Goal: Task Accomplishment & Management: Manage account settings

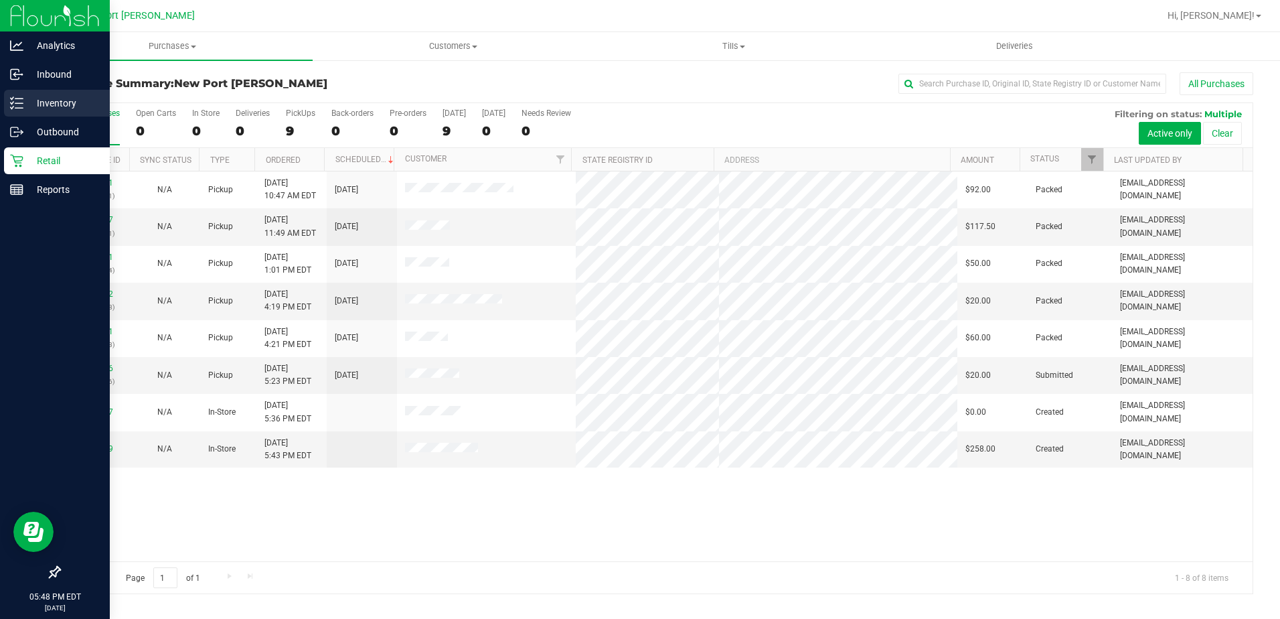
click at [46, 104] on p "Inventory" at bounding box center [63, 103] width 80 height 16
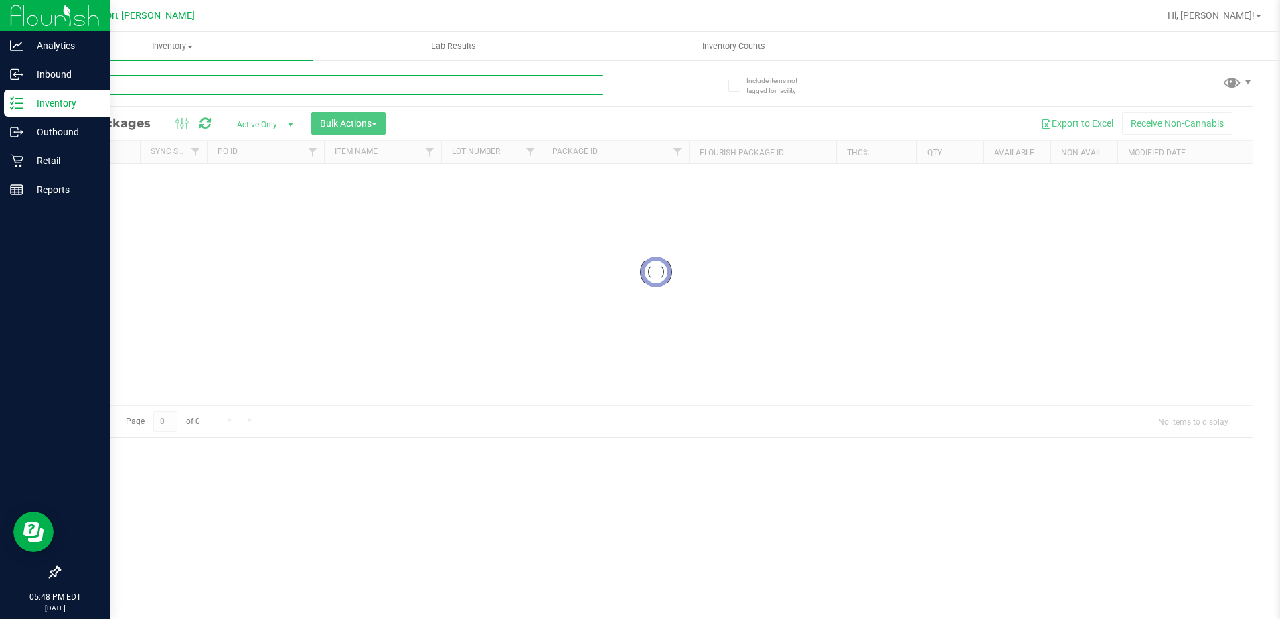
click at [129, 85] on input "text" at bounding box center [331, 85] width 544 height 20
type input "dsc"
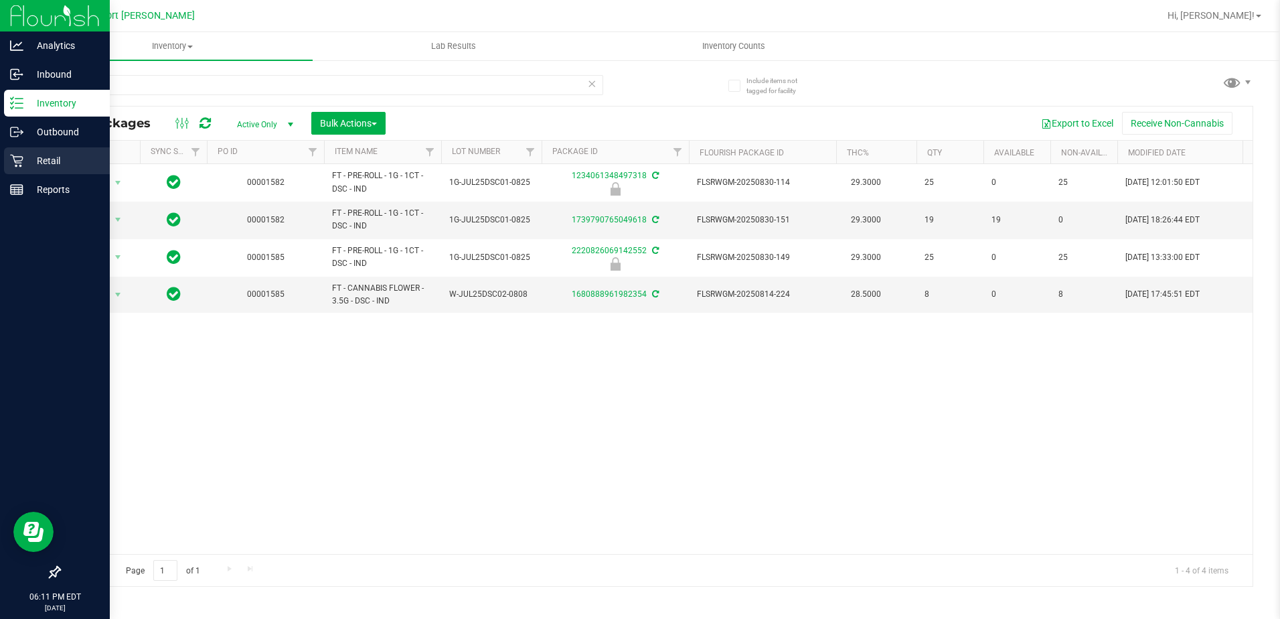
click at [23, 157] on p "Retail" at bounding box center [63, 161] width 80 height 16
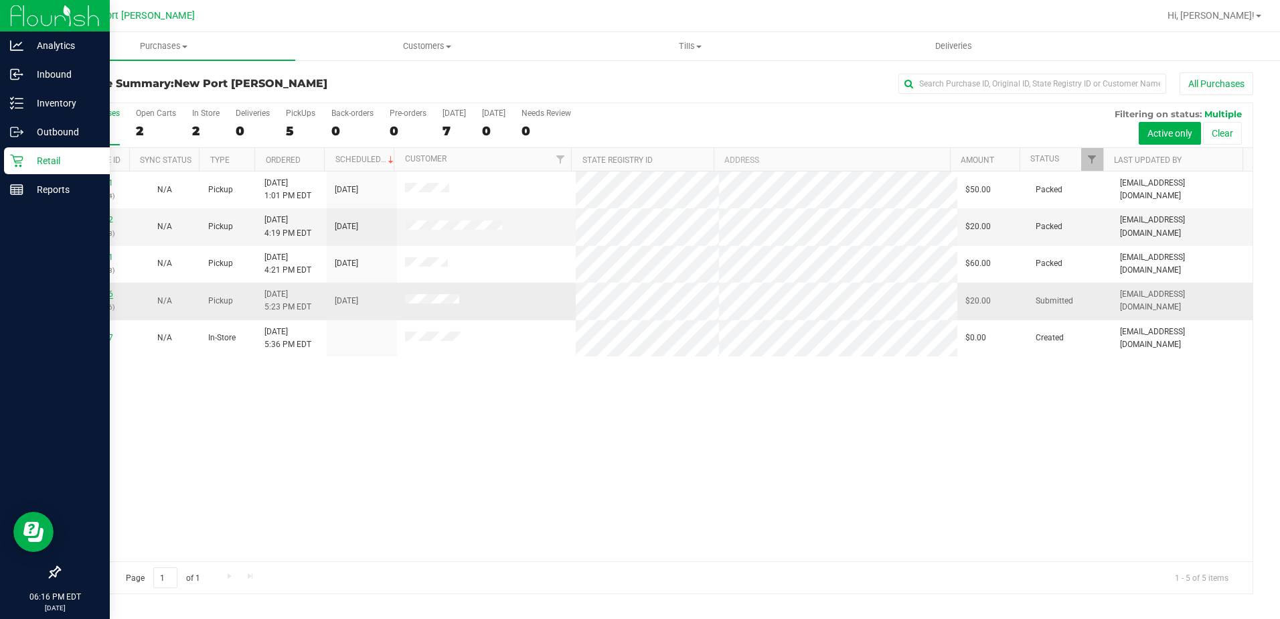
click at [82, 293] on link "11990726" at bounding box center [95, 293] width 38 height 9
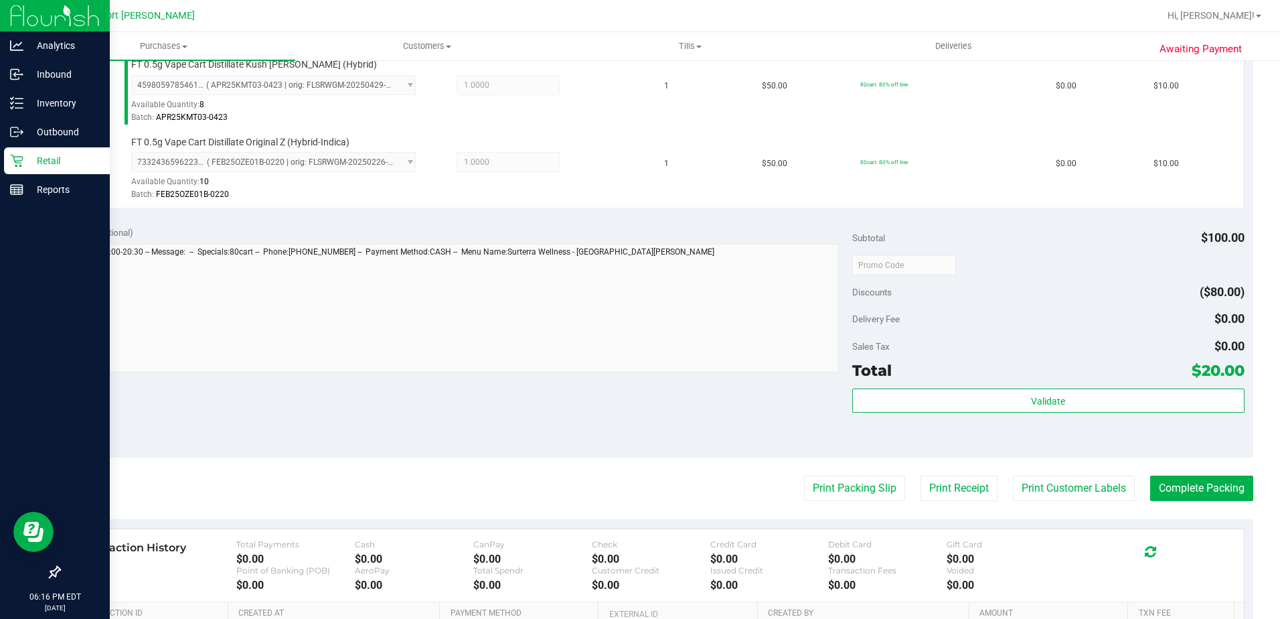
scroll to position [402, 0]
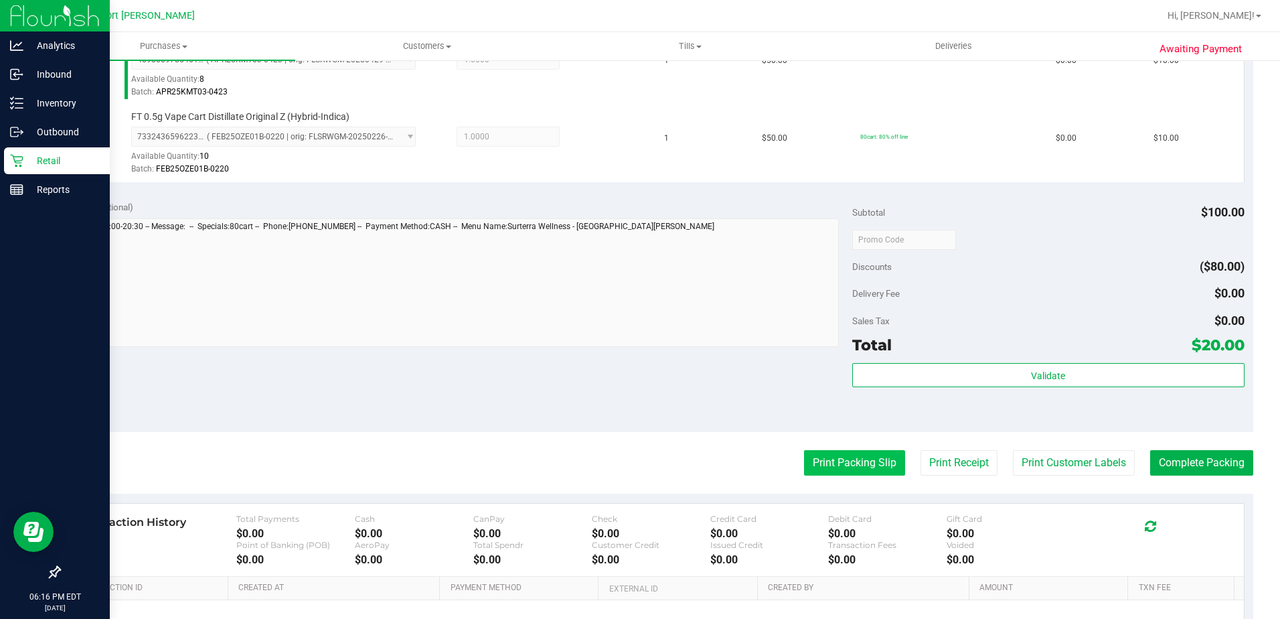
click at [812, 451] on button "Print Packing Slip" at bounding box center [854, 462] width 101 height 25
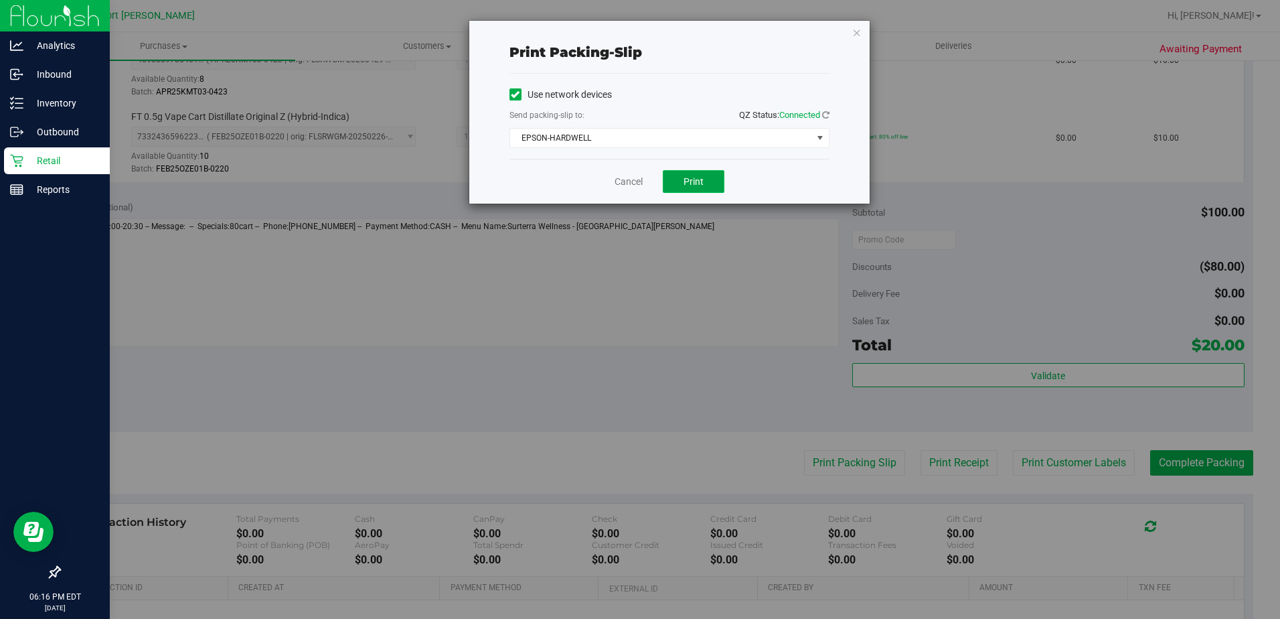
click at [670, 185] on button "Print" at bounding box center [694, 181] width 62 height 23
drag, startPoint x: 622, startPoint y: 182, endPoint x: 645, endPoint y: 195, distance: 26.1
click at [623, 182] on link "Cancel" at bounding box center [629, 182] width 28 height 14
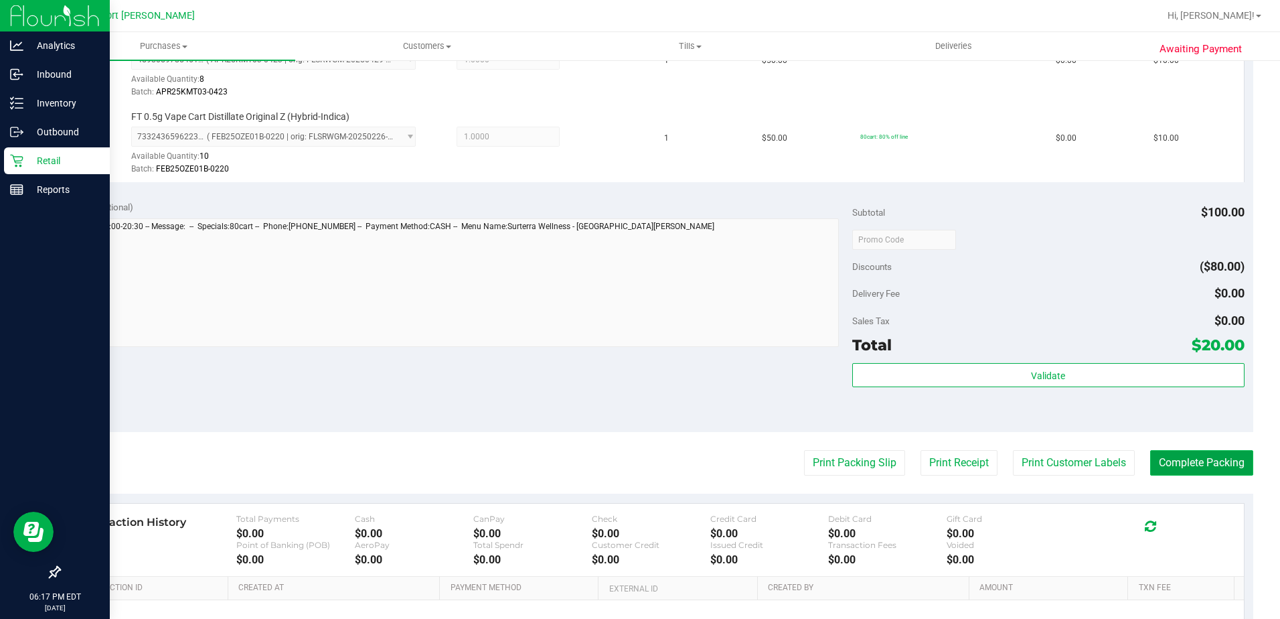
click at [1177, 456] on button "Complete Packing" at bounding box center [1202, 462] width 103 height 25
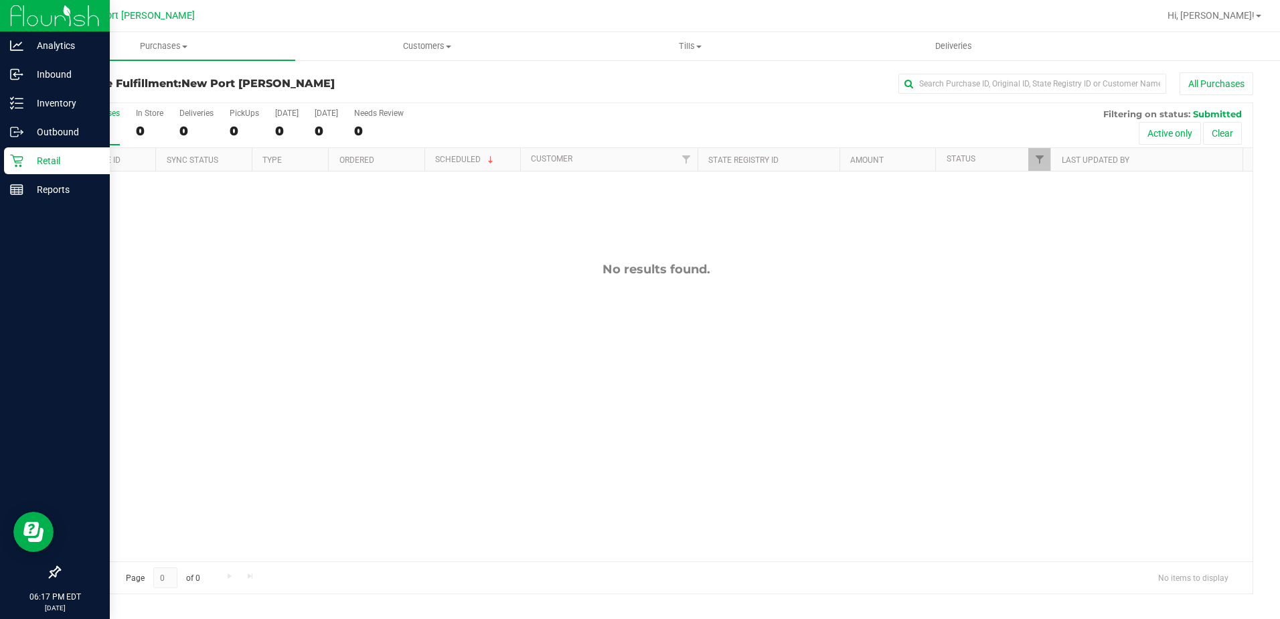
click at [35, 151] on div "Retail" at bounding box center [57, 160] width 106 height 27
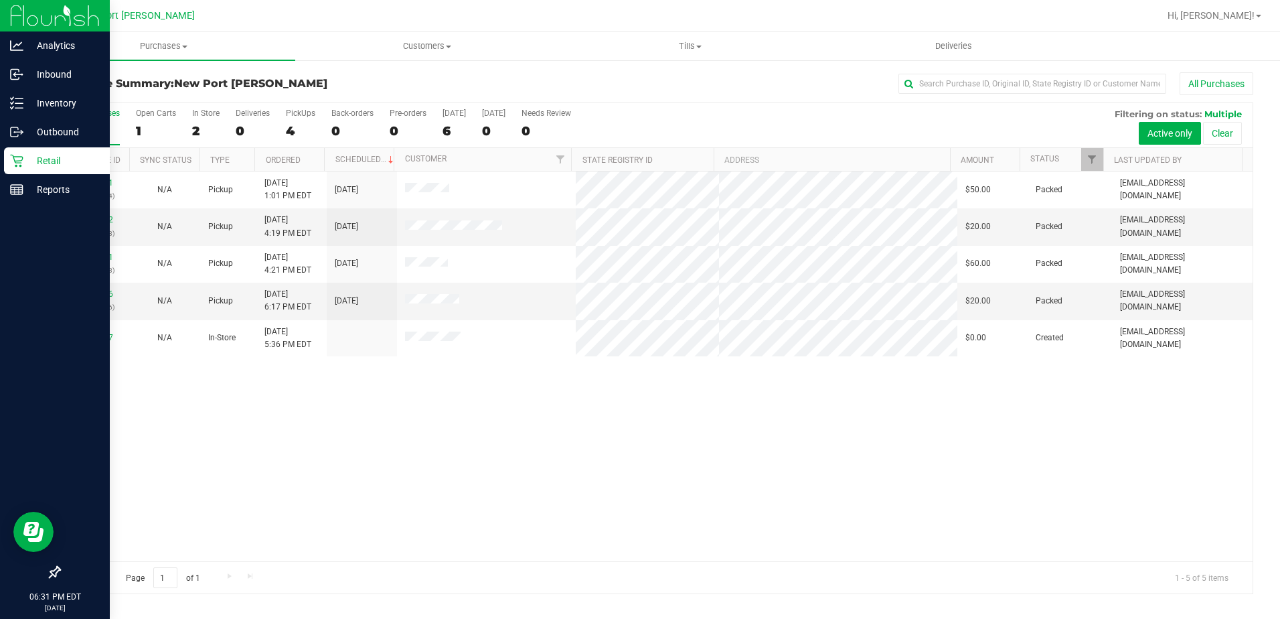
click at [40, 158] on p "Retail" at bounding box center [63, 161] width 80 height 16
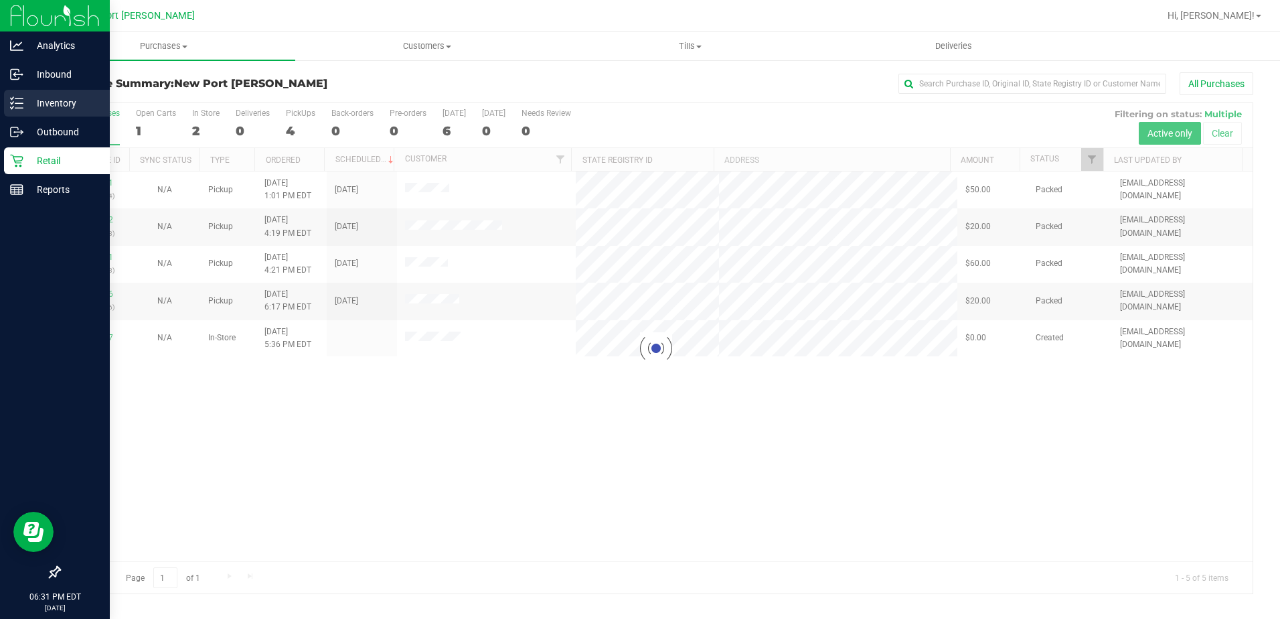
click at [48, 101] on p "Inventory" at bounding box center [63, 103] width 80 height 16
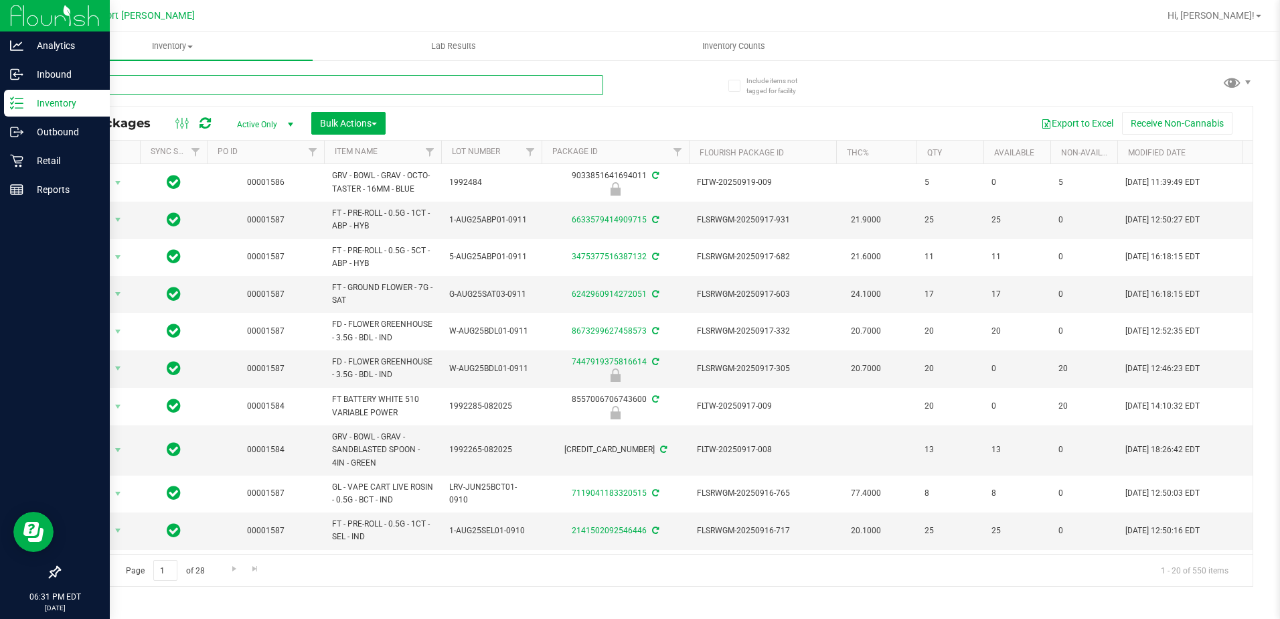
click at [161, 88] on input "text" at bounding box center [331, 85] width 544 height 20
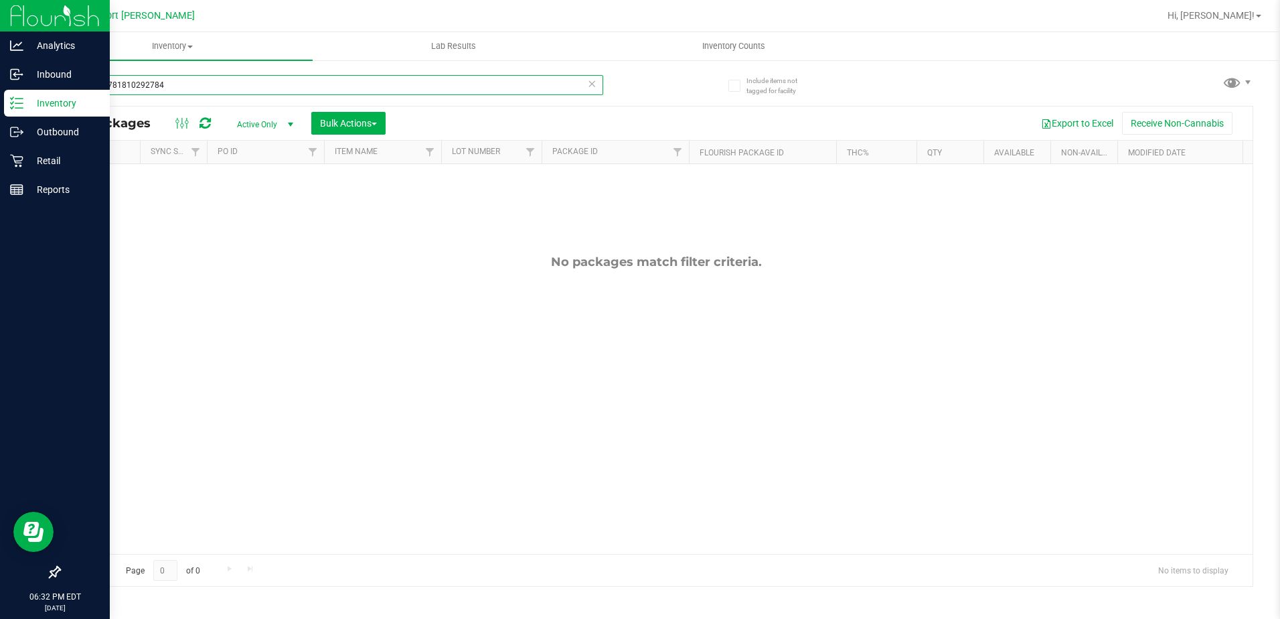
click at [88, 85] on input "dd2123781810292784" at bounding box center [331, 85] width 544 height 20
type input "2123781810292784"
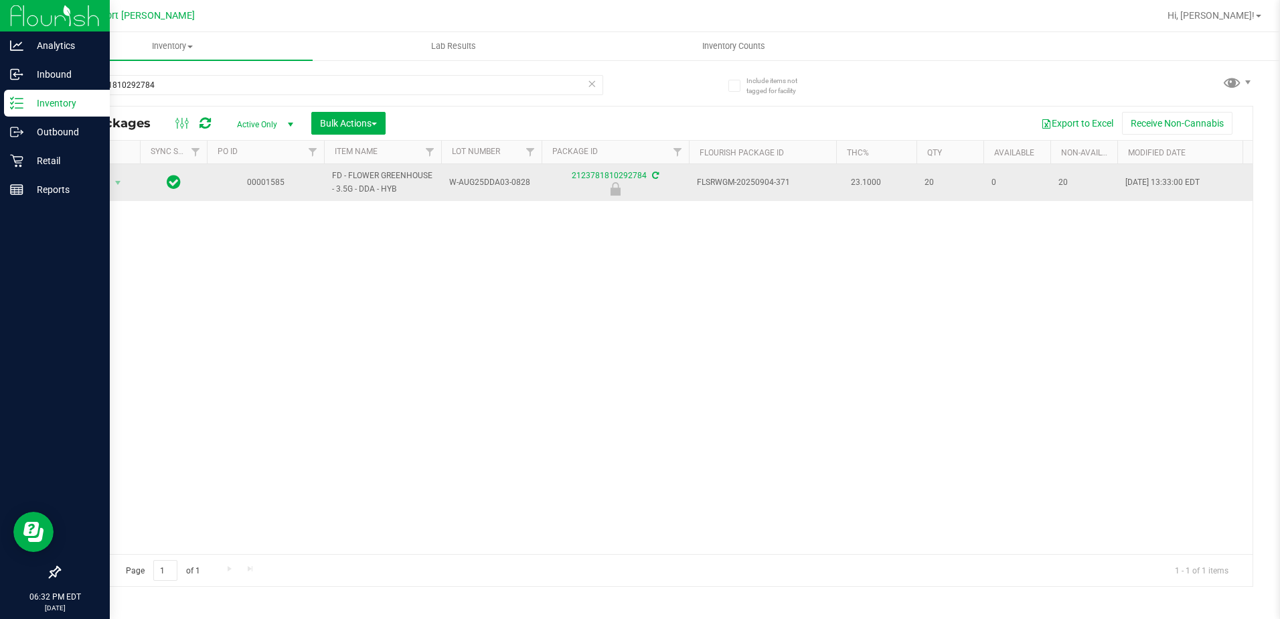
click at [133, 167] on td "Action Action Edit attributes Global inventory Locate package Package audit log…" at bounding box center [100, 182] width 80 height 37
click at [123, 177] on span "select" at bounding box center [118, 182] width 17 height 19
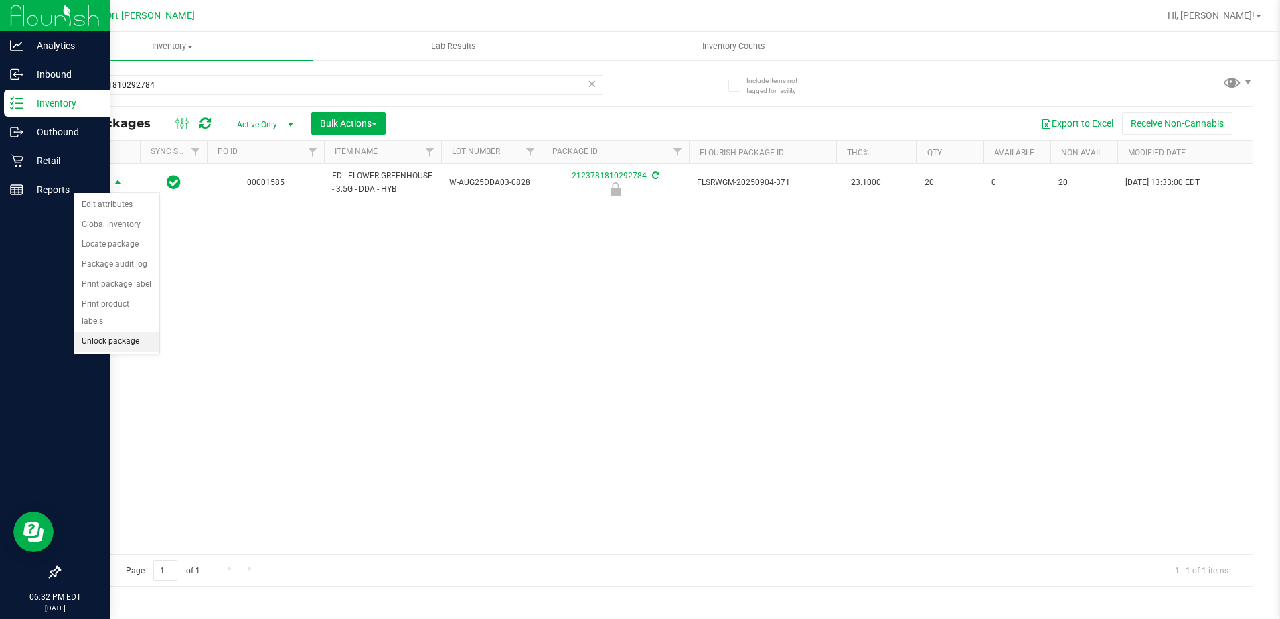
click at [113, 331] on li "Unlock package" at bounding box center [117, 341] width 86 height 20
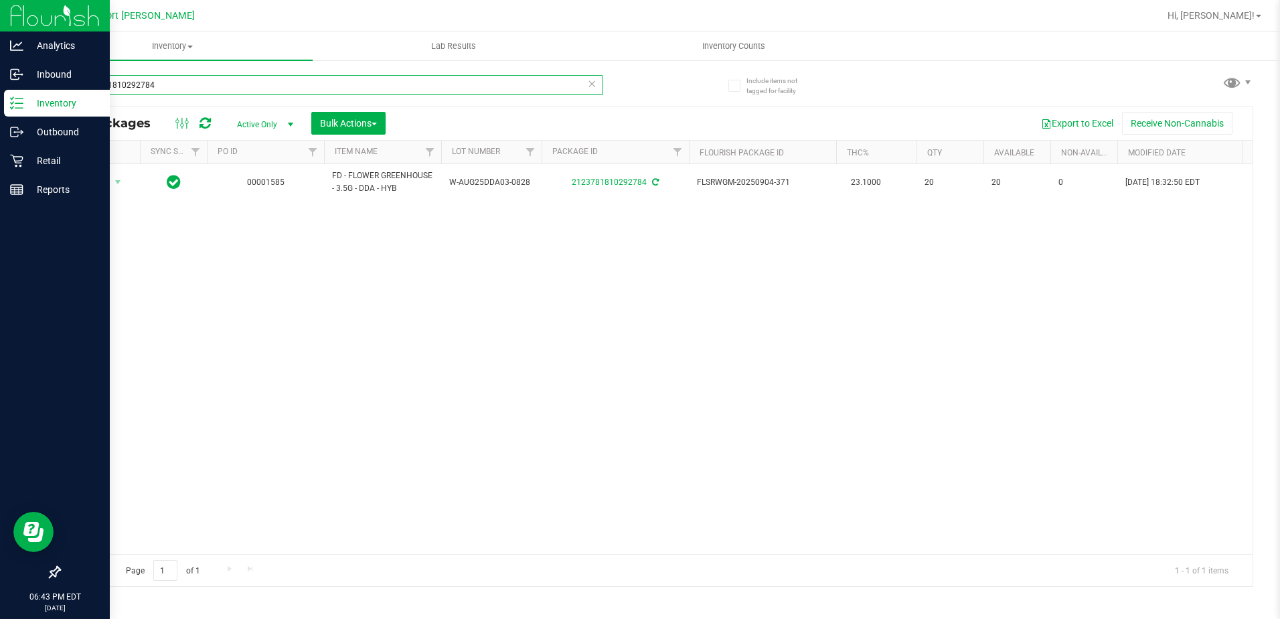
drag, startPoint x: 291, startPoint y: 84, endPoint x: 729, endPoint y: 65, distance: 438.4
click at [25, 55] on div "Analytics Inbound Inventory Outbound Retail Reports 06:43 PM EDT 09/22/2025 09/…" at bounding box center [640, 309] width 1280 height 619
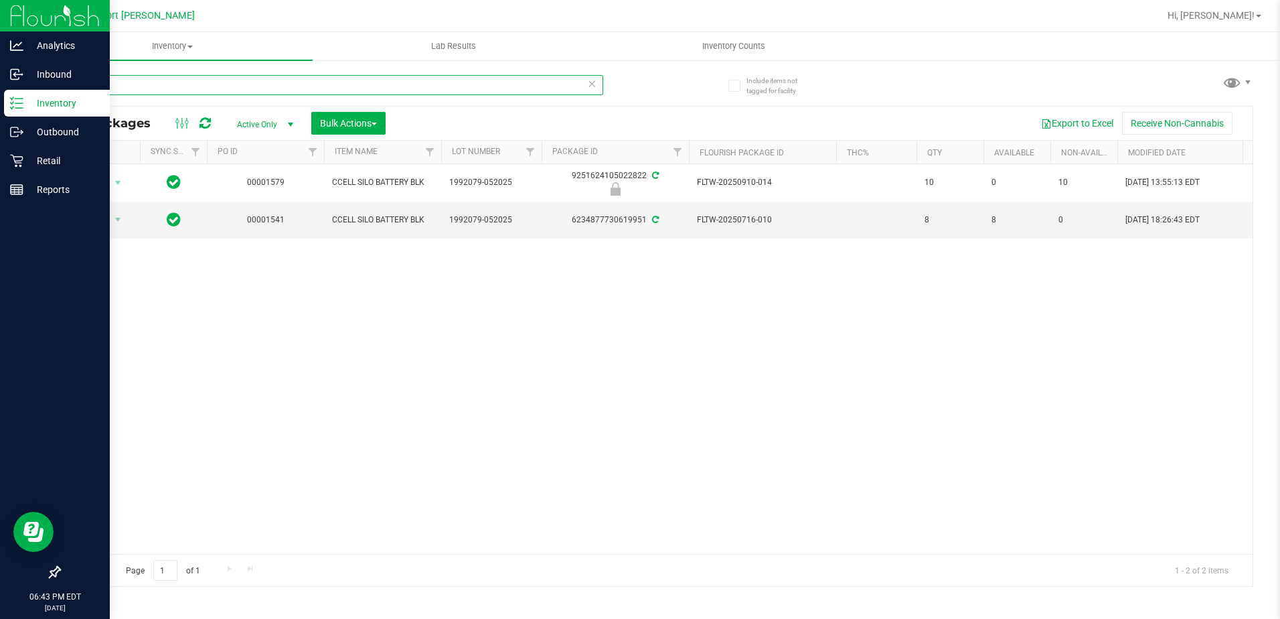
type input "ccell"
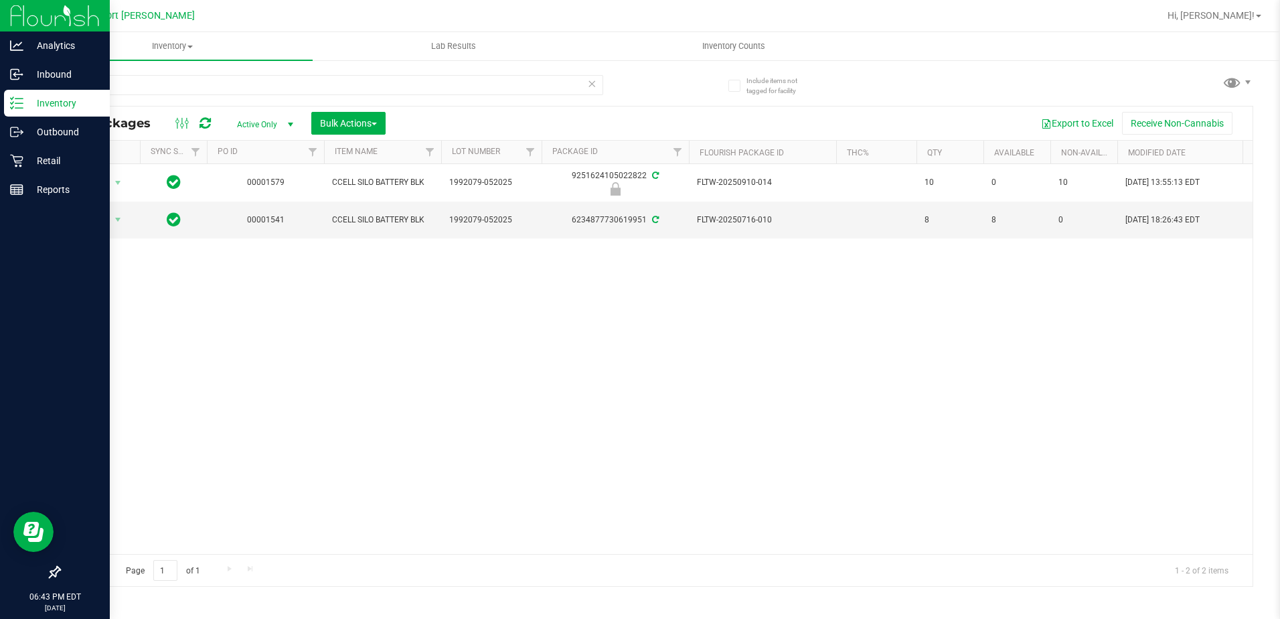
click at [593, 86] on icon at bounding box center [592, 83] width 9 height 16
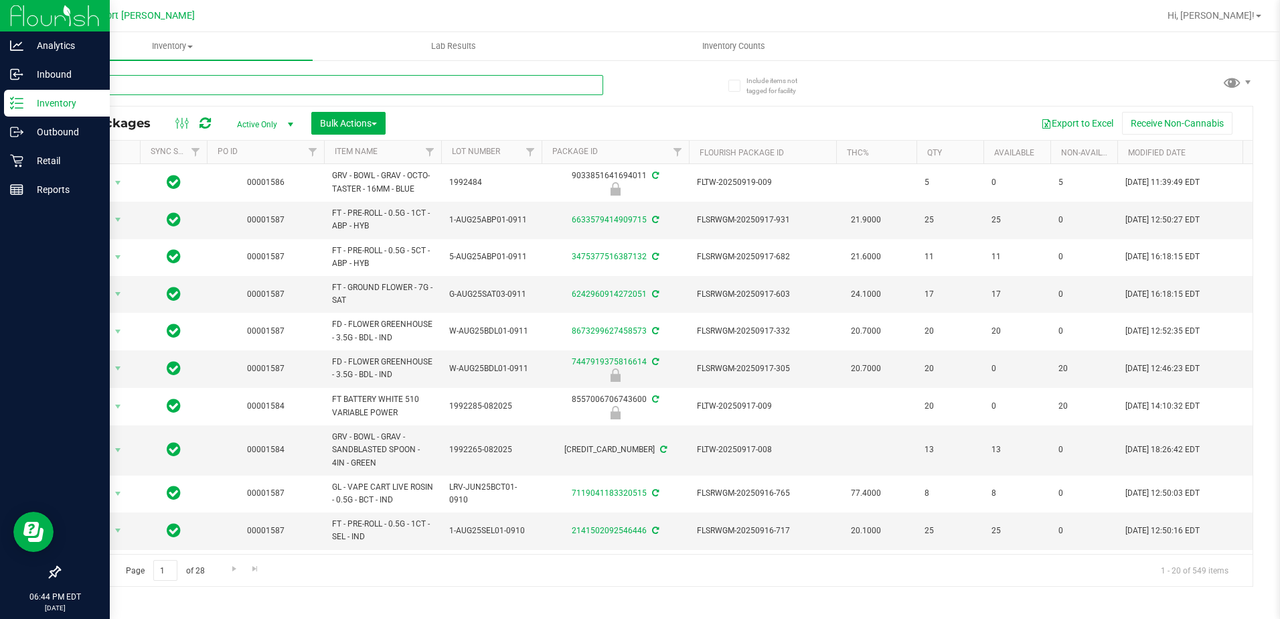
click at [461, 85] on input "text" at bounding box center [331, 85] width 544 height 20
type input "avd"
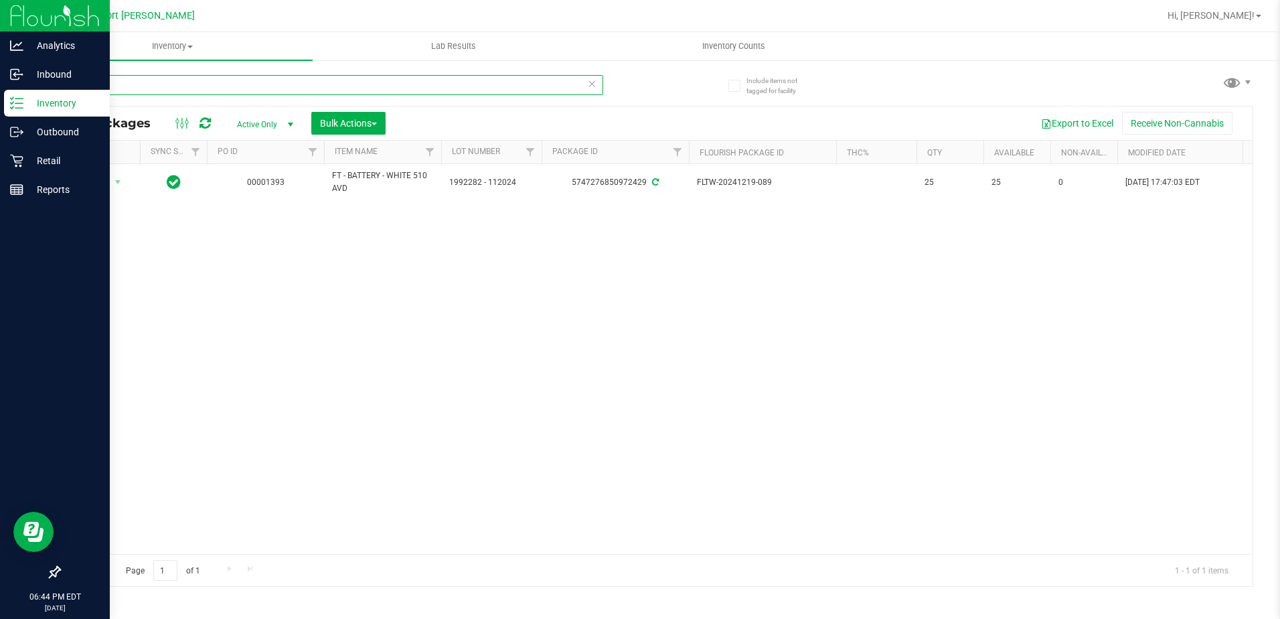
drag, startPoint x: 119, startPoint y: 88, endPoint x: 593, endPoint y: 208, distance: 488.6
click at [0, 80] on html "Analytics Inbound Inventory Outbound Retail Reports 06:44 PM EDT 09/22/2025 09/…" at bounding box center [640, 309] width 1280 height 619
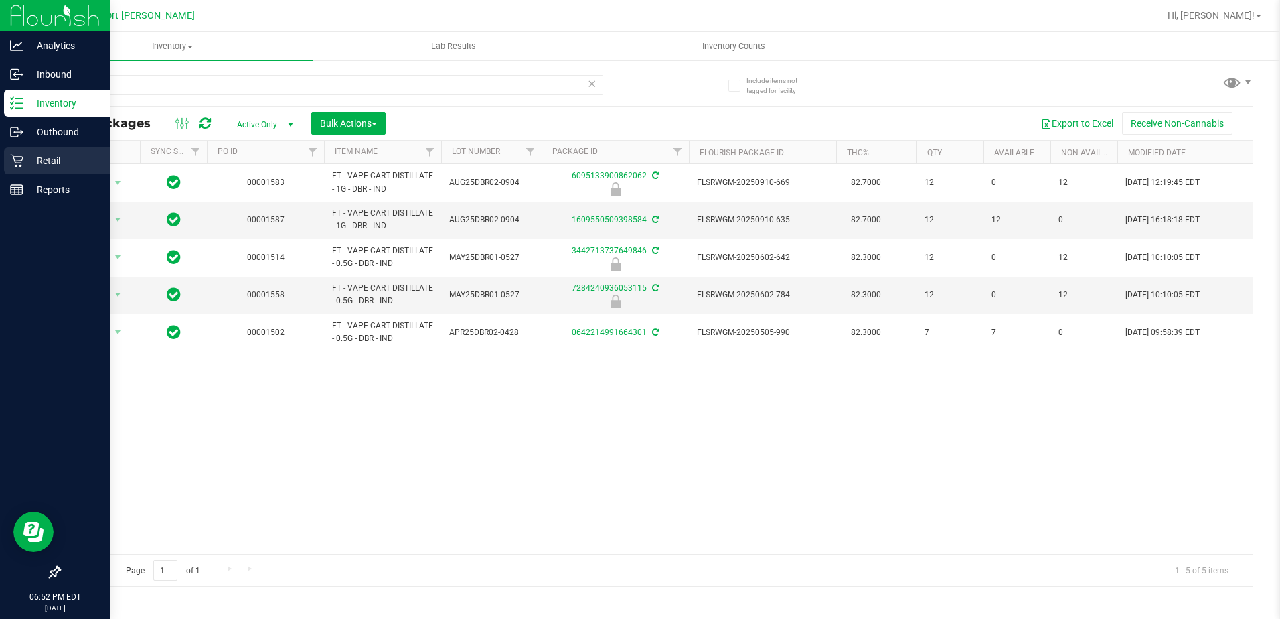
click at [40, 163] on p "Retail" at bounding box center [63, 161] width 80 height 16
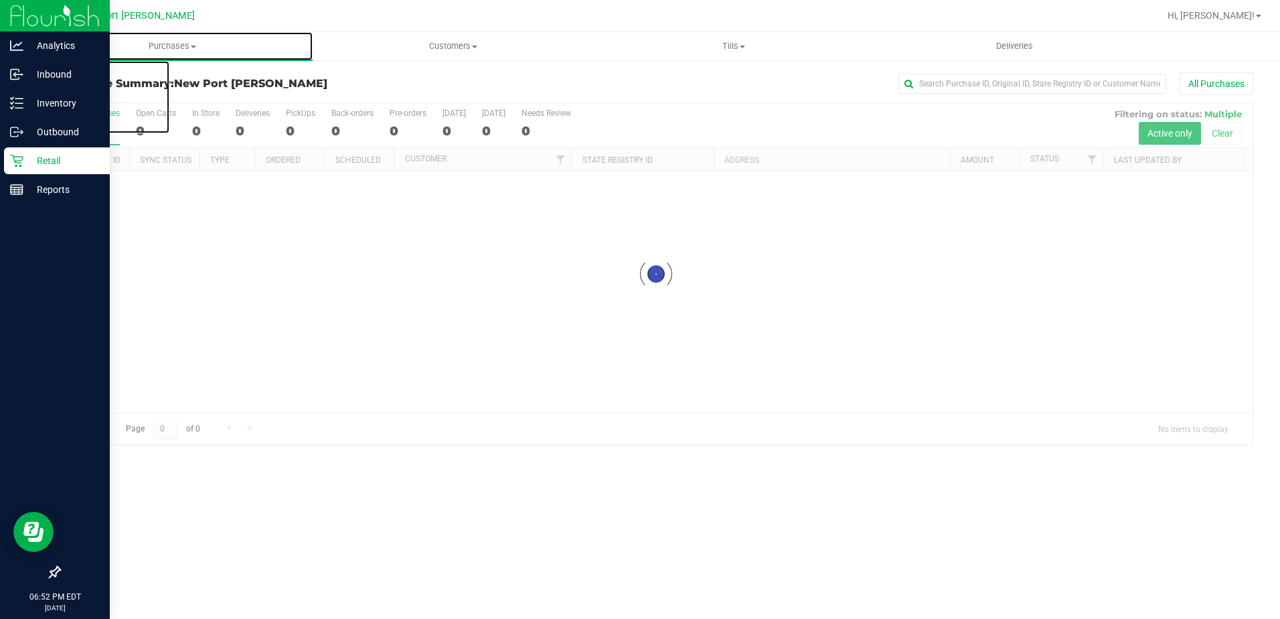
click at [184, 42] on span "Purchases" at bounding box center [172, 46] width 281 height 12
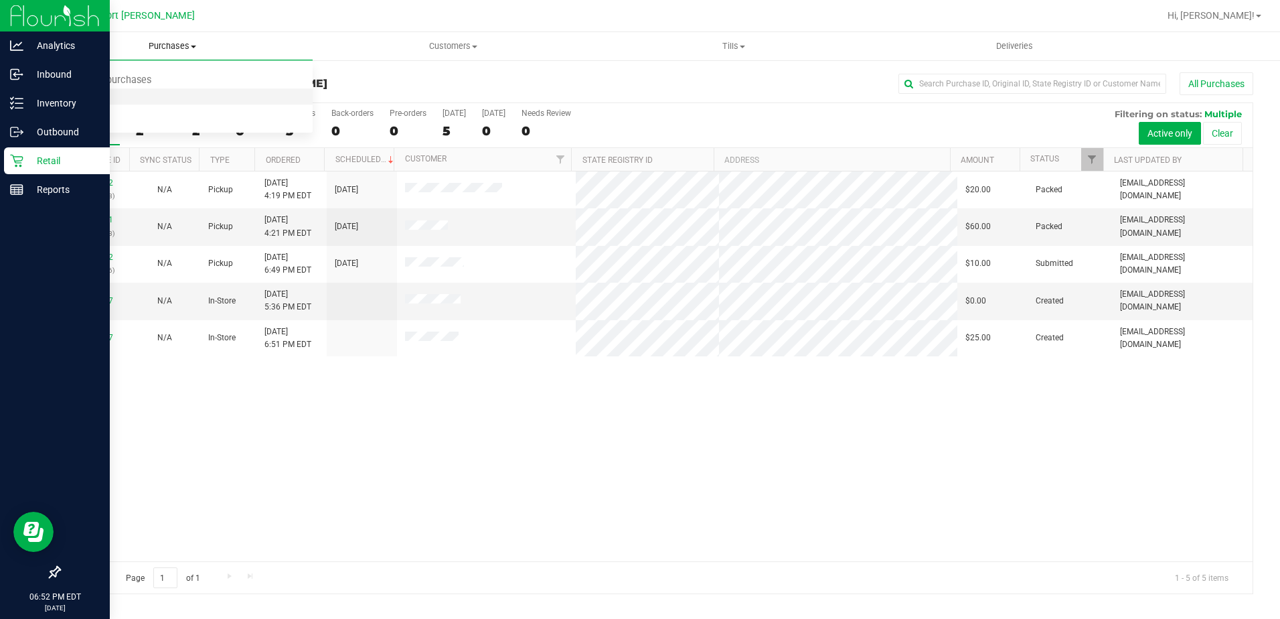
click at [170, 94] on li "Fulfillment" at bounding box center [172, 97] width 281 height 16
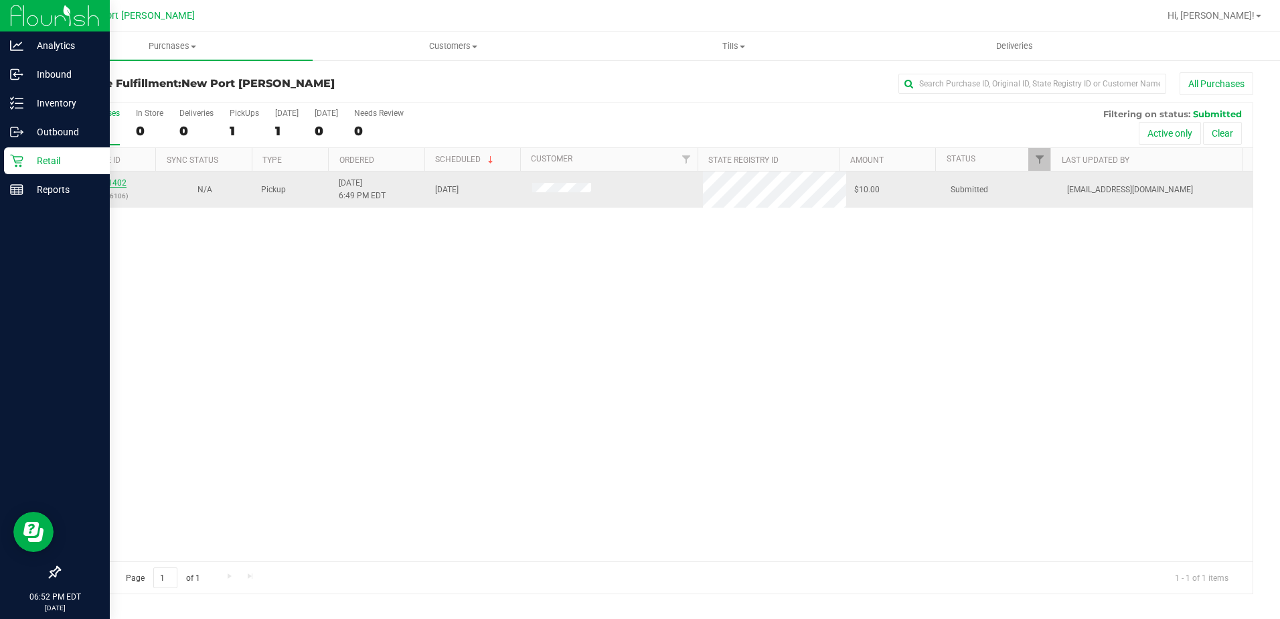
click at [125, 181] on link "11991402" at bounding box center [108, 182] width 38 height 9
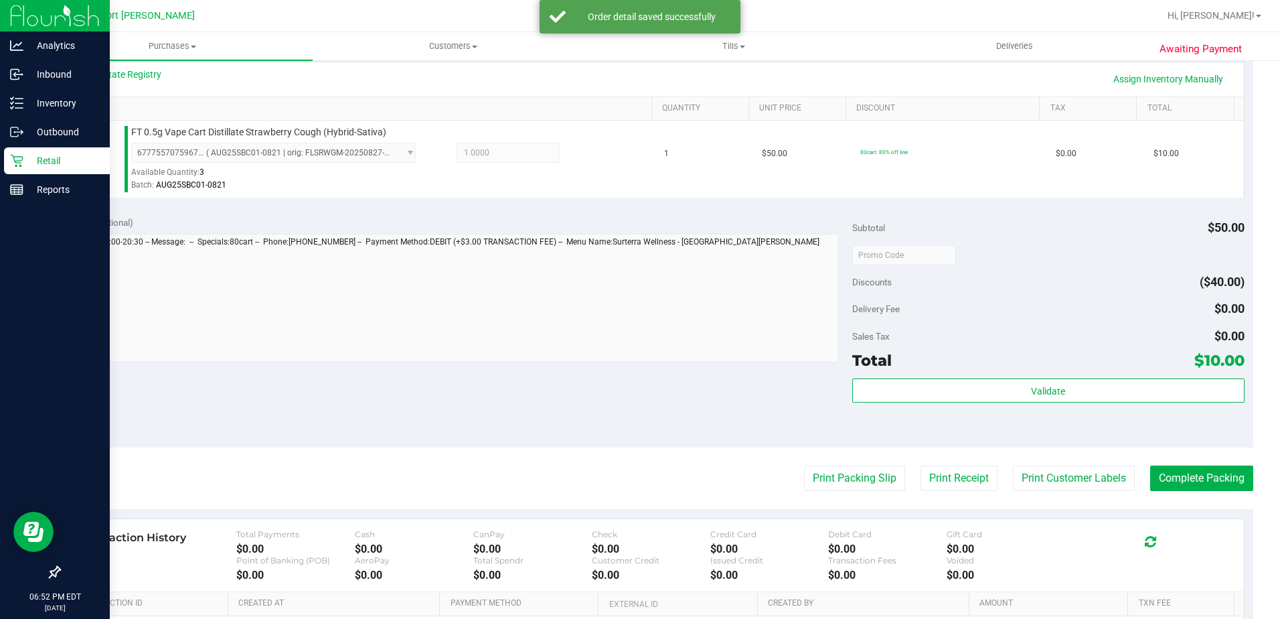
scroll to position [335, 0]
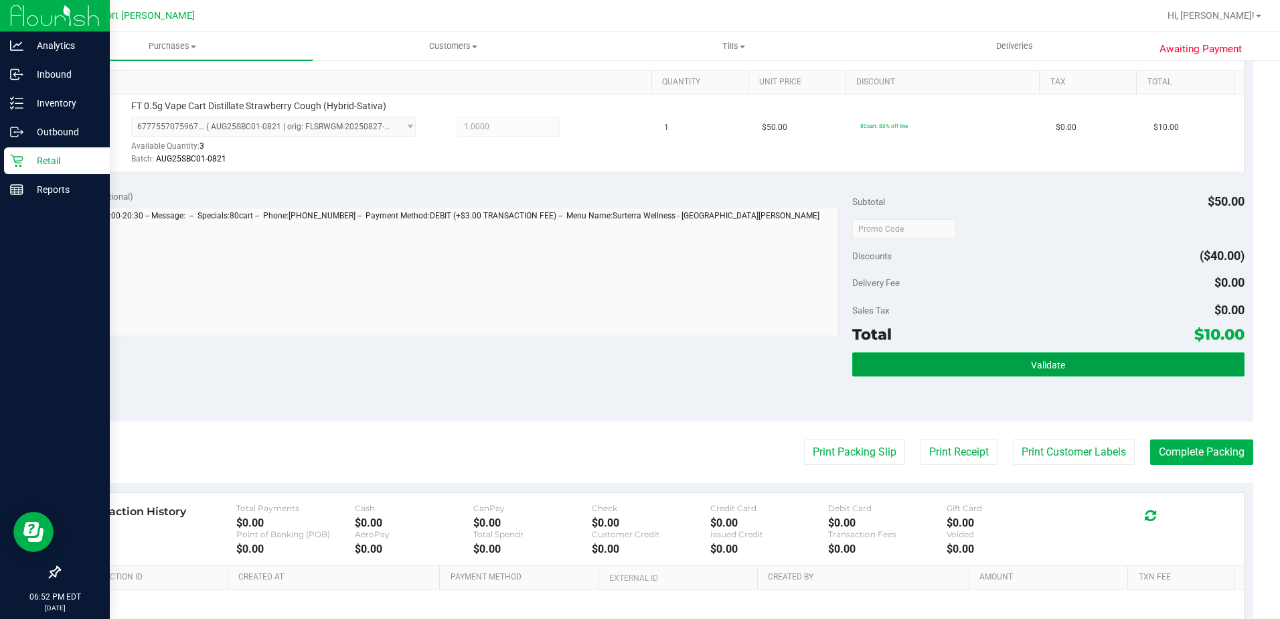
click at [994, 362] on button "Validate" at bounding box center [1048, 364] width 392 height 24
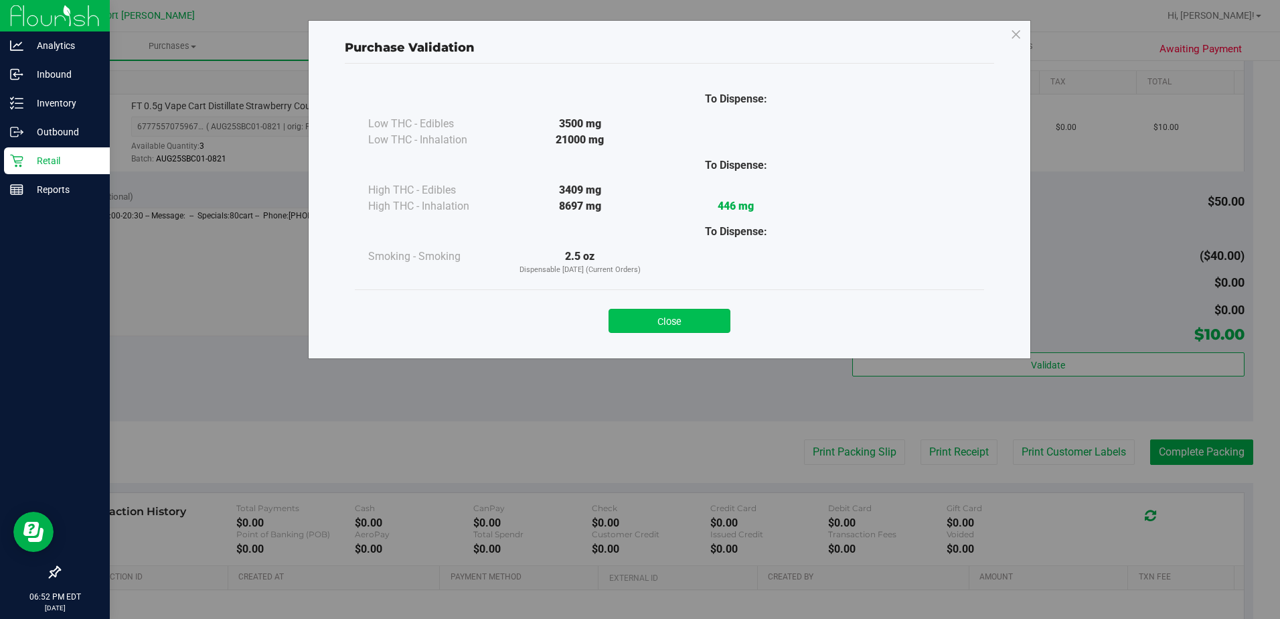
click at [662, 315] on button "Close" at bounding box center [670, 321] width 122 height 24
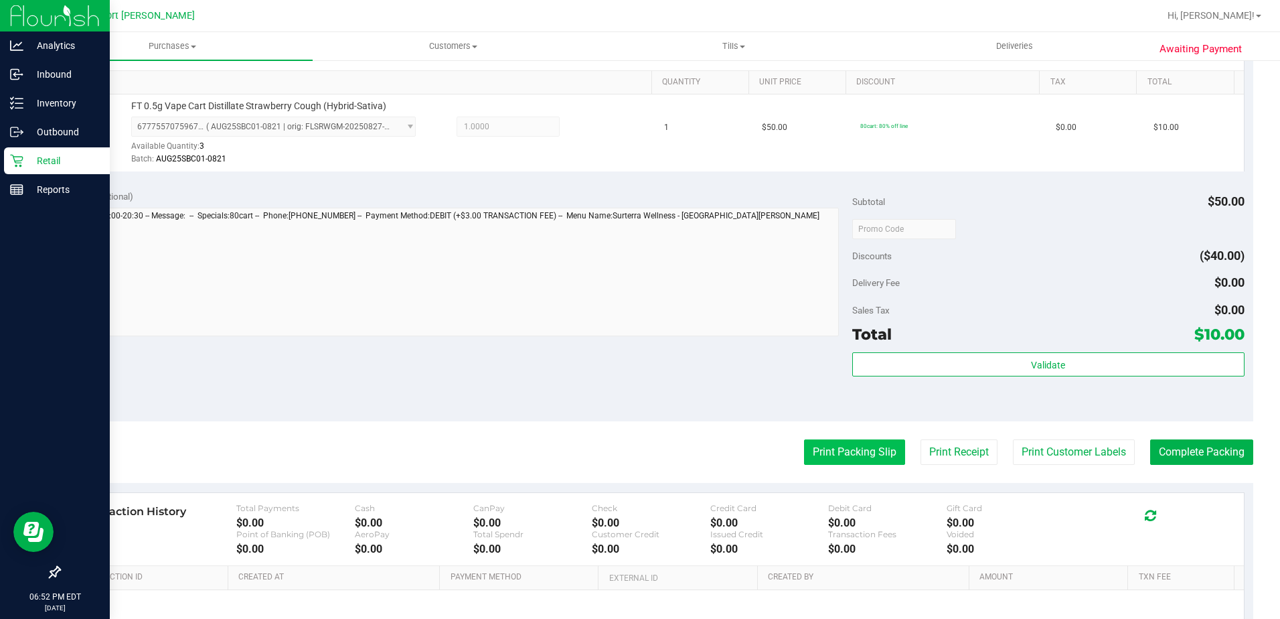
click at [834, 442] on button "Print Packing Slip" at bounding box center [854, 451] width 101 height 25
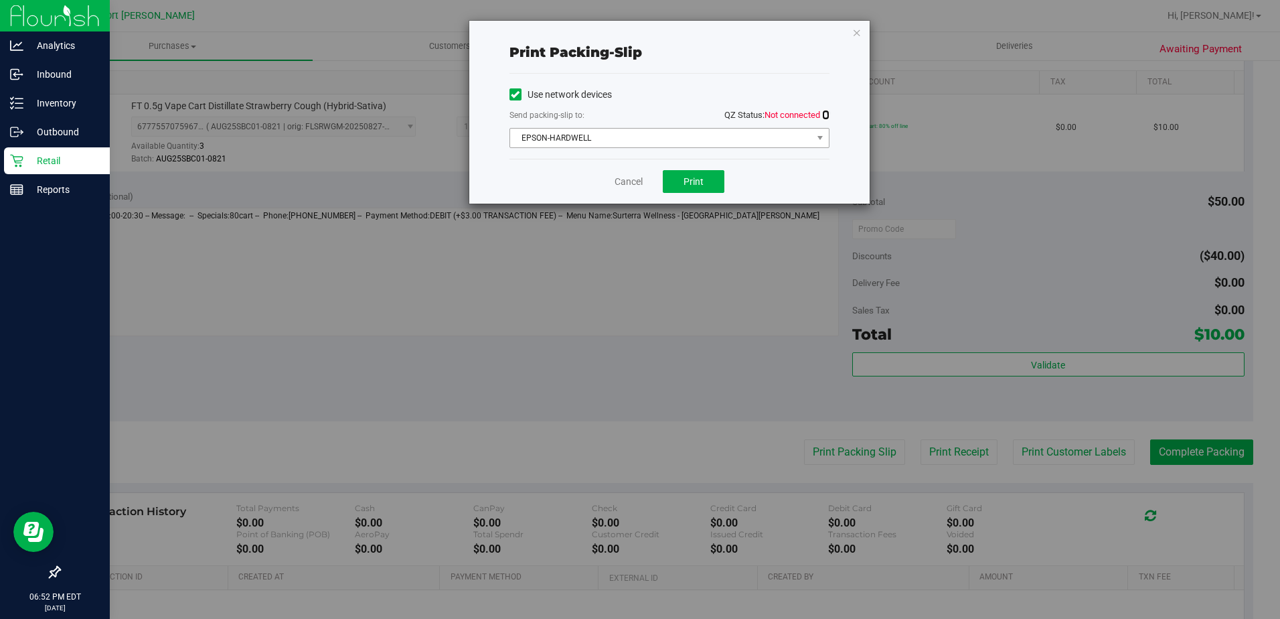
drag, startPoint x: 826, startPoint y: 113, endPoint x: 812, endPoint y: 129, distance: 20.9
click at [826, 113] on icon at bounding box center [825, 114] width 7 height 9
click at [687, 179] on span "Print" at bounding box center [694, 181] width 20 height 11
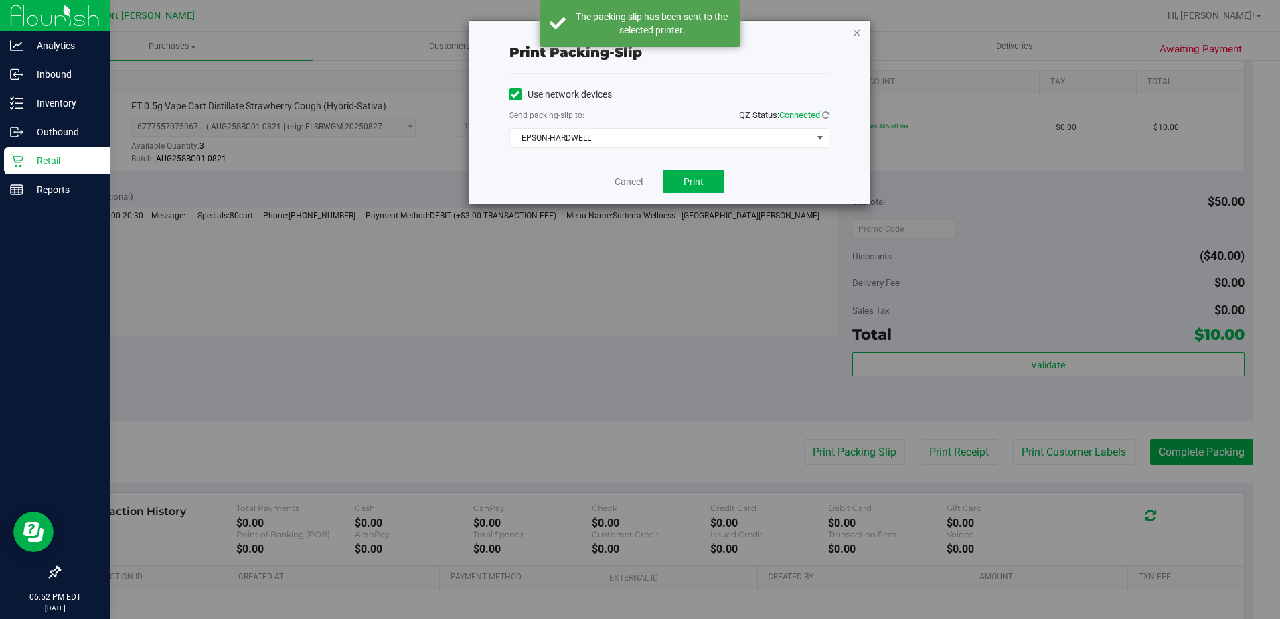
click at [855, 33] on icon "button" at bounding box center [856, 32] width 9 height 16
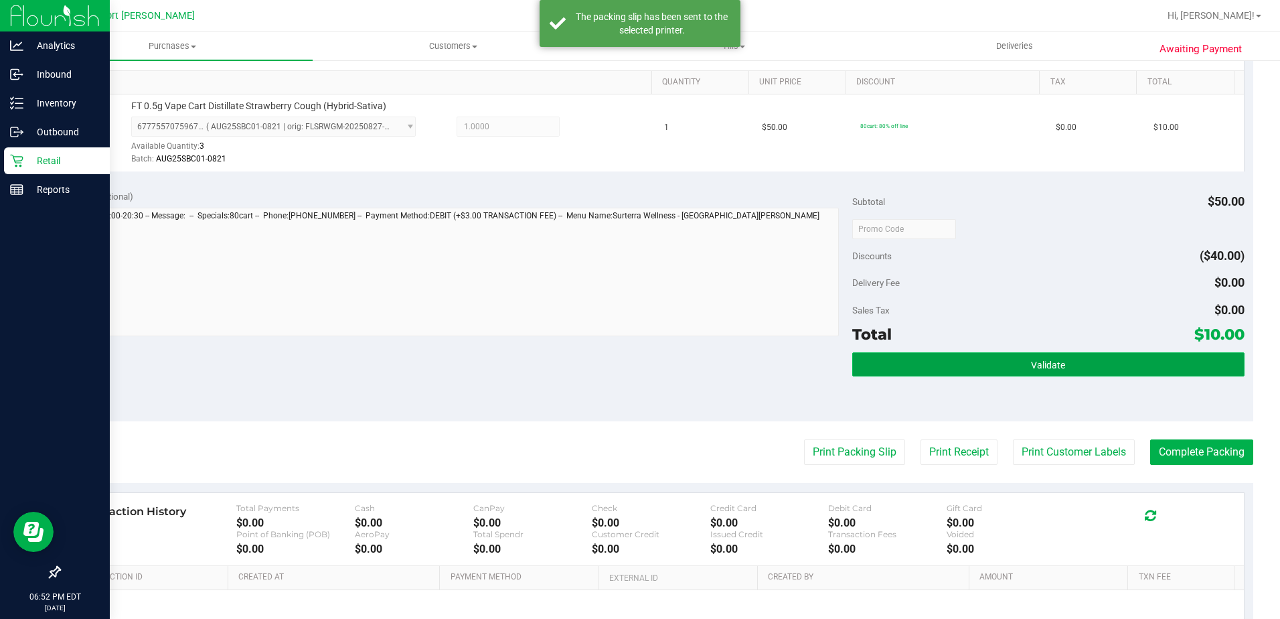
click at [1017, 365] on button "Validate" at bounding box center [1048, 364] width 392 height 24
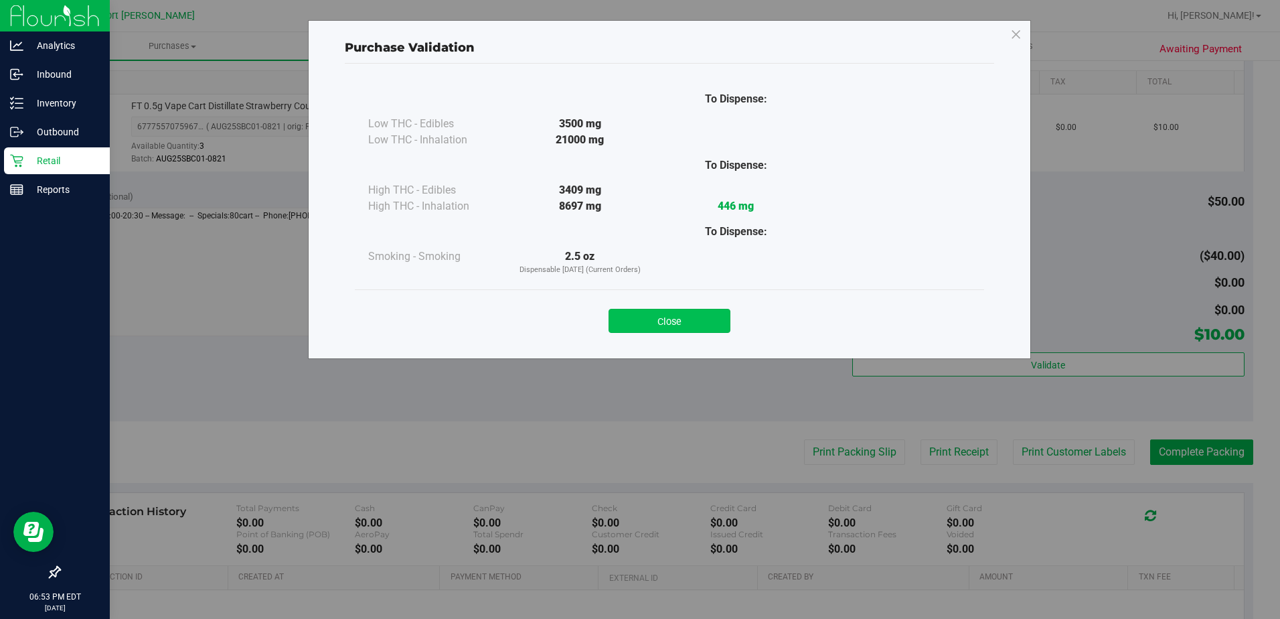
click at [699, 325] on button "Close" at bounding box center [670, 321] width 122 height 24
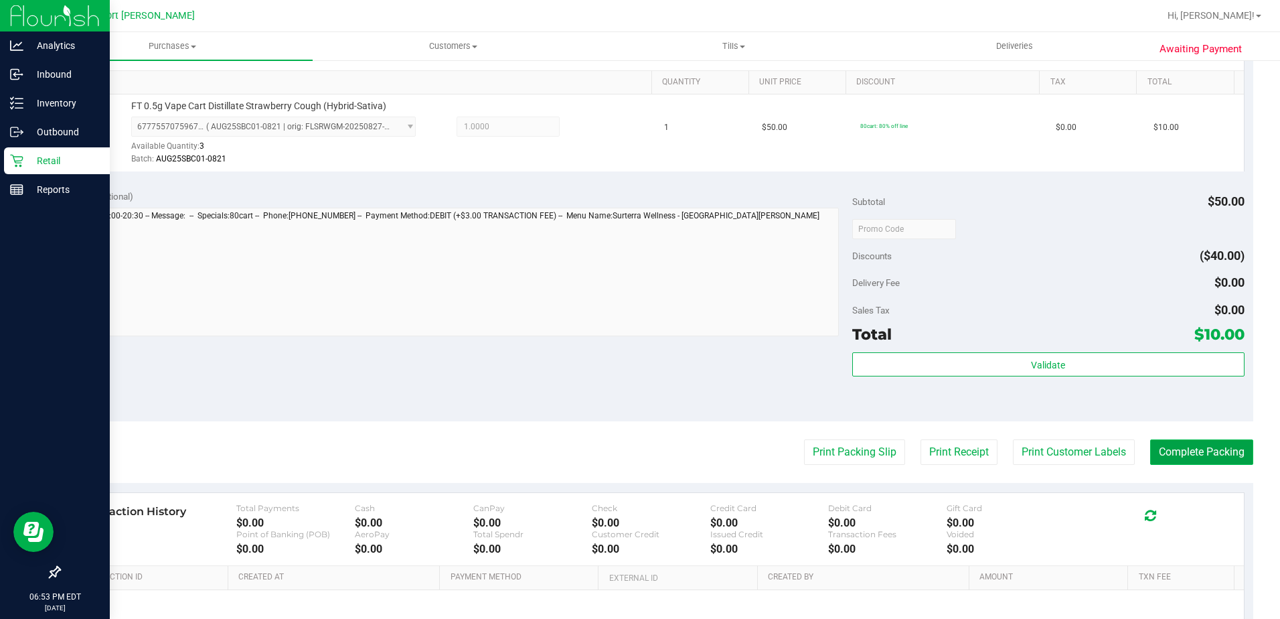
click at [1171, 453] on button "Complete Packing" at bounding box center [1202, 451] width 103 height 25
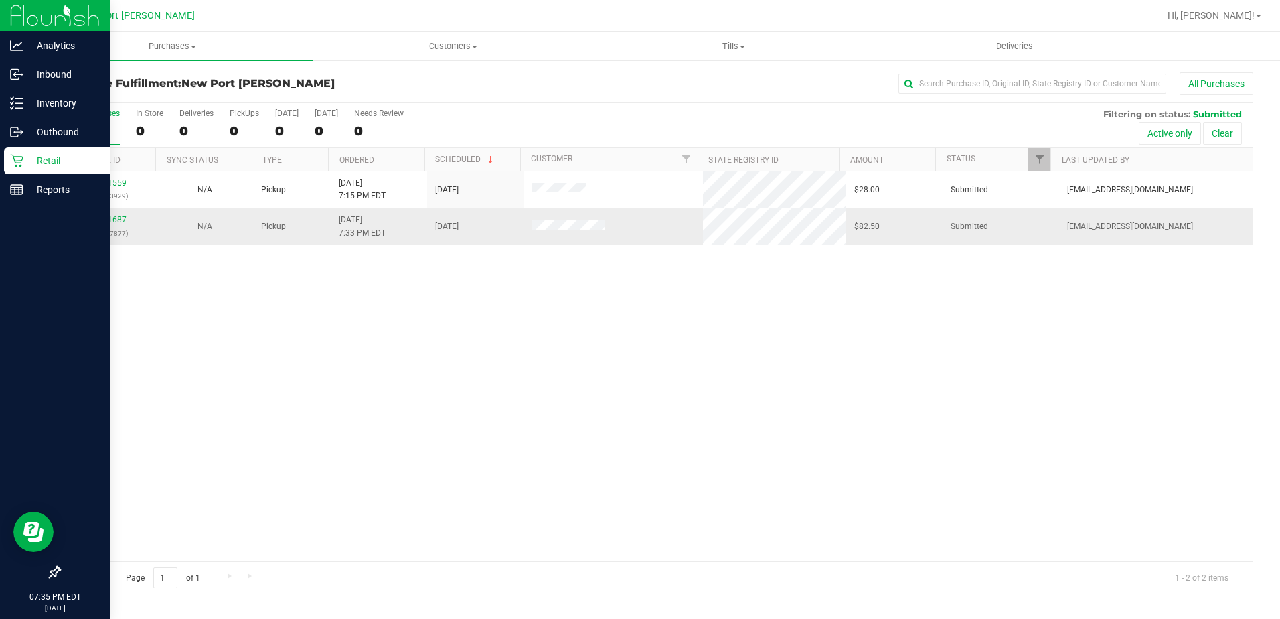
click at [110, 219] on link "11991687" at bounding box center [108, 219] width 38 height 9
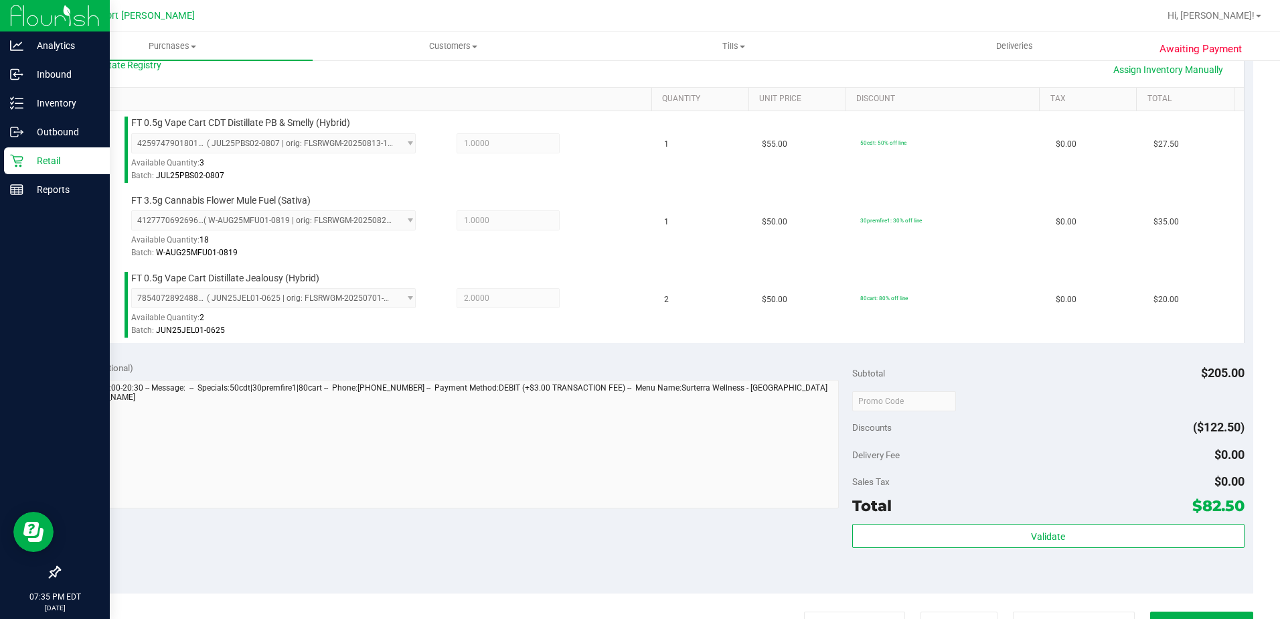
scroll to position [335, 0]
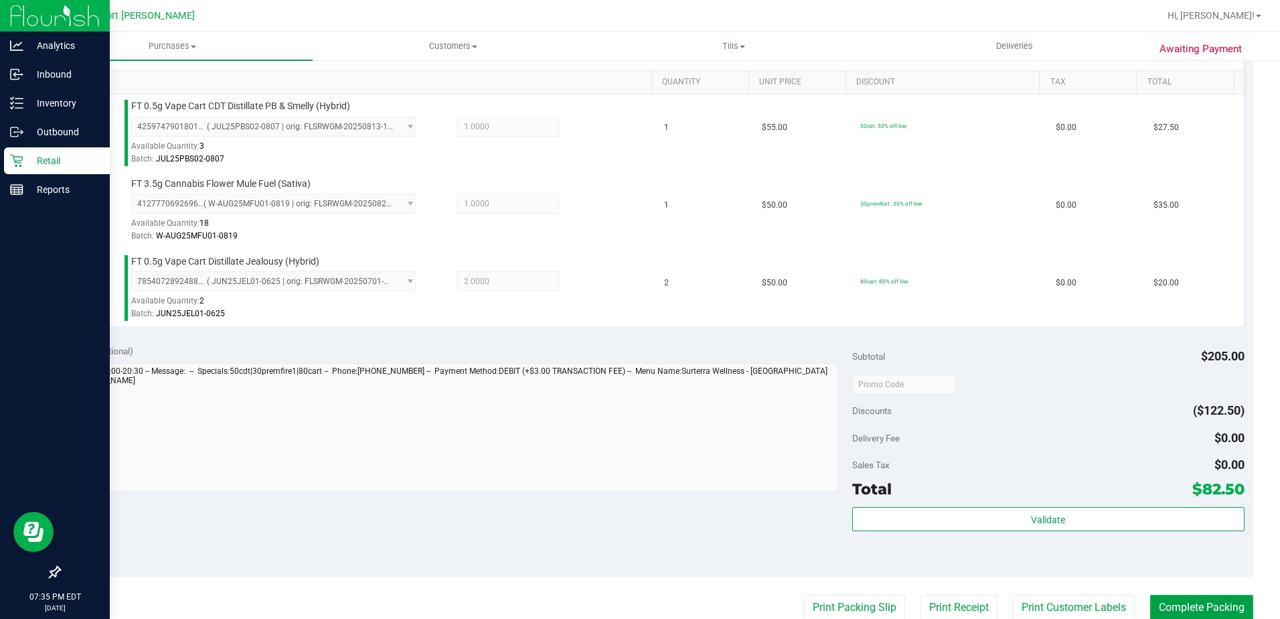
click at [1193, 605] on button "Complete Packing" at bounding box center [1202, 607] width 103 height 25
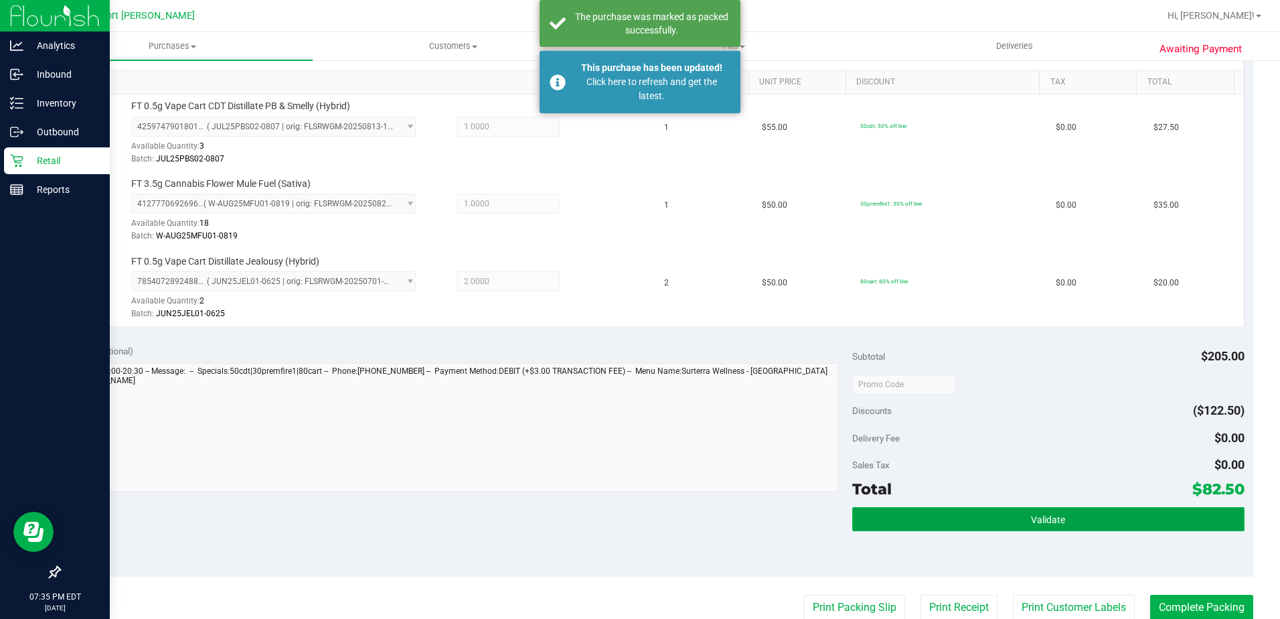
click at [1057, 510] on button "Validate" at bounding box center [1048, 519] width 392 height 24
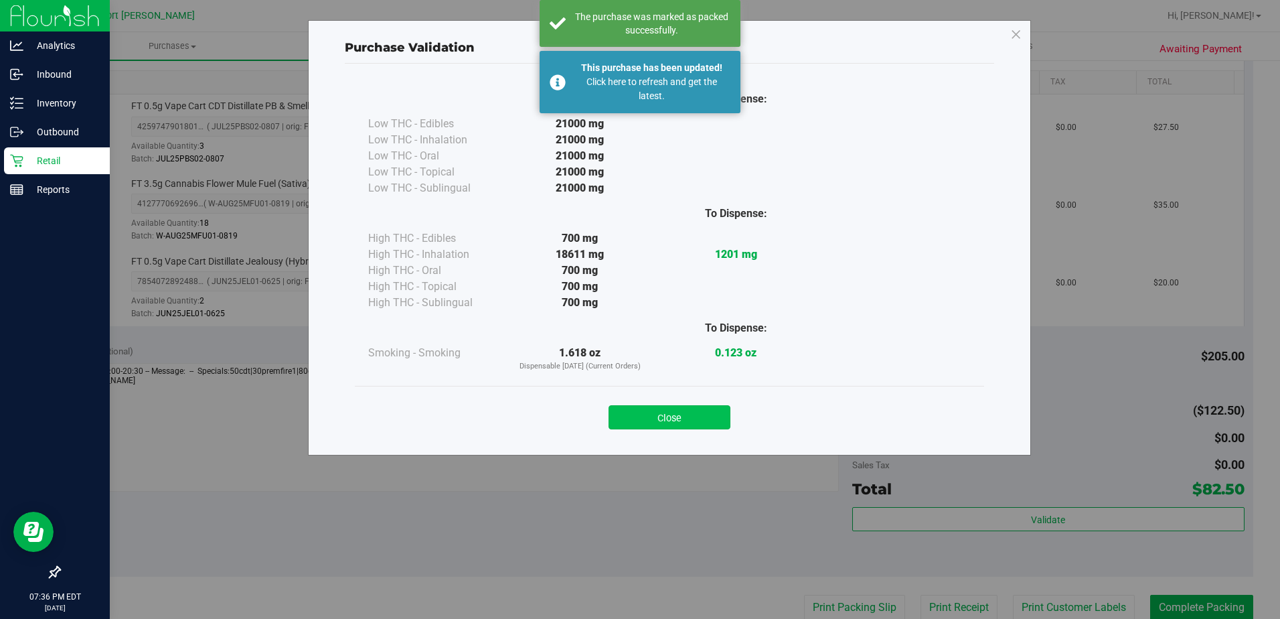
click at [705, 413] on button "Close" at bounding box center [670, 417] width 122 height 24
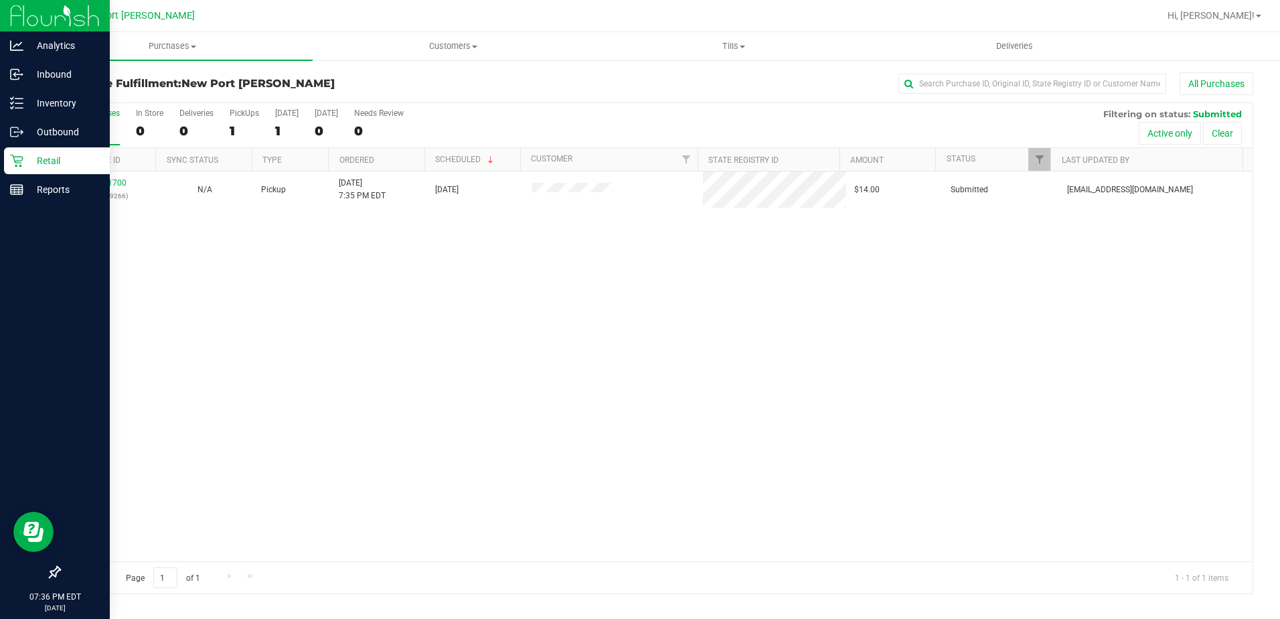
click at [16, 149] on div "Retail" at bounding box center [57, 160] width 106 height 27
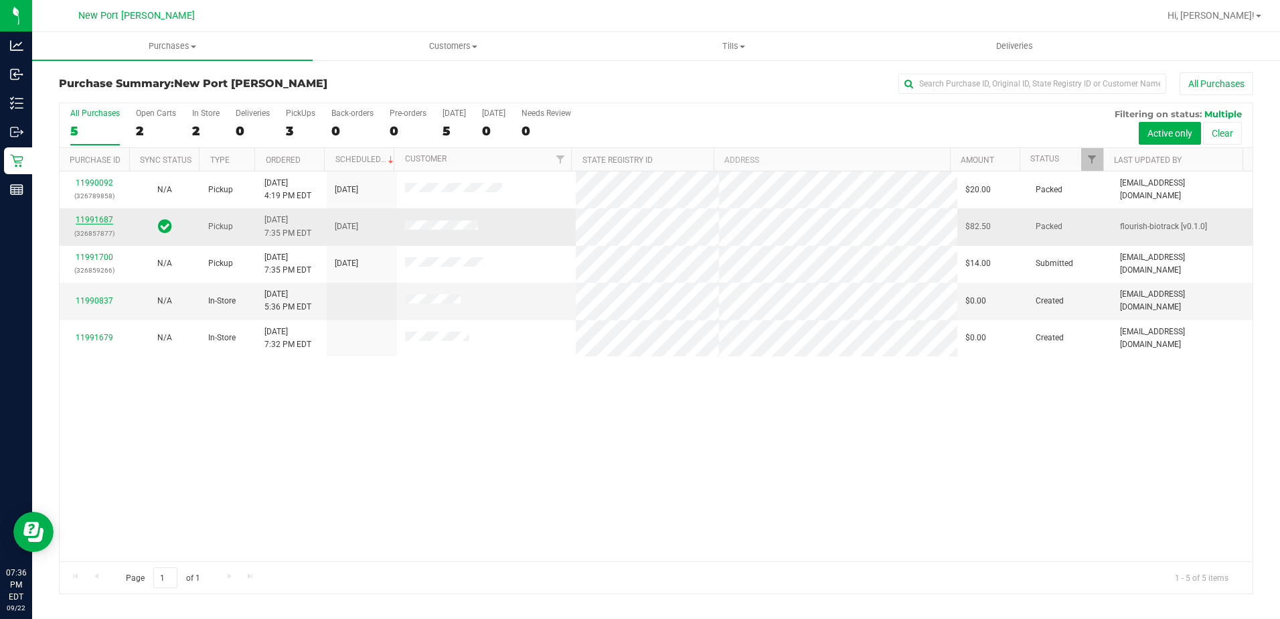
click at [90, 220] on link "11991687" at bounding box center [95, 219] width 38 height 9
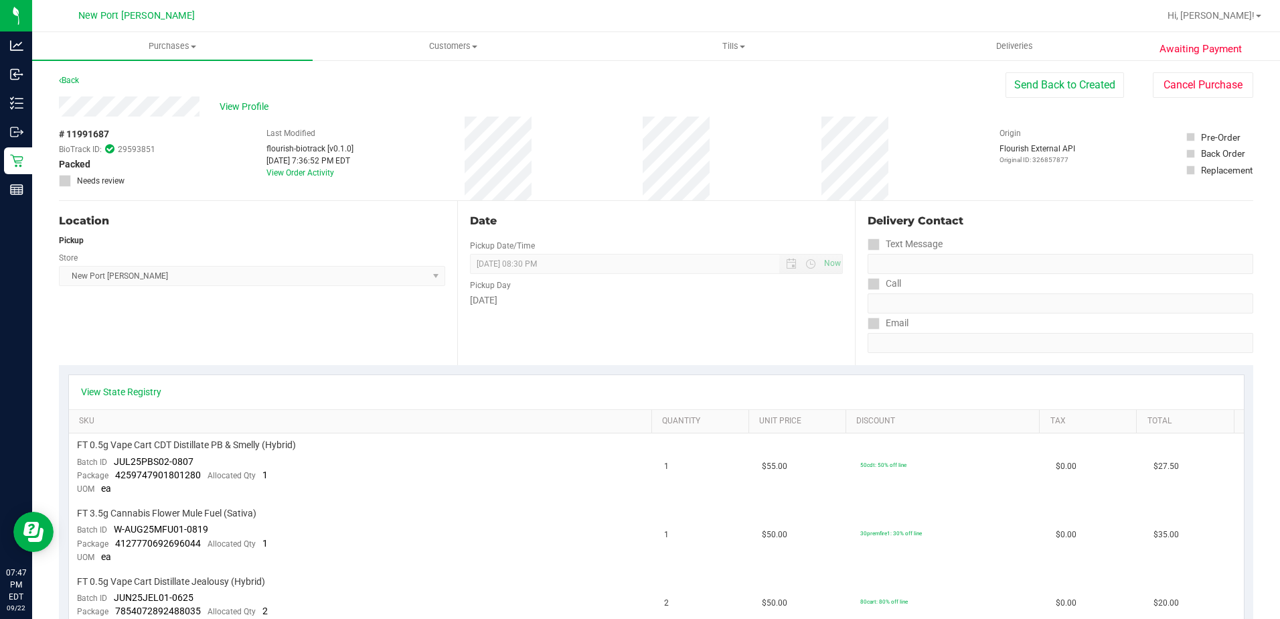
click at [70, 75] on div "Back" at bounding box center [69, 80] width 20 height 16
click at [73, 78] on link "Back" at bounding box center [69, 80] width 20 height 9
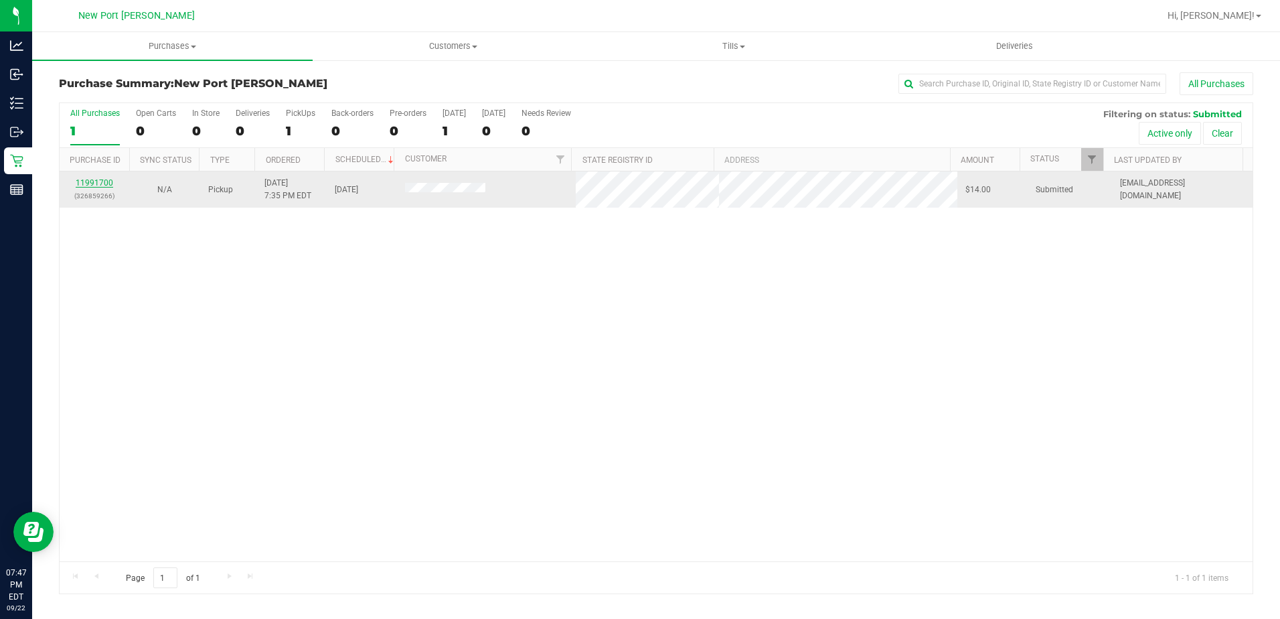
click at [108, 181] on link "11991700" at bounding box center [95, 182] width 38 height 9
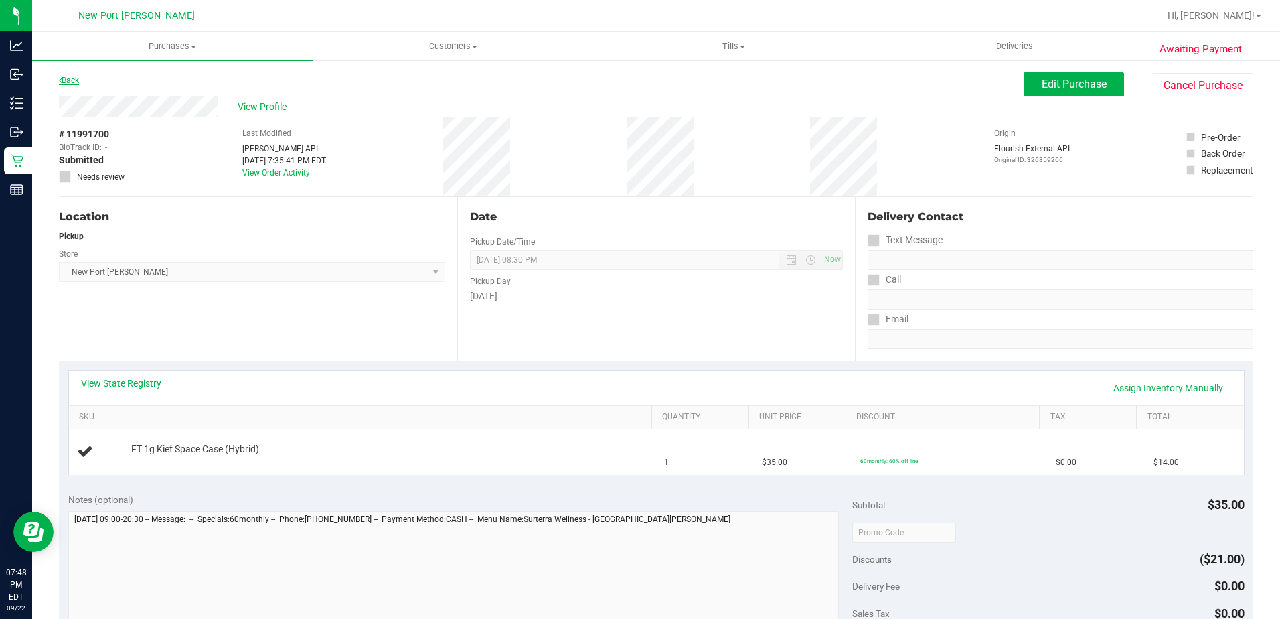
click at [62, 76] on link "Back" at bounding box center [69, 80] width 20 height 9
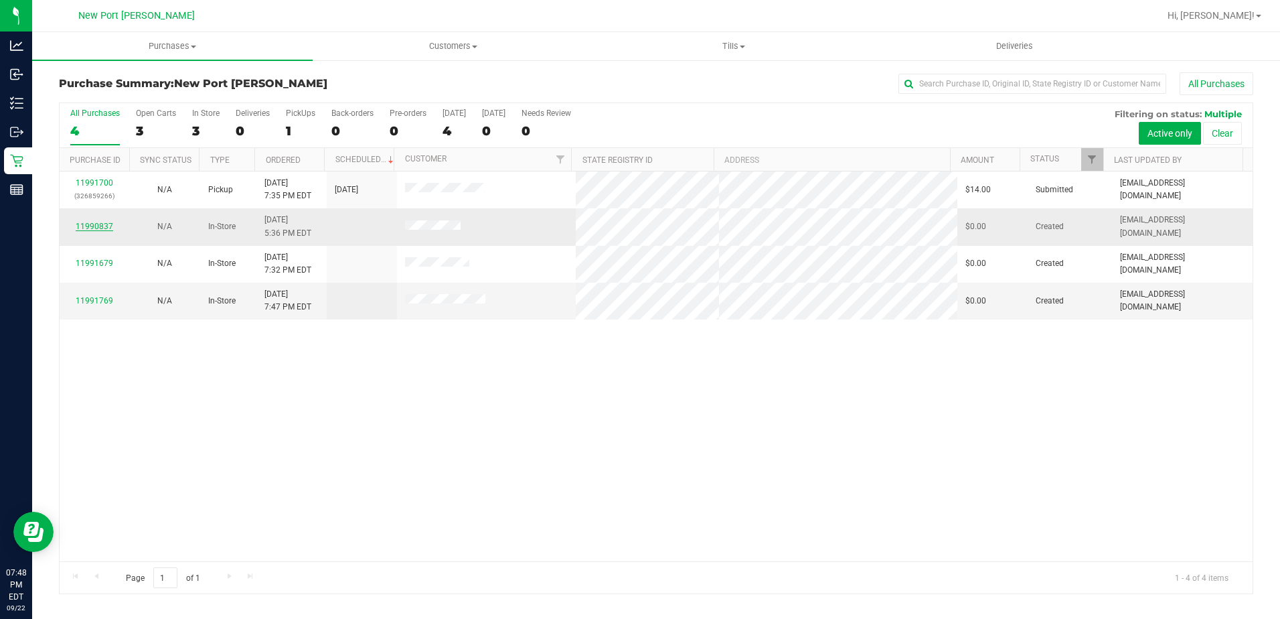
click at [103, 228] on link "11990837" at bounding box center [95, 226] width 38 height 9
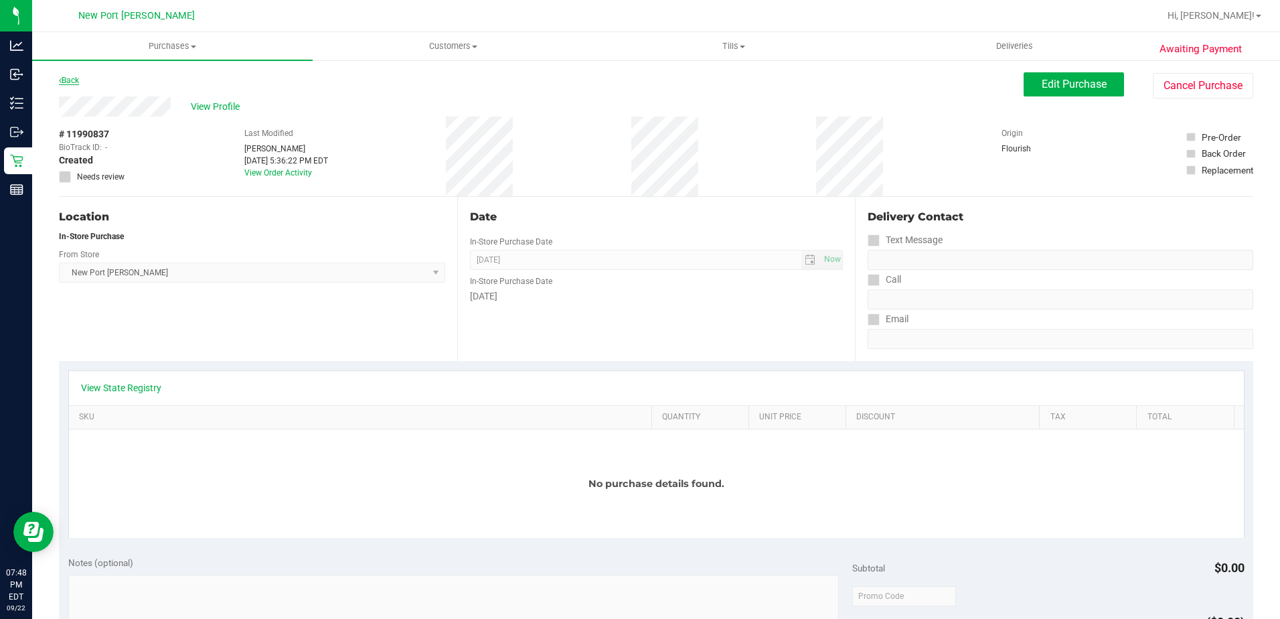
click at [70, 78] on link "Back" at bounding box center [69, 80] width 20 height 9
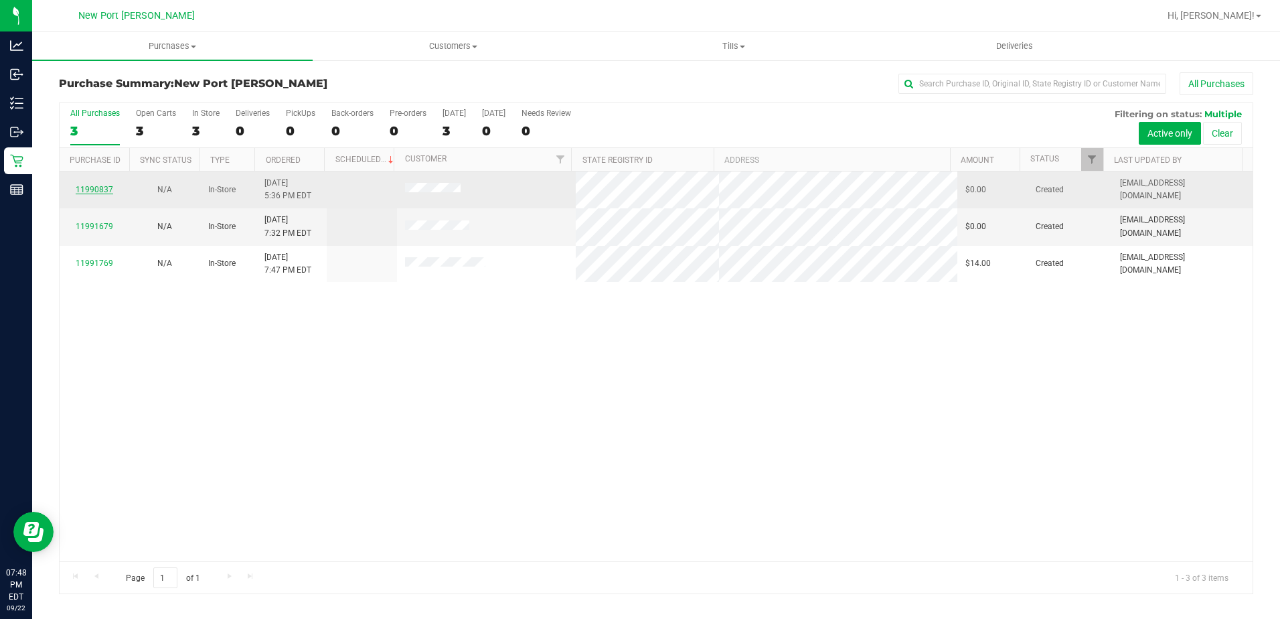
click at [107, 188] on link "11990837" at bounding box center [95, 189] width 38 height 9
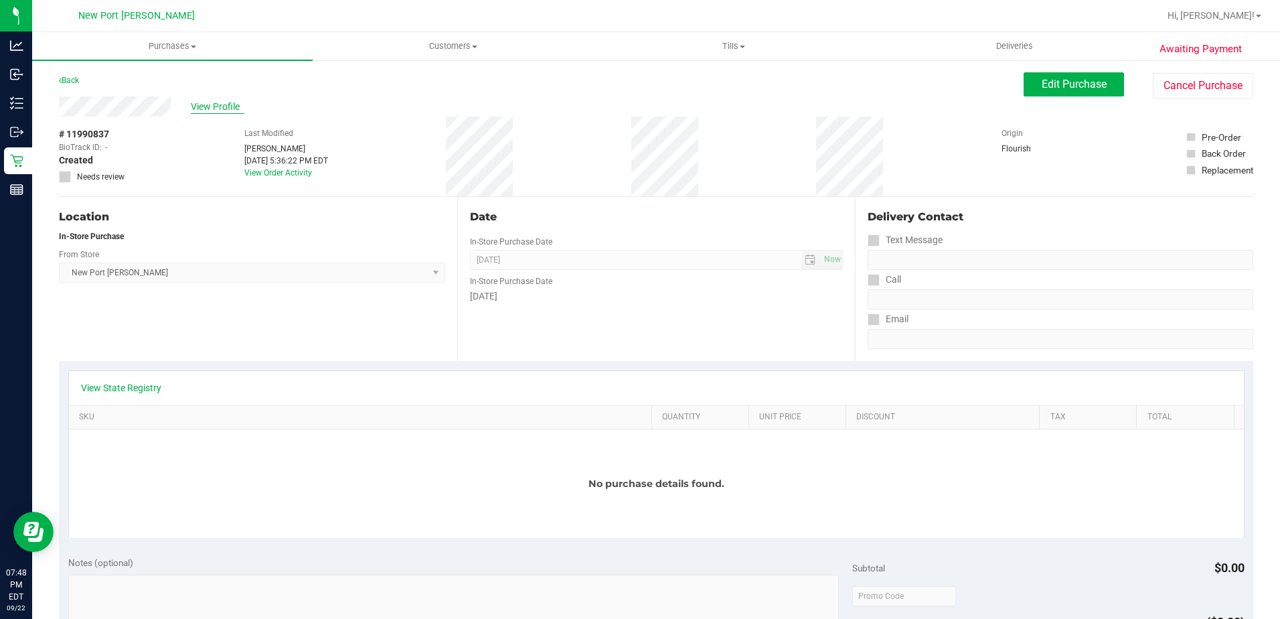
click at [204, 101] on span "View Profile" at bounding box center [218, 107] width 54 height 14
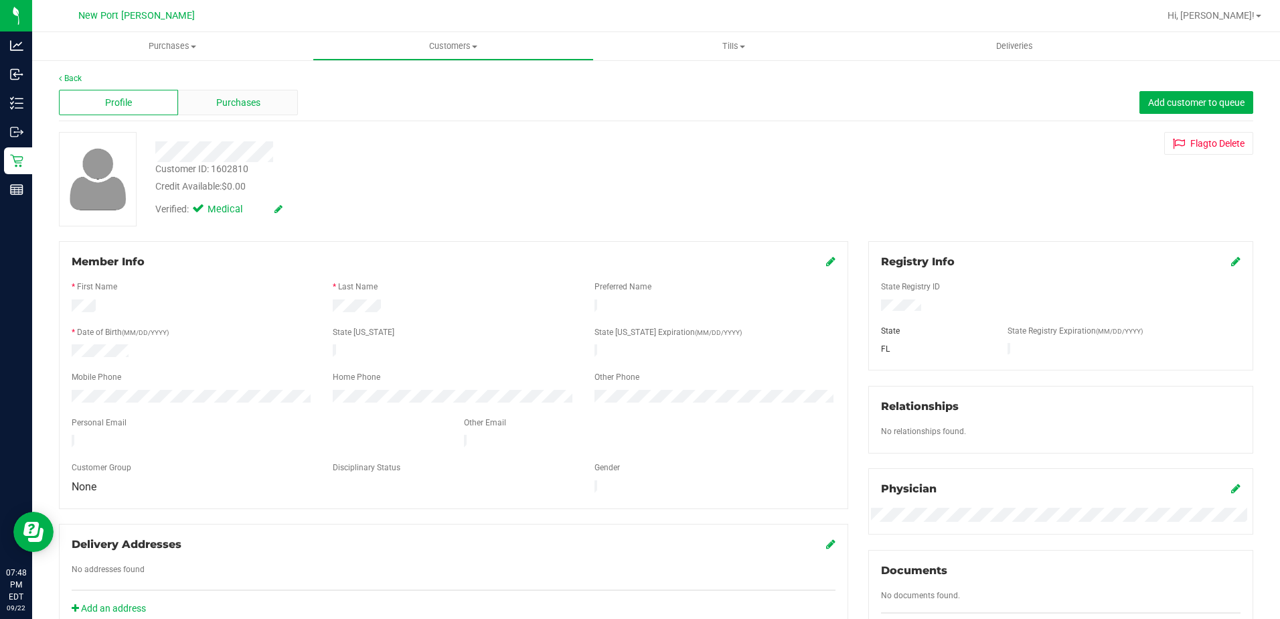
click at [248, 108] on span "Purchases" at bounding box center [238, 103] width 44 height 14
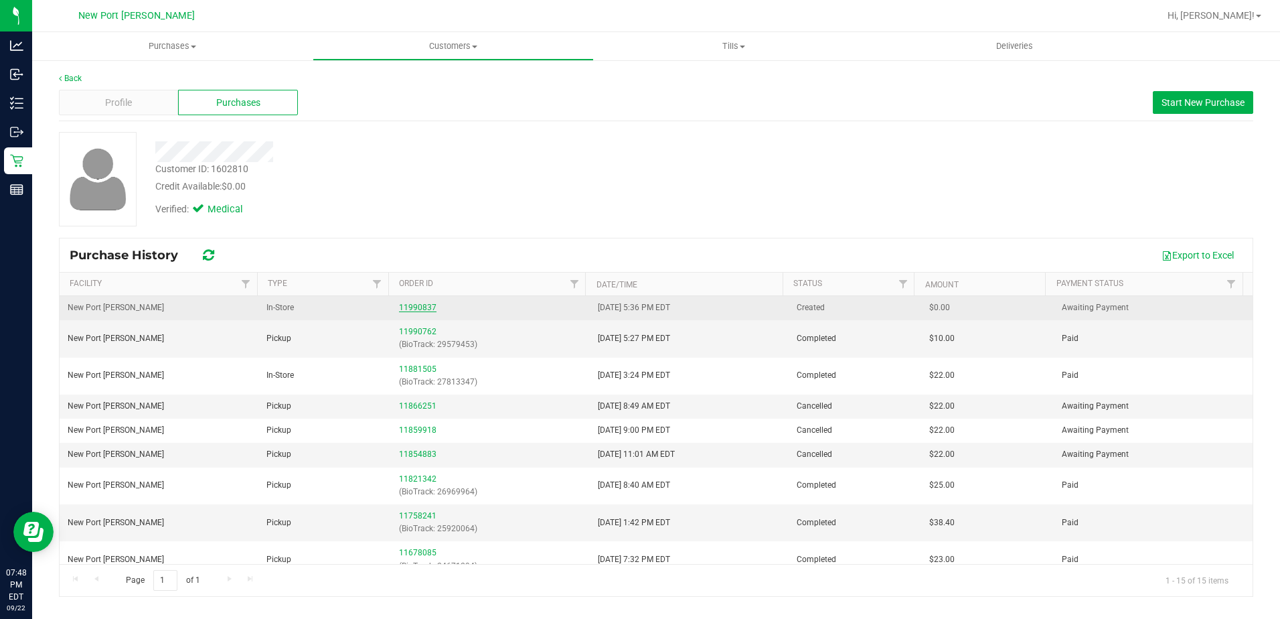
click at [427, 309] on link "11990837" at bounding box center [418, 307] width 38 height 9
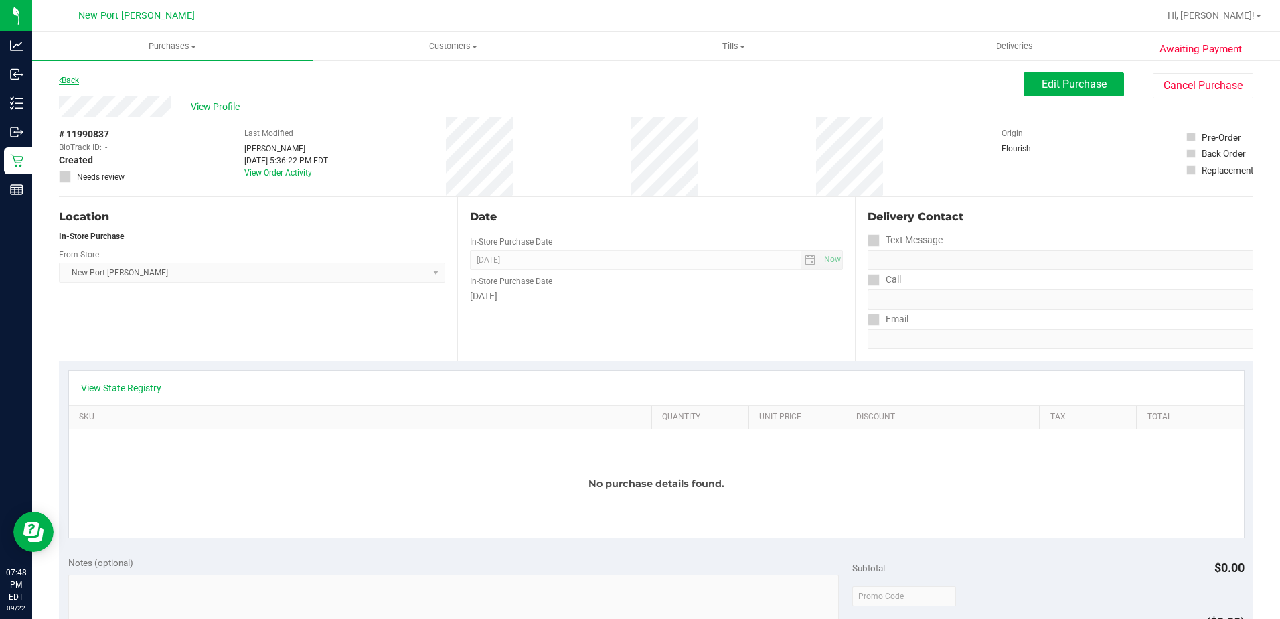
click at [73, 80] on link "Back" at bounding box center [69, 80] width 20 height 9
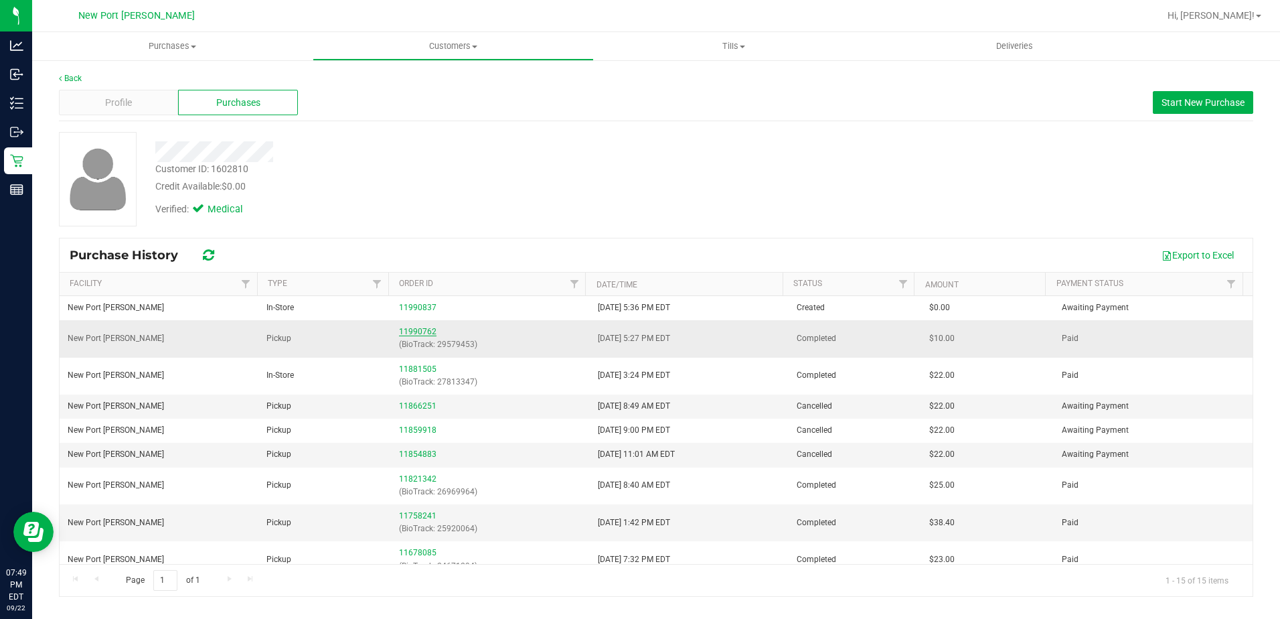
click at [423, 333] on link "11990762" at bounding box center [418, 331] width 38 height 9
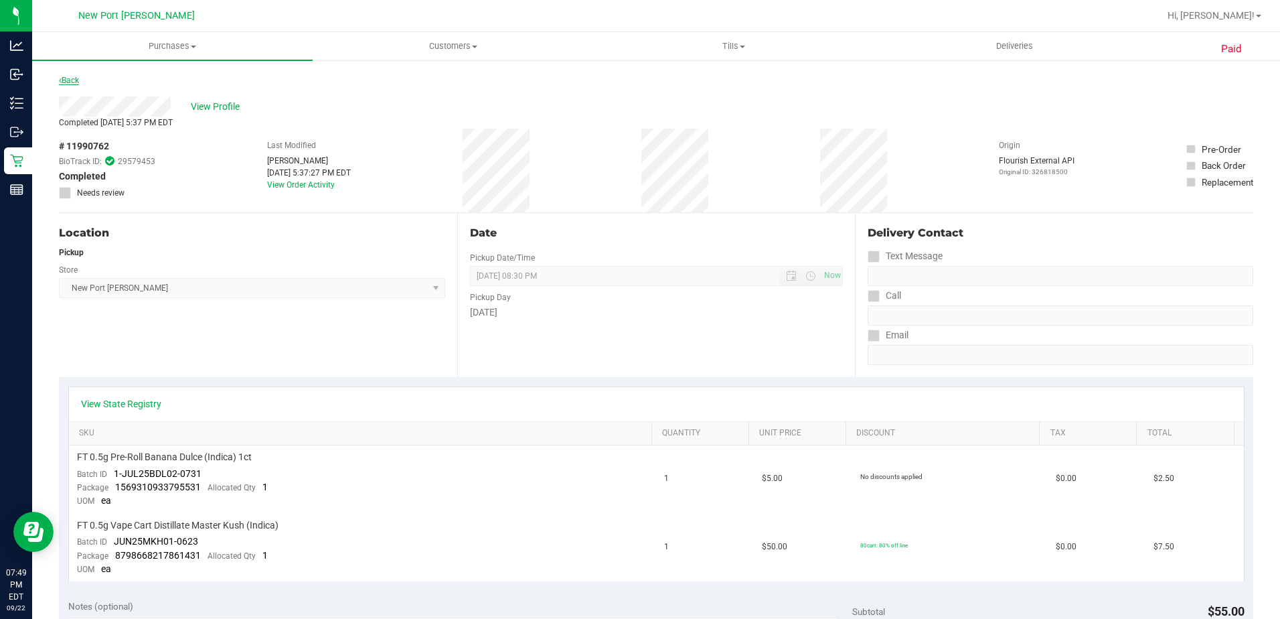
click at [72, 83] on link "Back" at bounding box center [69, 80] width 20 height 9
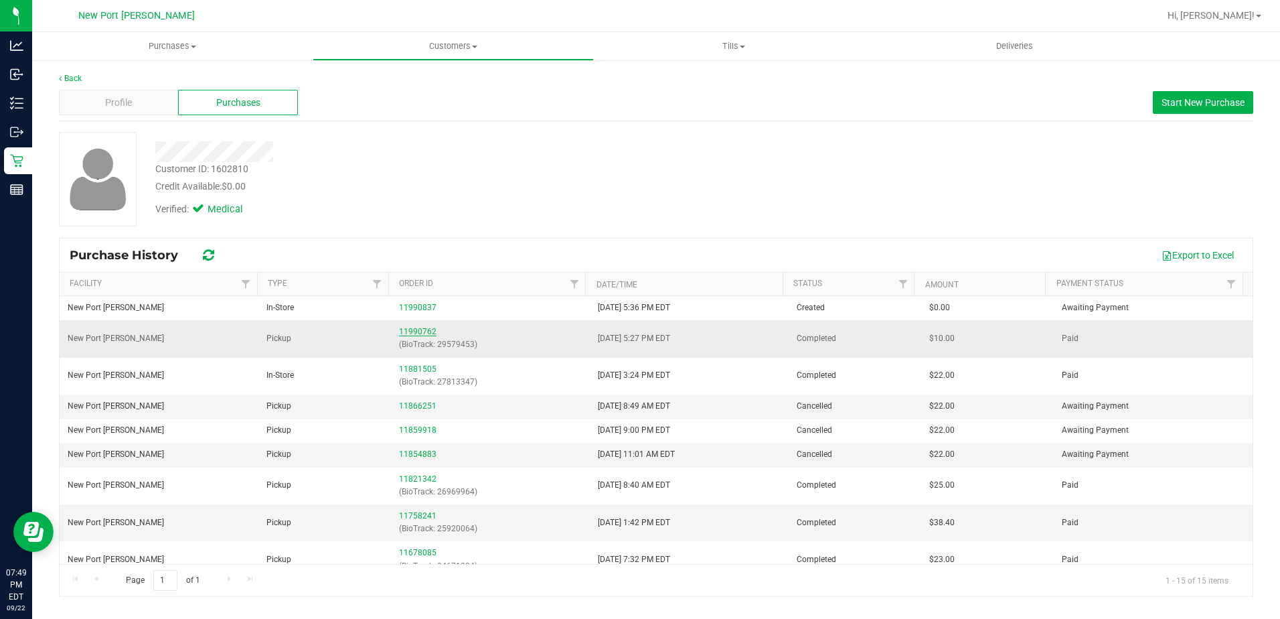
click at [420, 333] on link "11990762" at bounding box center [418, 331] width 38 height 9
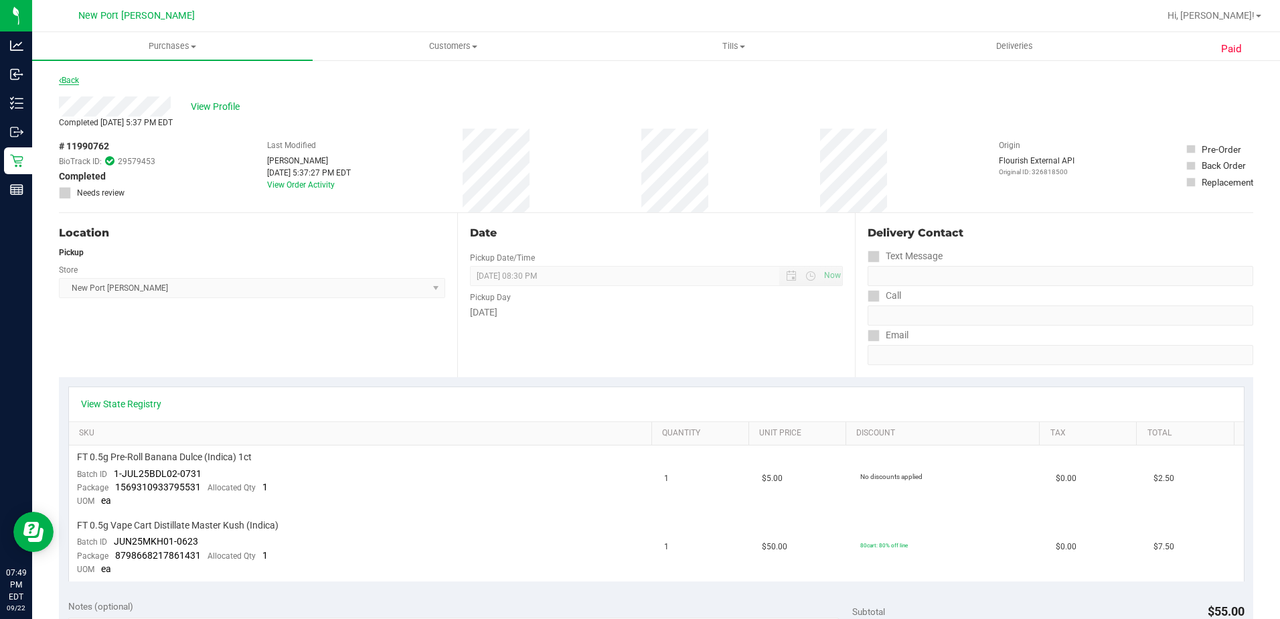
click at [64, 81] on link "Back" at bounding box center [69, 80] width 20 height 9
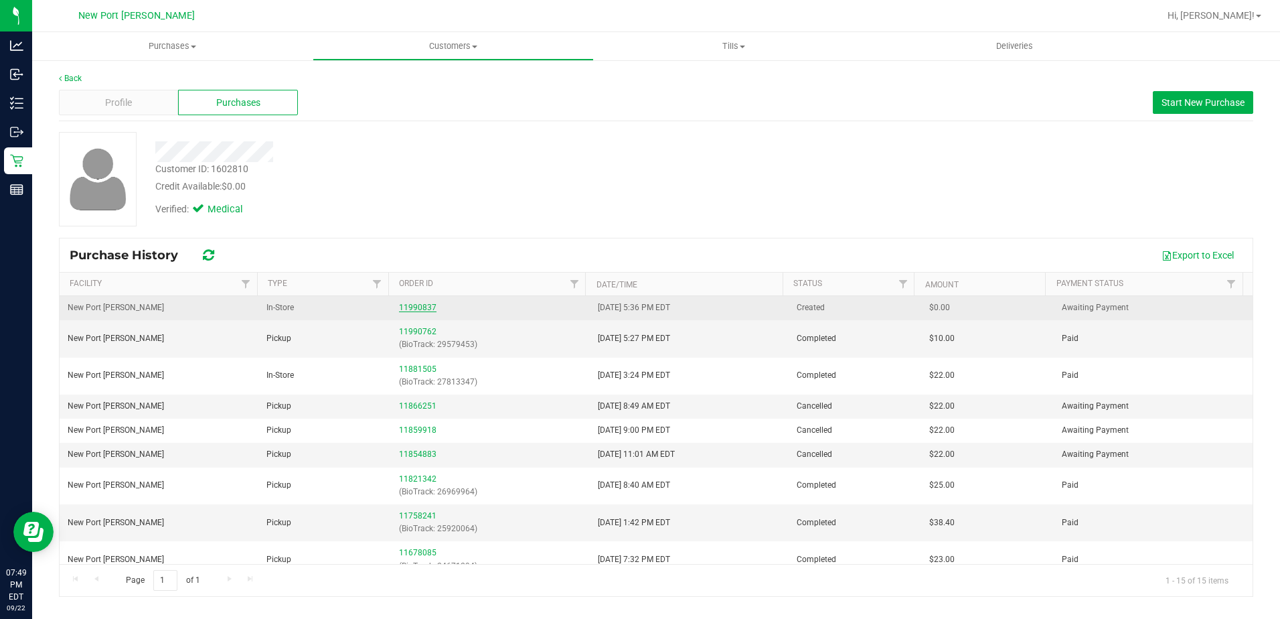
click at [402, 307] on link "11990837" at bounding box center [418, 307] width 38 height 9
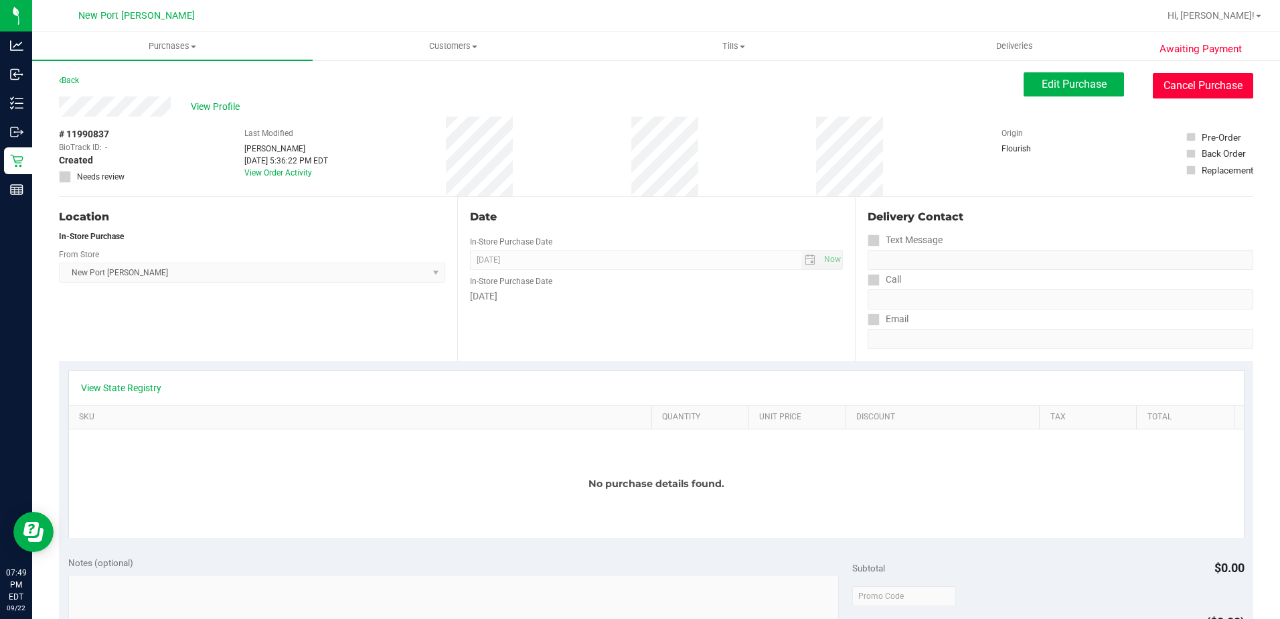
click at [1234, 82] on button "Cancel Purchase" at bounding box center [1203, 85] width 100 height 25
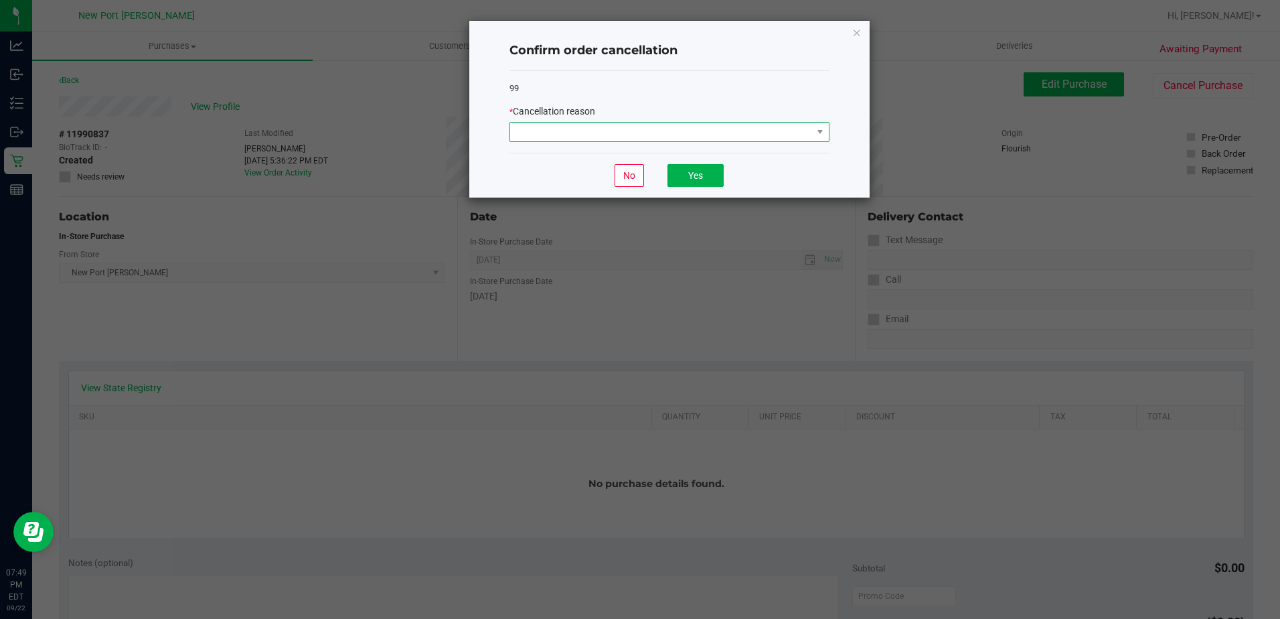
click at [798, 127] on span at bounding box center [661, 132] width 302 height 19
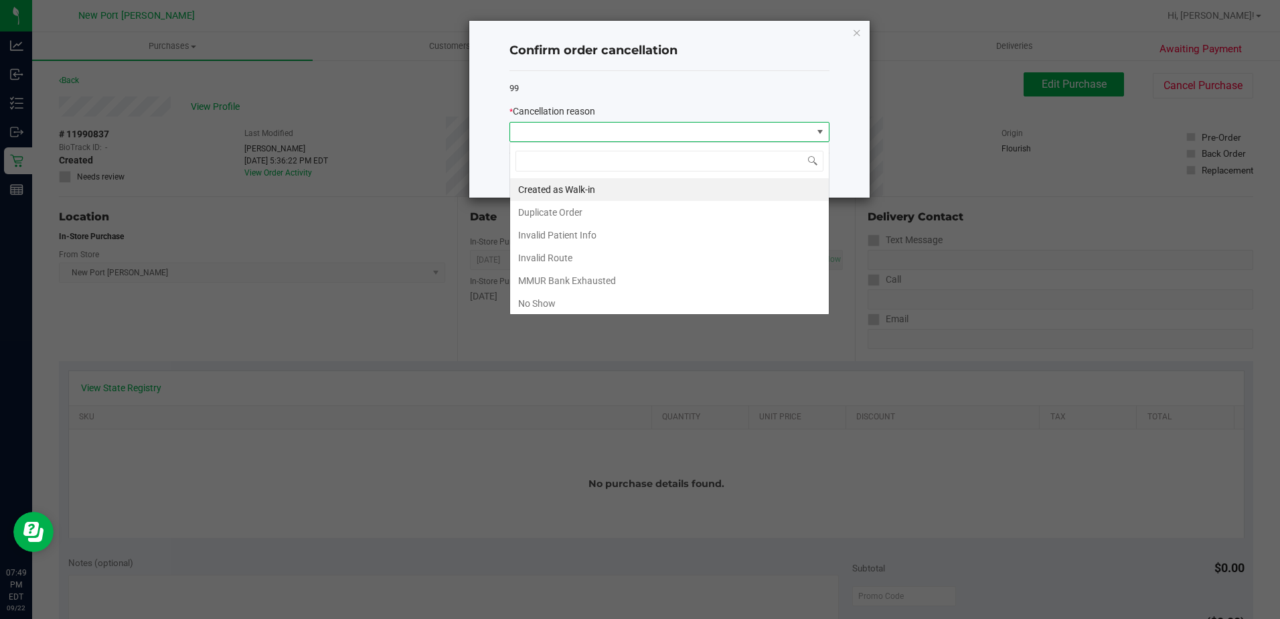
scroll to position [20, 320]
click at [664, 214] on li "Duplicate Order" at bounding box center [669, 212] width 319 height 23
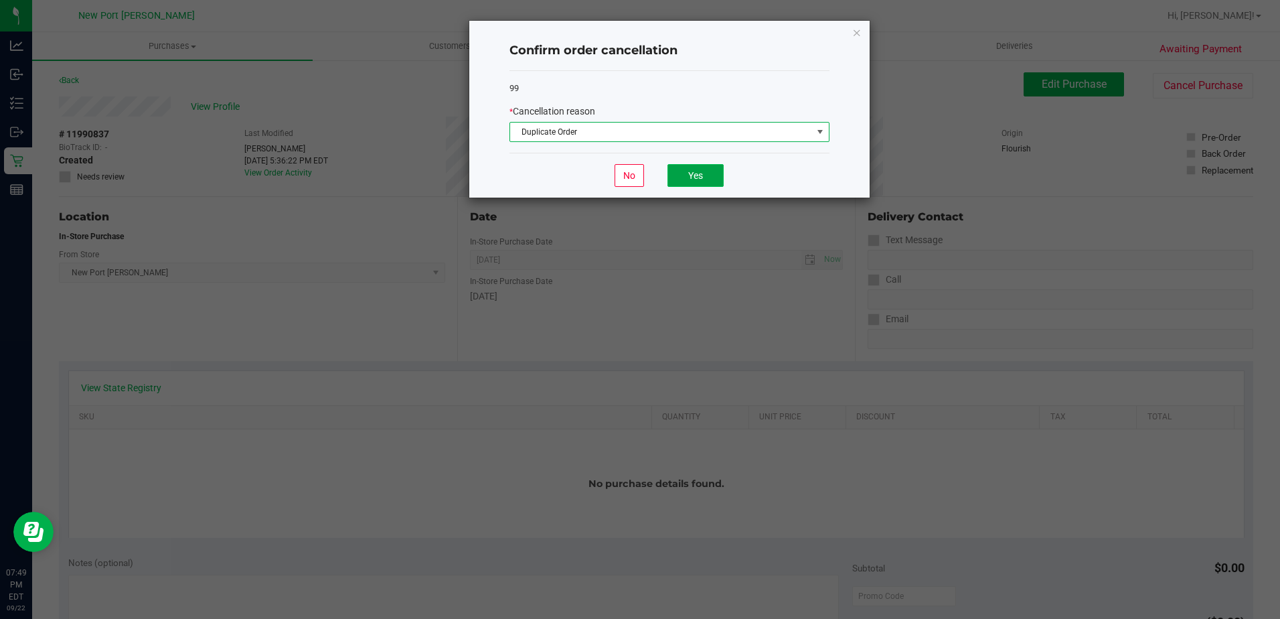
click at [689, 181] on button "Yes" at bounding box center [696, 175] width 56 height 23
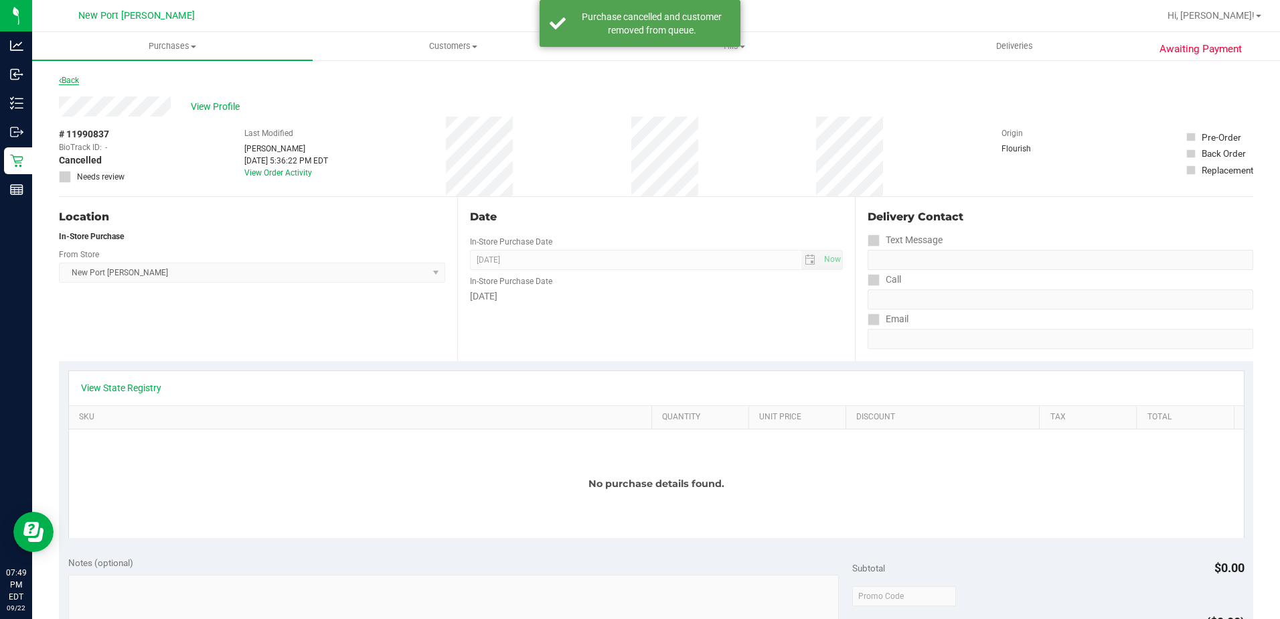
click at [74, 81] on link "Back" at bounding box center [69, 80] width 20 height 9
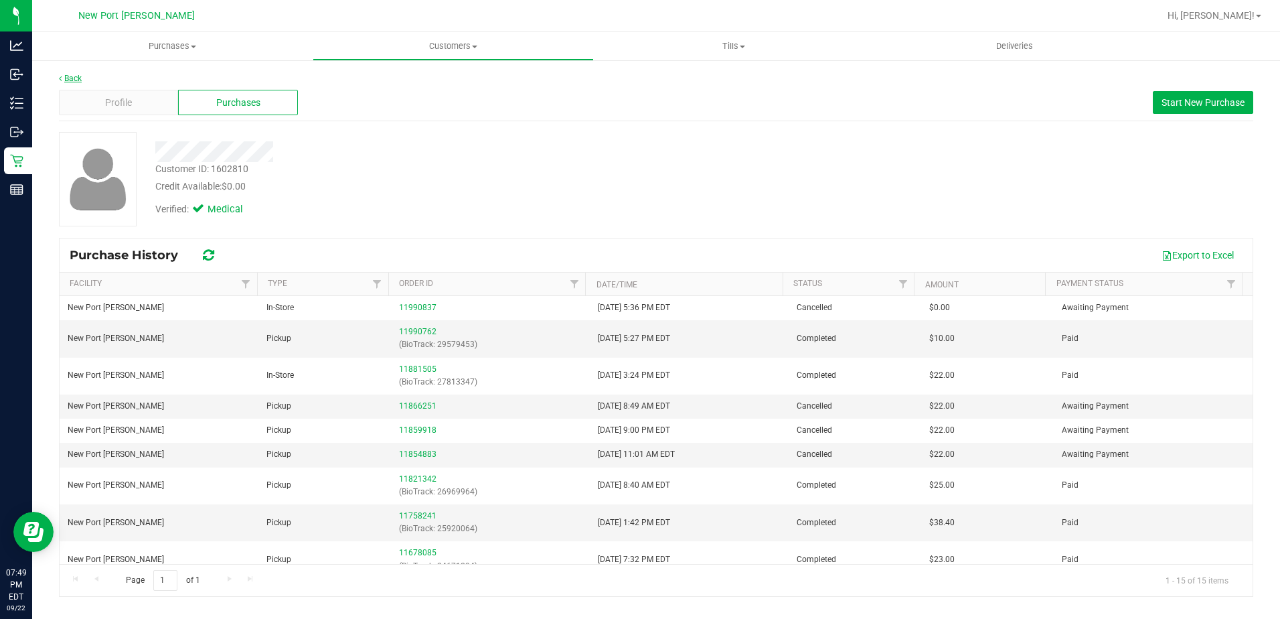
click at [65, 74] on link "Back" at bounding box center [70, 78] width 23 height 9
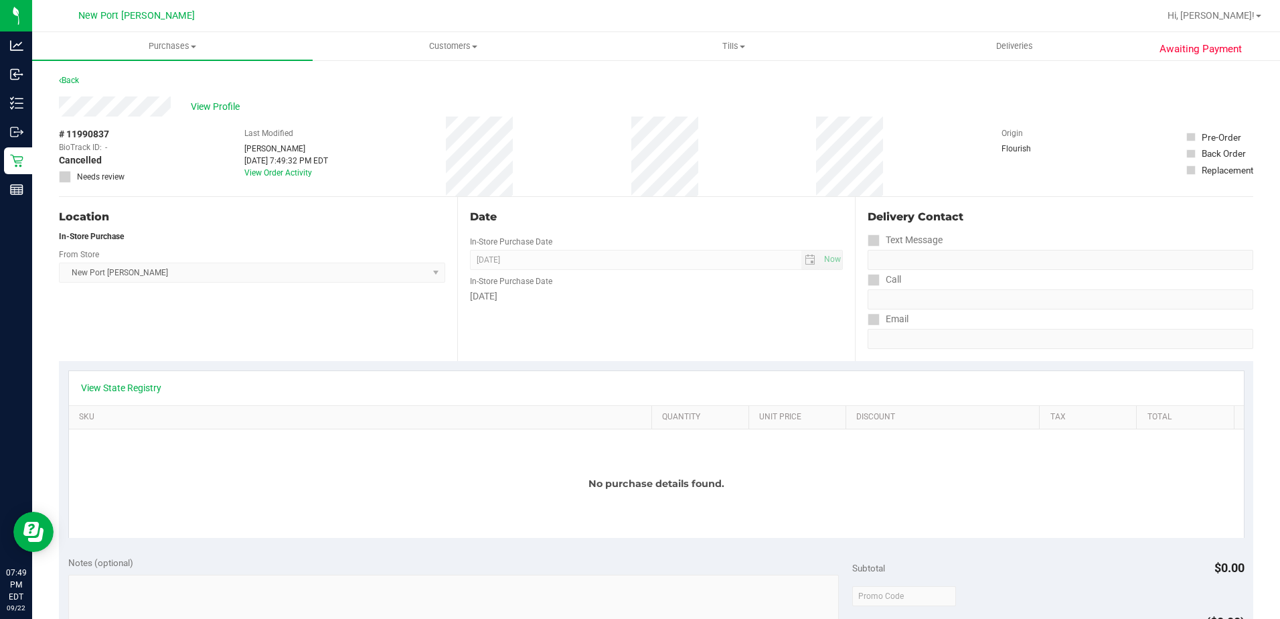
click at [80, 91] on div "Back" at bounding box center [656, 84] width 1195 height 24
click at [79, 84] on link "Back" at bounding box center [69, 80] width 20 height 9
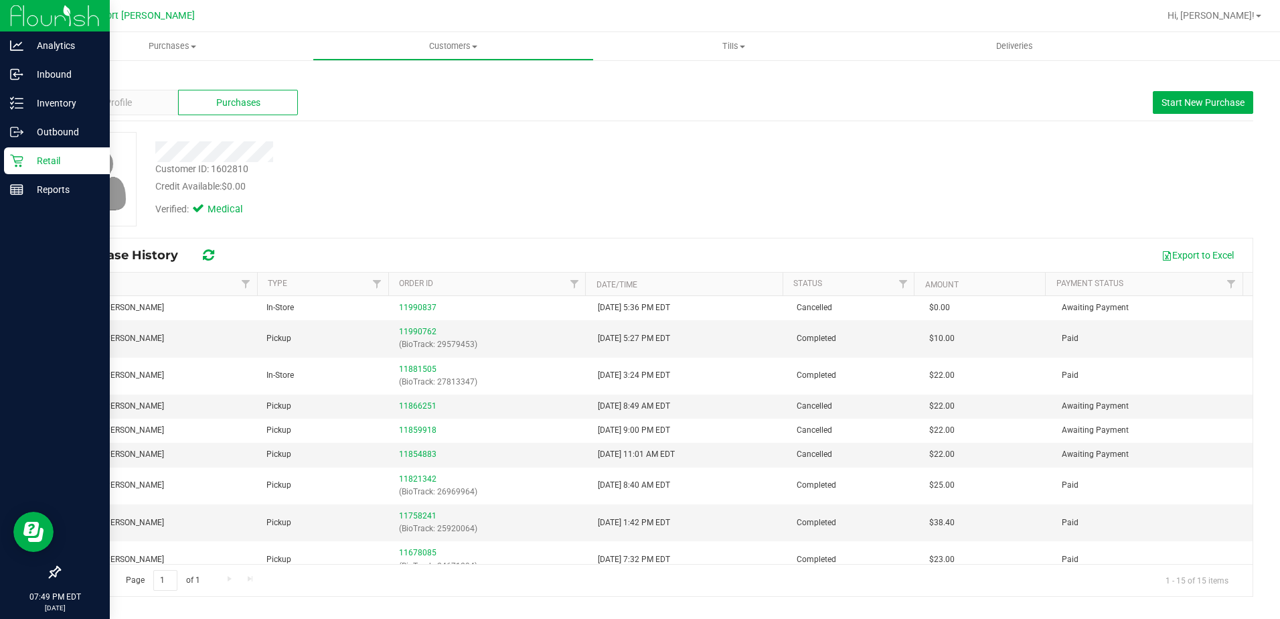
click at [29, 168] on p "Retail" at bounding box center [63, 161] width 80 height 16
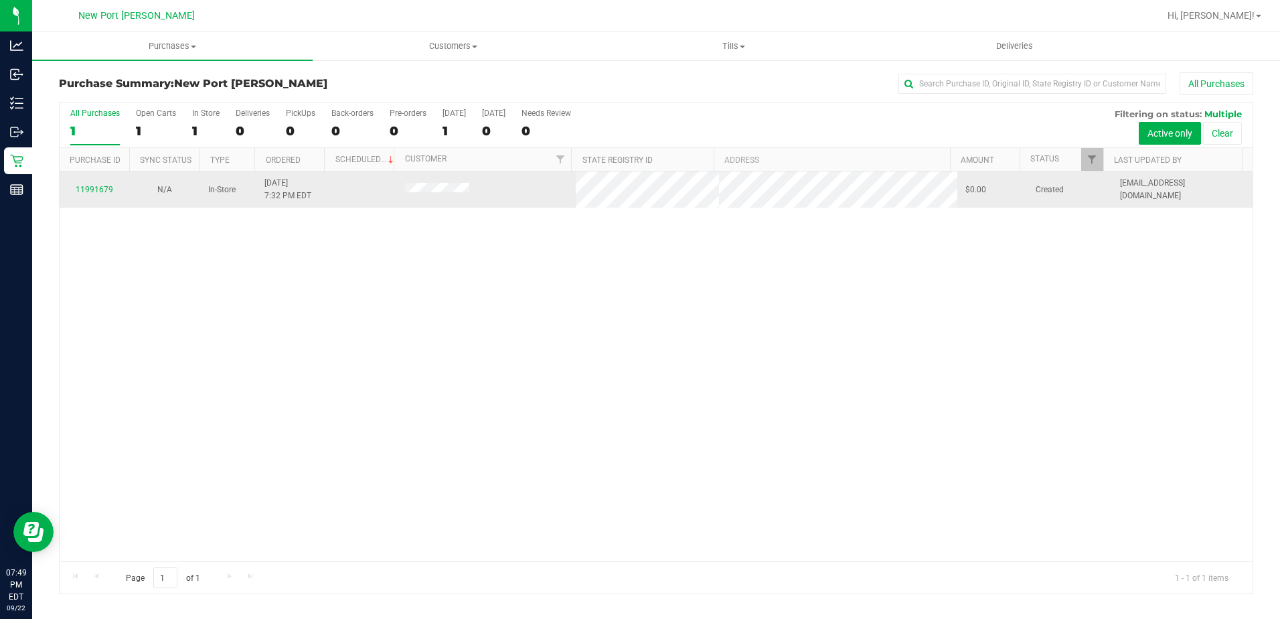
click at [105, 184] on div "11991679" at bounding box center [95, 189] width 54 height 13
click at [108, 190] on link "11991679" at bounding box center [95, 189] width 38 height 9
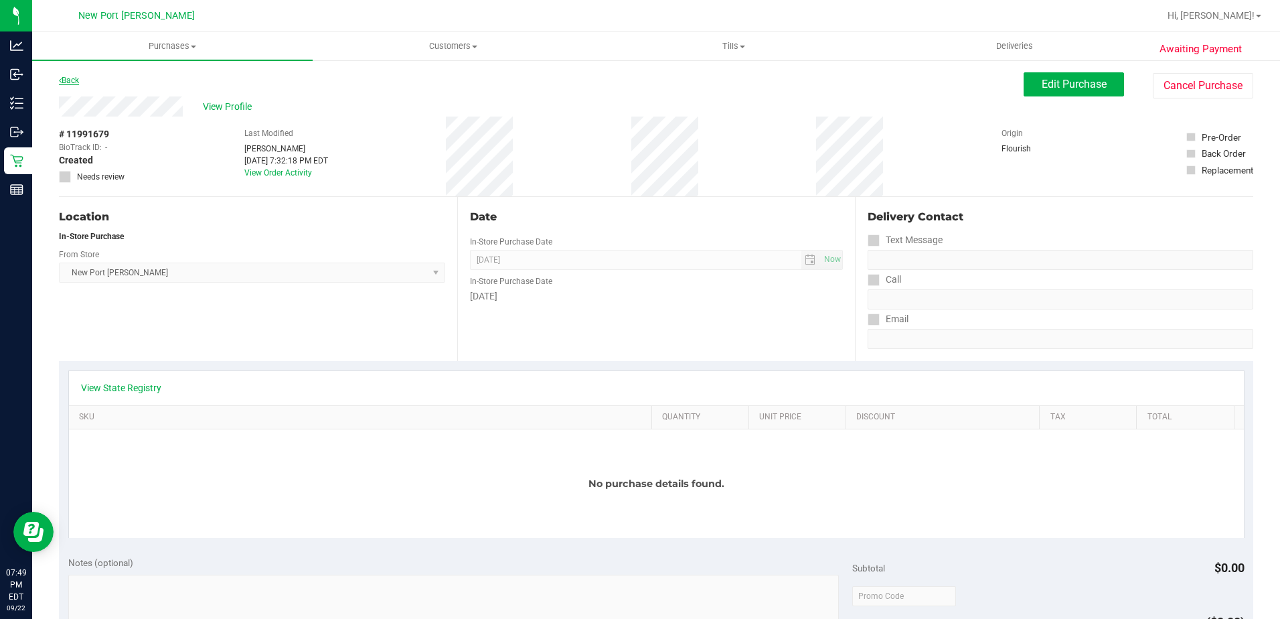
click at [73, 80] on link "Back" at bounding box center [69, 80] width 20 height 9
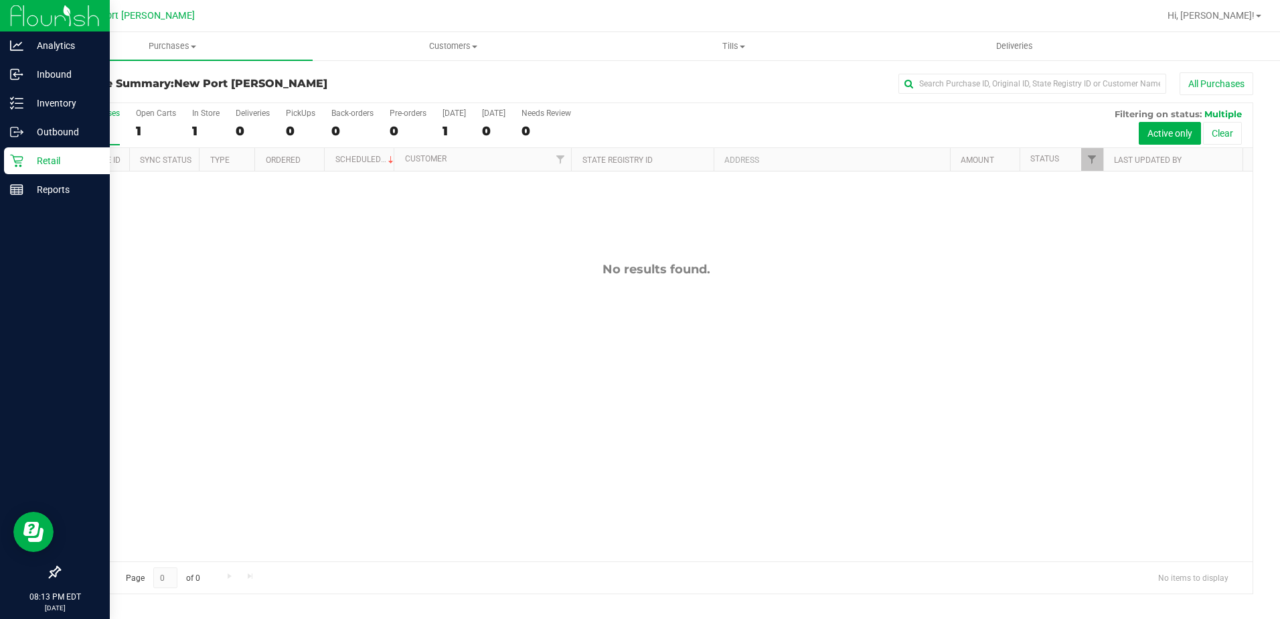
click at [13, 156] on icon at bounding box center [16, 161] width 13 height 13
click at [0, 94] on html "Analytics Inbound Inventory Outbound Retail Reports 08:13 PM EDT 09/22/2025 09/…" at bounding box center [640, 309] width 1280 height 619
click at [45, 160] on p "Retail" at bounding box center [63, 161] width 80 height 16
click at [50, 161] on p "Retail" at bounding box center [63, 161] width 80 height 16
click at [21, 160] on icon at bounding box center [16, 161] width 13 height 13
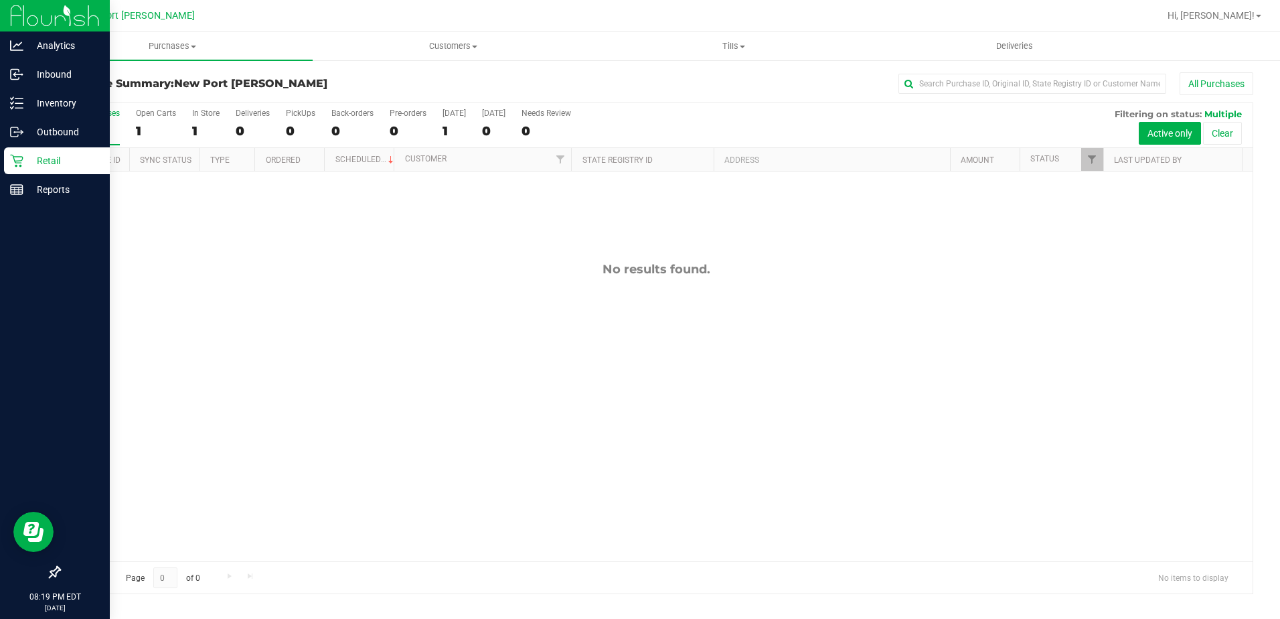
click at [20, 164] on icon at bounding box center [16, 160] width 13 height 13
click at [23, 169] on div "Retail" at bounding box center [57, 160] width 106 height 27
click at [22, 169] on div "Retail" at bounding box center [57, 160] width 106 height 27
click at [23, 161] on icon at bounding box center [16, 160] width 13 height 13
click at [21, 157] on icon at bounding box center [16, 160] width 13 height 13
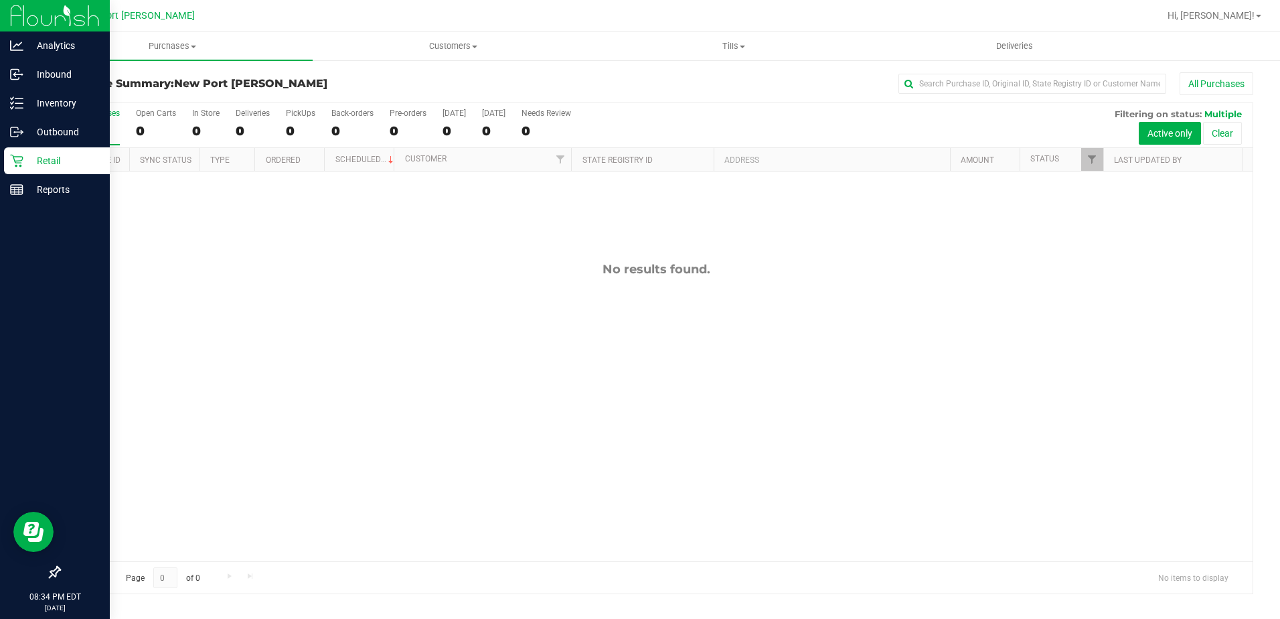
click at [27, 155] on p "Retail" at bounding box center [63, 161] width 80 height 16
click at [47, 94] on div "Inventory" at bounding box center [57, 103] width 106 height 27
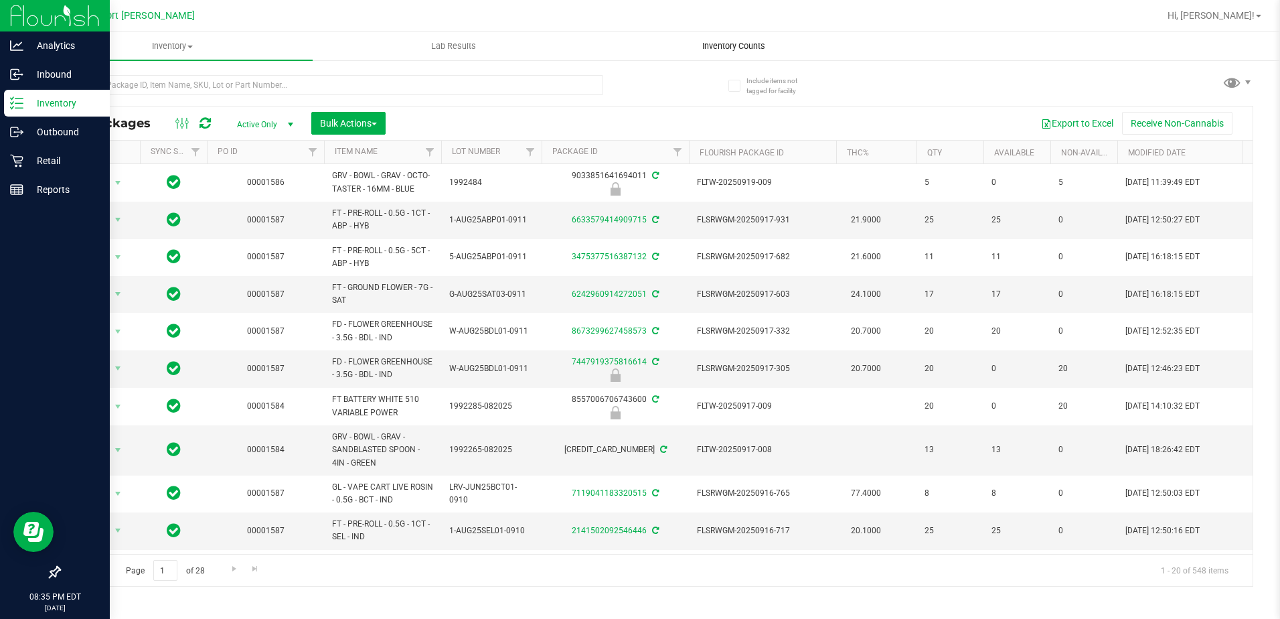
click at [737, 49] on span "Inventory Counts" at bounding box center [733, 46] width 99 height 12
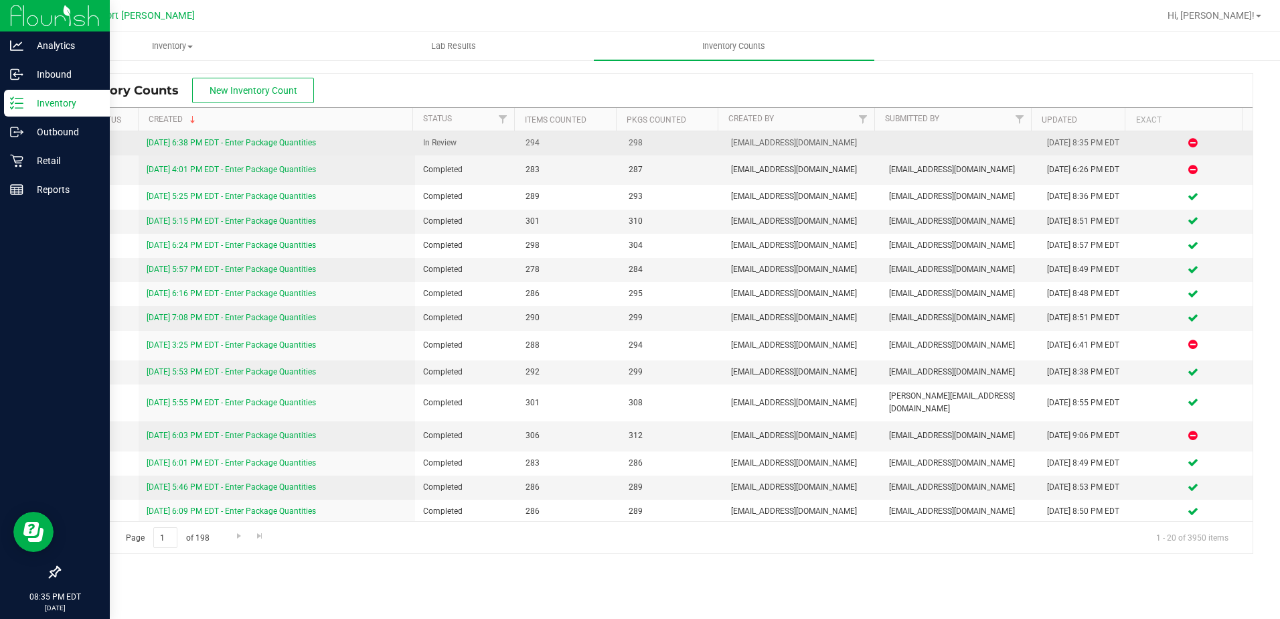
click at [214, 145] on link "9/22/25 6:38 PM EDT - Enter Package Quantities" at bounding box center [231, 142] width 169 height 9
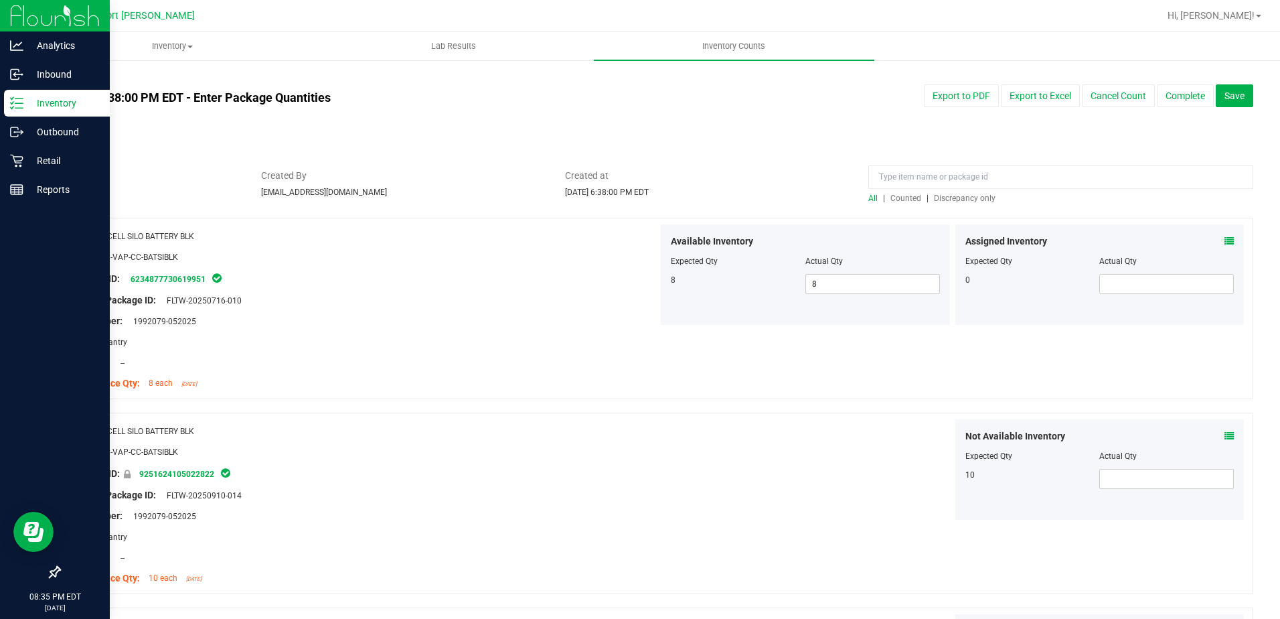
click at [974, 204] on div at bounding box center [656, 210] width 1195 height 13
click at [977, 198] on span "Discrepancy only" at bounding box center [965, 198] width 62 height 9
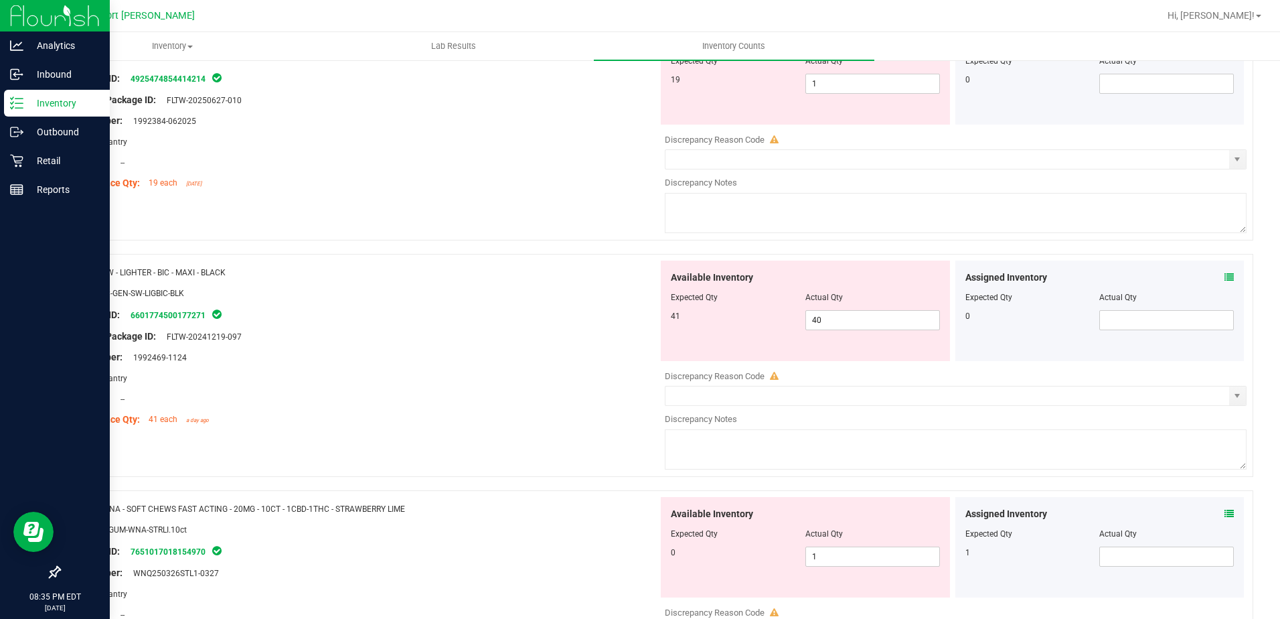
scroll to position [2954, 0]
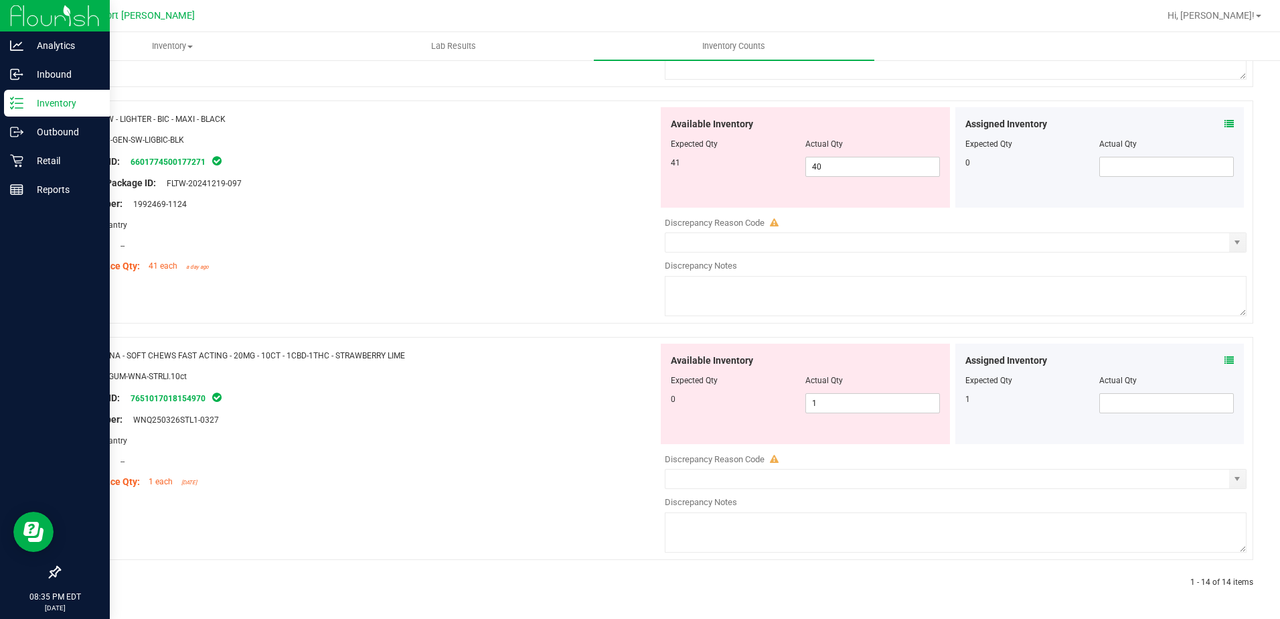
click at [1225, 361] on icon at bounding box center [1229, 360] width 9 height 9
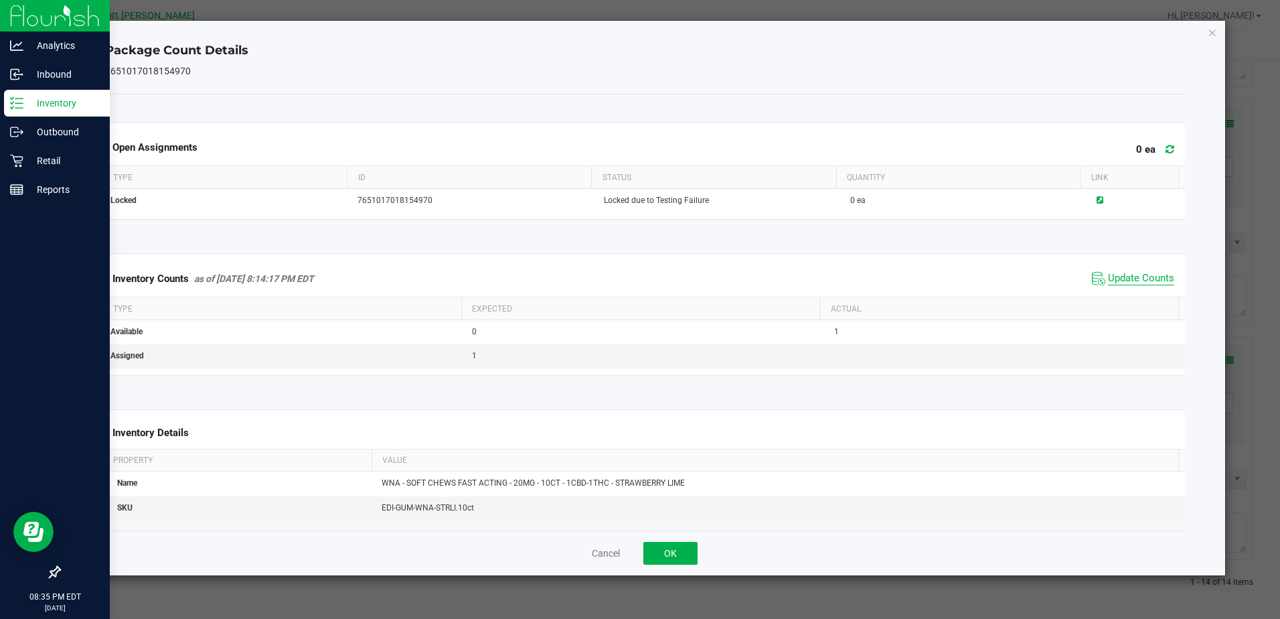
click at [1134, 275] on span "Update Counts" at bounding box center [1141, 278] width 66 height 13
click at [1117, 264] on div "Inventory Counts as of Sep 22, 2025 8:35:20 PM EDT Update Counts" at bounding box center [644, 279] width 1085 height 36
click at [1114, 283] on span "Update Counts" at bounding box center [1141, 278] width 66 height 13
click at [670, 560] on button "OK" at bounding box center [671, 553] width 54 height 23
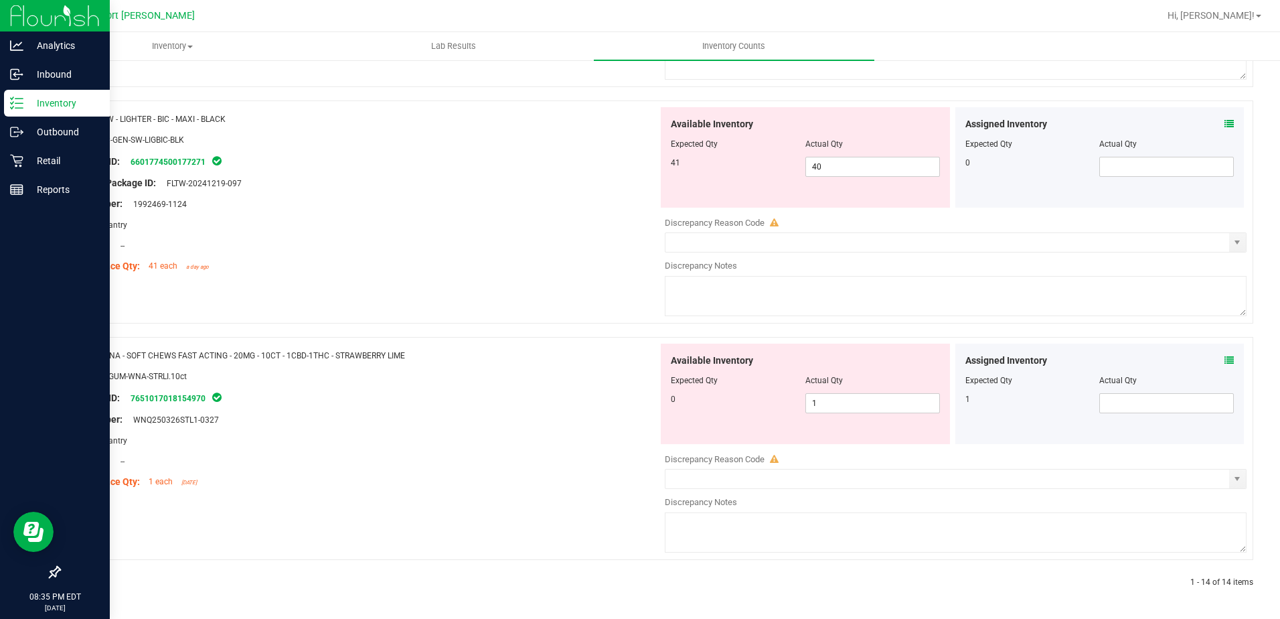
click at [1225, 122] on icon at bounding box center [1229, 123] width 9 height 9
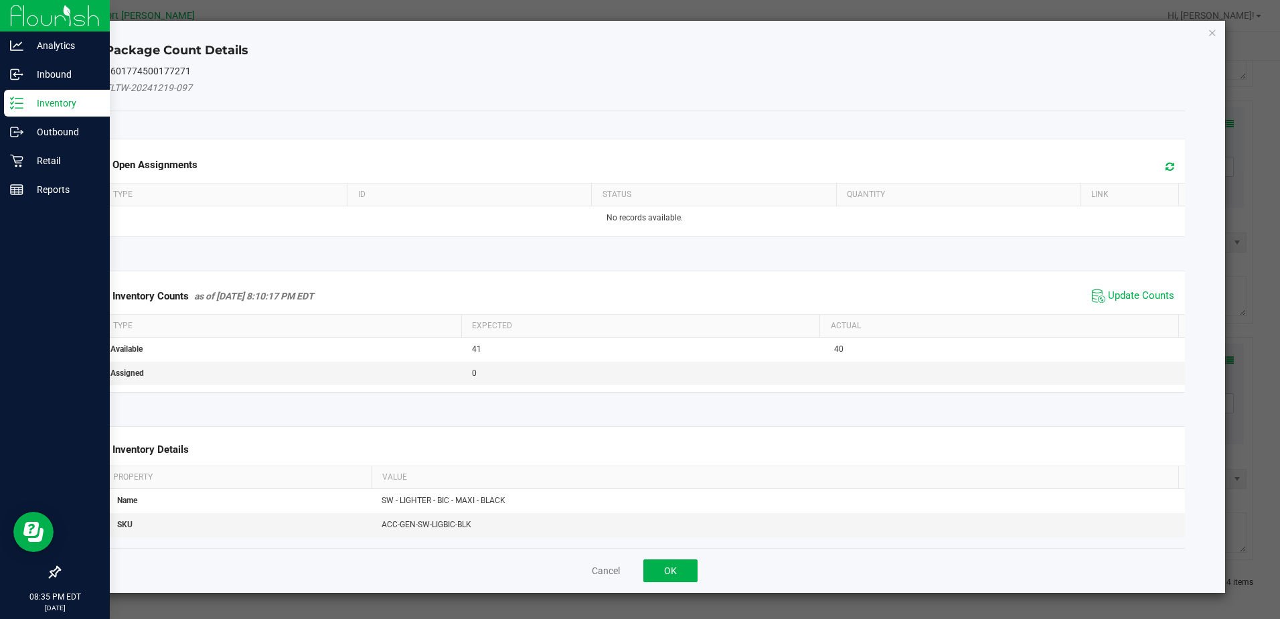
click at [1128, 287] on span "Update Counts" at bounding box center [1133, 296] width 89 height 20
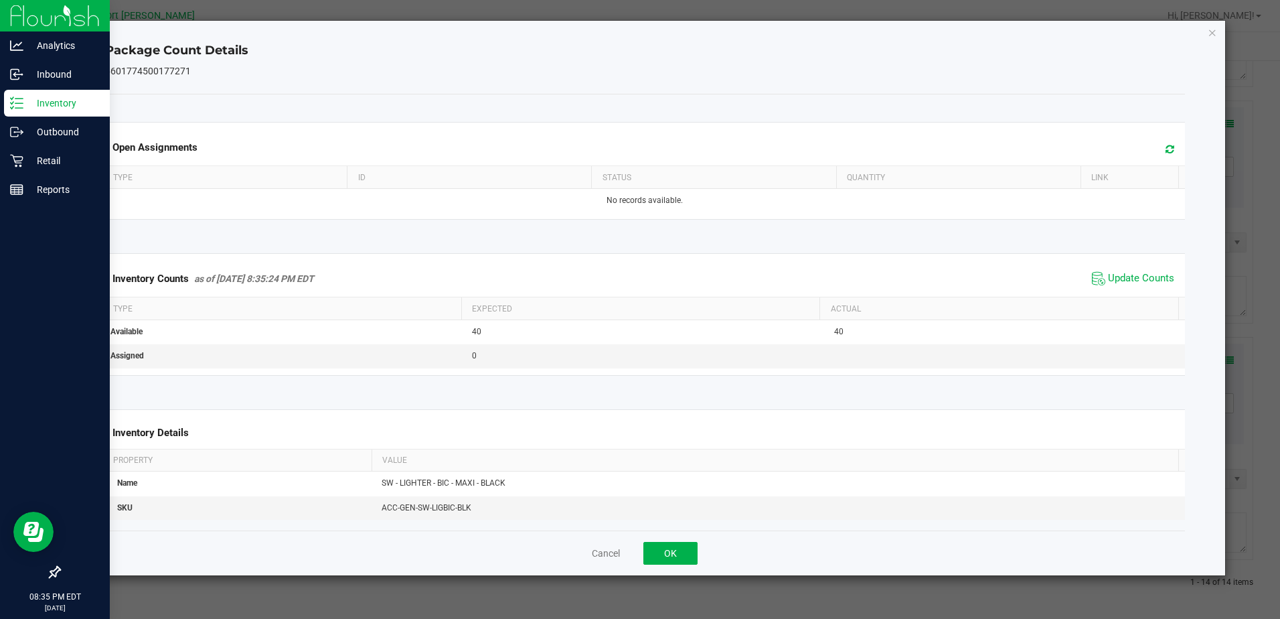
click at [1127, 271] on span "Update Counts" at bounding box center [1133, 279] width 89 height 20
click at [655, 549] on button "OK" at bounding box center [671, 553] width 54 height 23
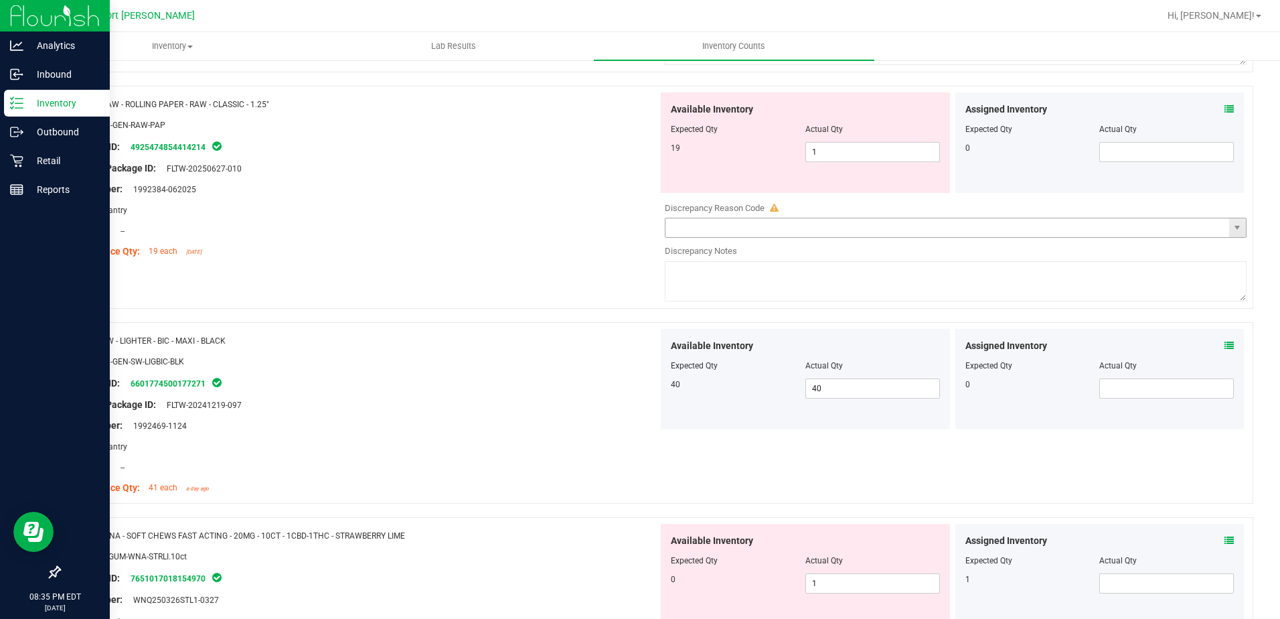
scroll to position [2645, 0]
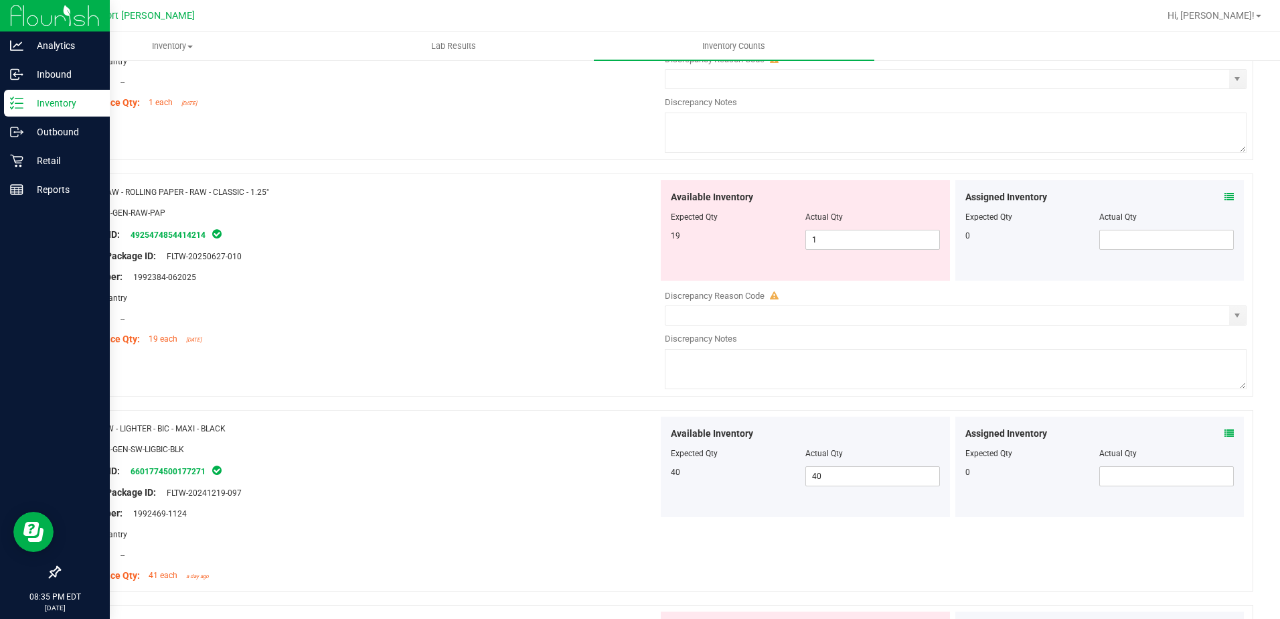
click at [1225, 192] on icon at bounding box center [1229, 196] width 9 height 9
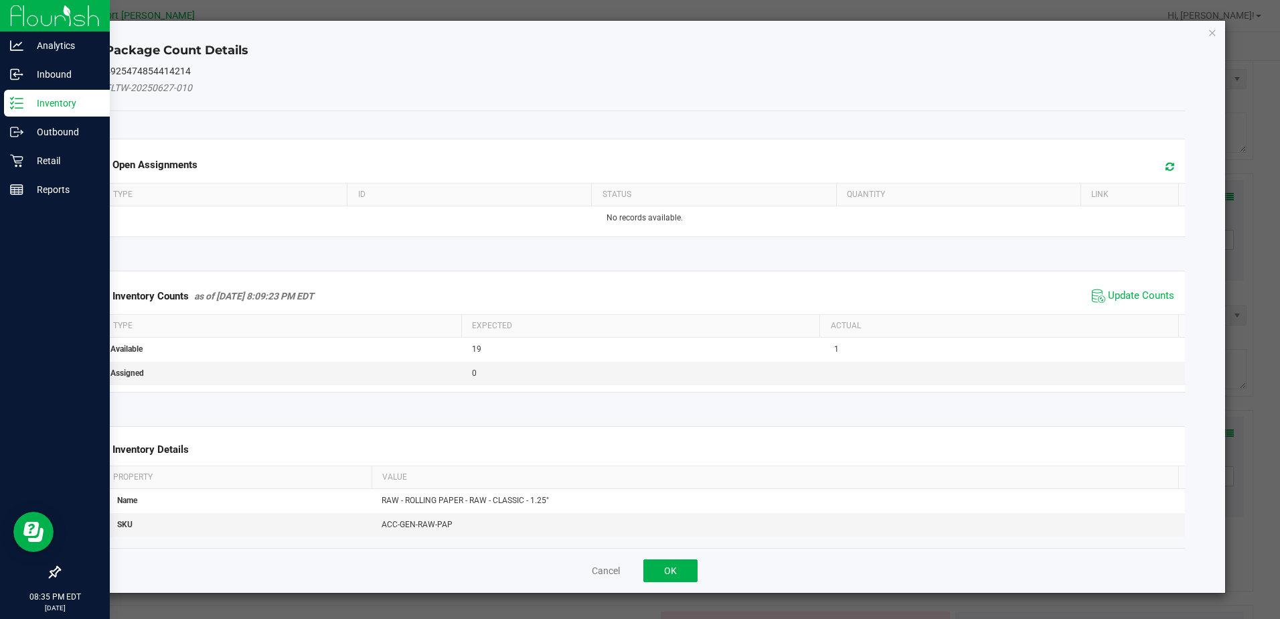
click at [1139, 286] on span "Update Counts" at bounding box center [1133, 296] width 89 height 20
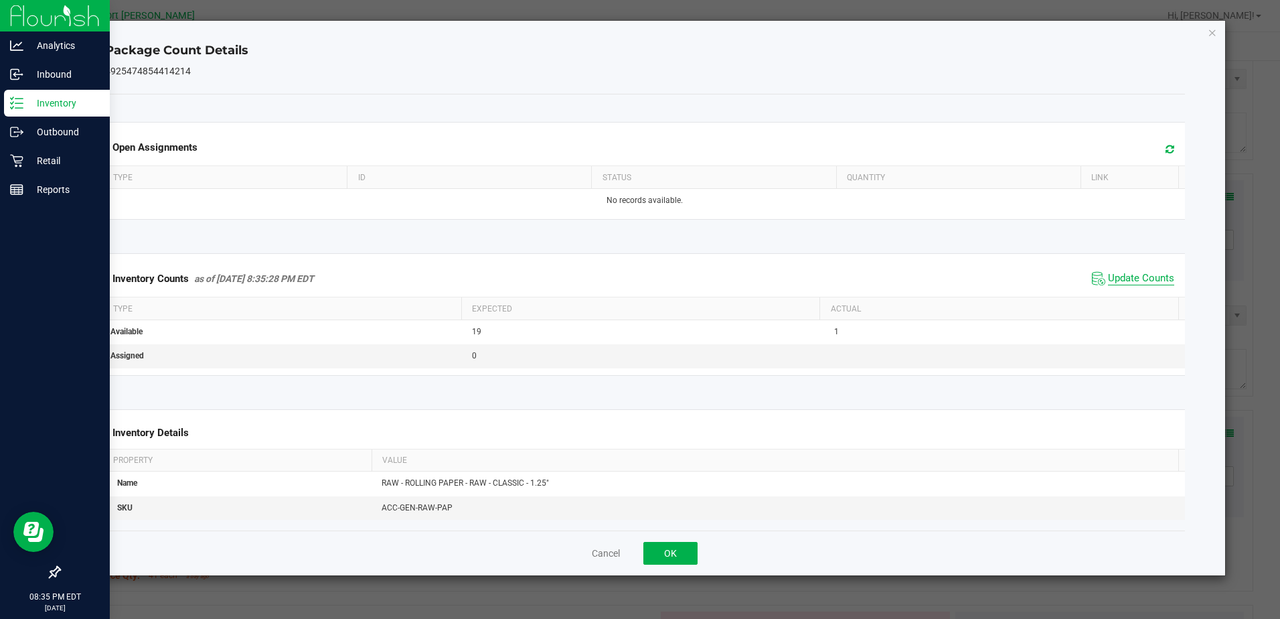
click at [1123, 275] on span "Update Counts" at bounding box center [1141, 278] width 66 height 13
click at [666, 545] on button "OK" at bounding box center [671, 553] width 54 height 23
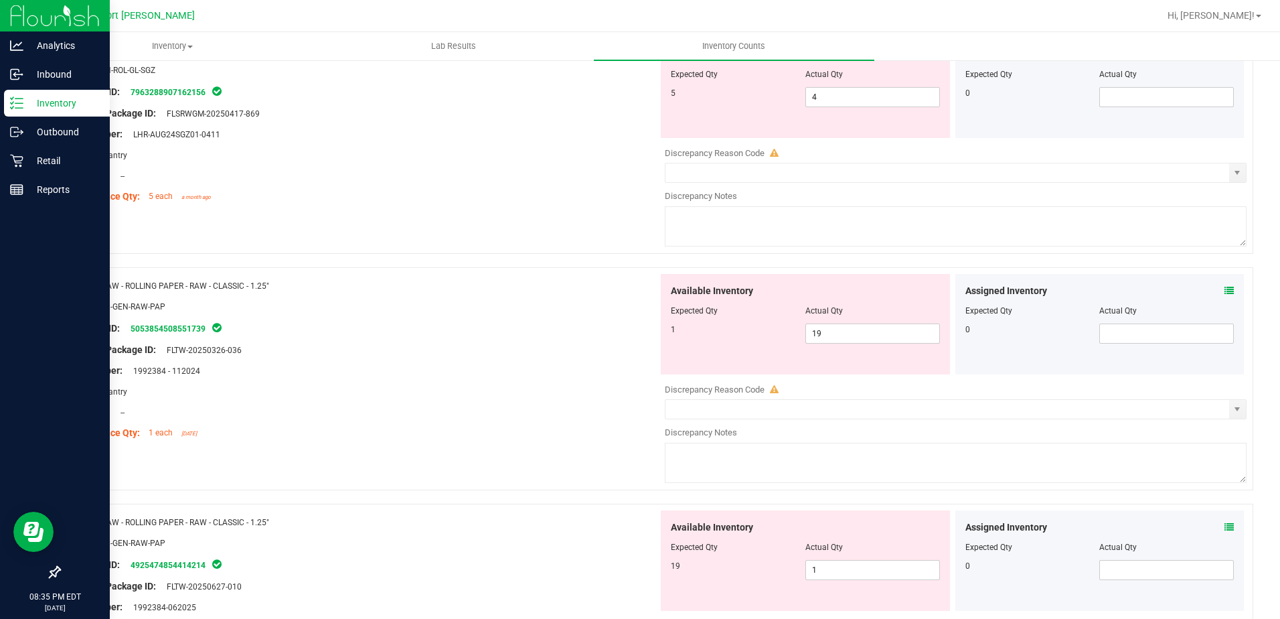
scroll to position [2310, 0]
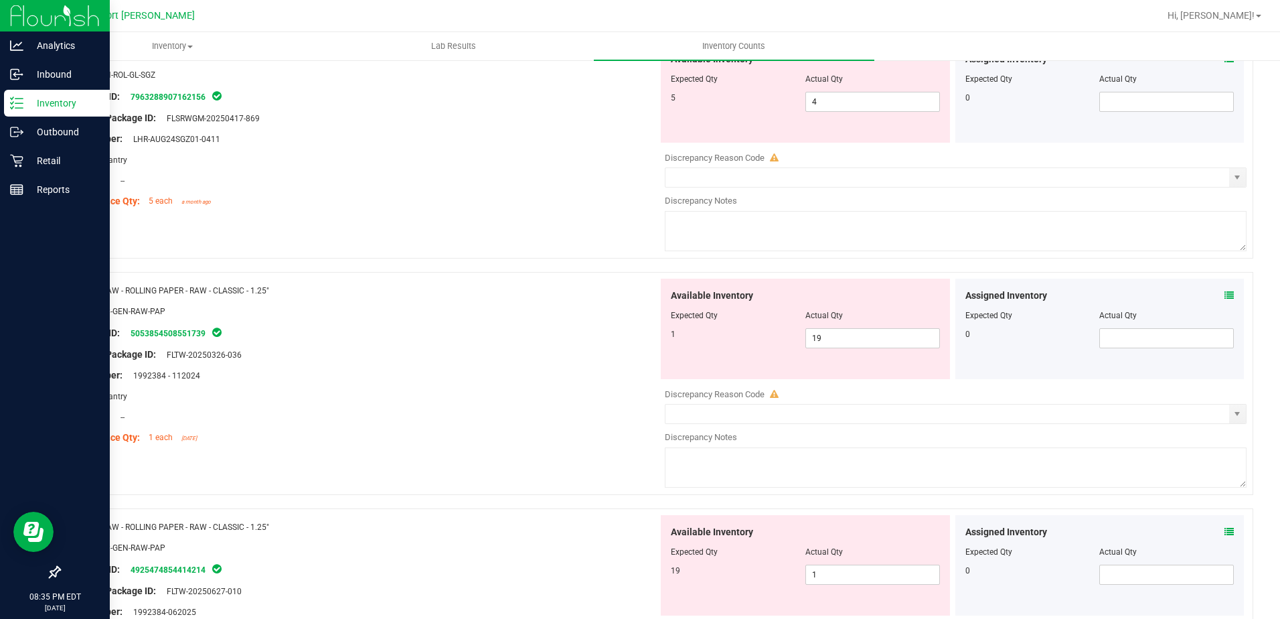
click at [1225, 291] on icon at bounding box center [1229, 295] width 9 height 9
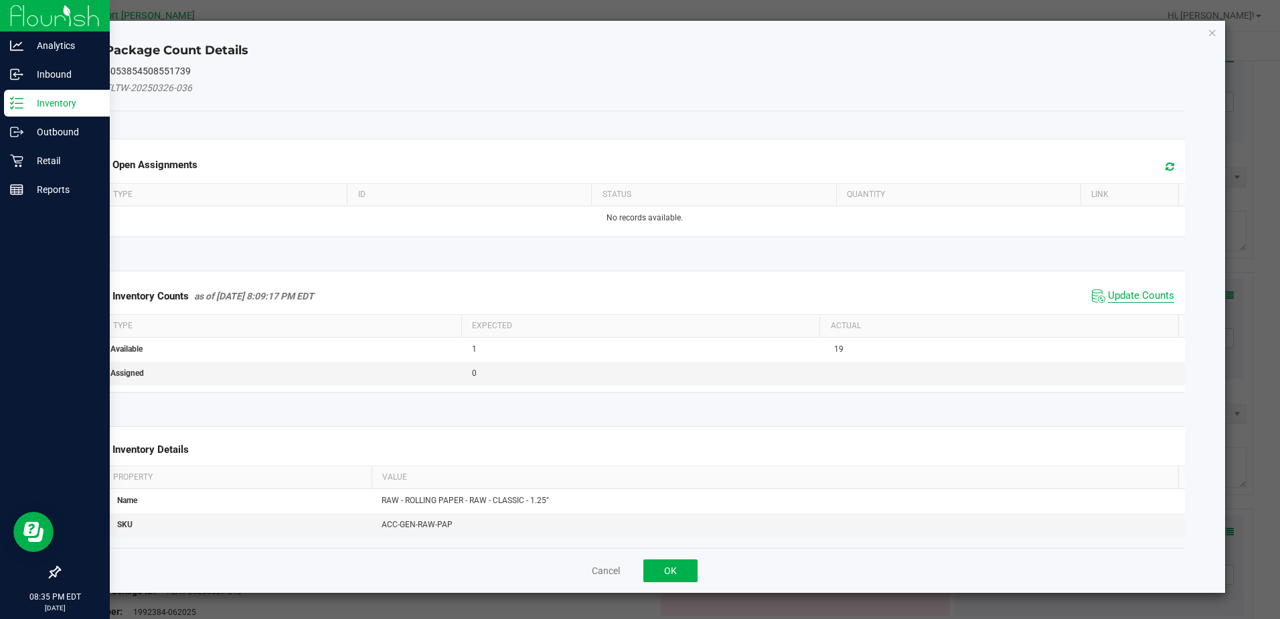
click at [1135, 293] on span "Update Counts" at bounding box center [1141, 295] width 66 height 13
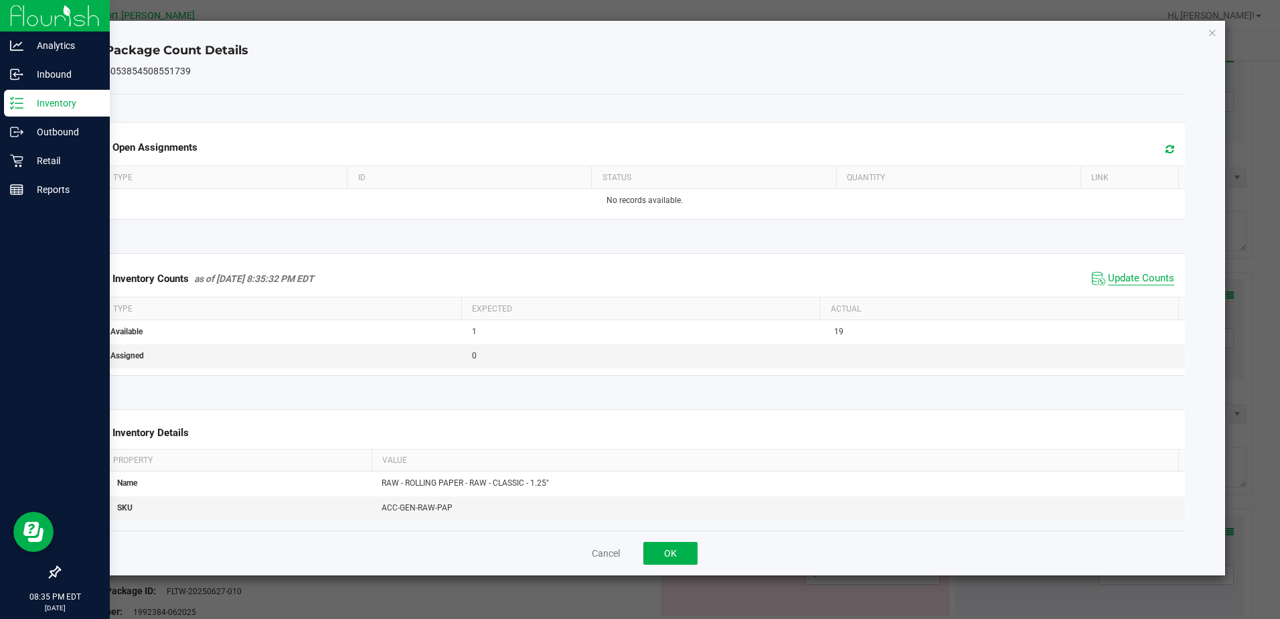
click at [1132, 283] on span "Update Counts" at bounding box center [1141, 278] width 66 height 13
click at [662, 556] on button "OK" at bounding box center [671, 553] width 54 height 23
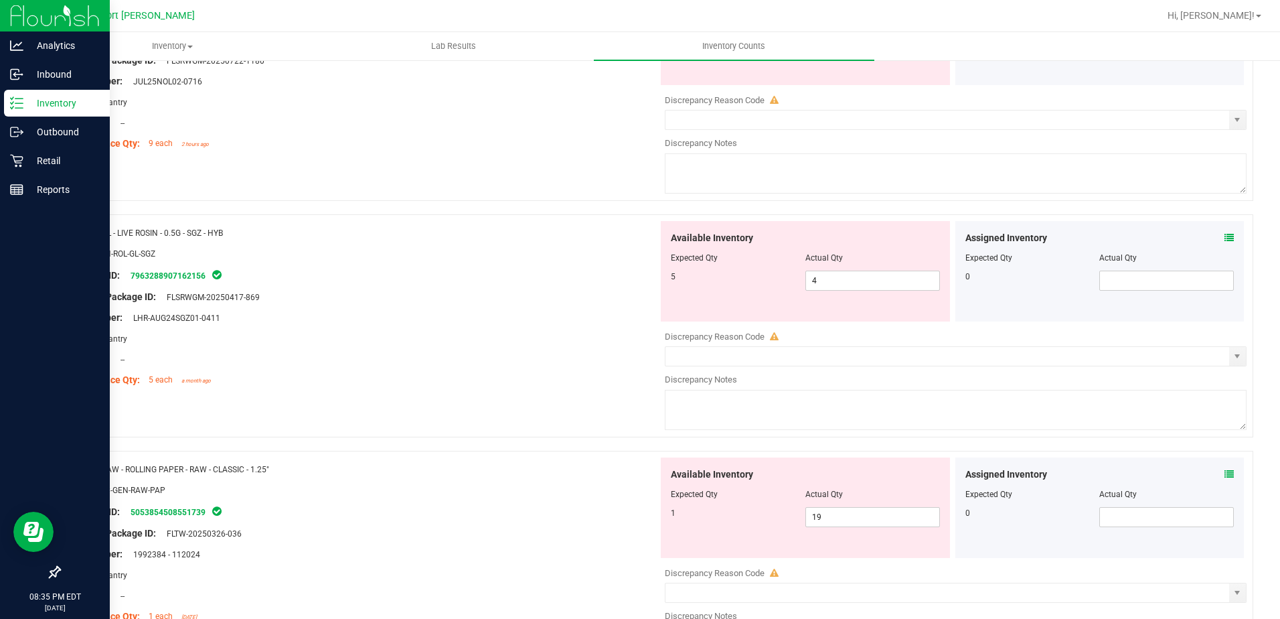
scroll to position [2042, 0]
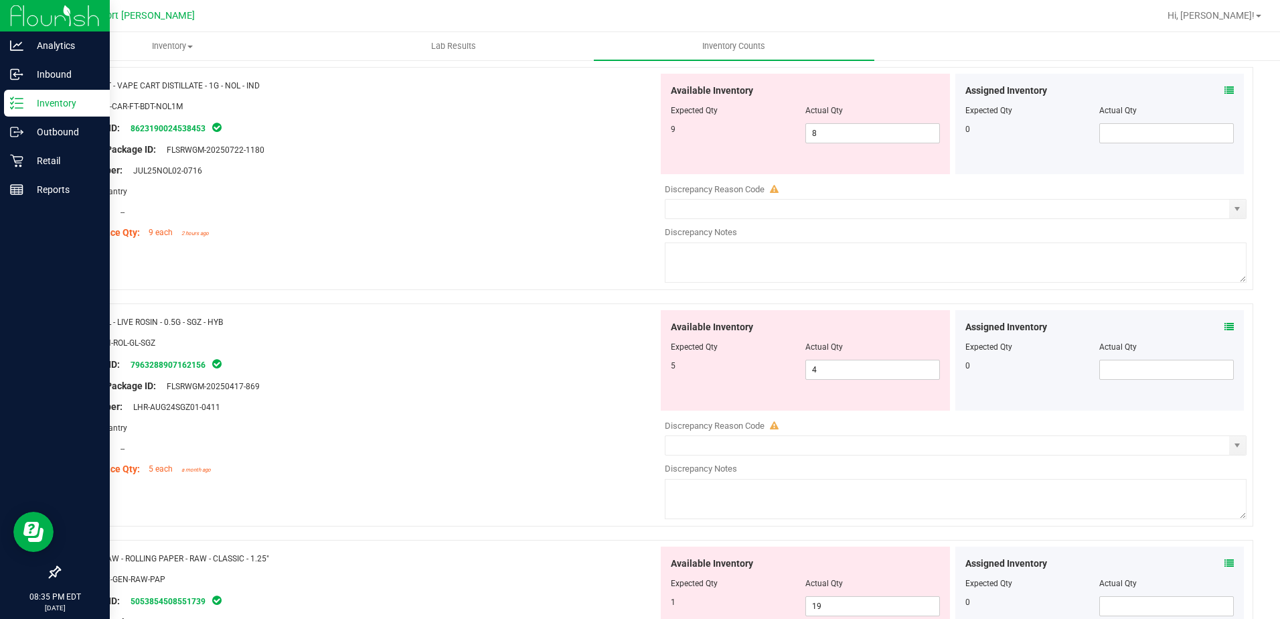
click at [1225, 325] on icon at bounding box center [1229, 326] width 9 height 9
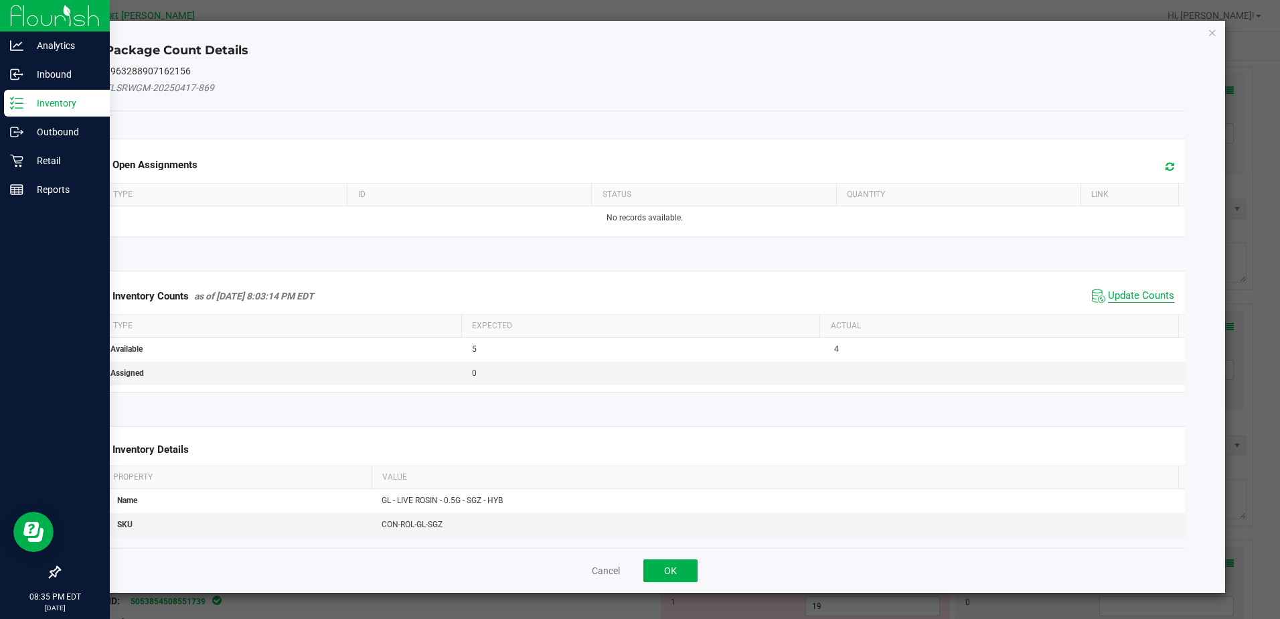
click at [1148, 292] on span "Update Counts" at bounding box center [1141, 295] width 66 height 13
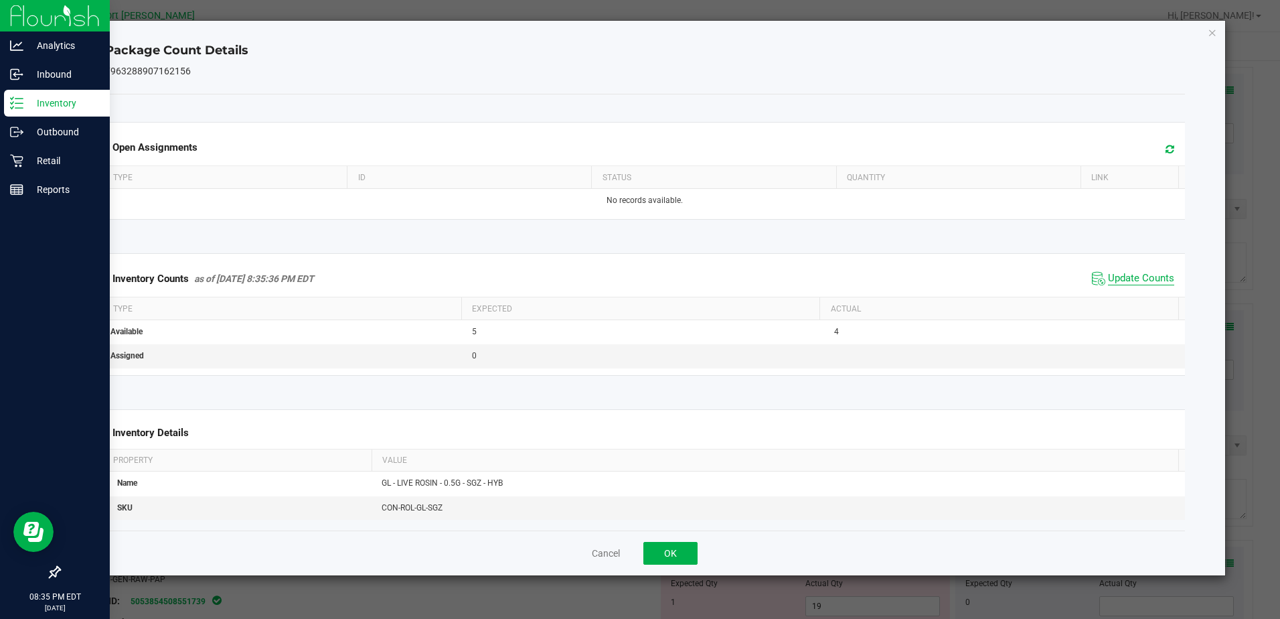
click at [1134, 281] on span "Update Counts" at bounding box center [1141, 278] width 66 height 13
click at [693, 558] on button "OK" at bounding box center [671, 553] width 54 height 23
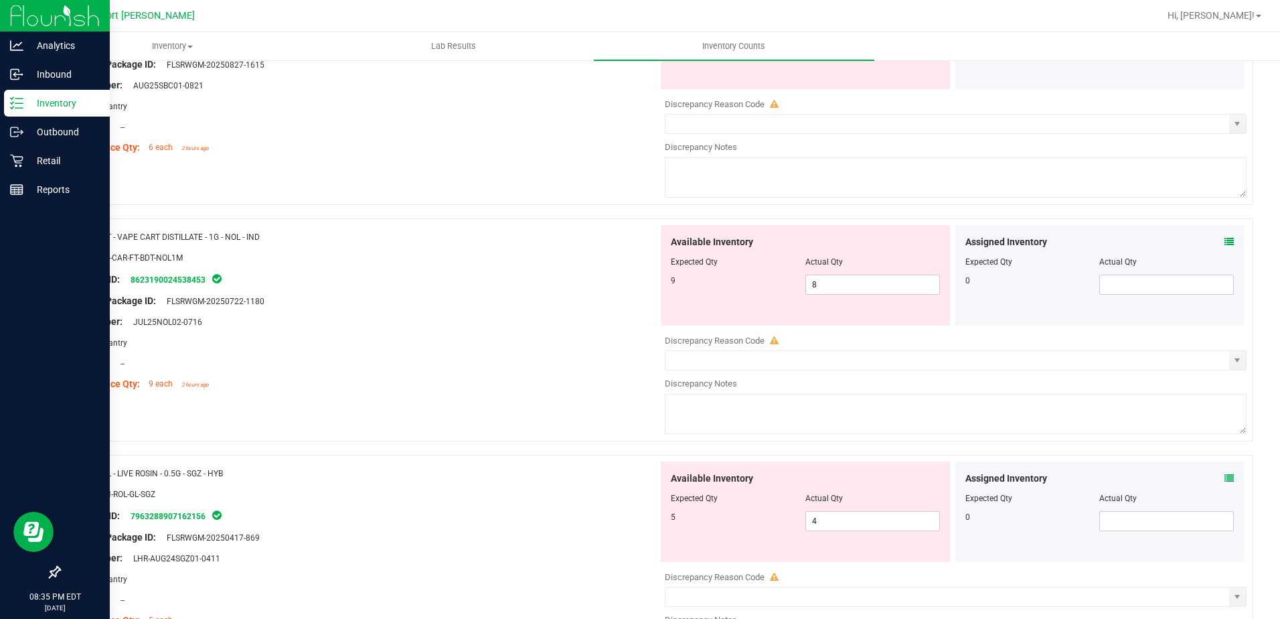
scroll to position [1841, 0]
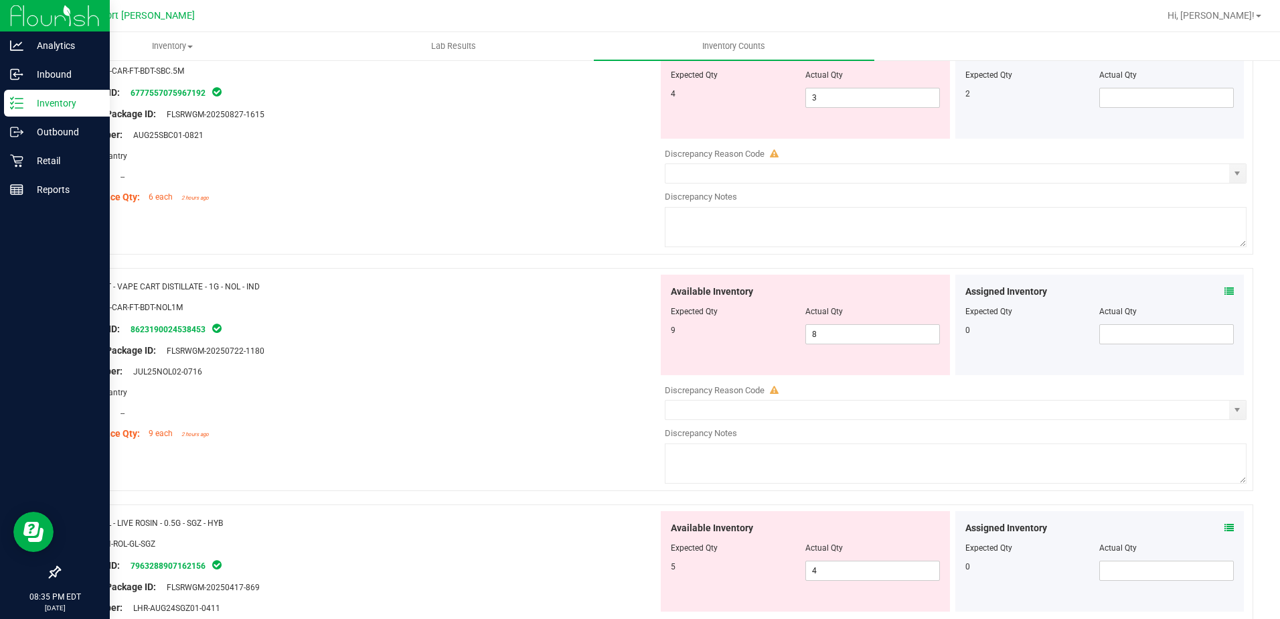
click at [1225, 287] on icon at bounding box center [1229, 291] width 9 height 9
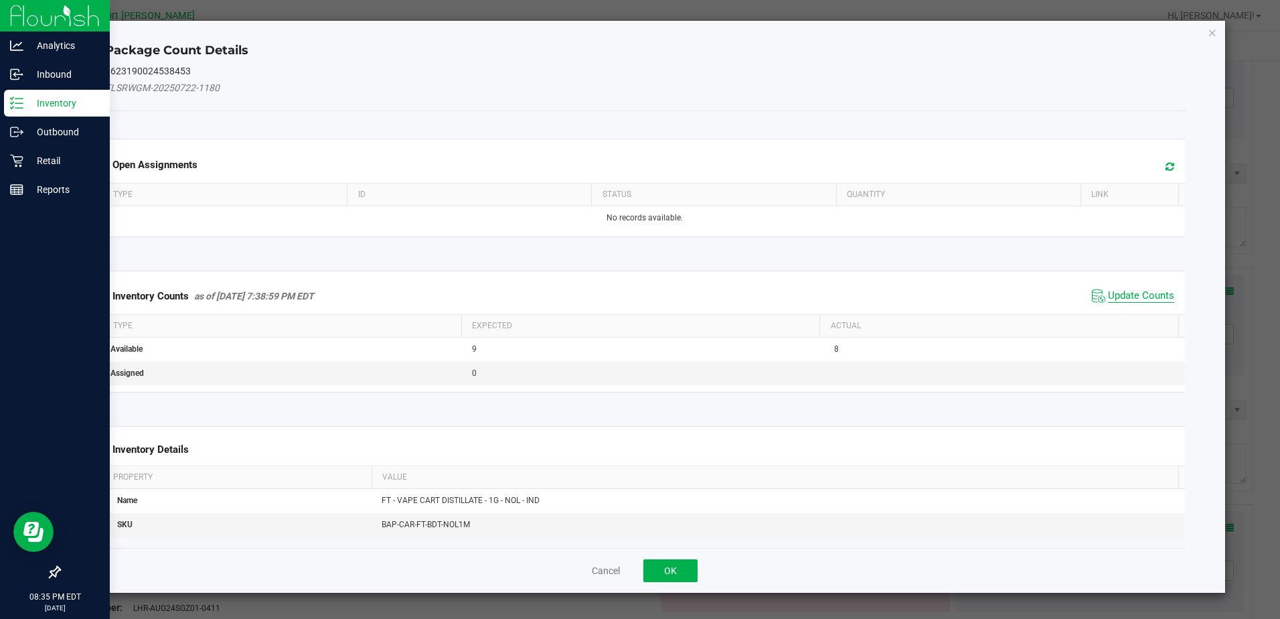
click at [1118, 290] on span "Update Counts" at bounding box center [1141, 295] width 66 height 13
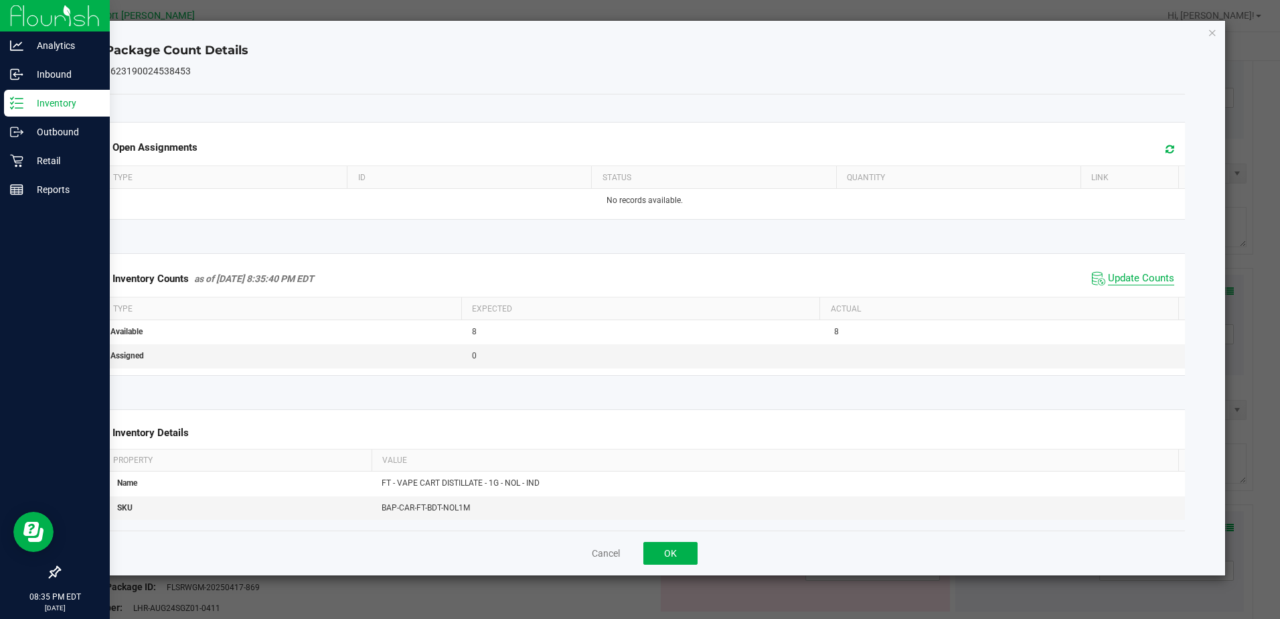
click at [1113, 281] on span "Update Counts" at bounding box center [1141, 278] width 66 height 13
click at [686, 548] on button "OK" at bounding box center [671, 553] width 54 height 23
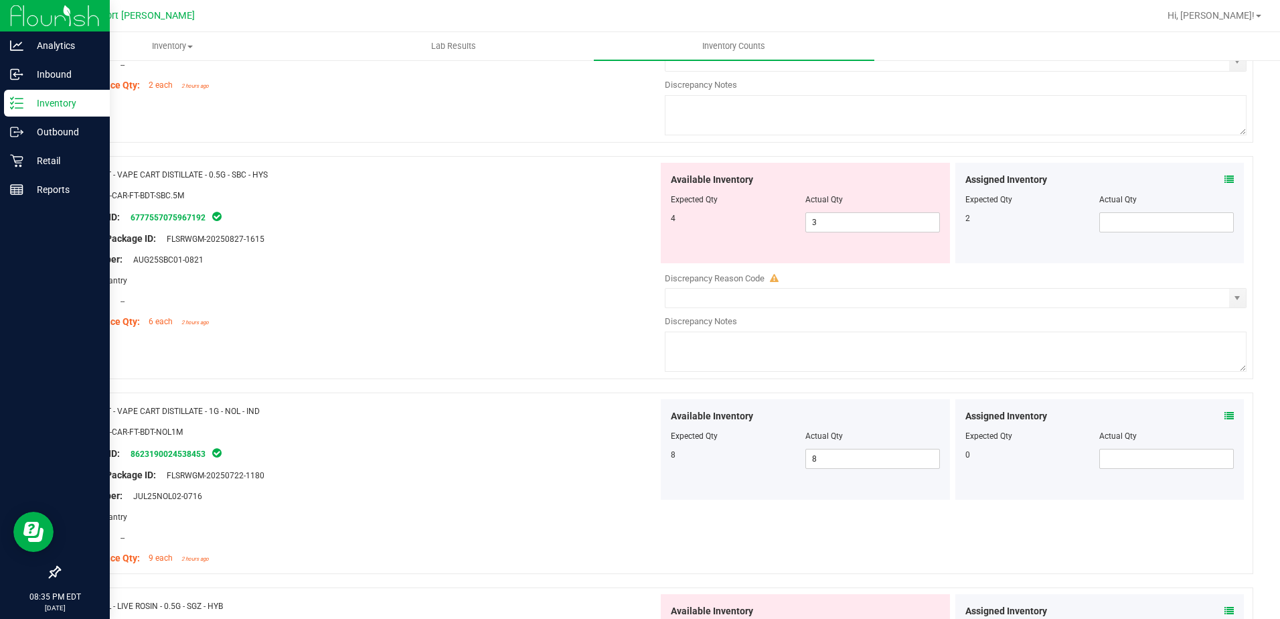
scroll to position [1707, 0]
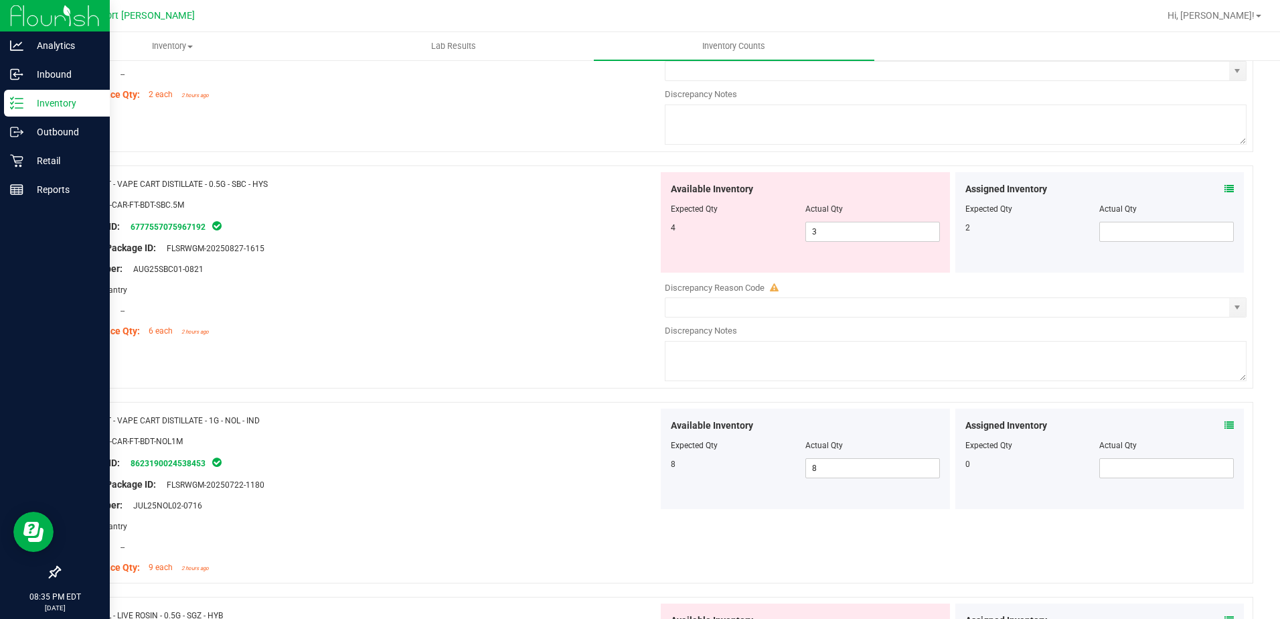
click at [1225, 188] on icon at bounding box center [1229, 188] width 9 height 9
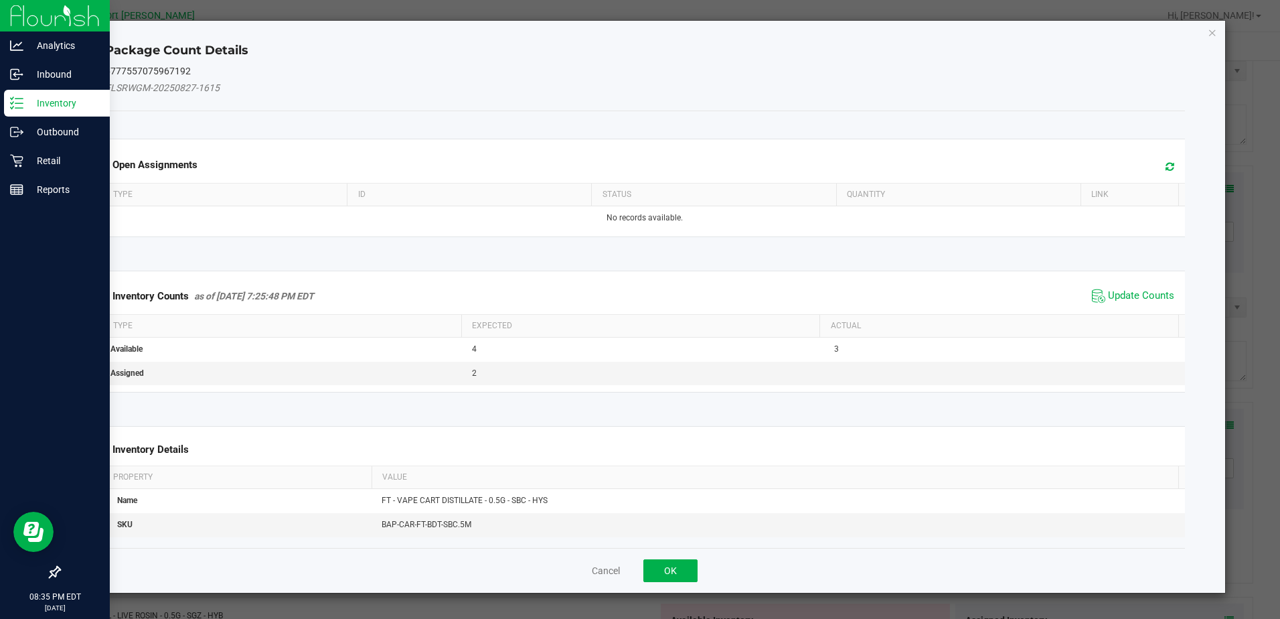
click at [1142, 307] on div "Inventory Counts as of Sep 22, 2025 7:25:48 PM EDT Update Counts" at bounding box center [644, 296] width 1085 height 36
click at [1134, 295] on span "Update Counts" at bounding box center [1141, 295] width 66 height 13
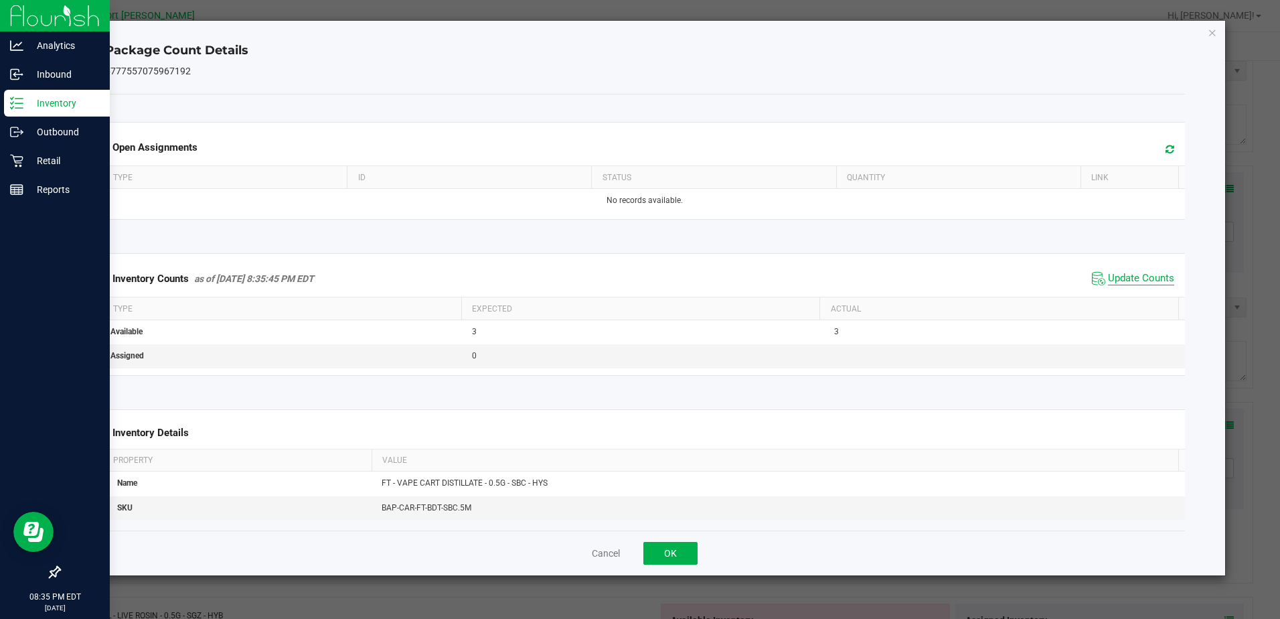
click at [1117, 281] on span "Update Counts" at bounding box center [1141, 278] width 66 height 13
click at [662, 548] on button "OK" at bounding box center [671, 553] width 54 height 23
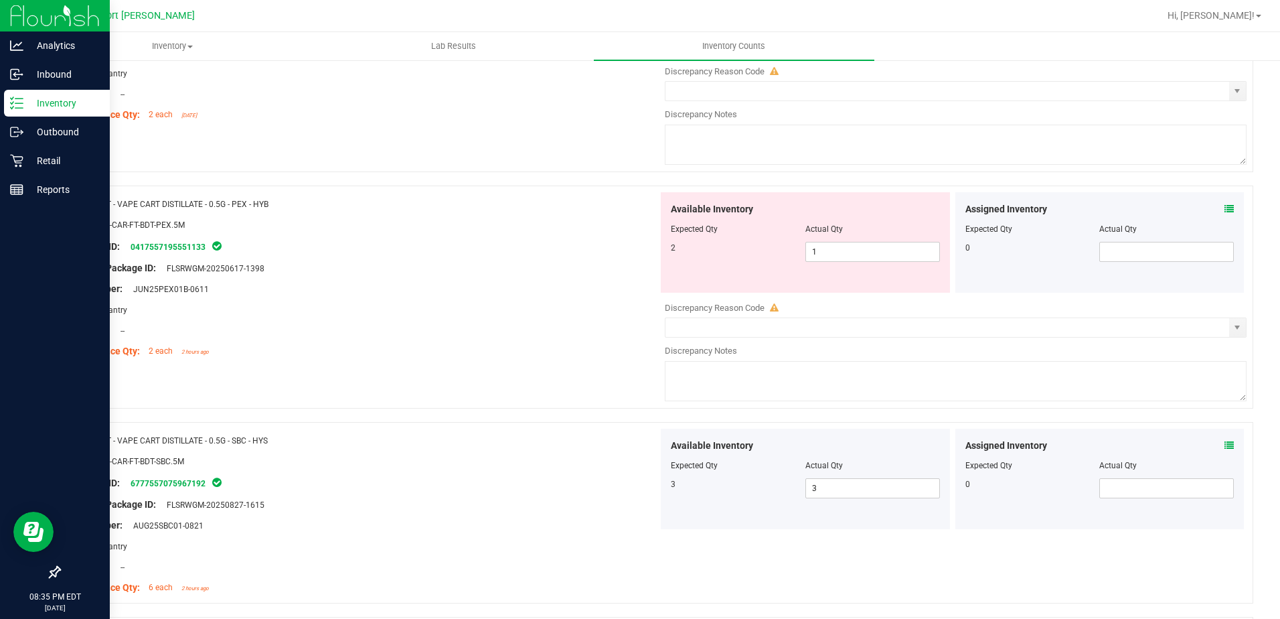
scroll to position [1439, 0]
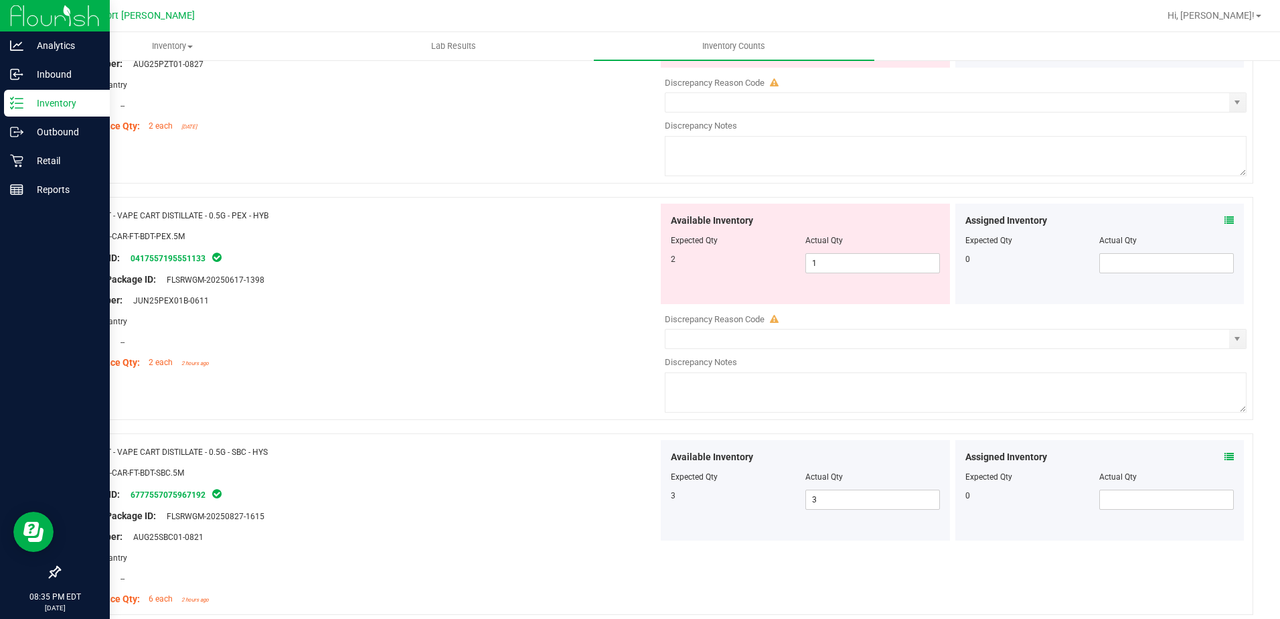
click at [1226, 216] on div "Assigned Inventory Expected Qty Actual Qty 0" at bounding box center [1100, 254] width 289 height 100
click at [1225, 216] on icon at bounding box center [1229, 220] width 9 height 9
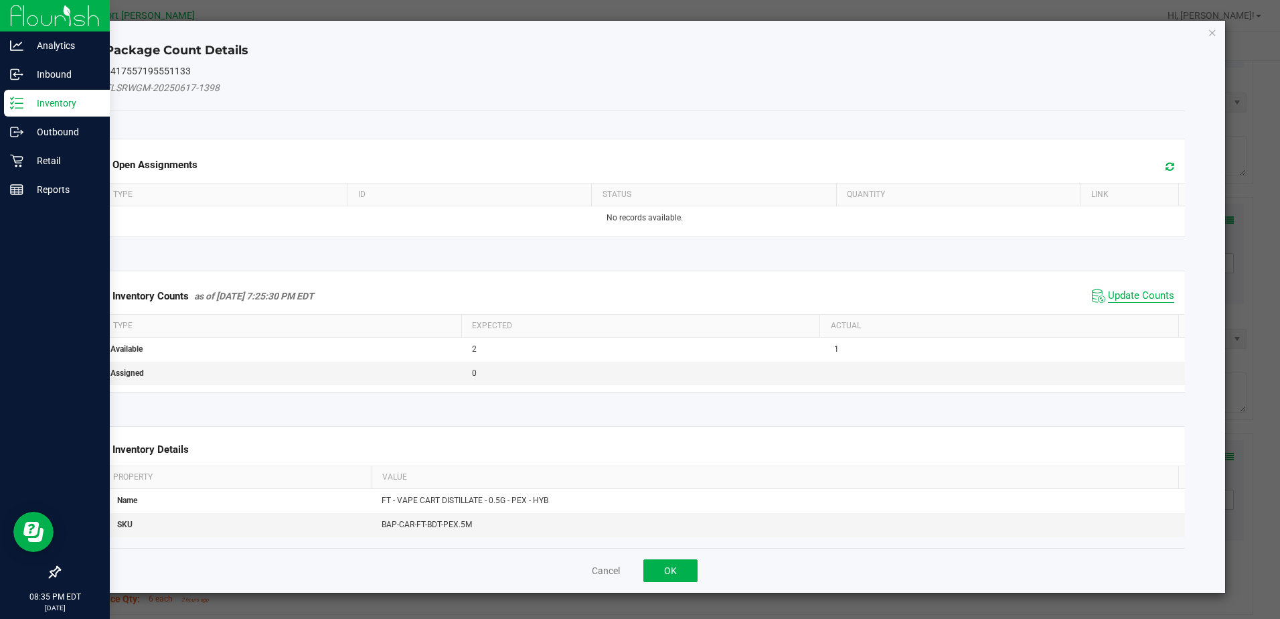
click at [1113, 289] on span "Update Counts" at bounding box center [1141, 295] width 66 height 13
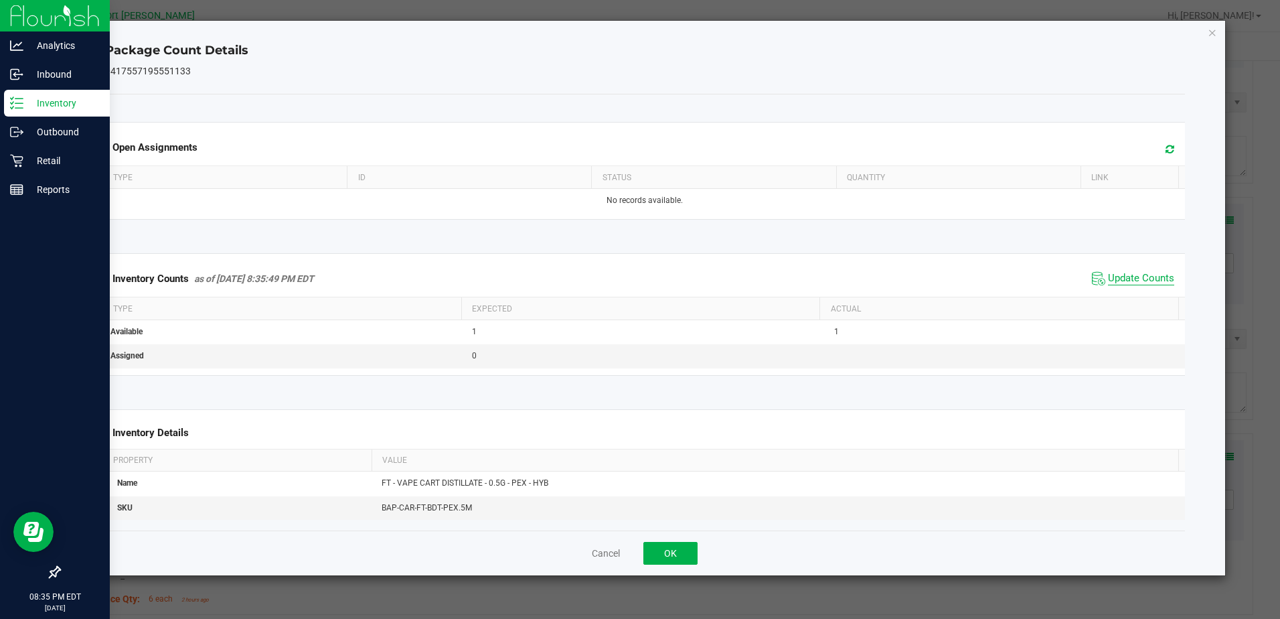
click at [1114, 273] on span "Update Counts" at bounding box center [1141, 278] width 66 height 13
click at [1111, 276] on span "Update Counts" at bounding box center [1141, 278] width 66 height 13
click at [688, 552] on button "OK" at bounding box center [671, 553] width 54 height 23
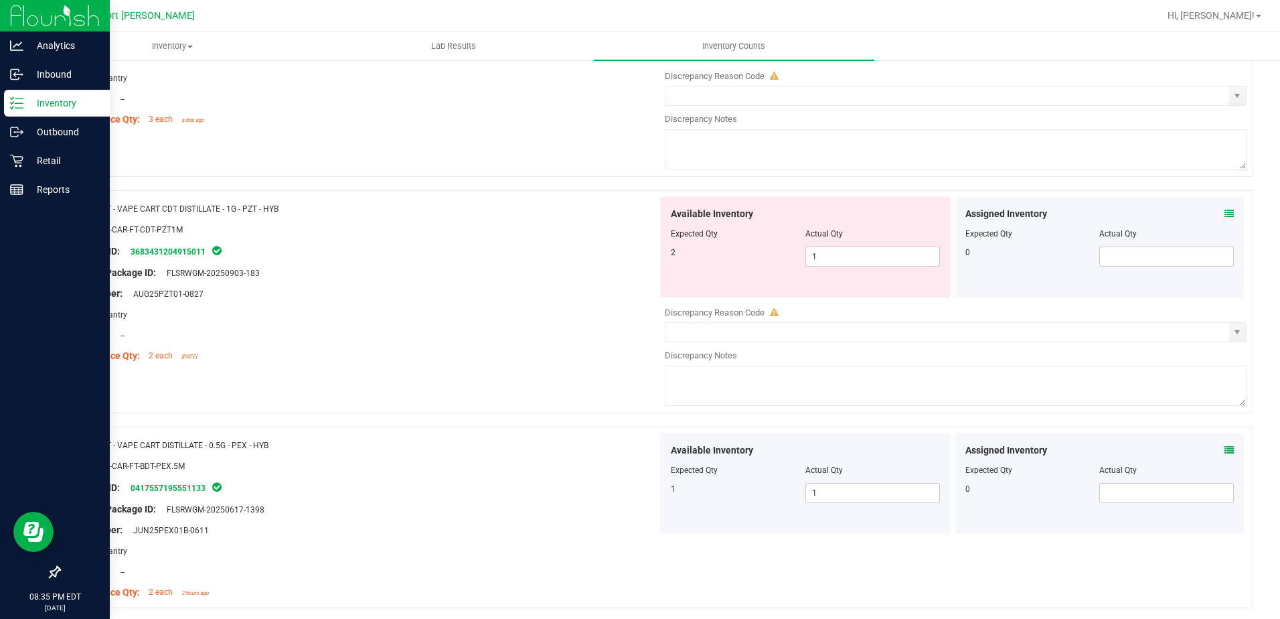
scroll to position [1171, 0]
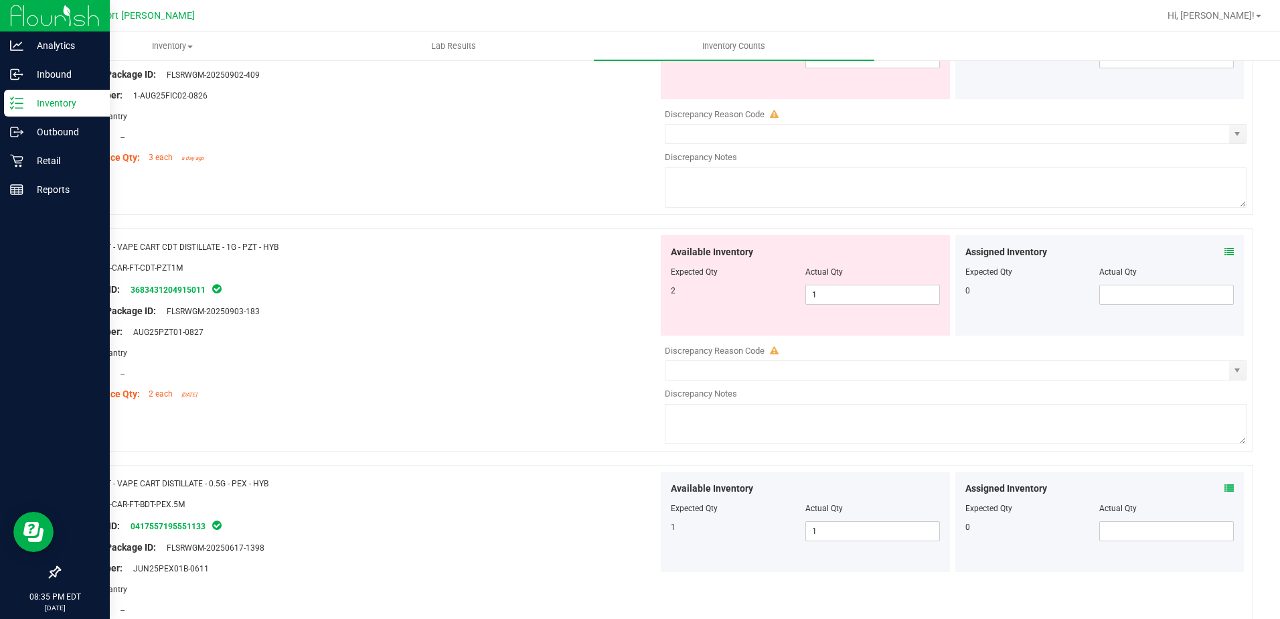
click at [1225, 247] on icon at bounding box center [1229, 251] width 9 height 9
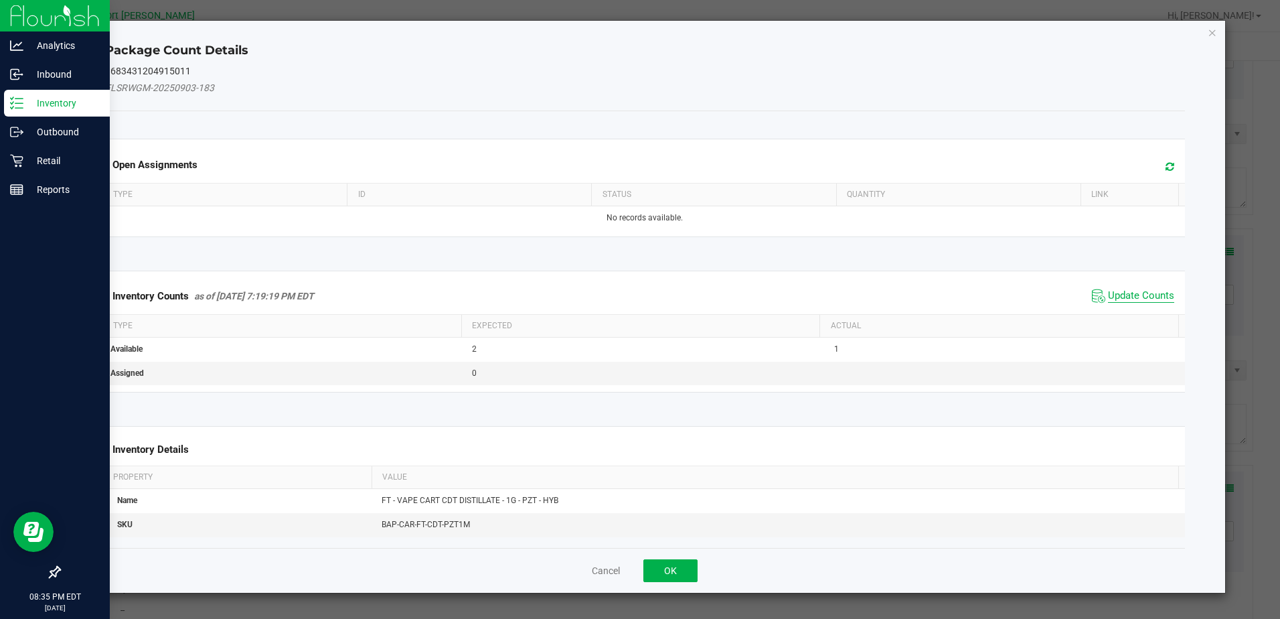
click at [1140, 296] on span "Update Counts" at bounding box center [1141, 295] width 66 height 13
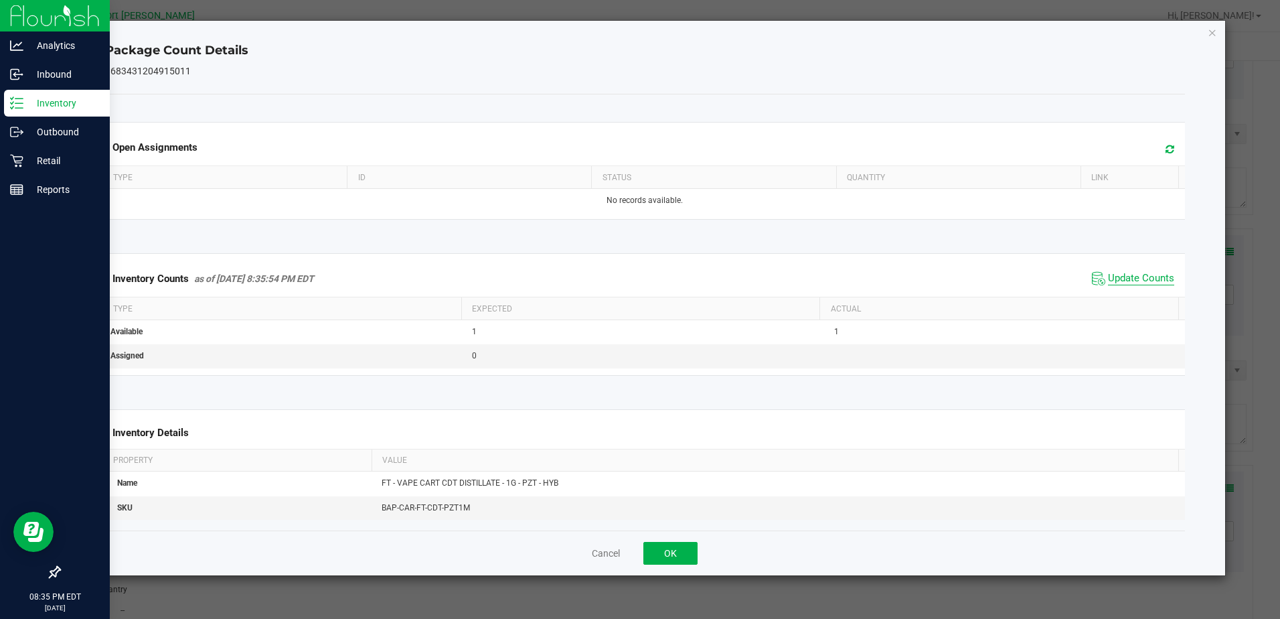
click at [1132, 273] on span "Update Counts" at bounding box center [1141, 278] width 66 height 13
click at [682, 552] on button "OK" at bounding box center [671, 553] width 54 height 23
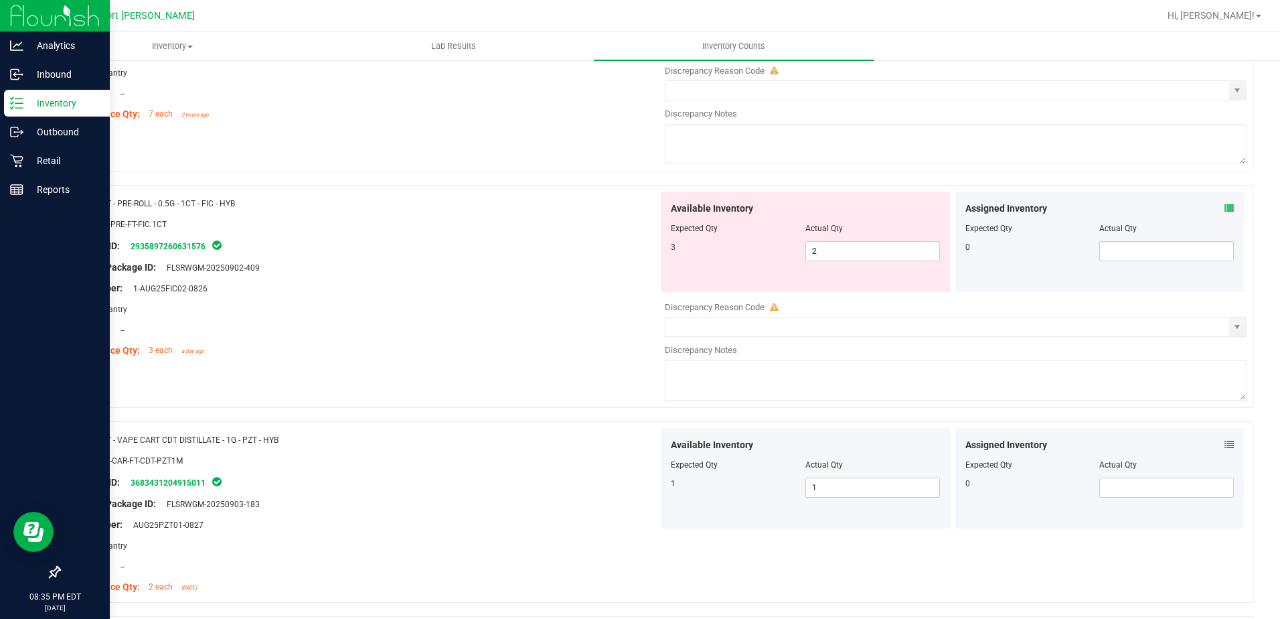
scroll to position [970, 0]
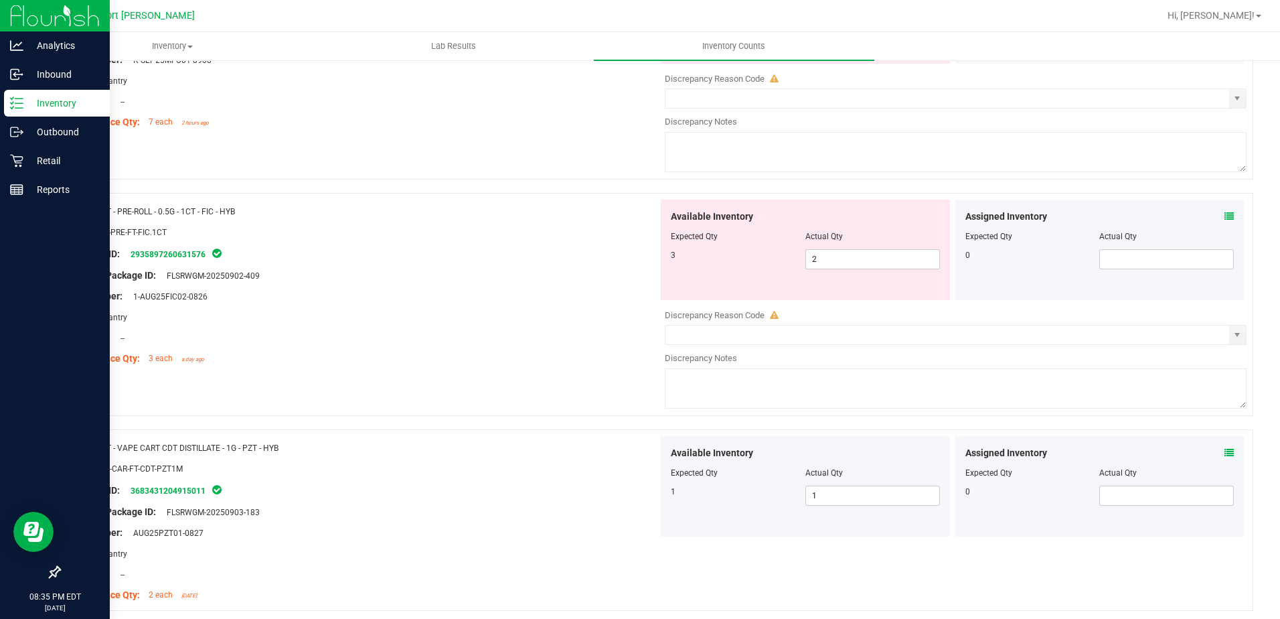
click at [1225, 215] on icon at bounding box center [1229, 216] width 9 height 9
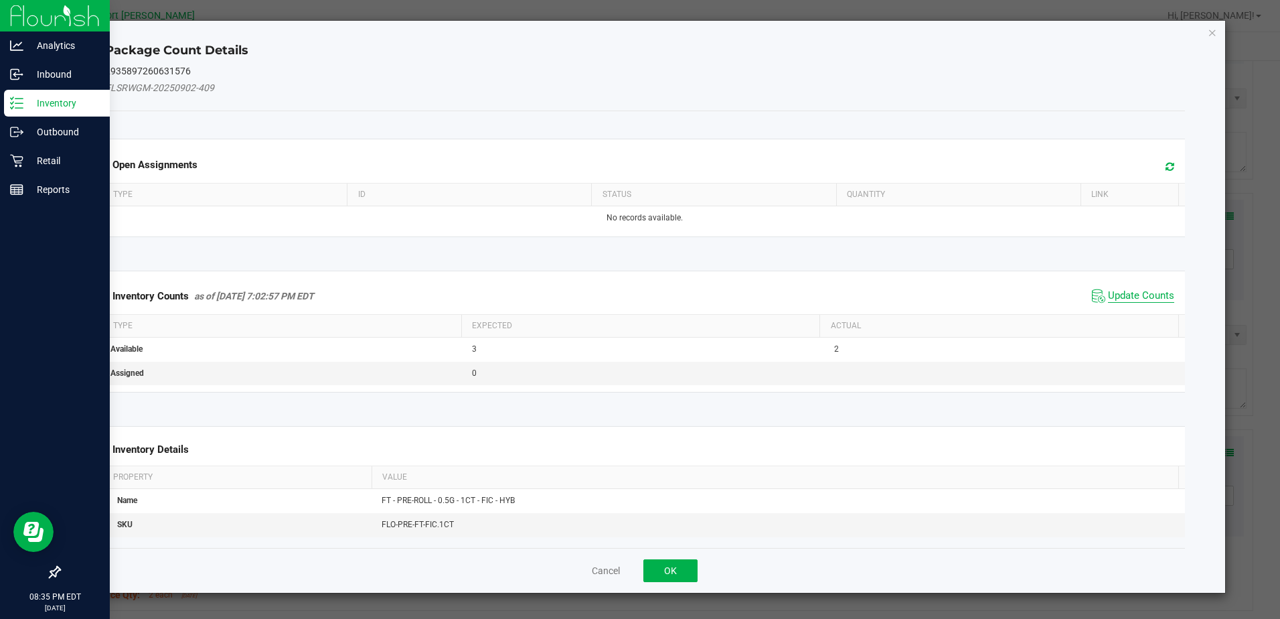
click at [1112, 299] on span "Update Counts" at bounding box center [1141, 295] width 66 height 13
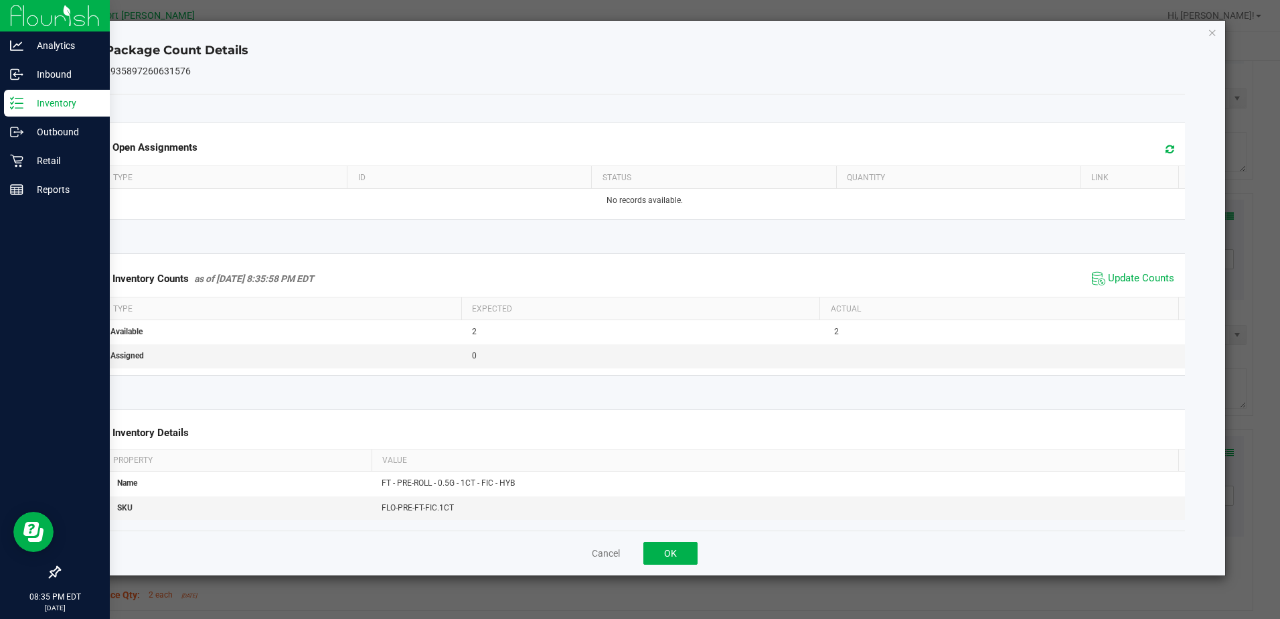
click at [1118, 269] on span "Update Counts" at bounding box center [1133, 279] width 89 height 20
click at [662, 550] on button "OK" at bounding box center [671, 553] width 54 height 23
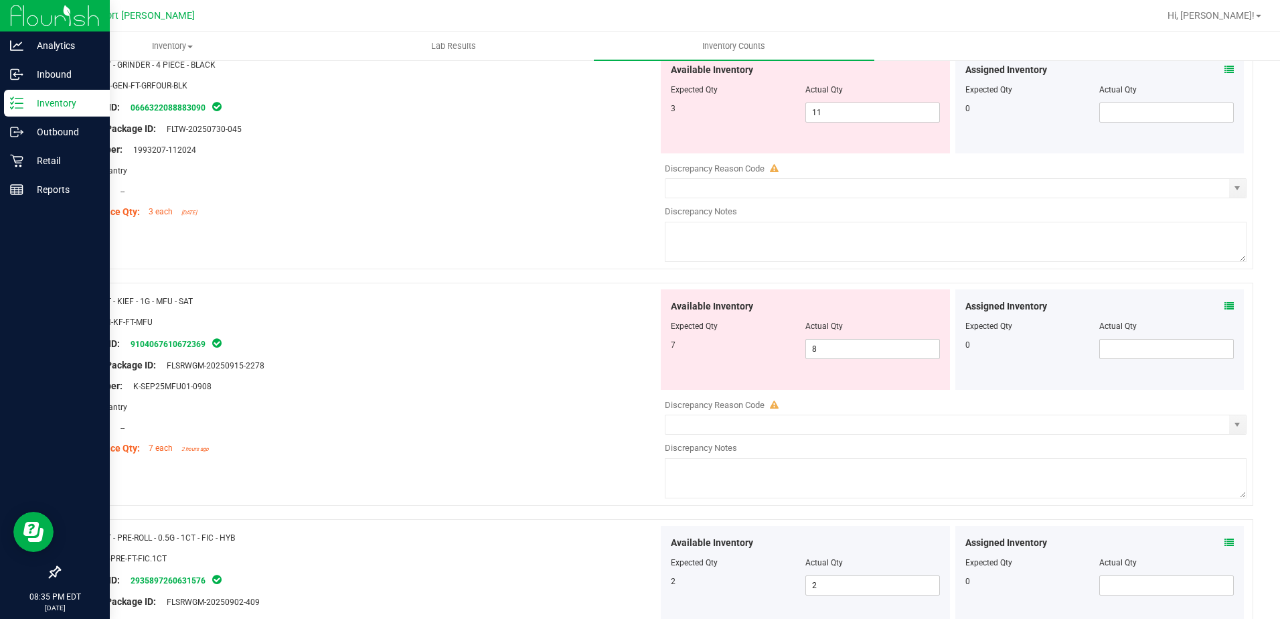
scroll to position [569, 0]
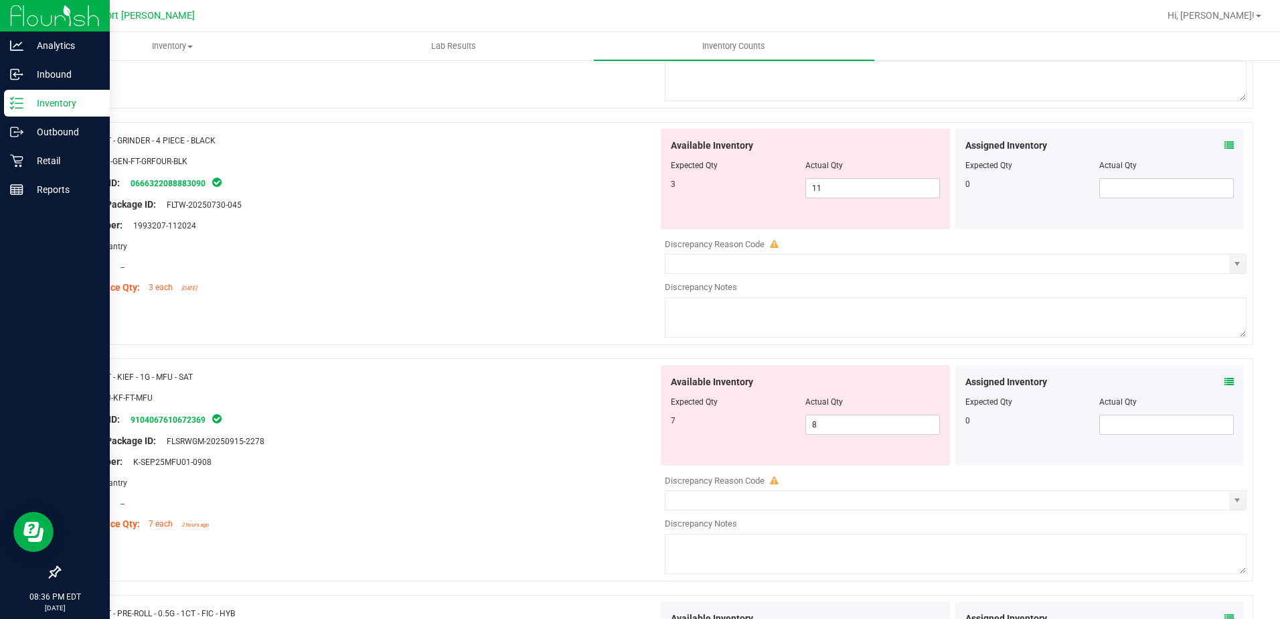
click at [1225, 378] on icon at bounding box center [1229, 381] width 9 height 9
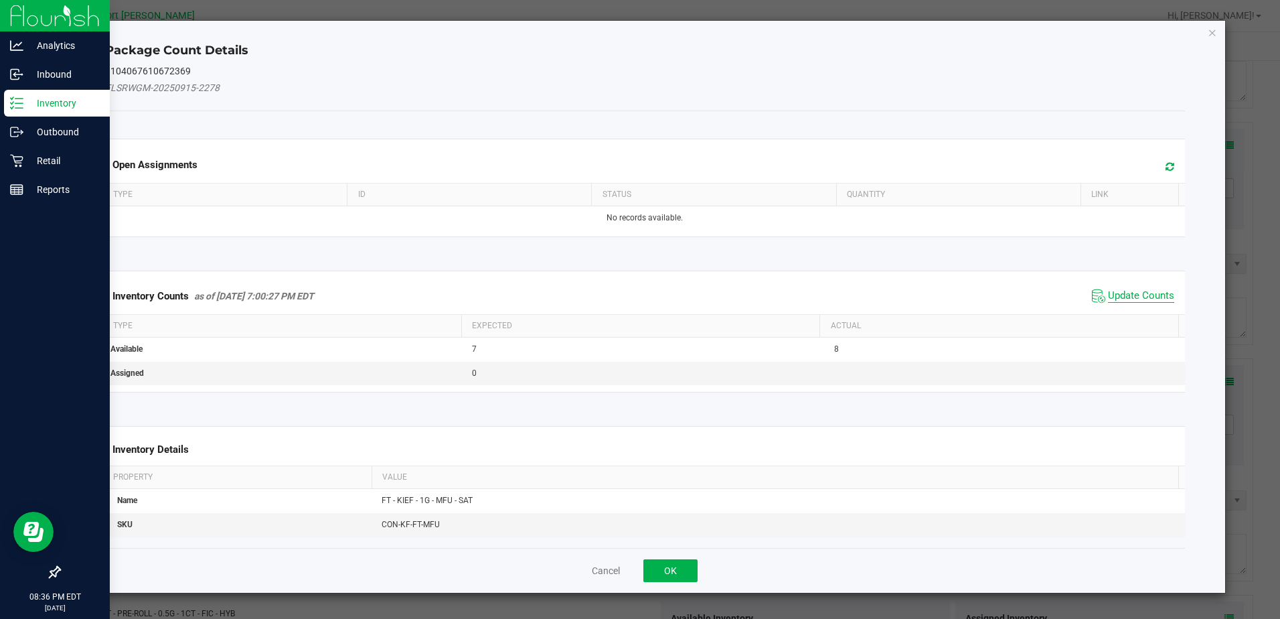
click at [1140, 295] on span "Update Counts" at bounding box center [1141, 295] width 66 height 13
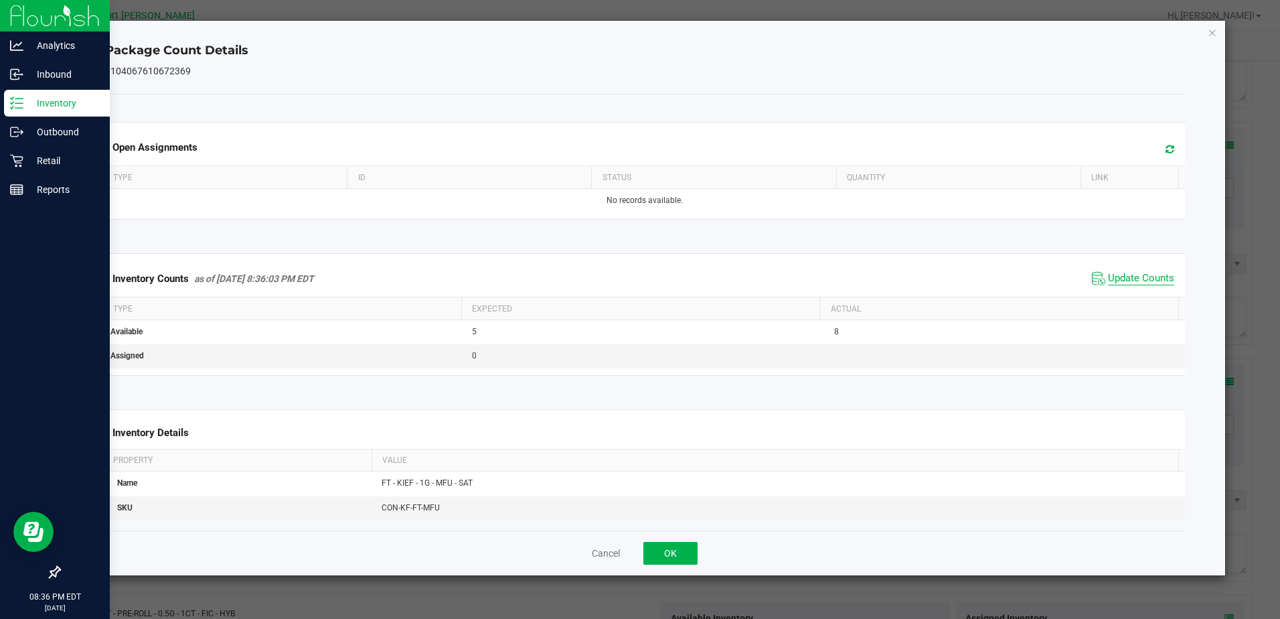
click at [1133, 279] on span "Update Counts" at bounding box center [1141, 278] width 66 height 13
drag, startPoint x: 671, startPoint y: 547, endPoint x: 763, endPoint y: 525, distance: 95.0
click at [672, 547] on button "OK" at bounding box center [671, 553] width 54 height 23
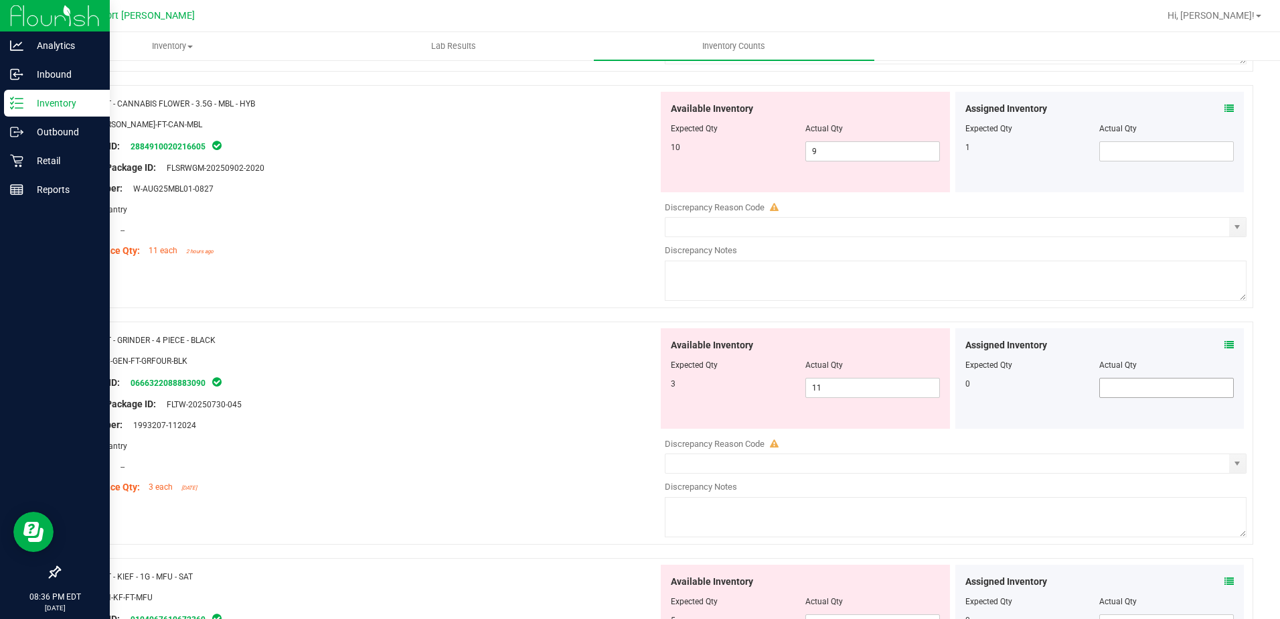
scroll to position [368, 0]
click at [1214, 342] on div "Assigned Inventory" at bounding box center [1100, 347] width 269 height 14
click at [1225, 342] on icon at bounding box center [1229, 346] width 9 height 9
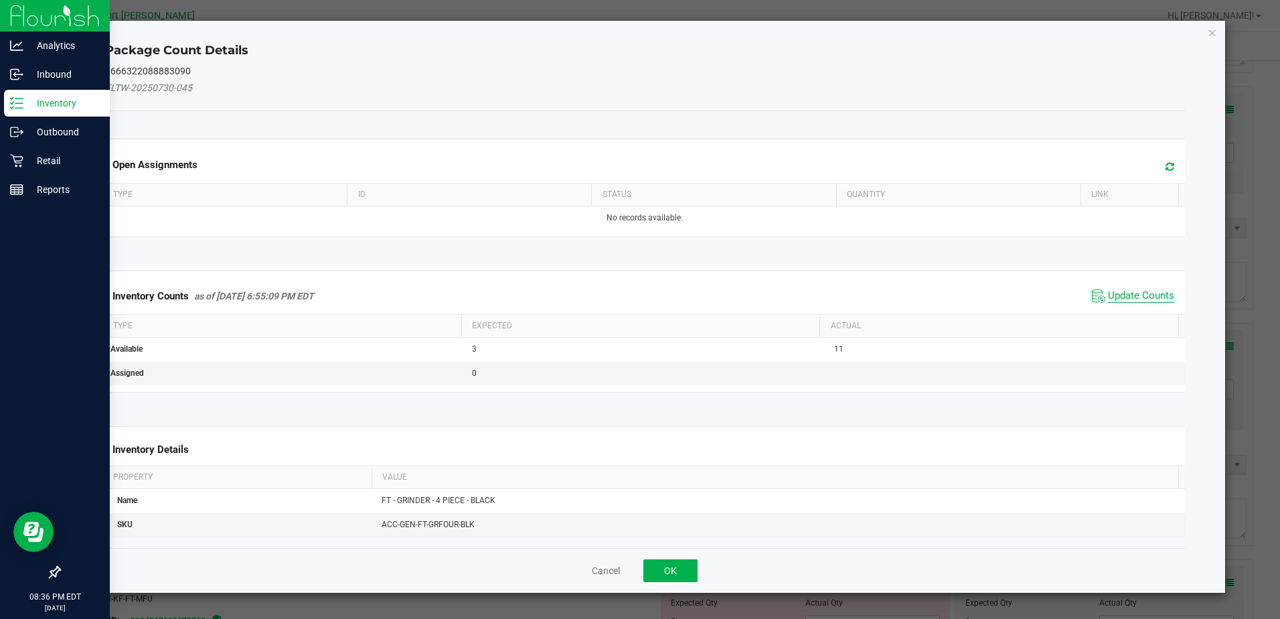
click at [1147, 293] on span "Update Counts" at bounding box center [1141, 295] width 66 height 13
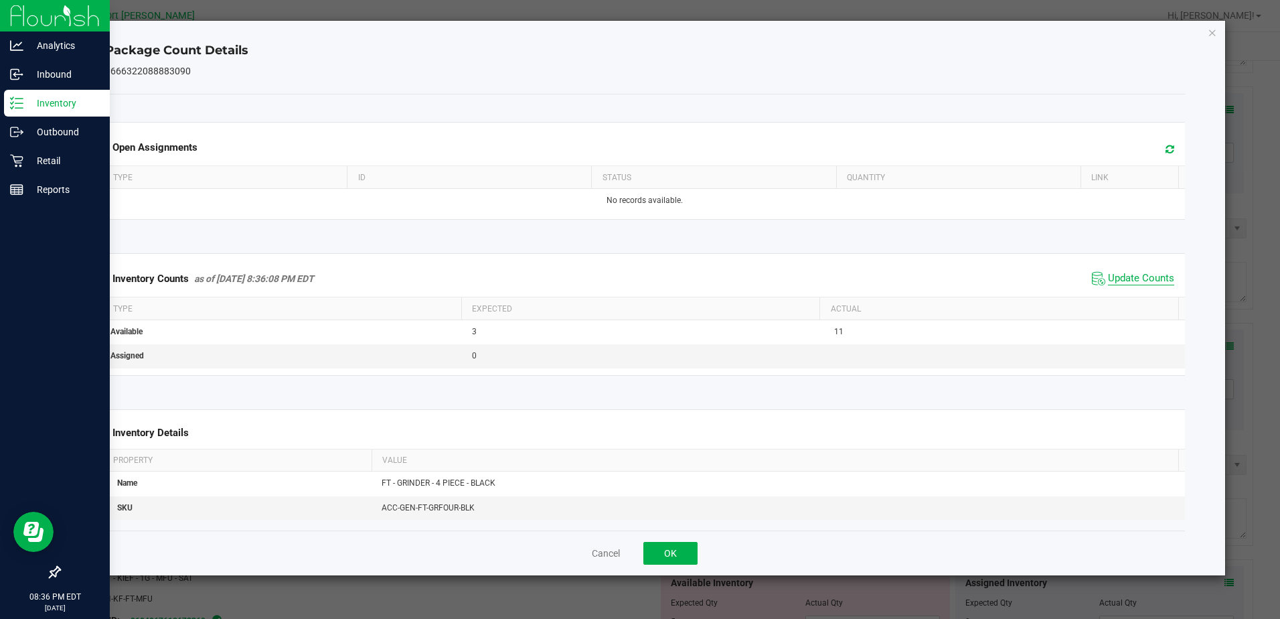
click at [1125, 277] on span "Update Counts" at bounding box center [1141, 278] width 66 height 13
click at [680, 544] on button "OK" at bounding box center [671, 553] width 54 height 23
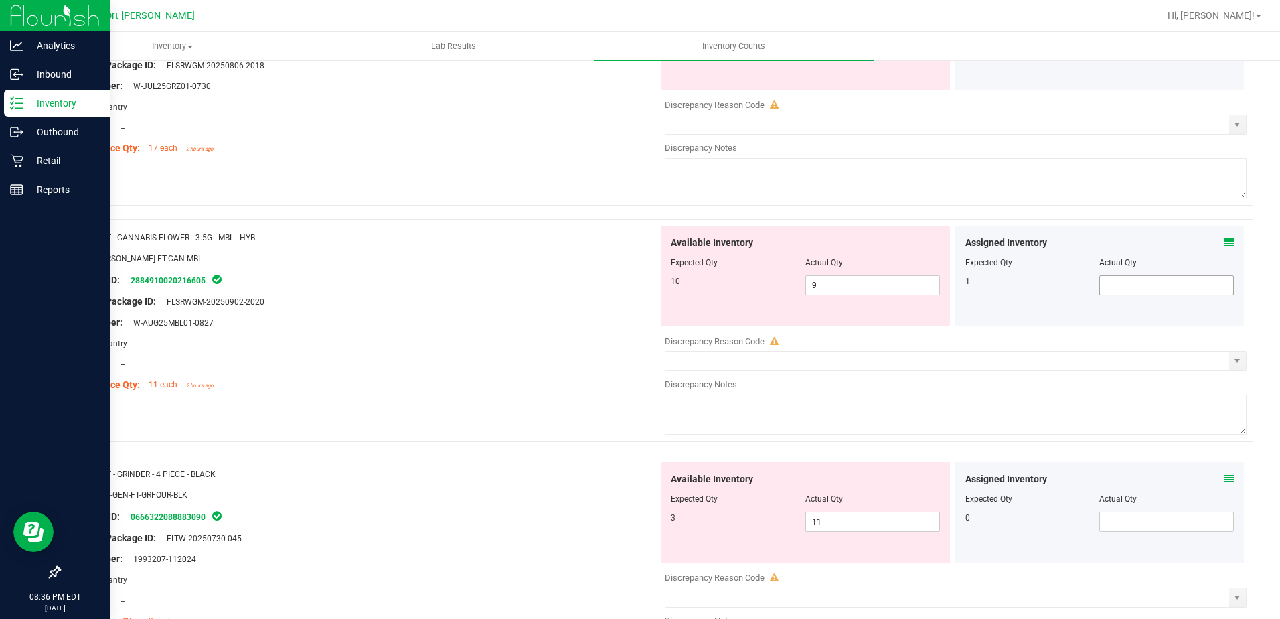
scroll to position [234, 0]
click at [1225, 246] on icon at bounding box center [1229, 243] width 9 height 9
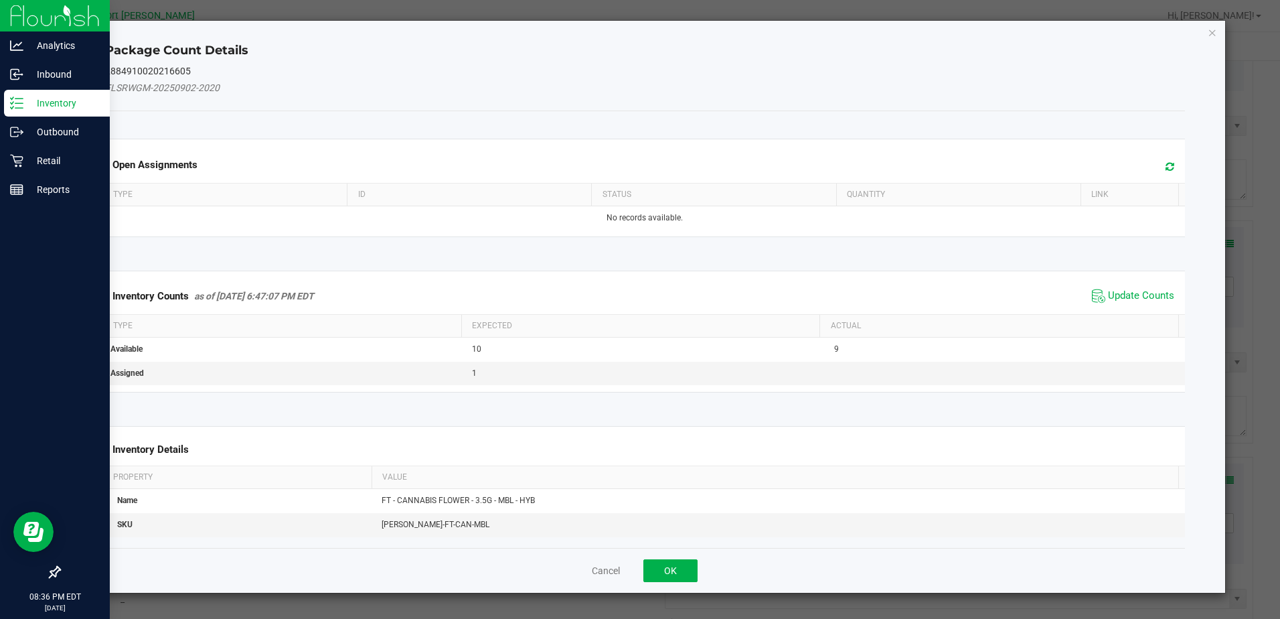
click at [1132, 288] on span "Update Counts" at bounding box center [1133, 296] width 89 height 20
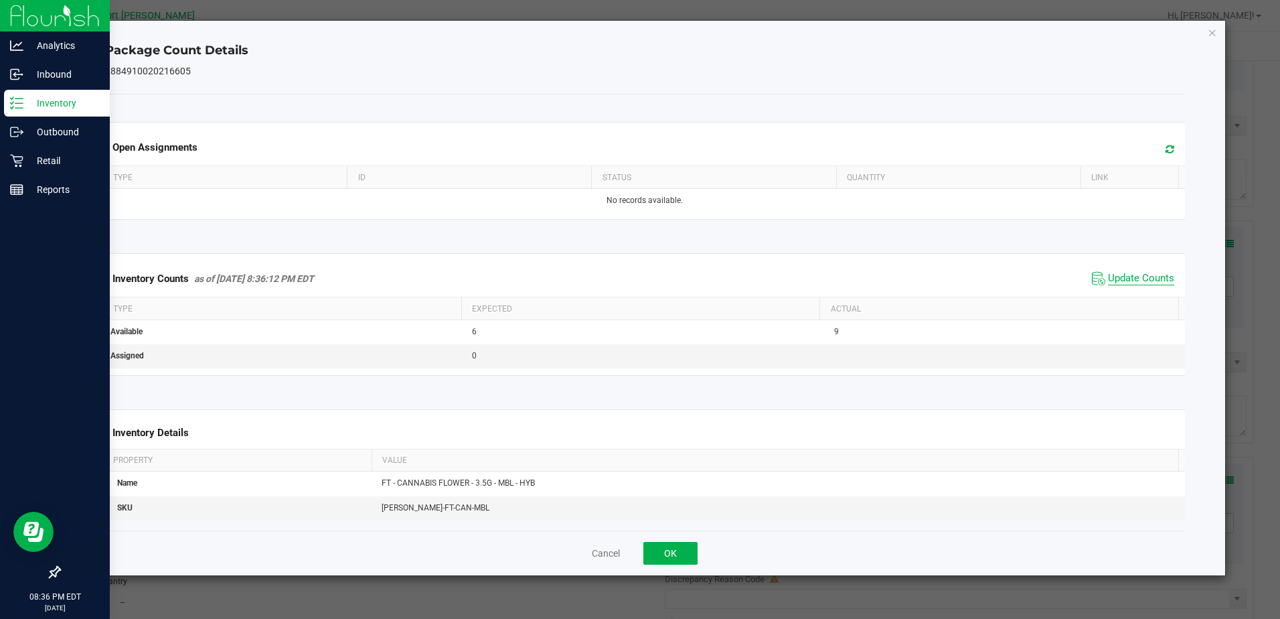
click at [1124, 285] on span "Update Counts" at bounding box center [1141, 278] width 66 height 13
click at [682, 557] on button "OK" at bounding box center [671, 553] width 54 height 23
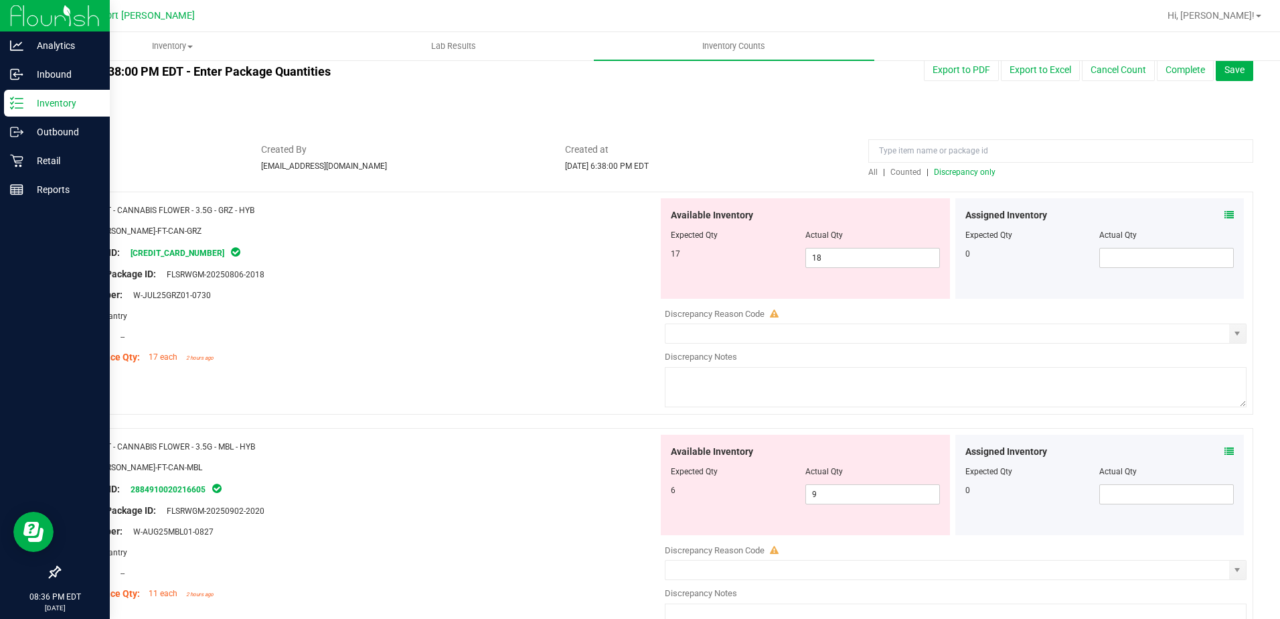
scroll to position [0, 0]
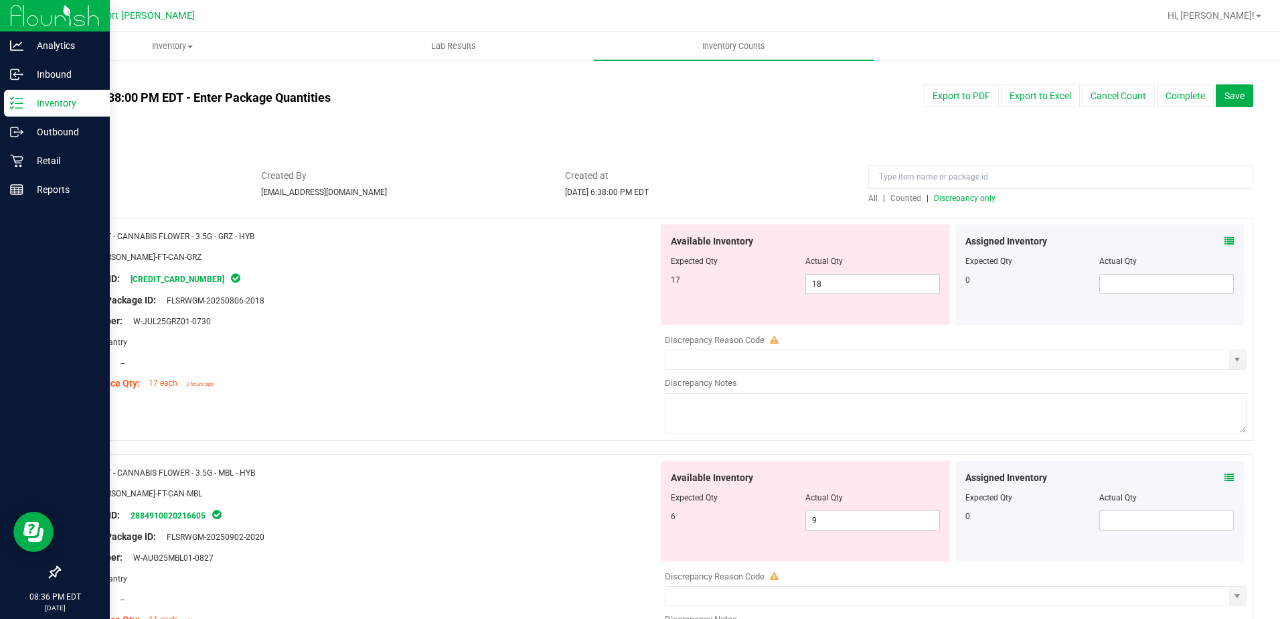
click at [1225, 243] on icon at bounding box center [1229, 240] width 9 height 9
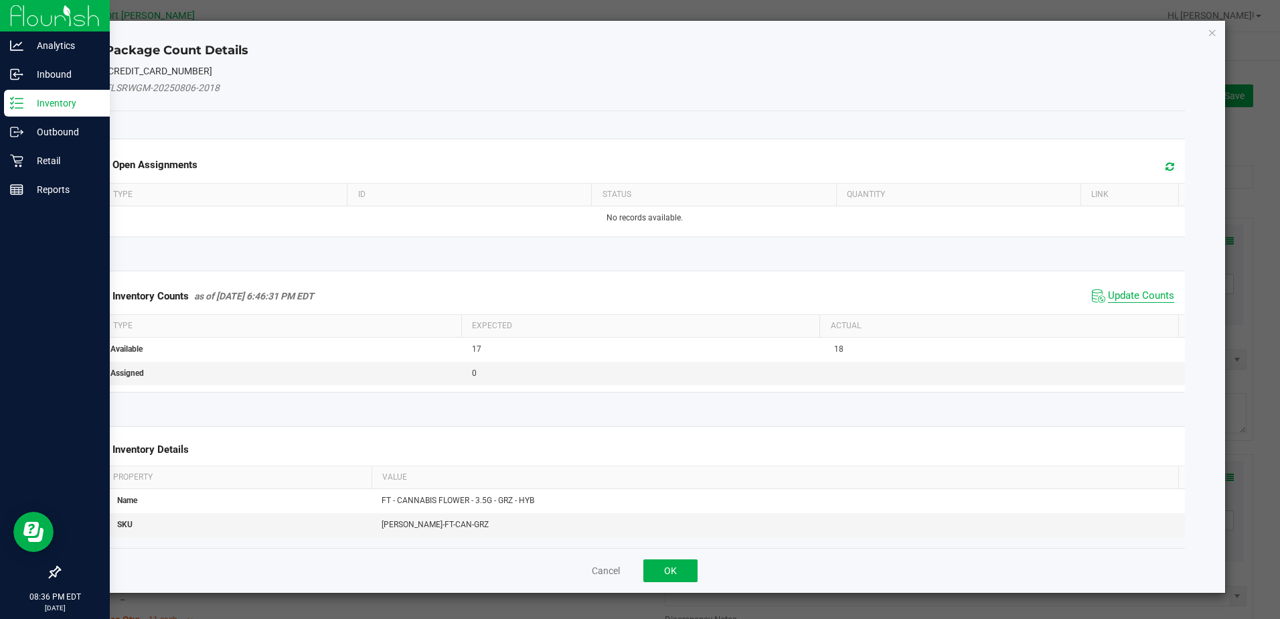
click at [1115, 297] on span "Update Counts" at bounding box center [1141, 295] width 66 height 13
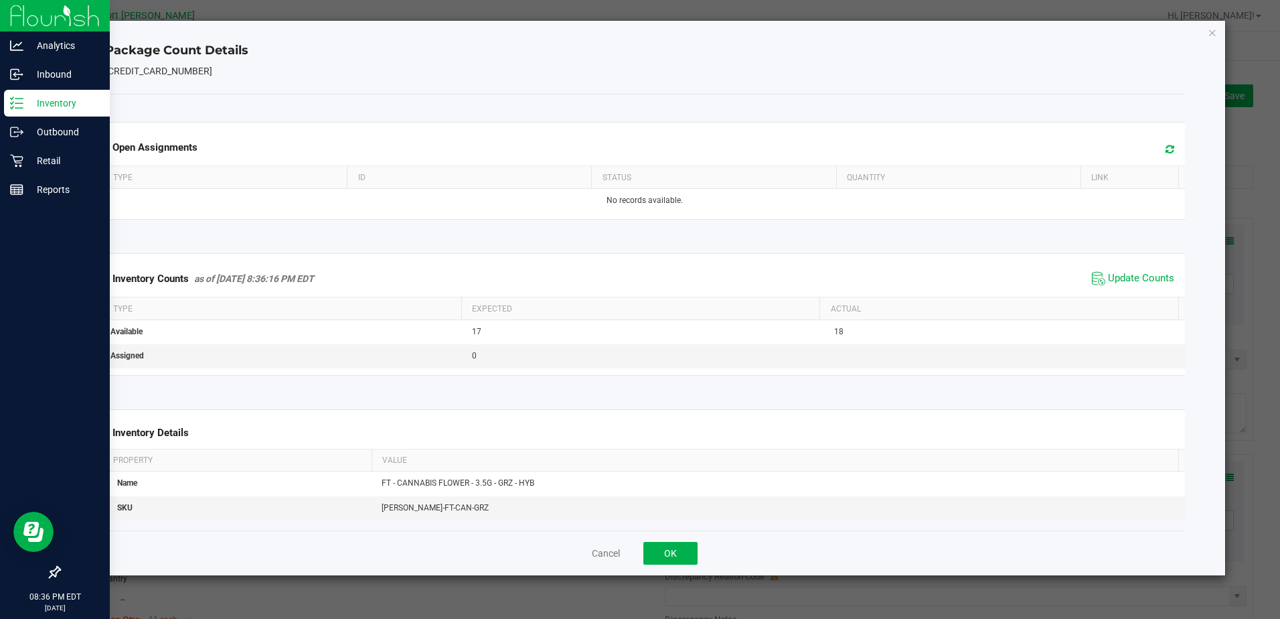
click at [1115, 295] on div "Inventory Counts as of Sep 22, 2025 8:36:16 PM EDT Update Counts" at bounding box center [644, 279] width 1085 height 36
click at [1129, 274] on span "Update Counts" at bounding box center [1141, 278] width 66 height 13
click at [669, 548] on button "OK" at bounding box center [671, 553] width 54 height 23
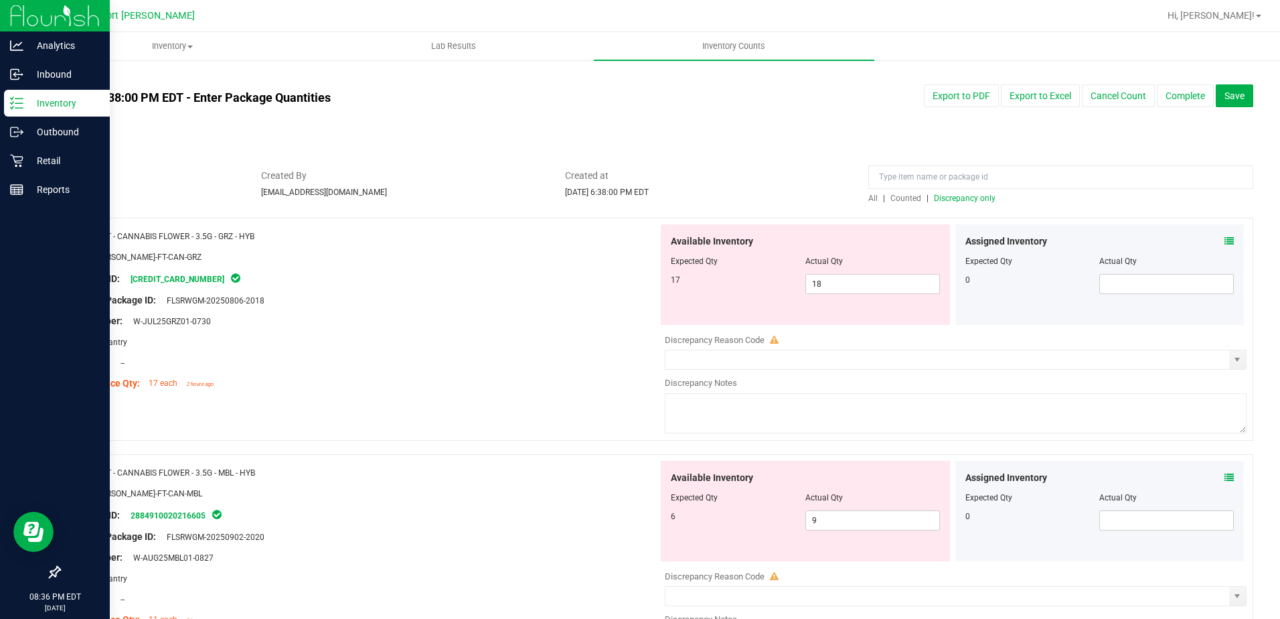
click at [948, 194] on span "Discrepancy only" at bounding box center [965, 198] width 62 height 9
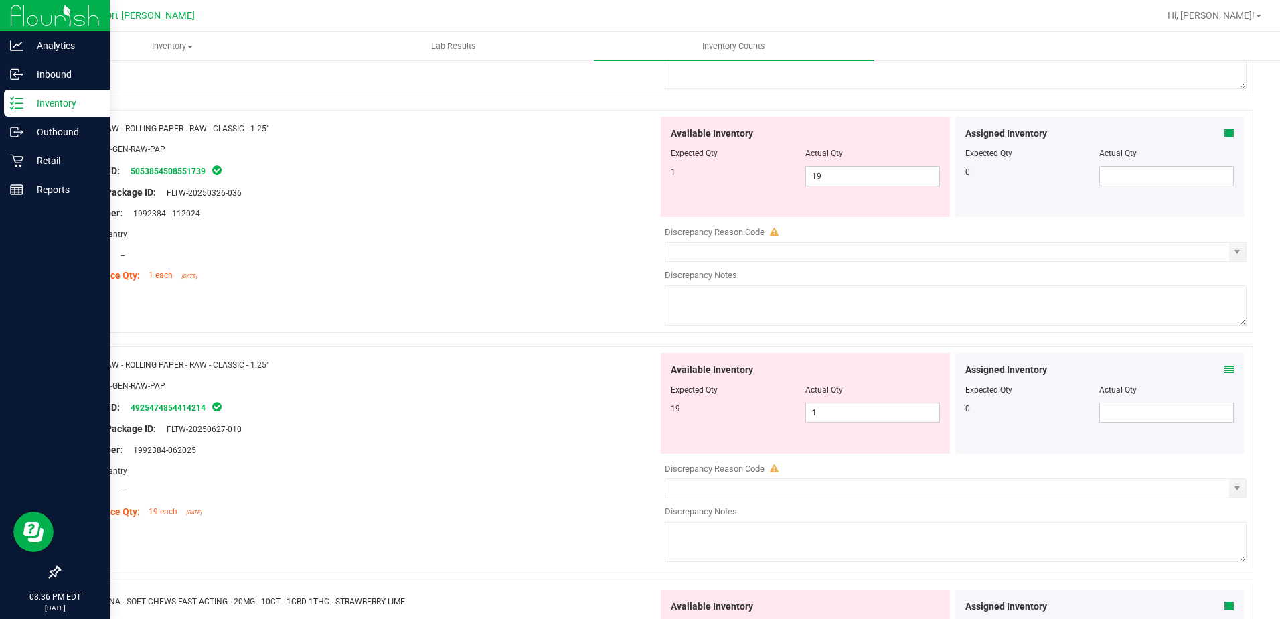
scroll to position [1268, 0]
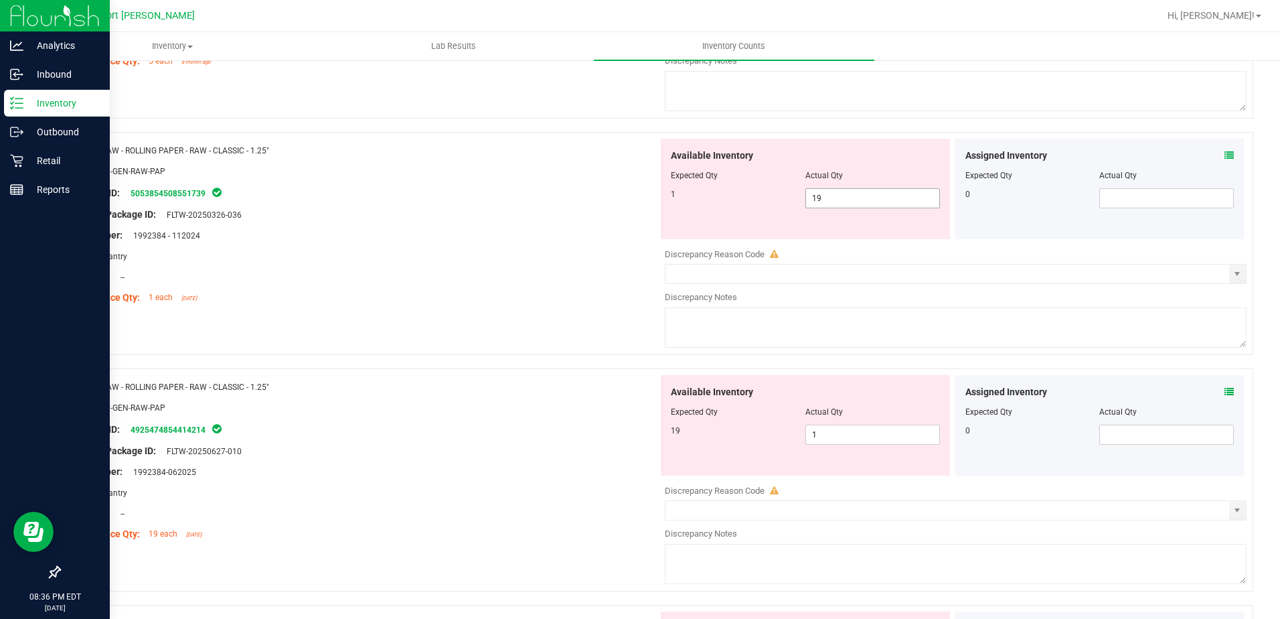
click at [844, 199] on span "19 19" at bounding box center [873, 198] width 135 height 20
type input "1"
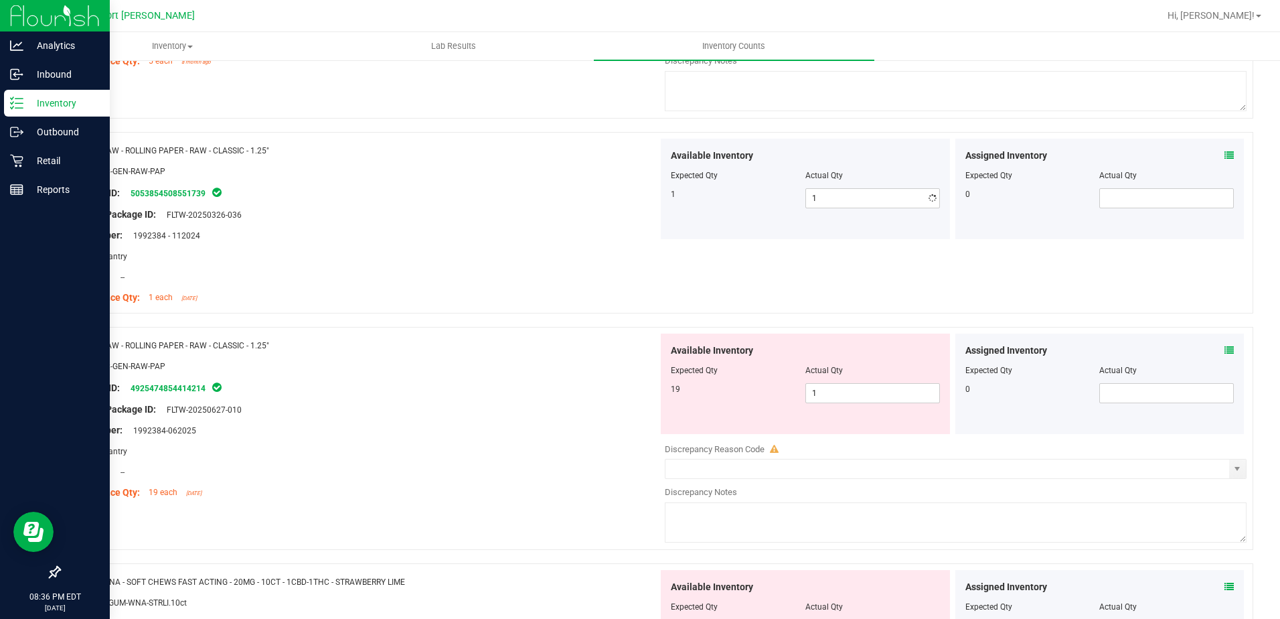
click at [826, 423] on div "Available Inventory Expected Qty Actual Qty 19 1 1" at bounding box center [805, 383] width 289 height 100
click at [836, 388] on span "1 1" at bounding box center [873, 393] width 135 height 20
type input "19"
click at [536, 391] on div "Package ID: 4925474854414214" at bounding box center [364, 388] width 589 height 16
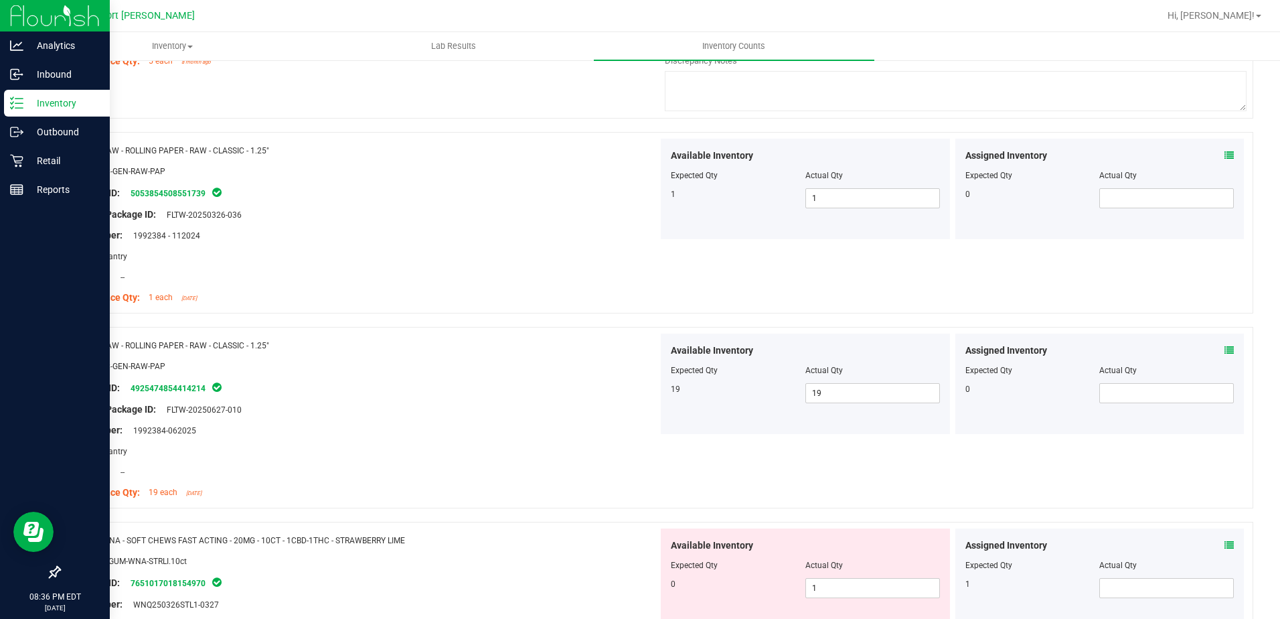
click at [1225, 155] on icon at bounding box center [1229, 155] width 9 height 9
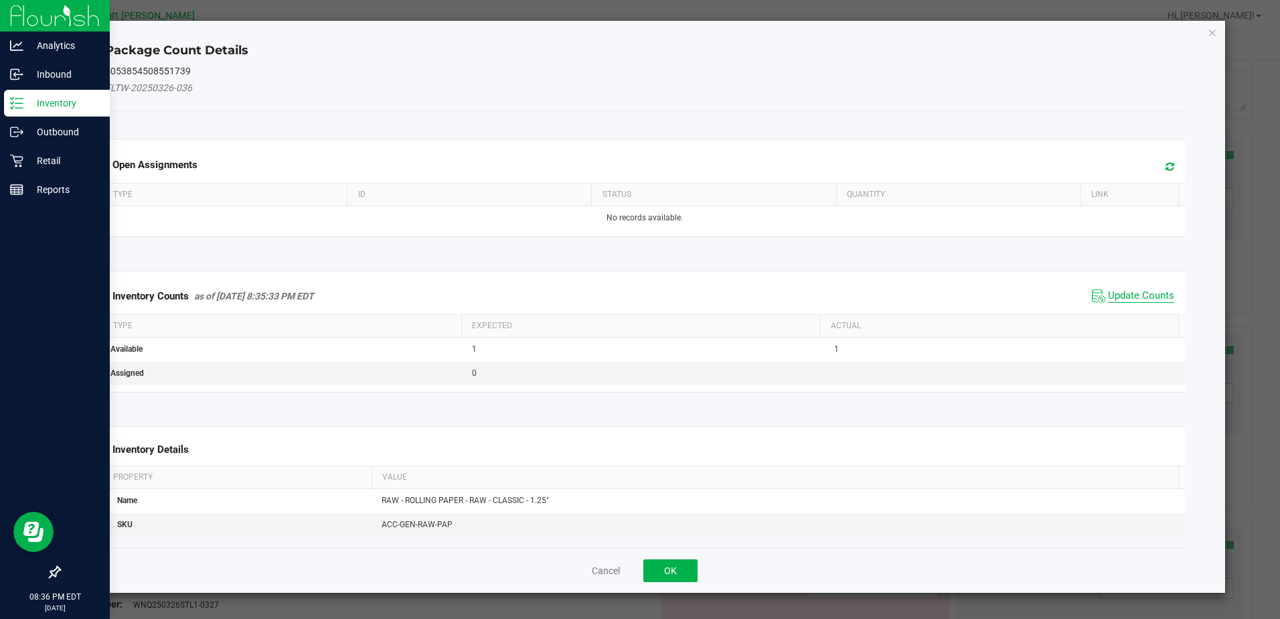
click at [1145, 300] on span "Update Counts" at bounding box center [1141, 295] width 66 height 13
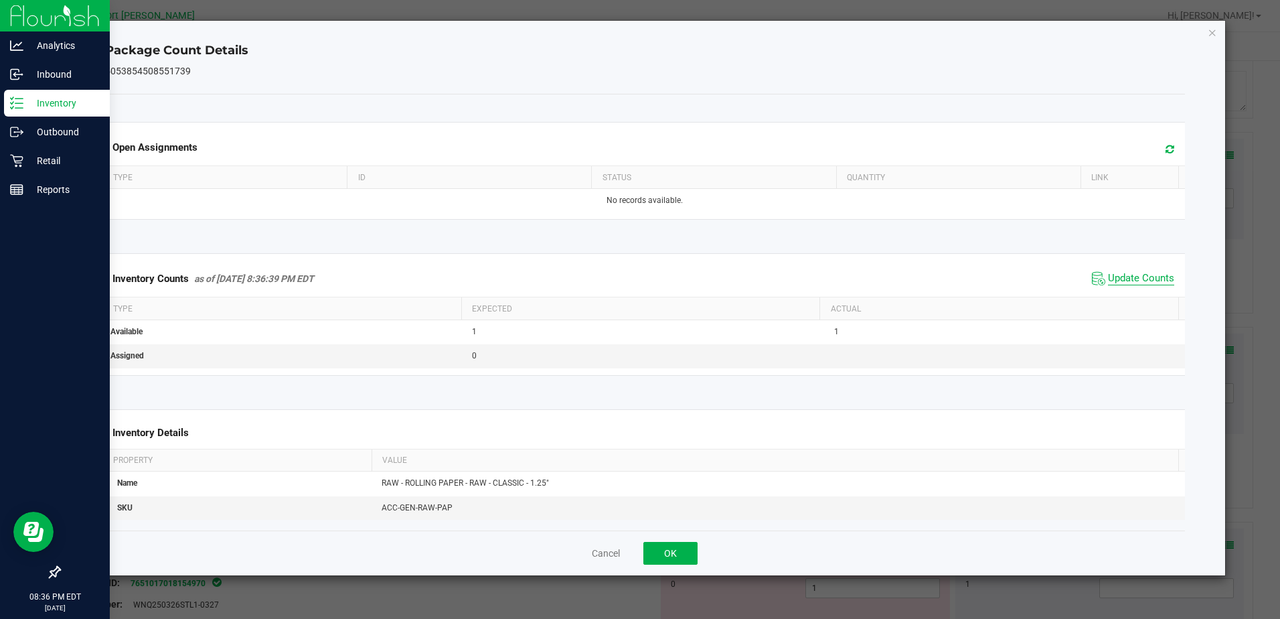
click at [1130, 275] on span "Update Counts" at bounding box center [1141, 278] width 66 height 13
click at [692, 558] on button "OK" at bounding box center [671, 553] width 54 height 23
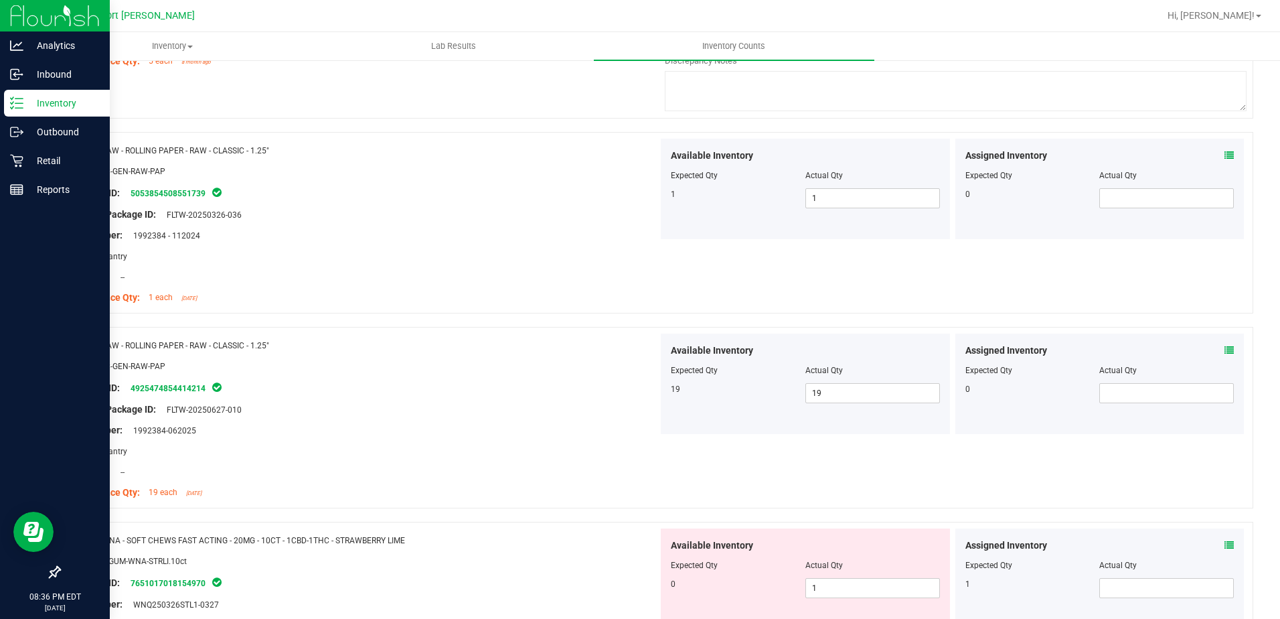
click at [1225, 351] on icon at bounding box center [1229, 350] width 9 height 9
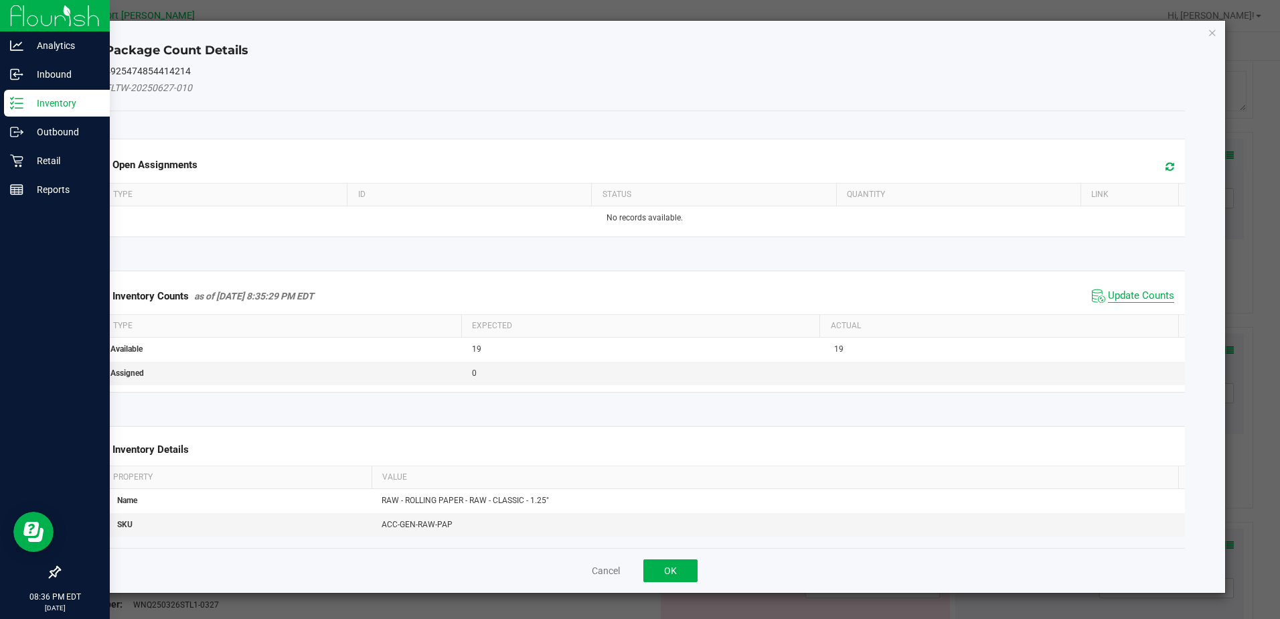
click at [1125, 297] on span "Update Counts" at bounding box center [1141, 295] width 66 height 13
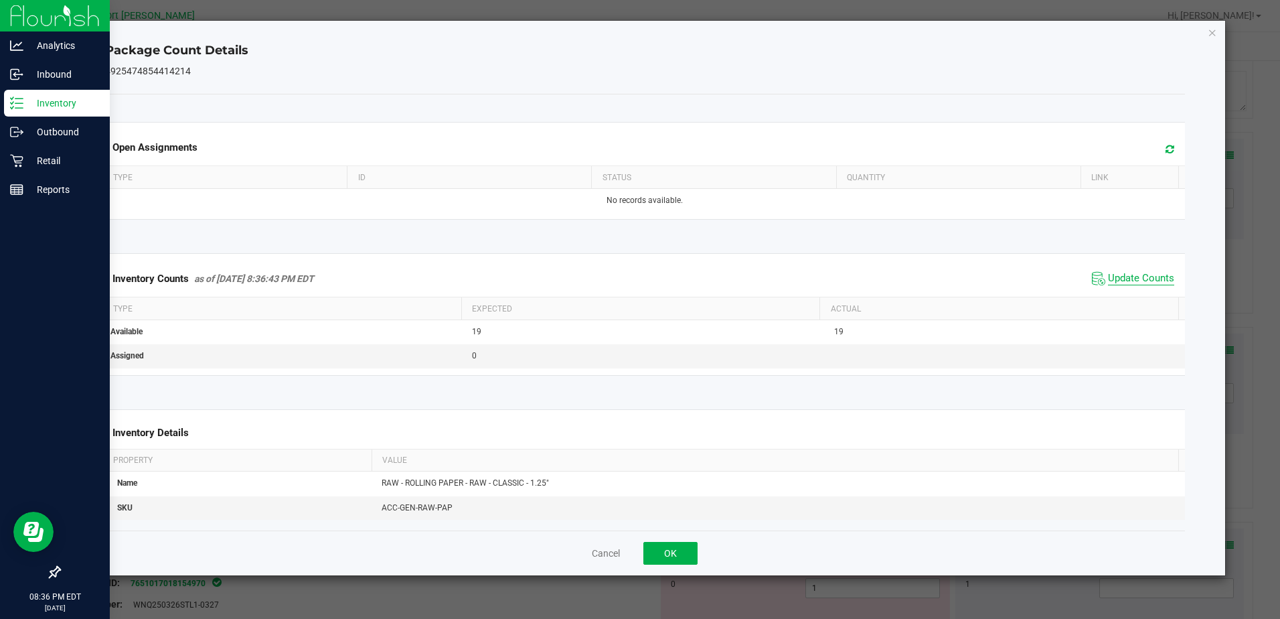
click at [1124, 283] on span "Update Counts" at bounding box center [1141, 278] width 66 height 13
click at [686, 548] on button "OK" at bounding box center [671, 553] width 54 height 23
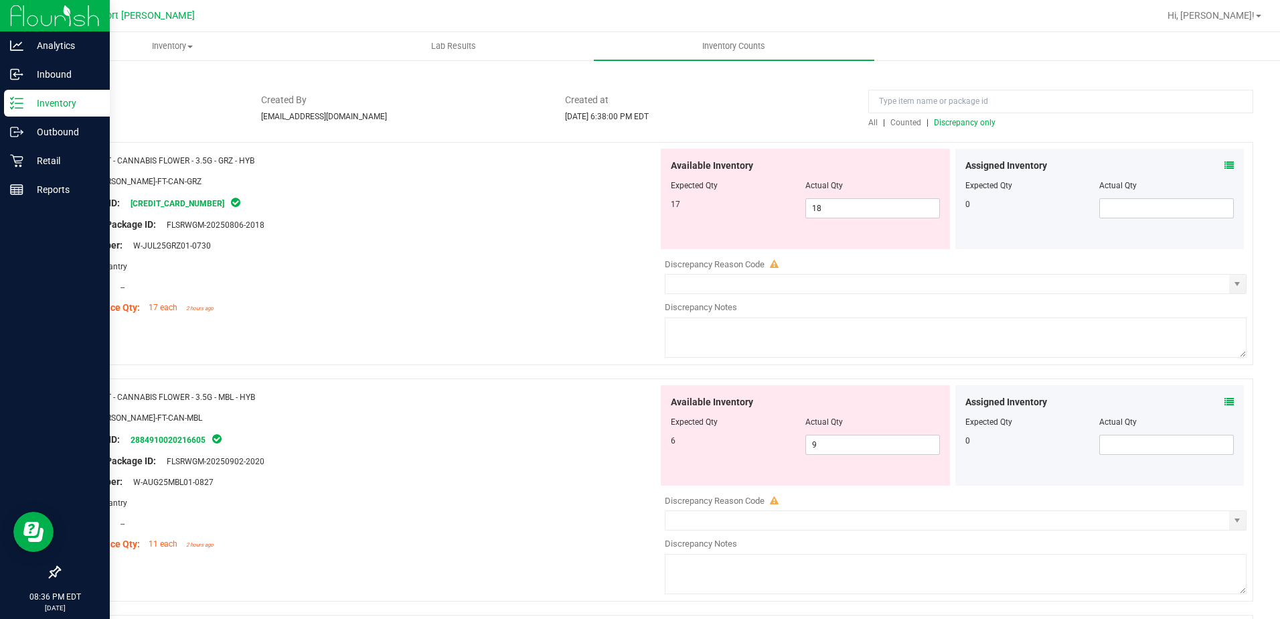
scroll to position [0, 0]
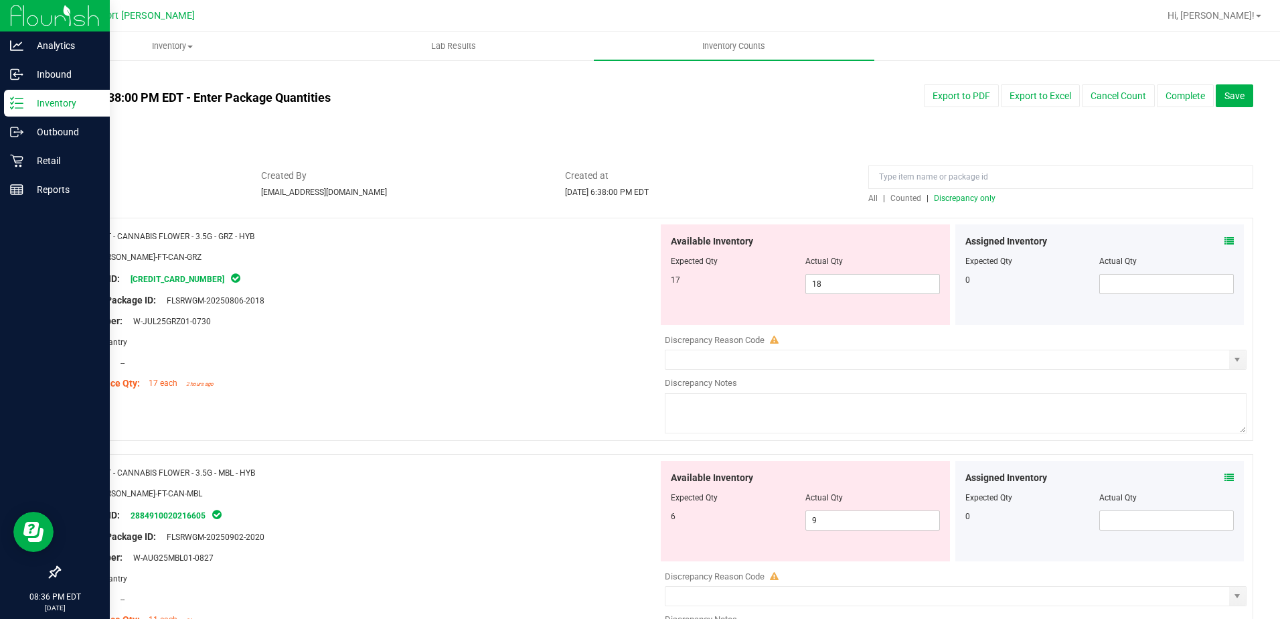
click at [953, 194] on span "Discrepancy only" at bounding box center [965, 198] width 62 height 9
click at [1225, 239] on icon at bounding box center [1229, 240] width 9 height 9
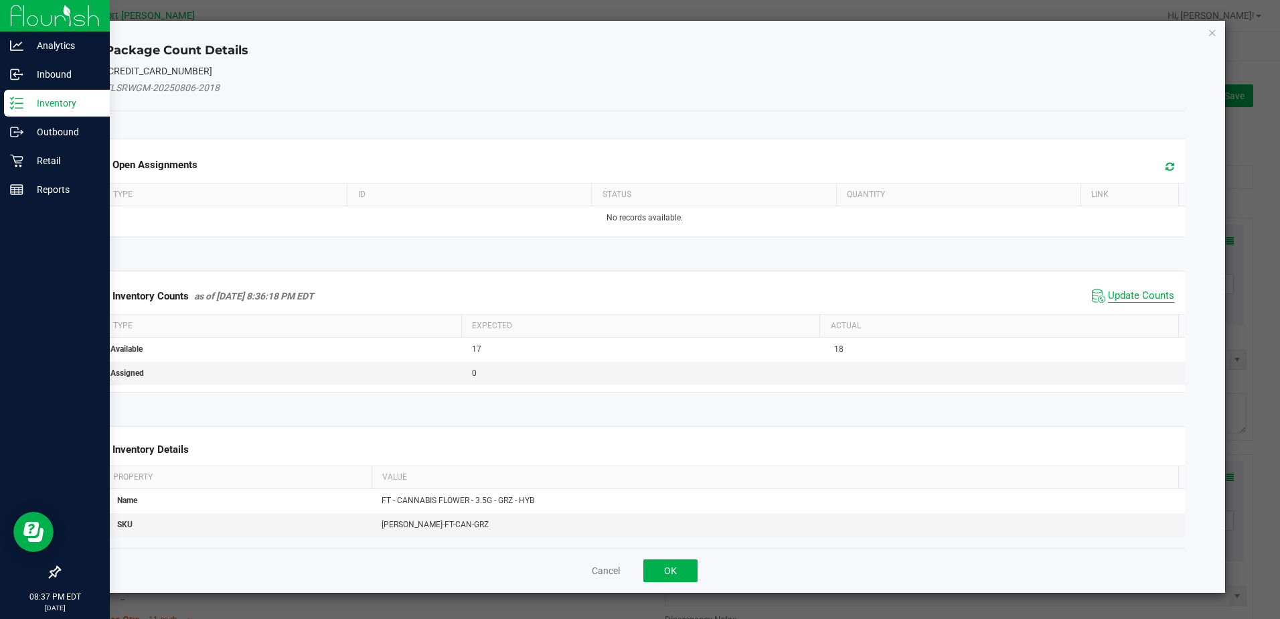
click at [1142, 295] on span "Update Counts" at bounding box center [1141, 295] width 66 height 13
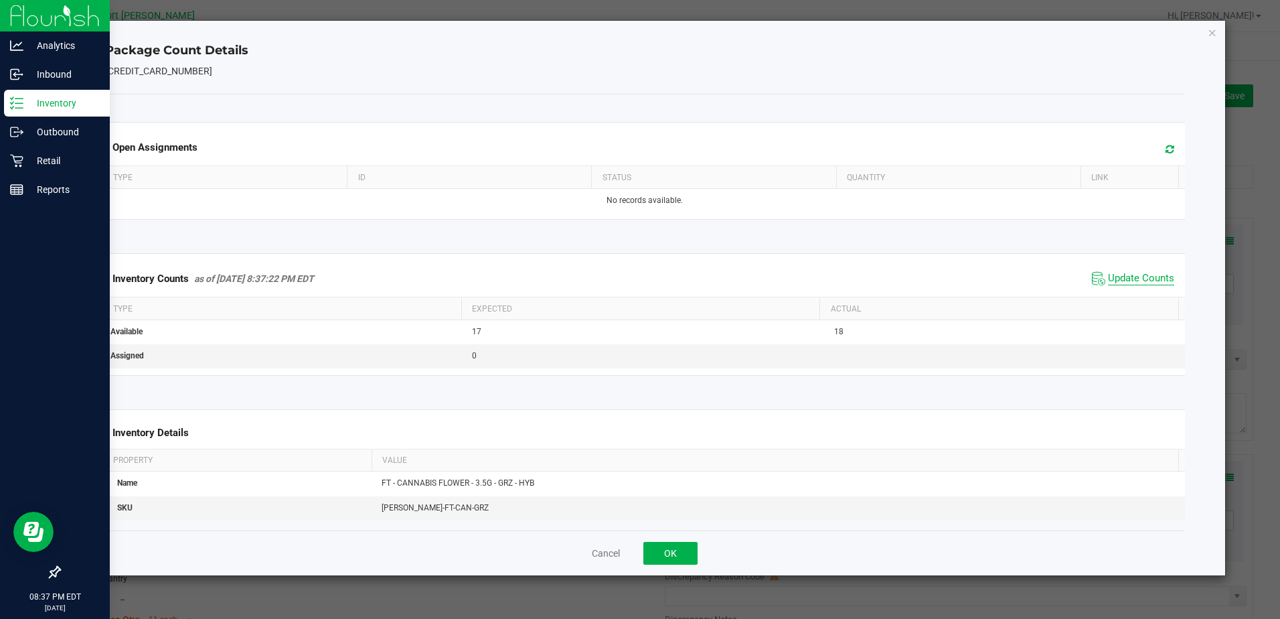
click at [1126, 279] on span "Update Counts" at bounding box center [1141, 278] width 66 height 13
click at [680, 552] on button "OK" at bounding box center [671, 553] width 54 height 23
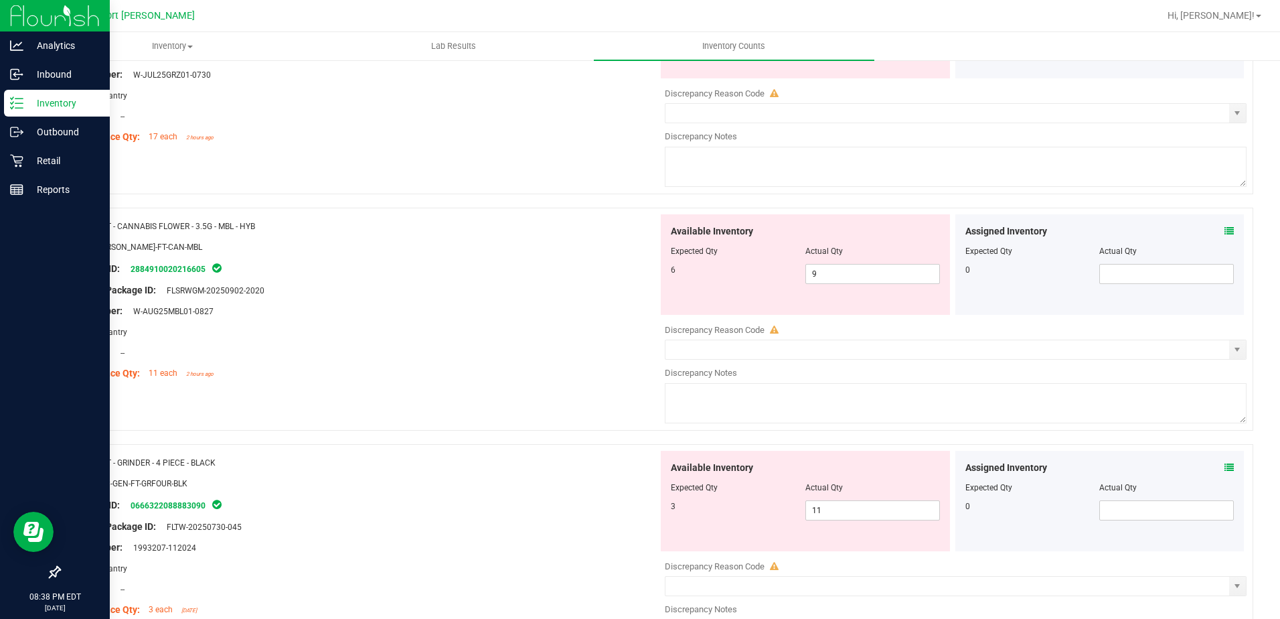
scroll to position [268, 0]
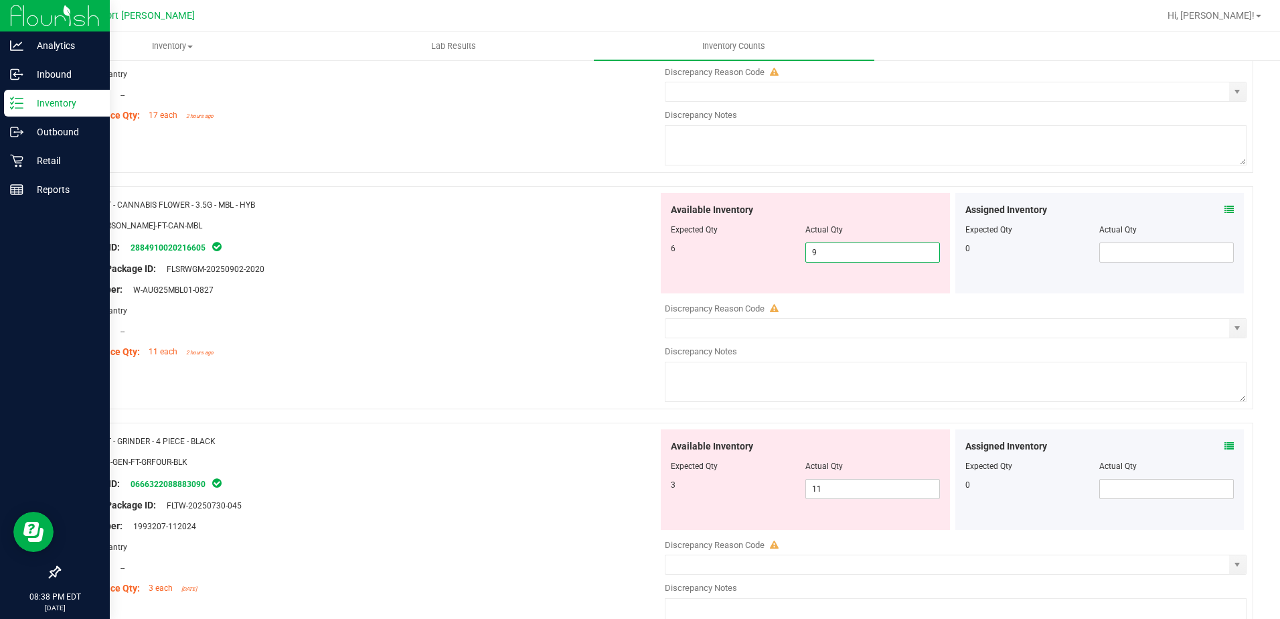
drag, startPoint x: 826, startPoint y: 255, endPoint x: 805, endPoint y: 261, distance: 22.1
click at [808, 260] on span "9 9" at bounding box center [873, 252] width 135 height 20
type input "6"
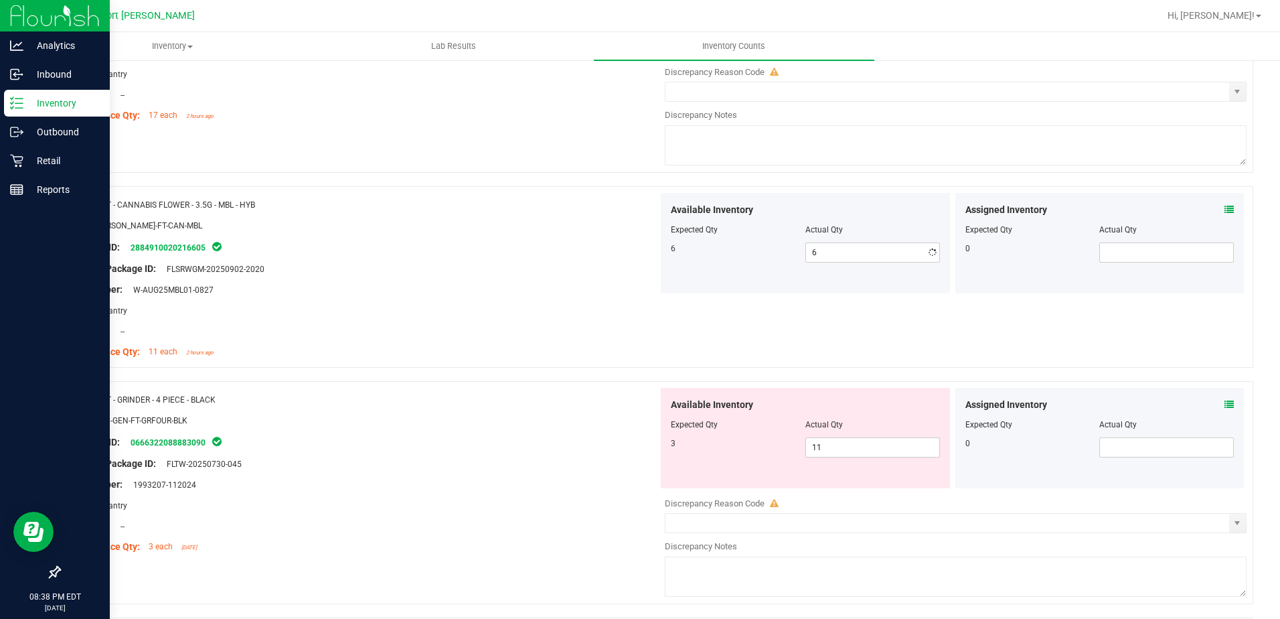
click at [576, 244] on div "Package ID: 2884910020216605" at bounding box center [364, 247] width 589 height 16
click at [1225, 205] on icon at bounding box center [1229, 209] width 9 height 9
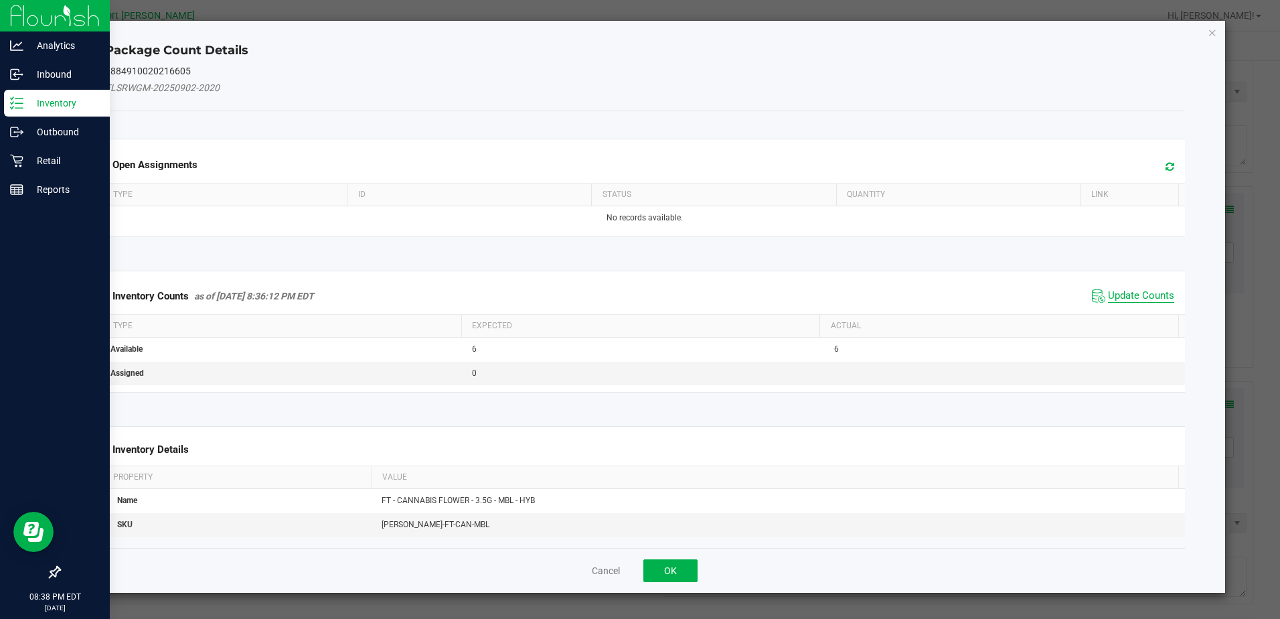
click at [1136, 289] on span "Update Counts" at bounding box center [1141, 295] width 66 height 13
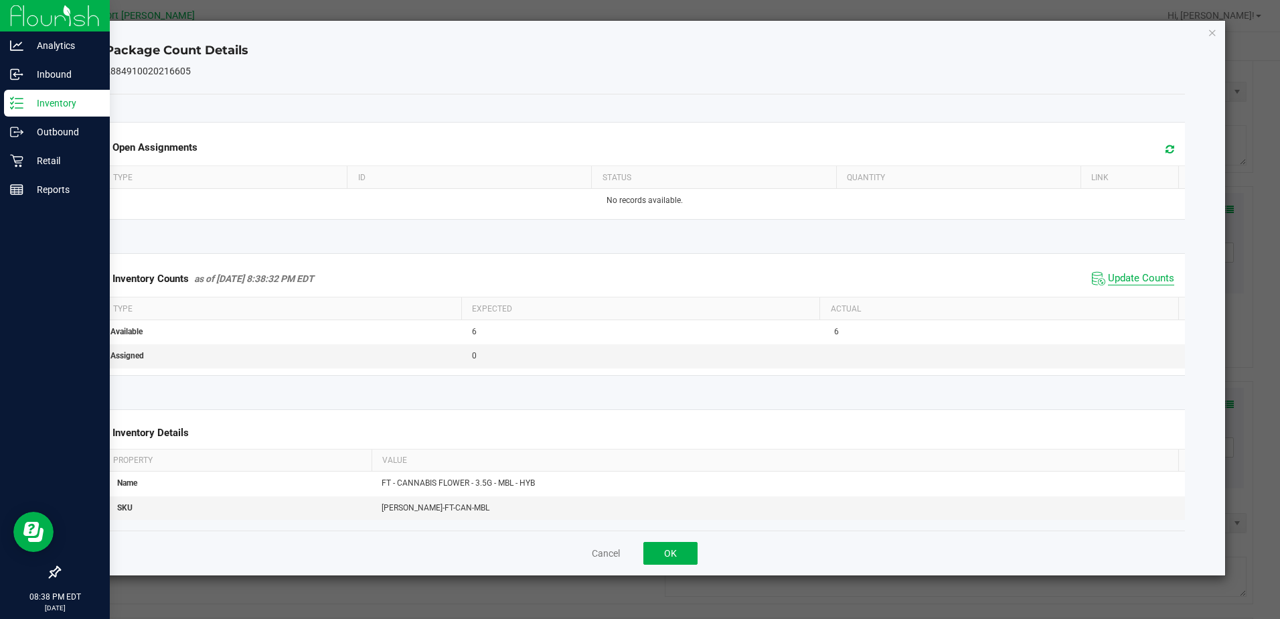
click at [1123, 280] on span "Update Counts" at bounding box center [1141, 278] width 66 height 13
click at [1110, 283] on span "Update Counts" at bounding box center [1141, 278] width 66 height 13
click at [686, 552] on button "OK" at bounding box center [671, 553] width 54 height 23
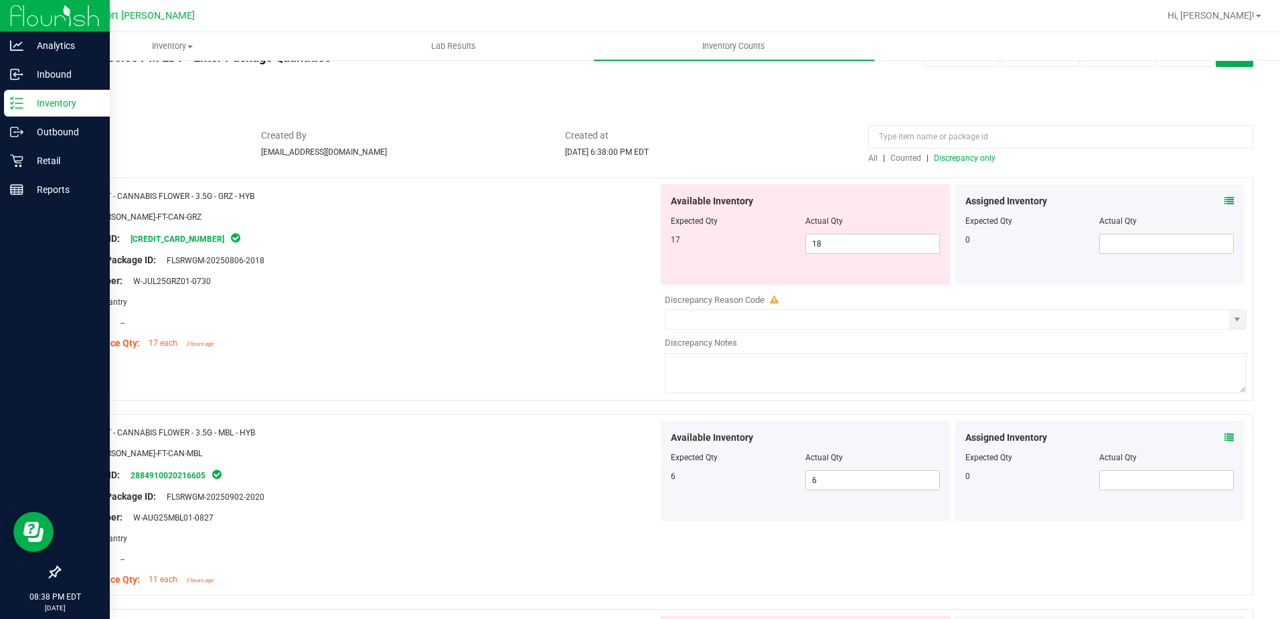
scroll to position [0, 0]
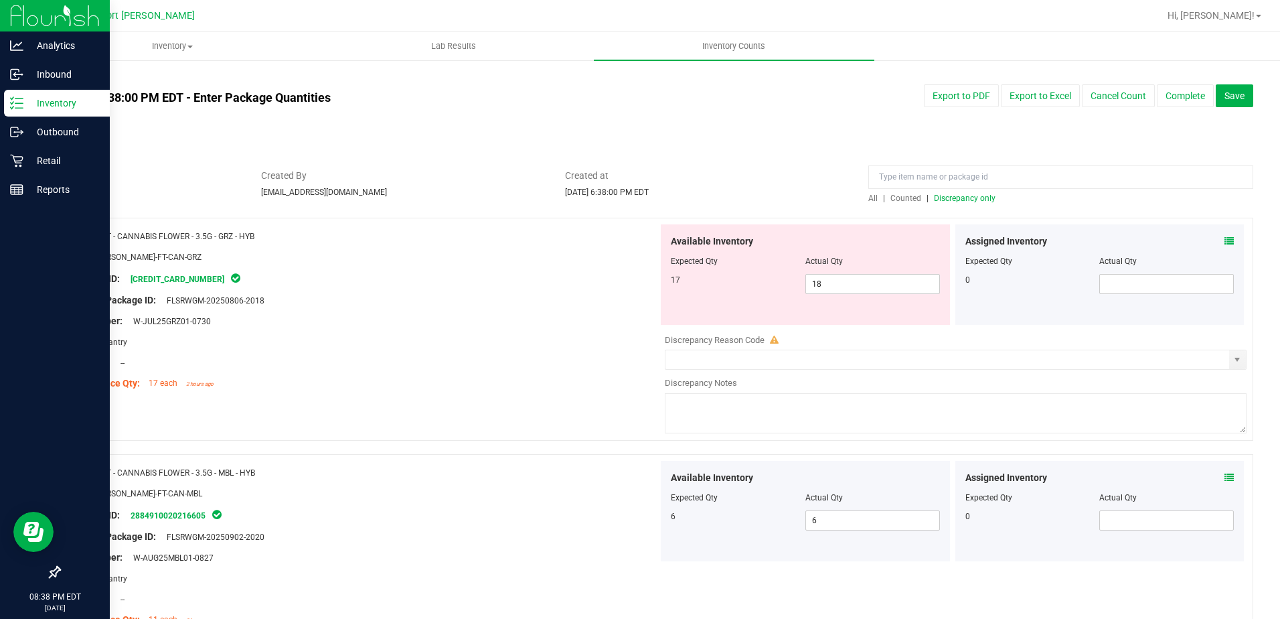
click at [936, 194] on span "Discrepancy only" at bounding box center [965, 198] width 62 height 9
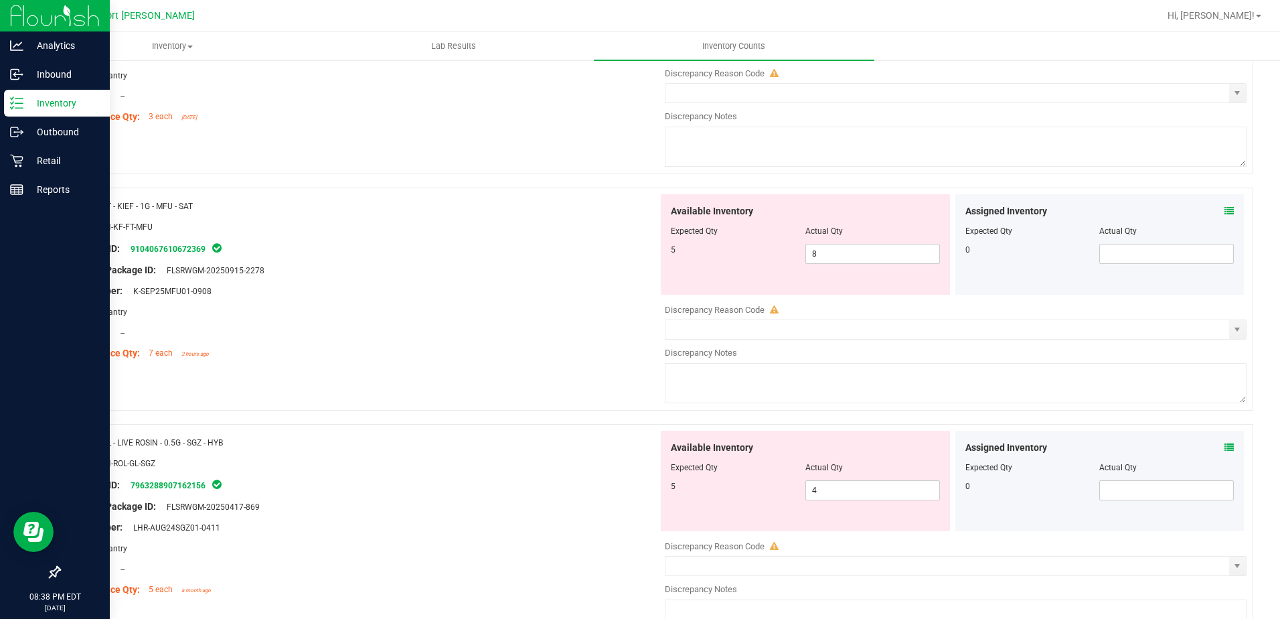
scroll to position [469, 0]
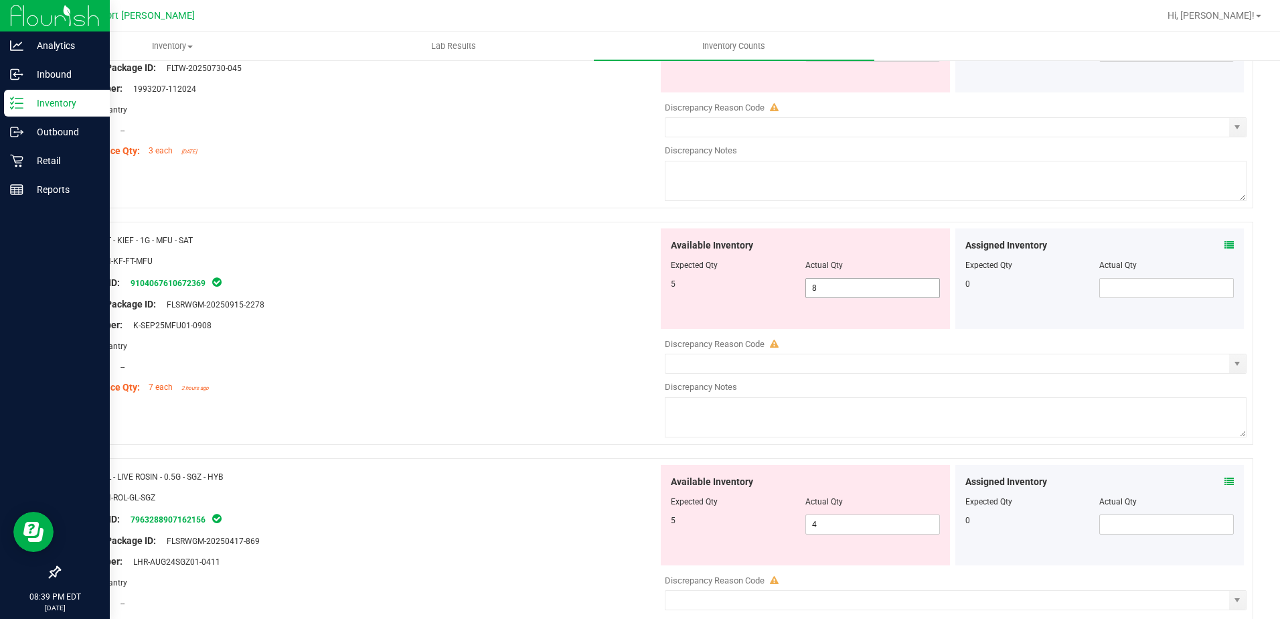
click at [818, 289] on span "8 8" at bounding box center [873, 288] width 135 height 20
type input "5"
click at [593, 303] on div "Original Package ID: FLSRWGM-20250915-2278" at bounding box center [364, 304] width 589 height 14
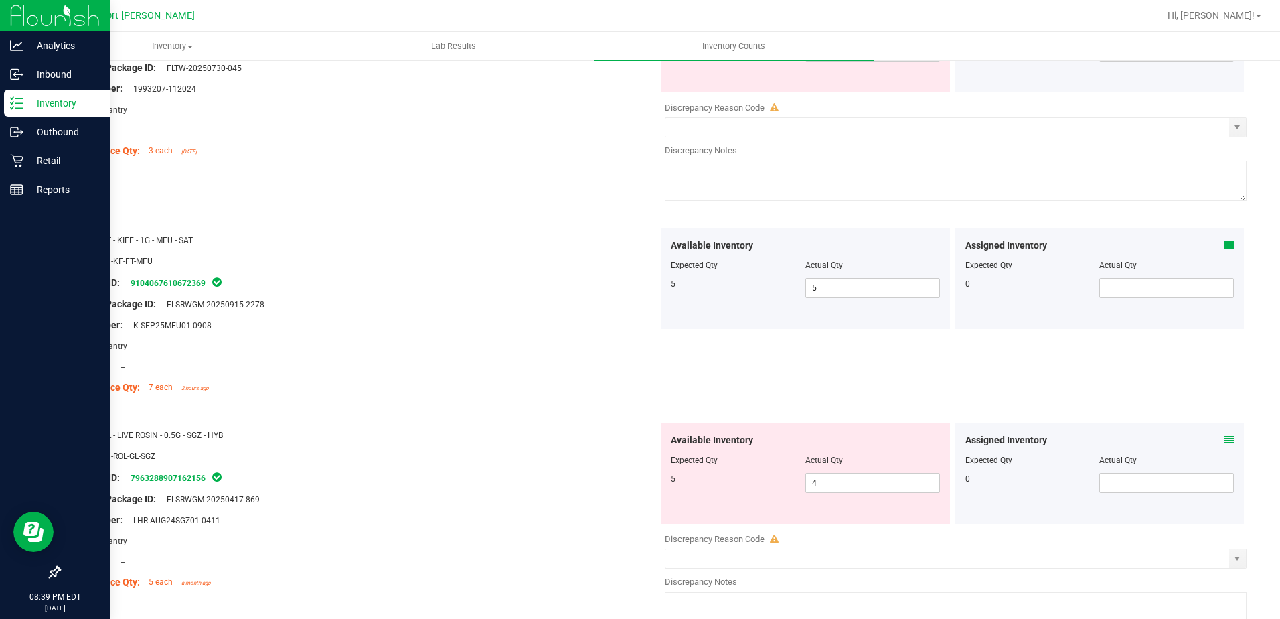
click at [1225, 243] on icon at bounding box center [1229, 244] width 9 height 9
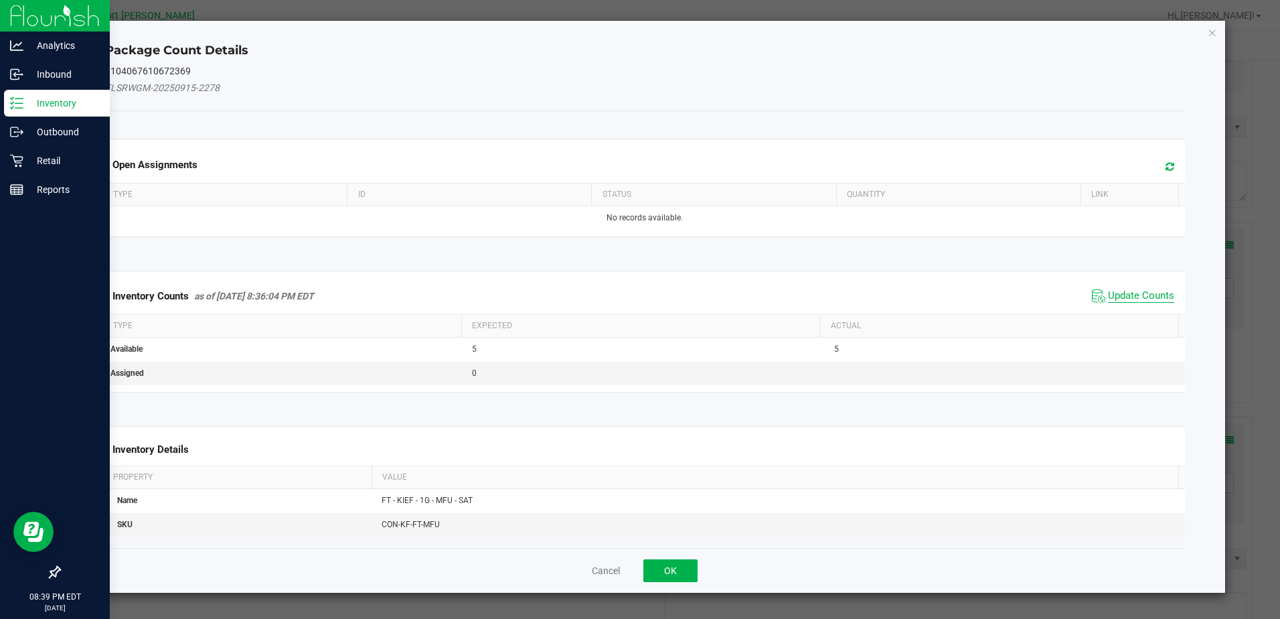
click at [1137, 290] on span "Update Counts" at bounding box center [1141, 295] width 66 height 13
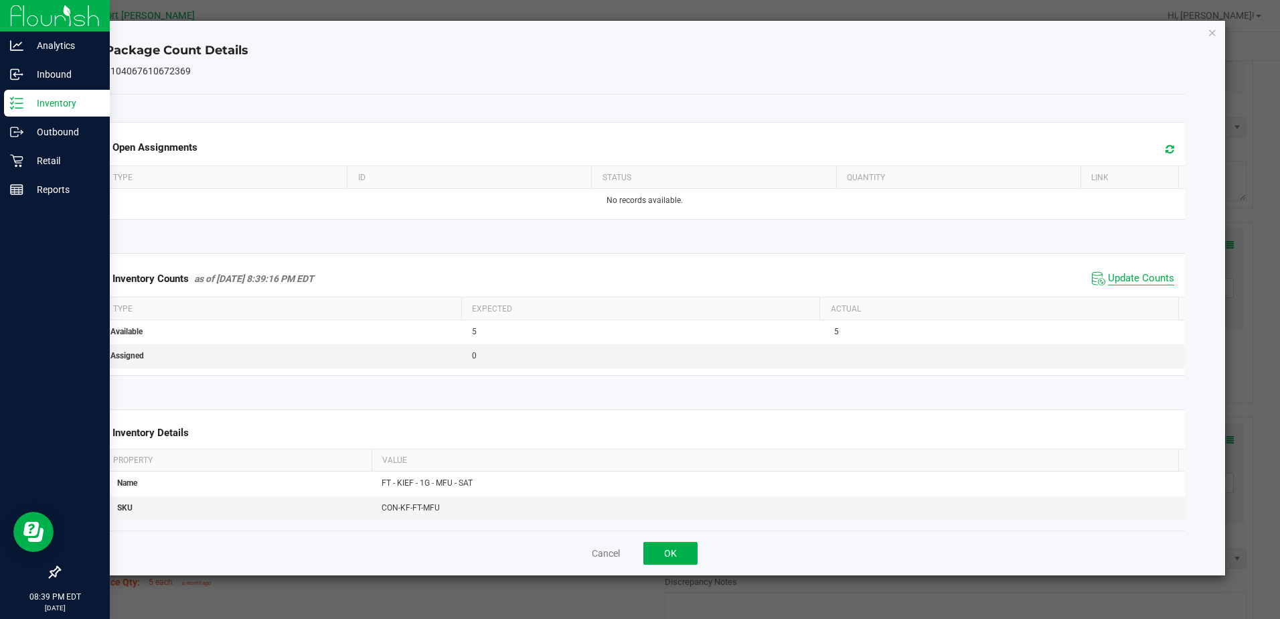
drag, startPoint x: 1129, startPoint y: 284, endPoint x: 1120, endPoint y: 283, distance: 8.7
click at [1128, 283] on span "Update Counts" at bounding box center [1141, 278] width 66 height 13
click at [688, 548] on button "OK" at bounding box center [671, 553] width 54 height 23
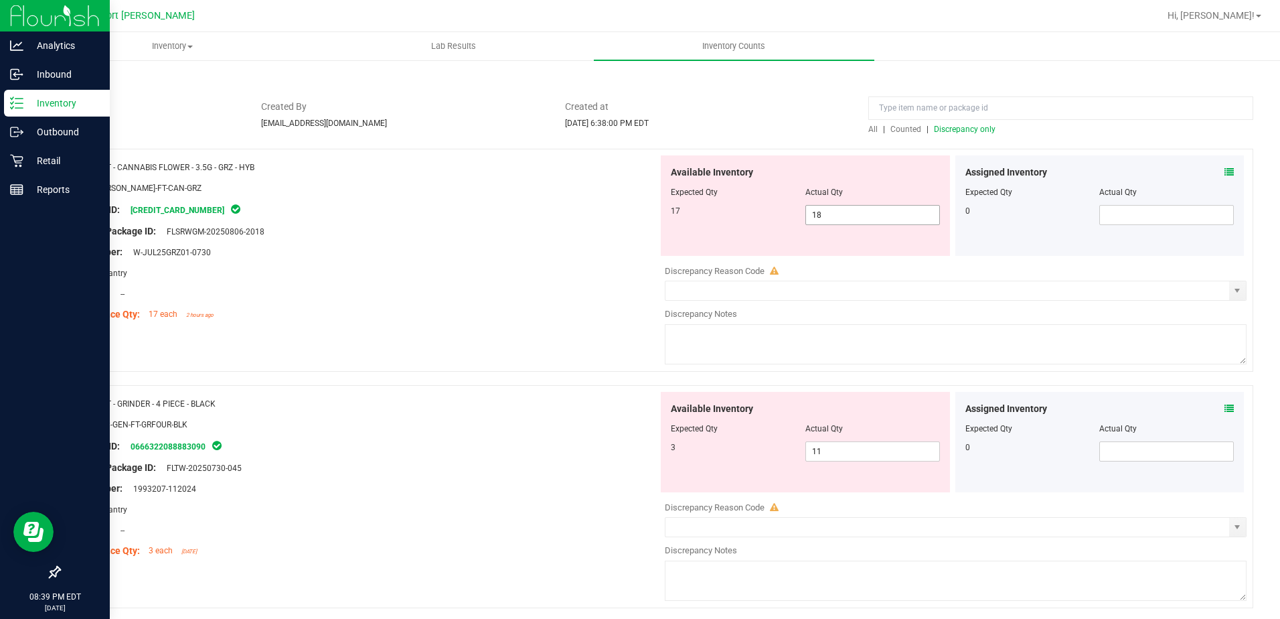
scroll to position [67, 0]
click at [935, 129] on span "Discrepancy only" at bounding box center [965, 131] width 62 height 9
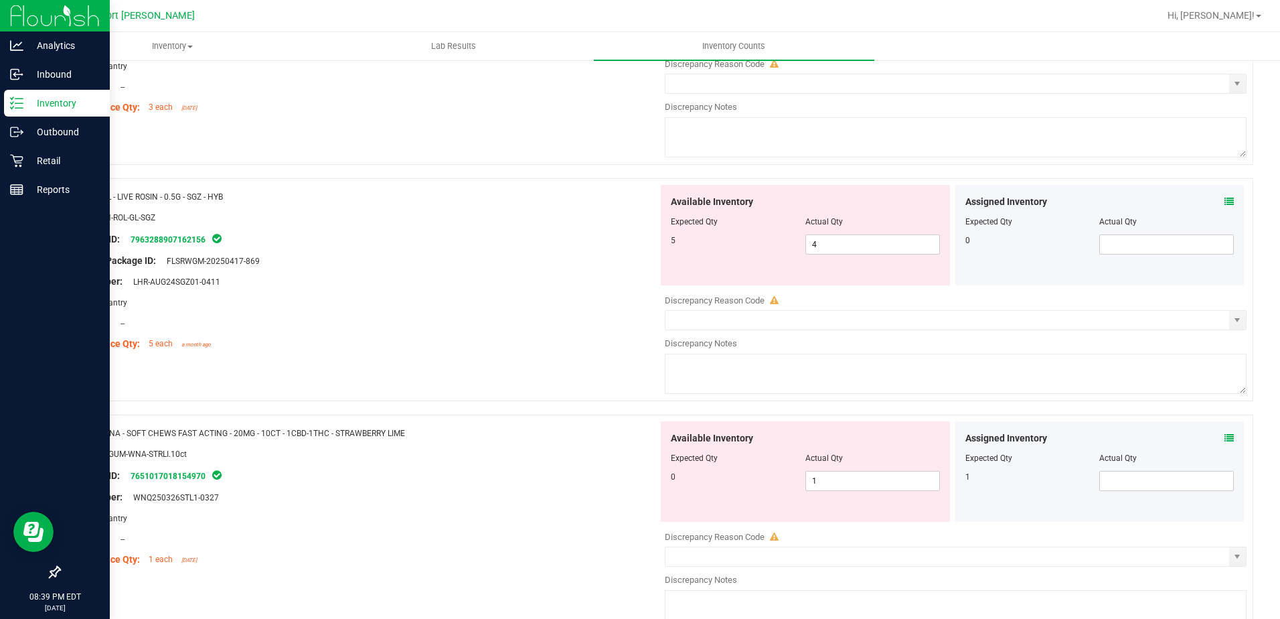
scroll to position [536, 0]
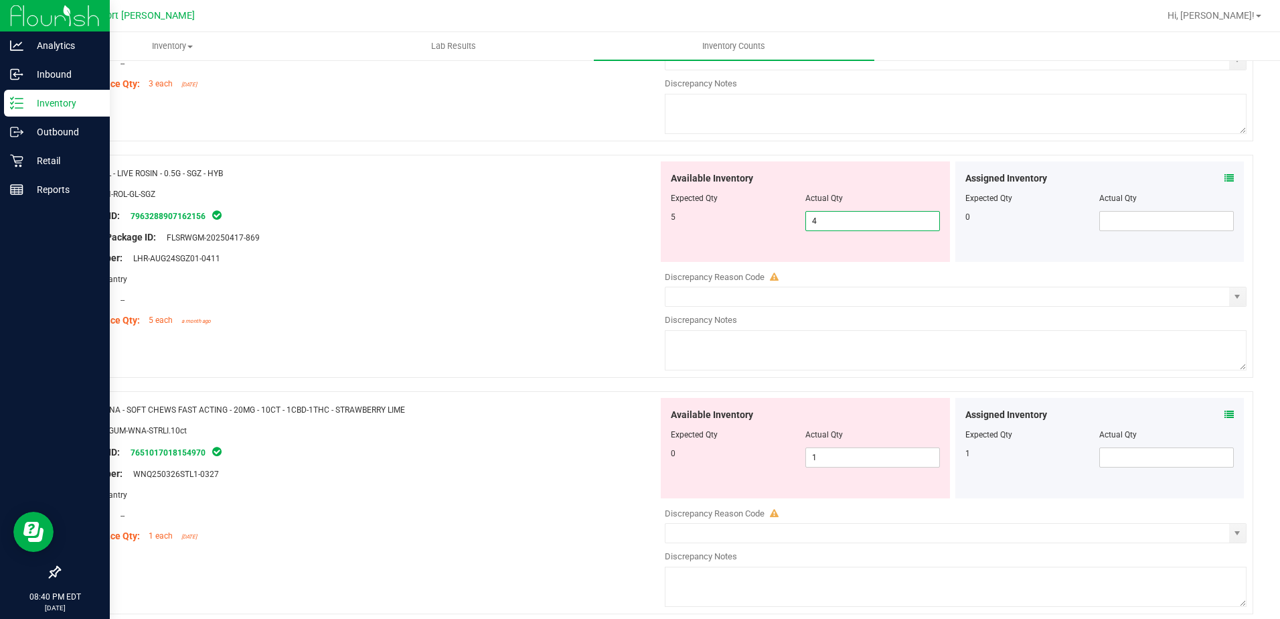
drag, startPoint x: 828, startPoint y: 220, endPoint x: 792, endPoint y: 224, distance: 35.8
click at [792, 224] on div "5 4 4" at bounding box center [805, 221] width 269 height 20
type input "5"
click at [605, 289] on div at bounding box center [364, 289] width 589 height 7
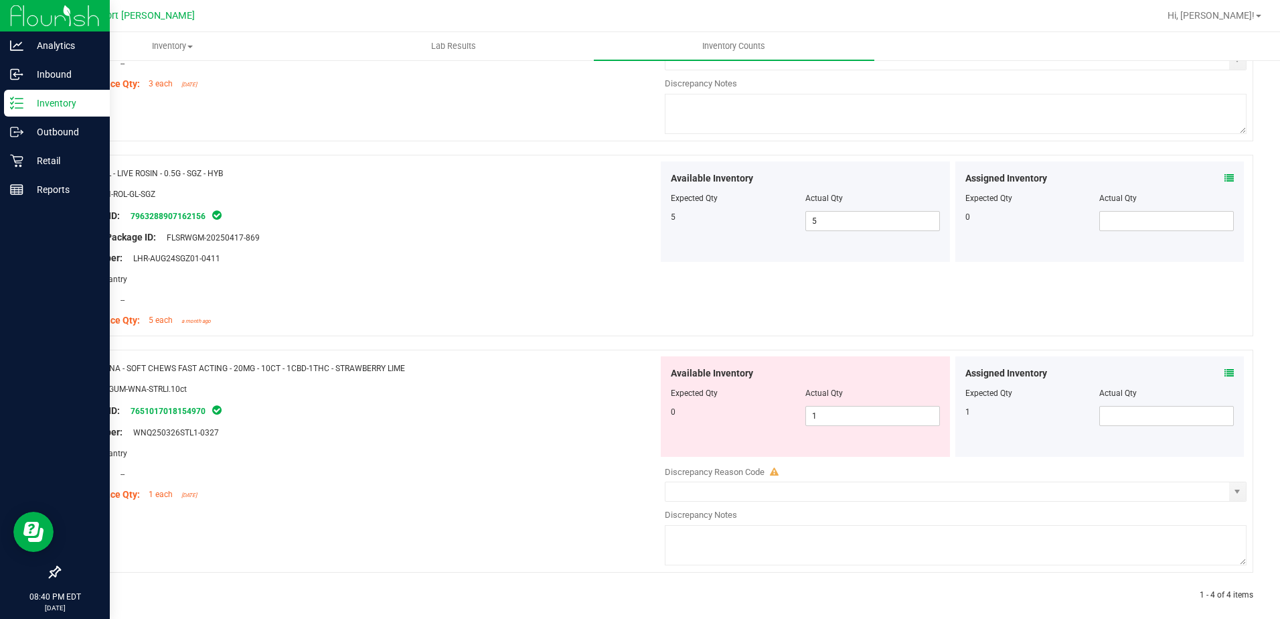
click at [1225, 178] on icon at bounding box center [1229, 177] width 9 height 9
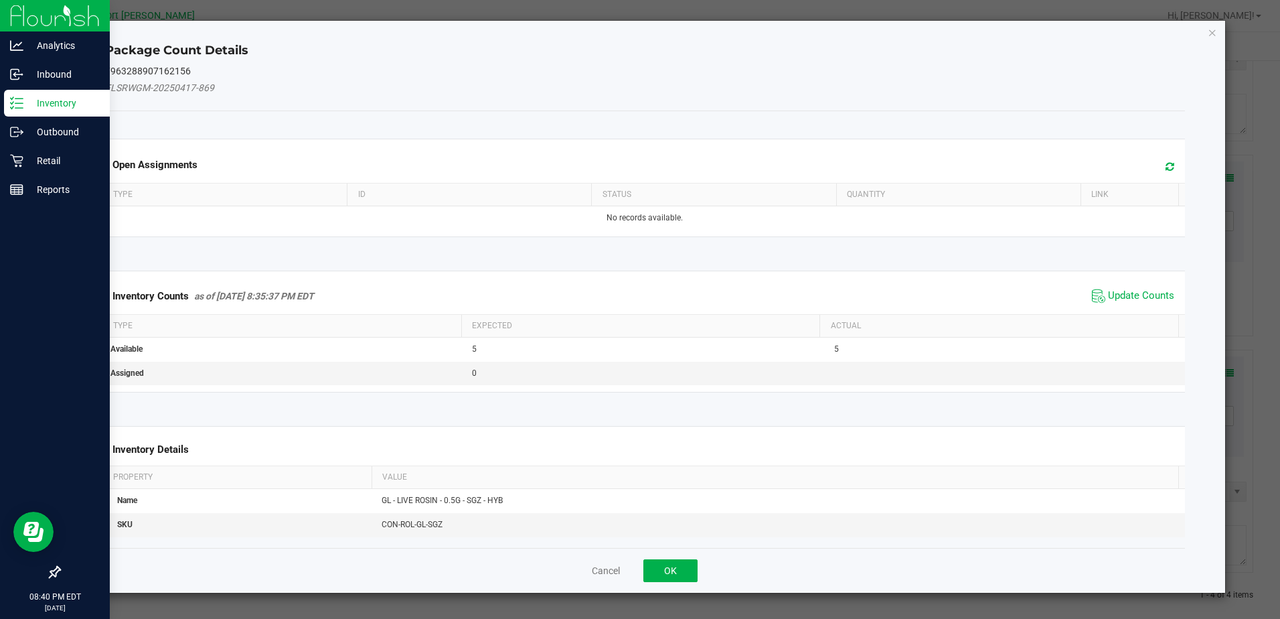
click at [1099, 288] on span "Update Counts" at bounding box center [1133, 296] width 89 height 20
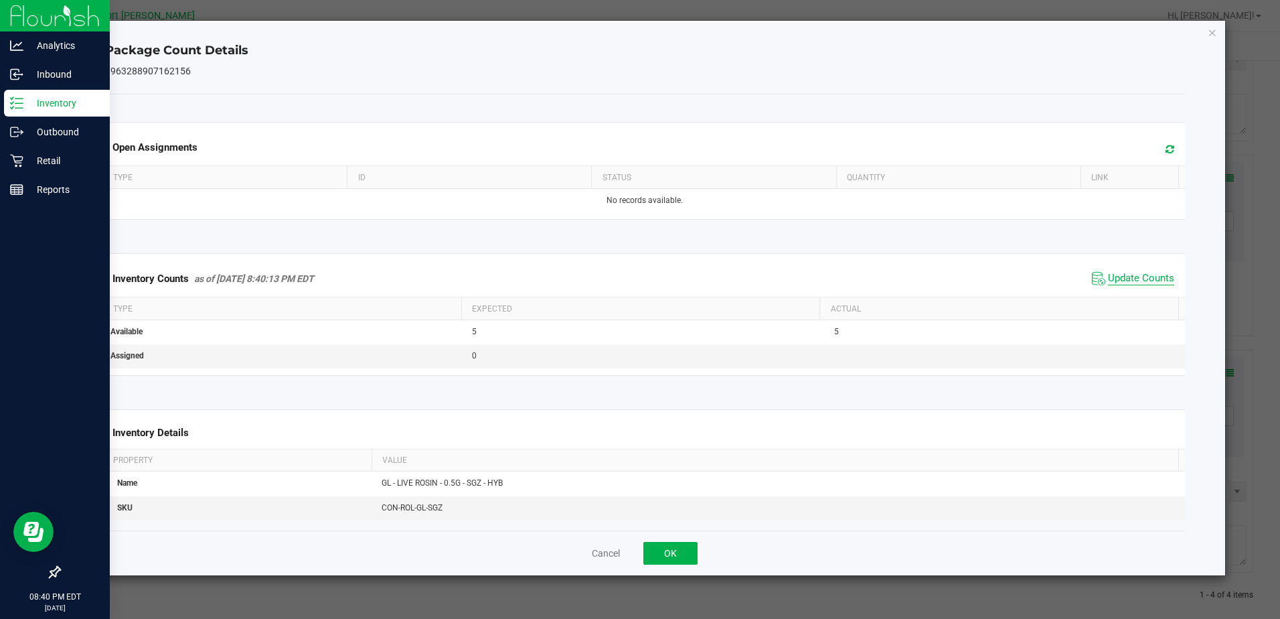
click at [1110, 278] on span "Update Counts" at bounding box center [1141, 278] width 66 height 13
click at [686, 557] on button "OK" at bounding box center [671, 553] width 54 height 23
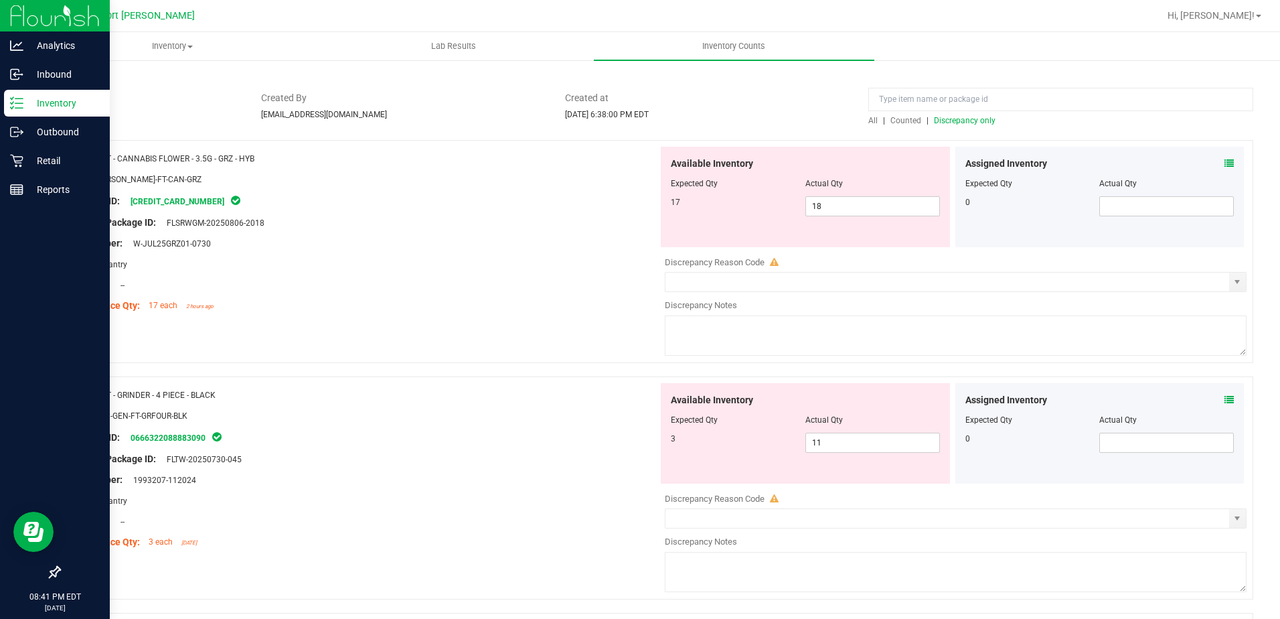
scroll to position [0, 0]
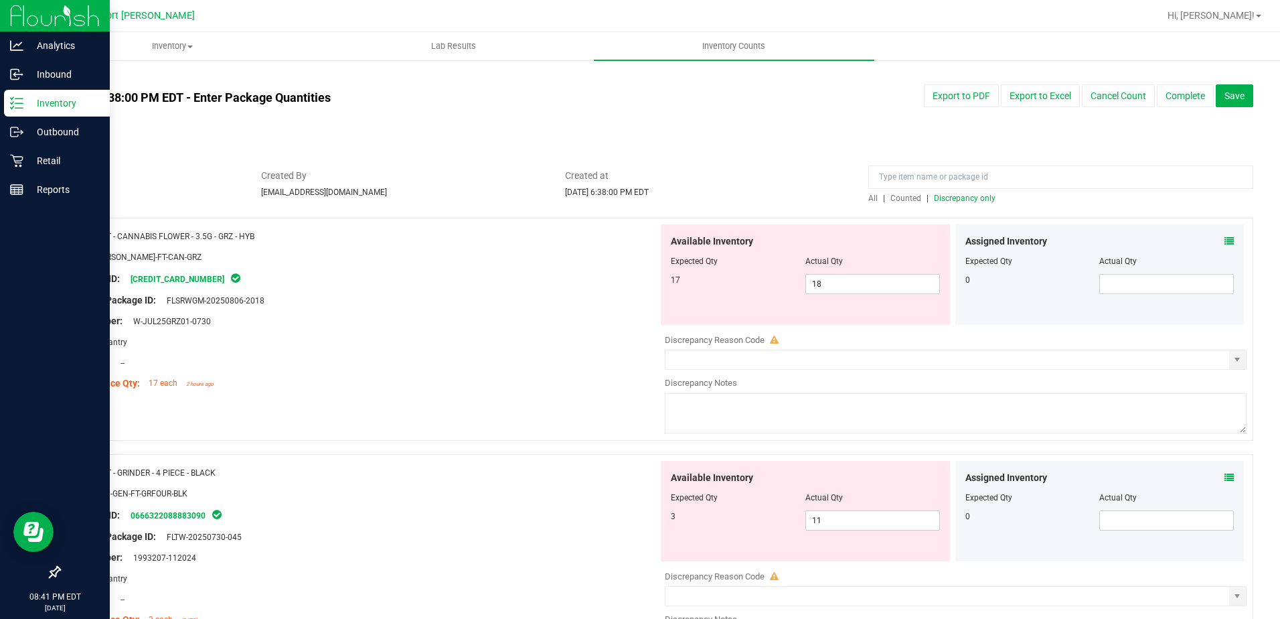
click at [956, 190] on div at bounding box center [1061, 180] width 385 height 23
click at [956, 196] on span "Discrepancy only" at bounding box center [965, 198] width 62 height 9
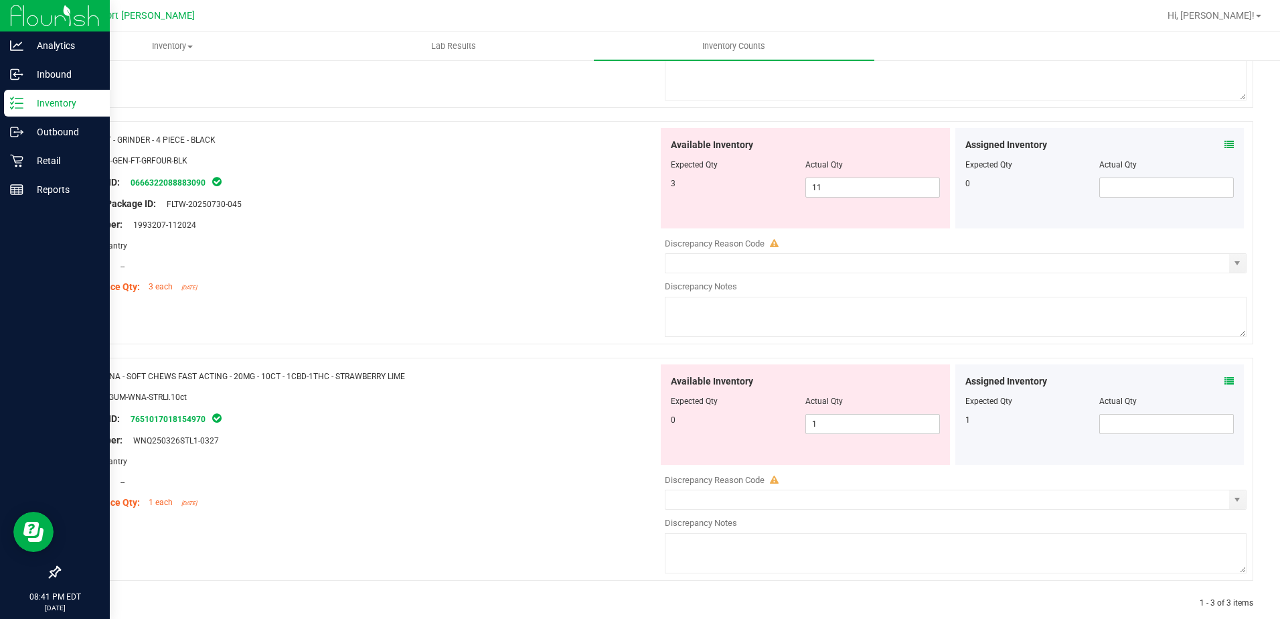
scroll to position [335, 0]
drag, startPoint x: 404, startPoint y: 374, endPoint x: 106, endPoint y: 368, distance: 298.1
click at [106, 368] on div "Name: WNA - SOFT CHEWS FAST ACTING - 20MG - 10CT - 1CBD-1THC - STRAWBERRY LIME" at bounding box center [364, 374] width 589 height 14
copy span "WNA - SOFT CHEWS FAST ACTING - 20MG - 10CT - 1CBD-1THC - STRAWBERRY LIME"
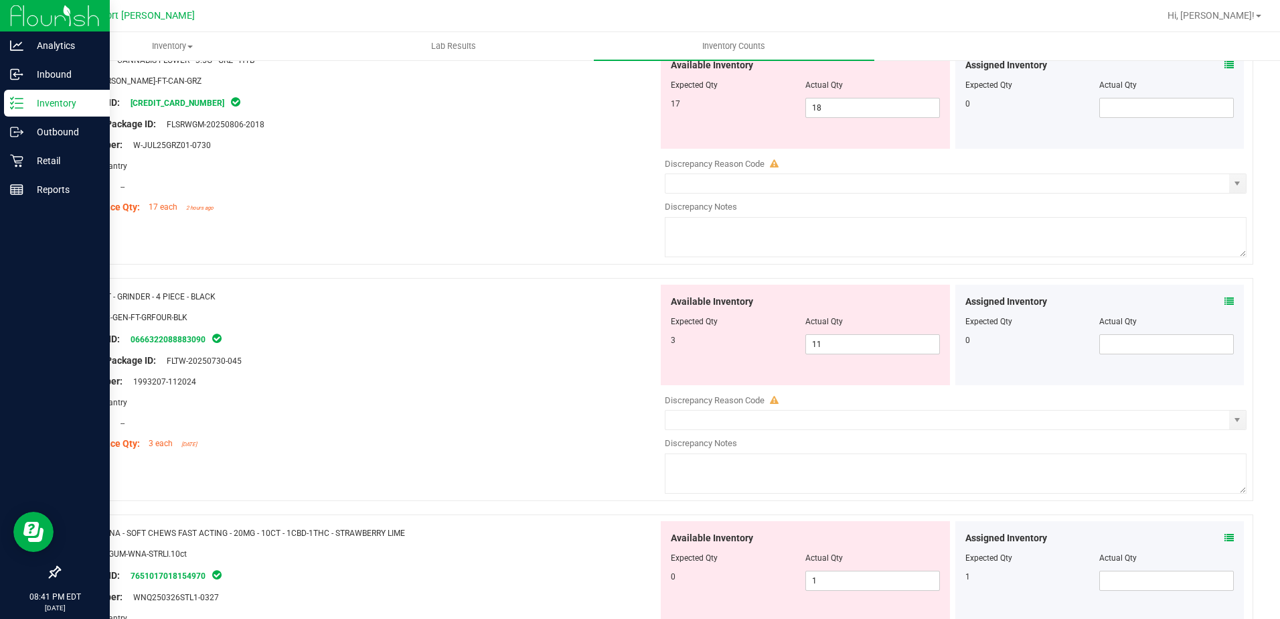
scroll to position [0, 0]
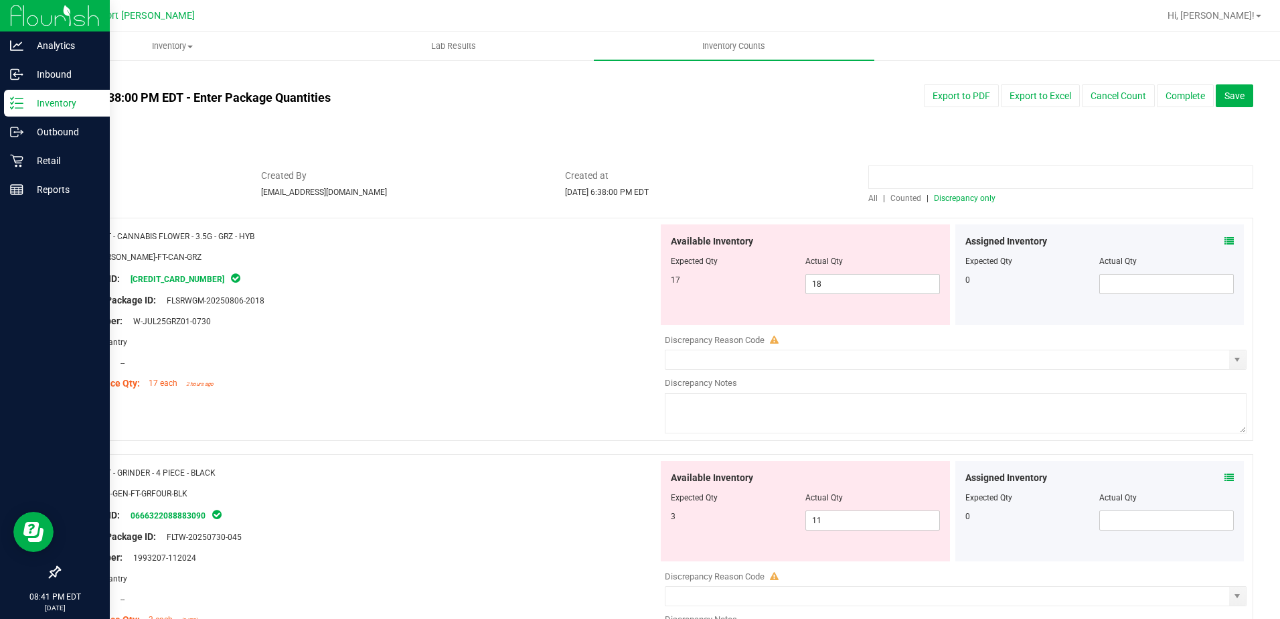
paste input "WNA - SOFT CHEWS FAST ACTING - 20MG - 10CT - 1CBD-1THC - STRAWBERRY LIME"
type input "WNA - SOFT CHEWS FAST ACTING - 20MG - 10CT - 1CBD-1THC - STRAWBERRY LIME"
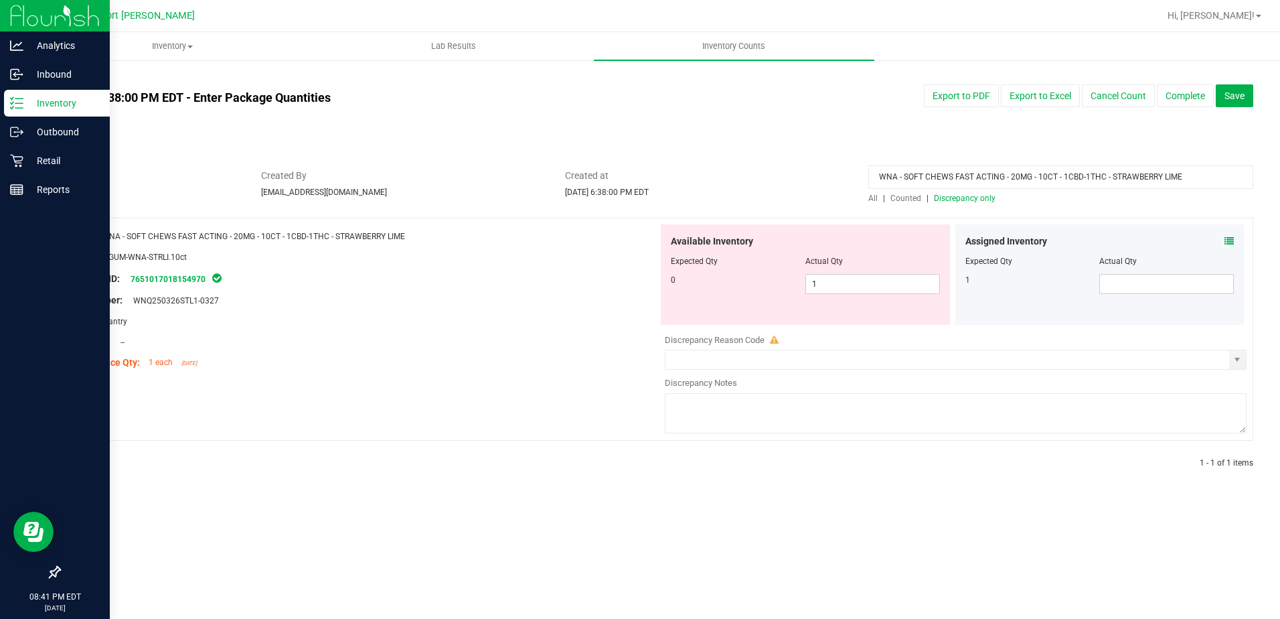
click at [873, 196] on span "All" at bounding box center [873, 198] width 9 height 9
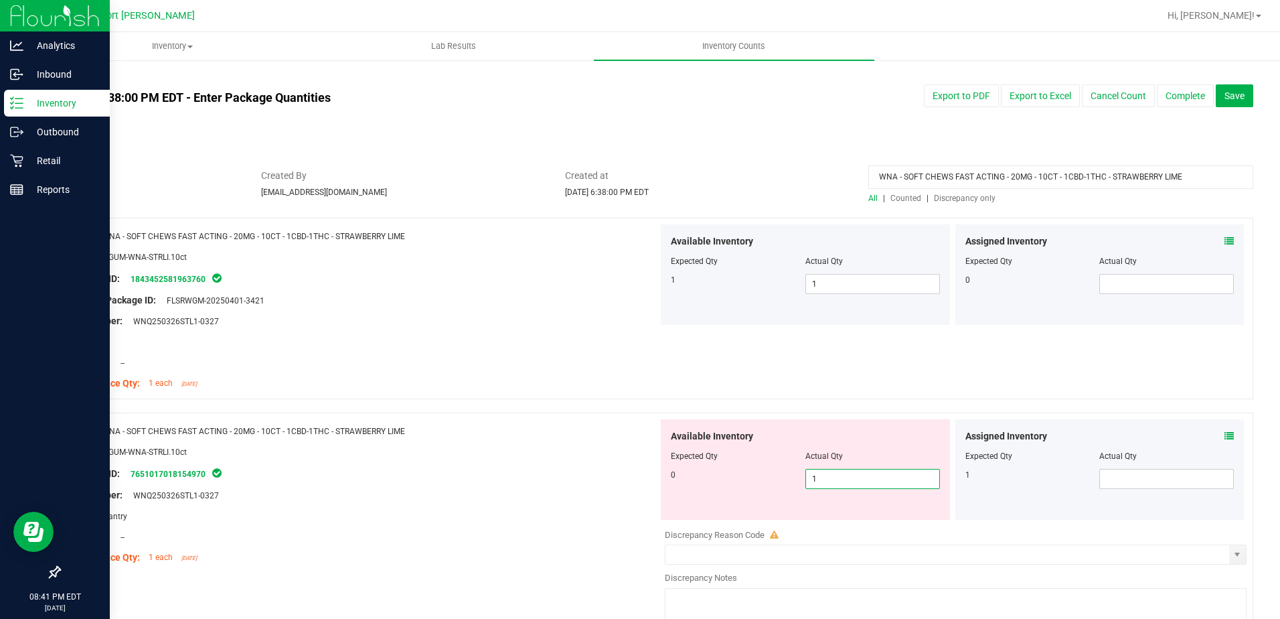
drag, startPoint x: 821, startPoint y: 474, endPoint x: 795, endPoint y: 477, distance: 26.3
click at [795, 477] on div "0 1 1" at bounding box center [805, 479] width 269 height 20
type input "0"
click at [577, 298] on div "Original Package ID: FLSRWGM-20250401-3421" at bounding box center [364, 300] width 589 height 14
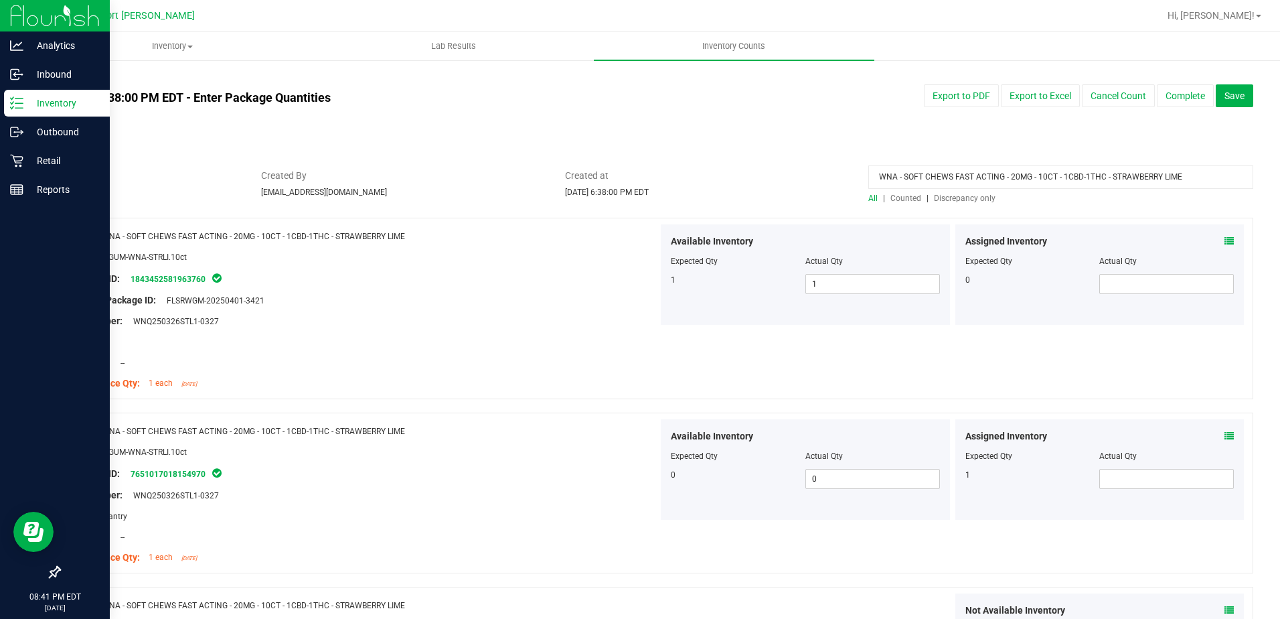
click at [1225, 240] on icon at bounding box center [1229, 240] width 9 height 9
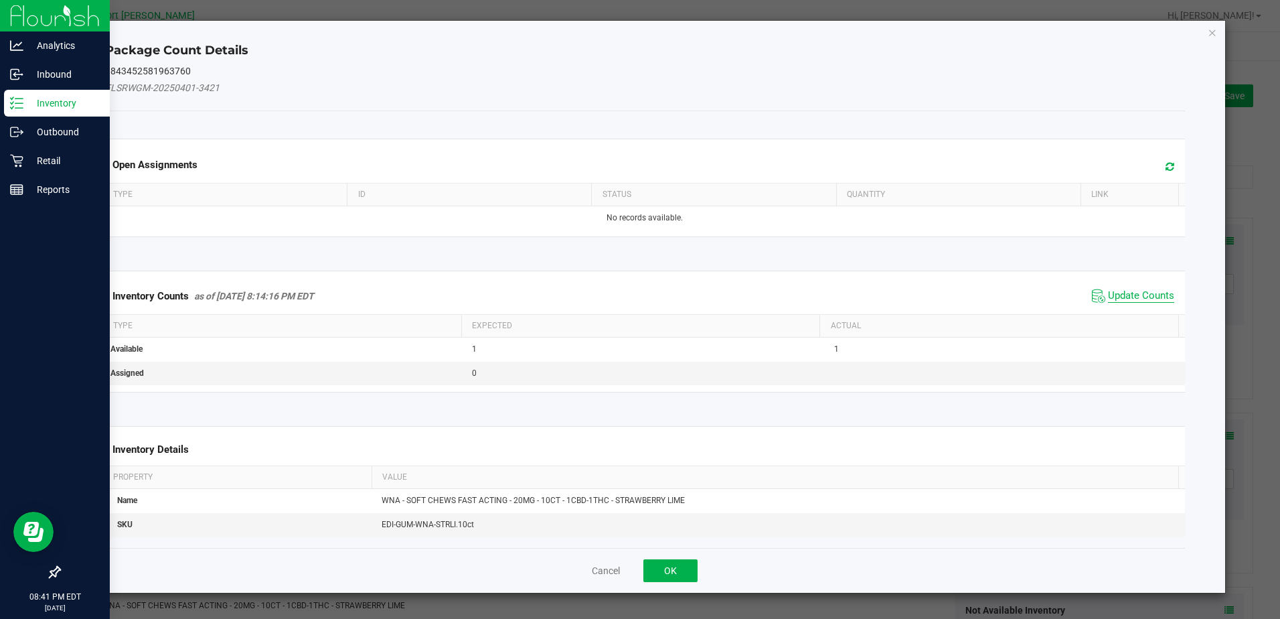
click at [1129, 292] on span "Update Counts" at bounding box center [1141, 295] width 66 height 13
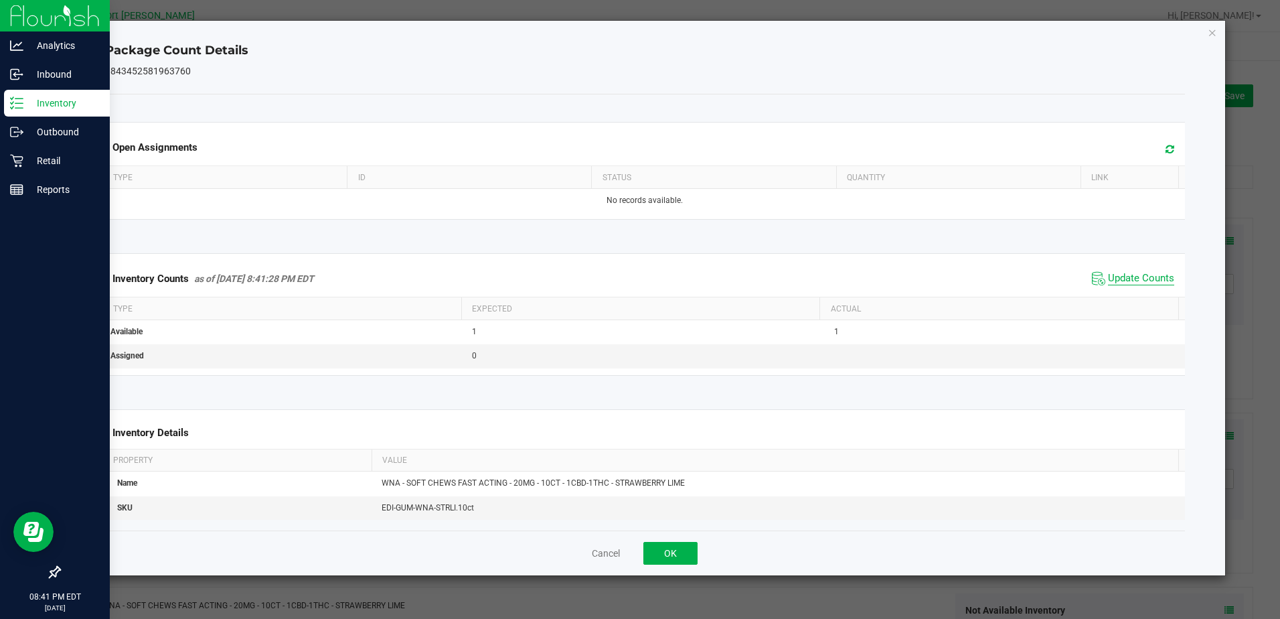
click at [1128, 283] on span "Update Counts" at bounding box center [1141, 278] width 66 height 13
click at [675, 554] on button "OK" at bounding box center [671, 553] width 54 height 23
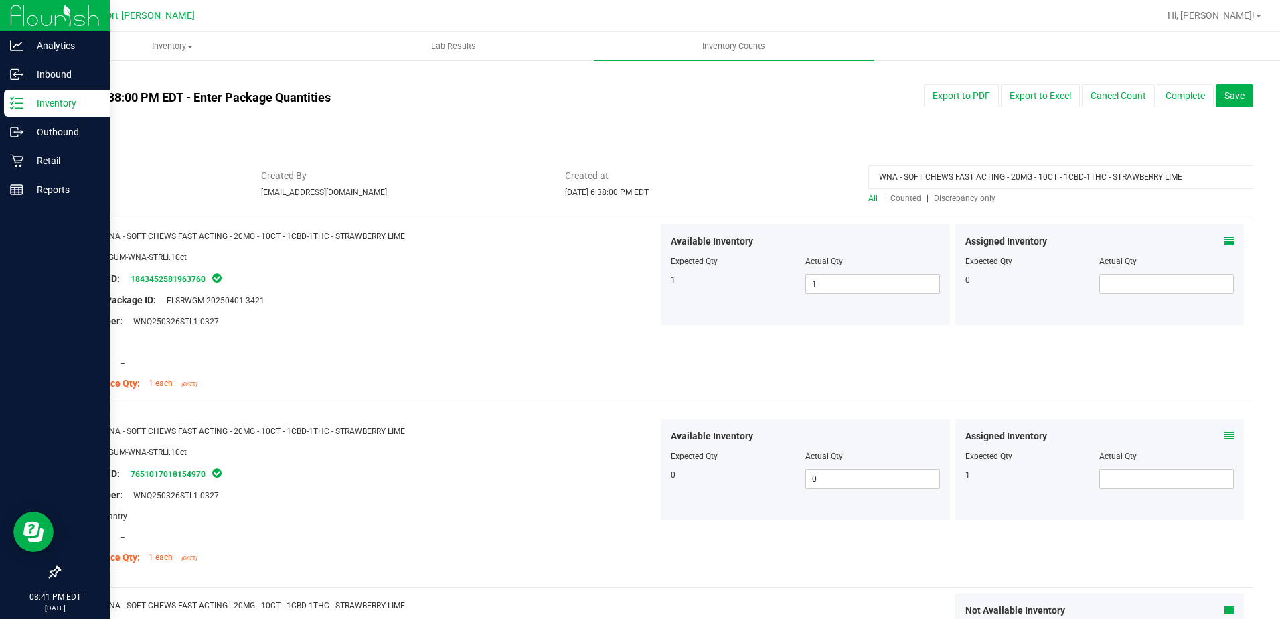
click at [1225, 435] on icon at bounding box center [1229, 435] width 9 height 9
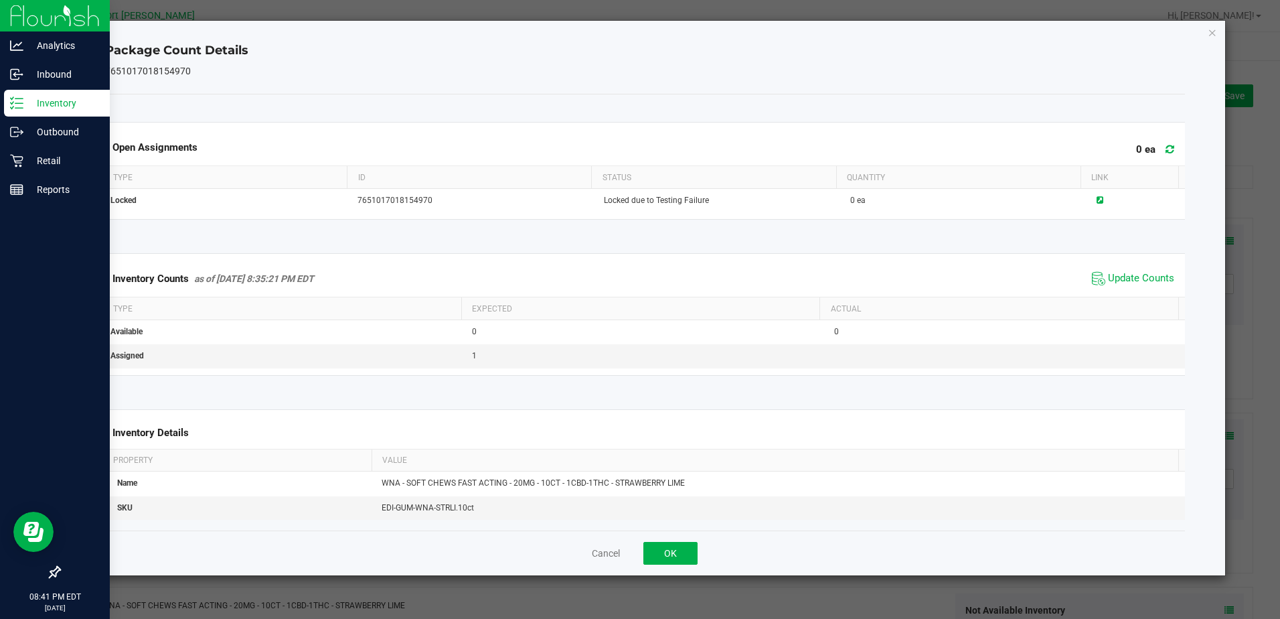
click at [1112, 271] on span "Update Counts" at bounding box center [1133, 279] width 89 height 20
click at [680, 554] on button "OK" at bounding box center [671, 553] width 54 height 23
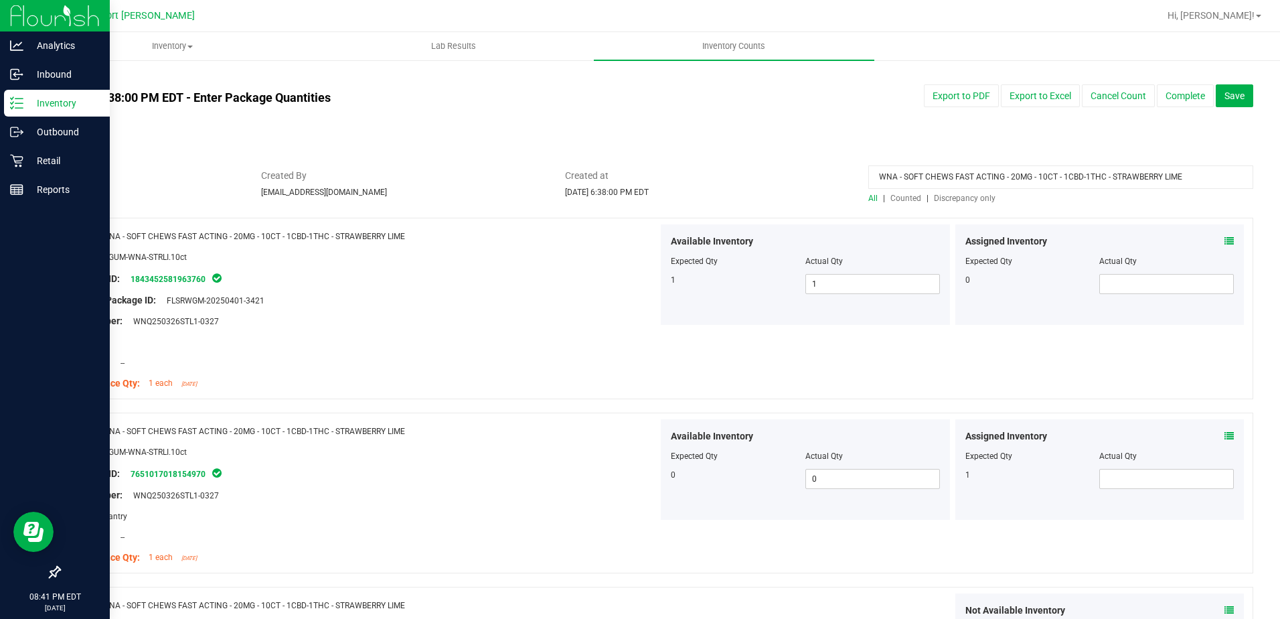
drag, startPoint x: 1195, startPoint y: 178, endPoint x: 696, endPoint y: 187, distance: 499.0
click at [685, 188] on div "Status In Review Created By lhunter@liveparallel.com Created at Sep 22, 2025 6:…" at bounding box center [656, 186] width 1215 height 35
click at [972, 199] on span "Discrepancy only" at bounding box center [965, 198] width 62 height 9
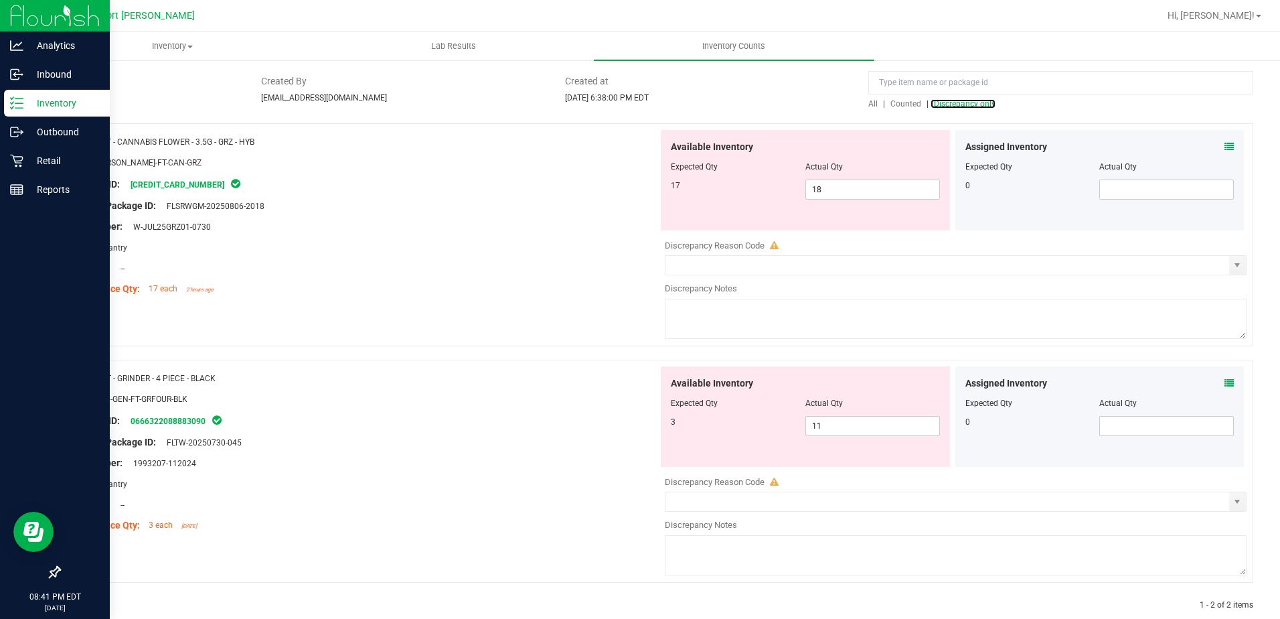
scroll to position [117, 0]
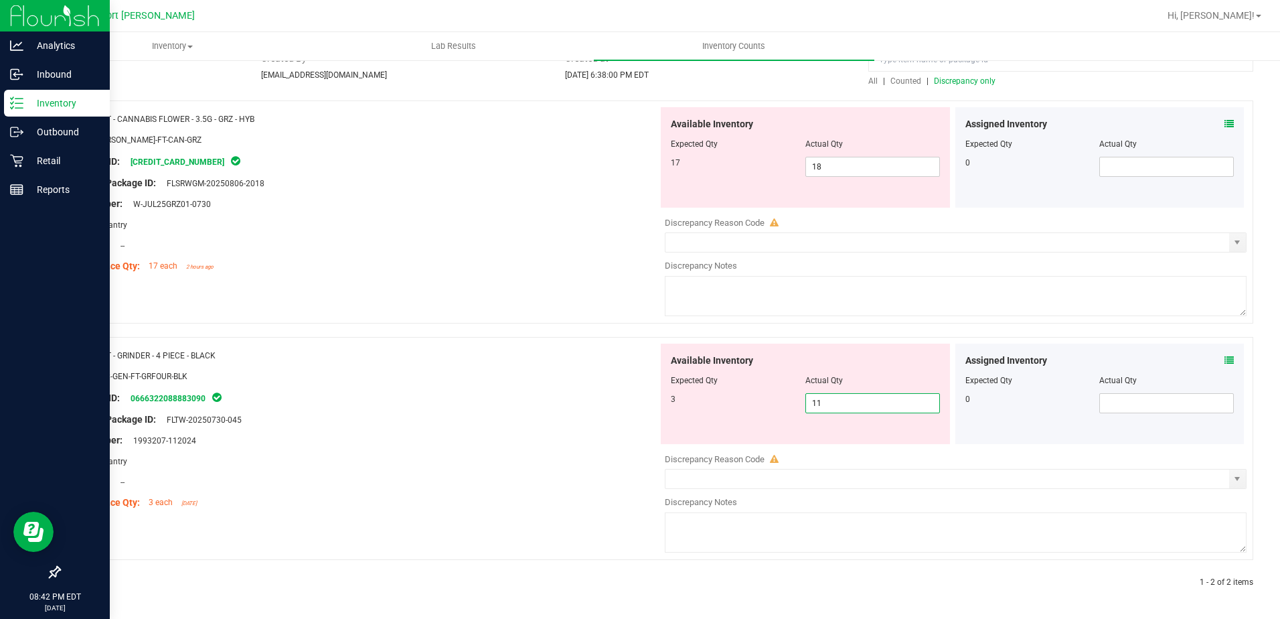
drag, startPoint x: 838, startPoint y: 400, endPoint x: 652, endPoint y: 356, distance: 191.3
click at [646, 382] on div "Name: FT - GRINDER - 4 PIECE - BLACK SKU: ACC-GEN-FT-GRFOUR-BLK Package ID: 066…" at bounding box center [656, 448] width 1195 height 223
type input "3"
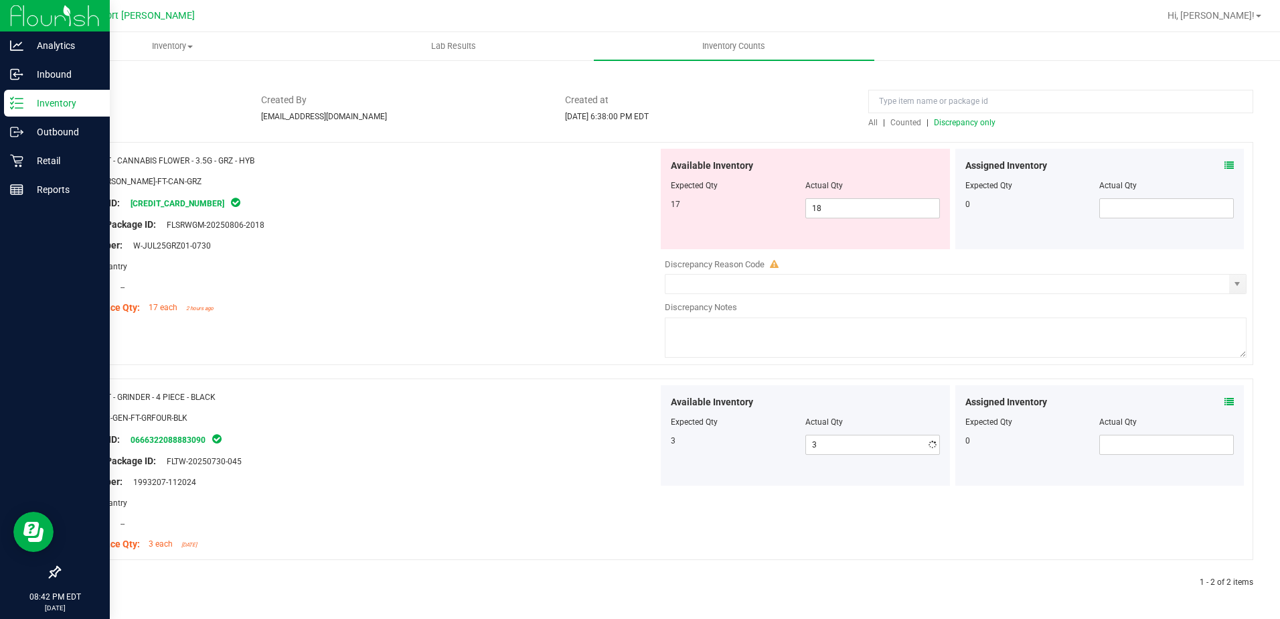
scroll to position [76, 0]
click at [583, 368] on div "Name: FT - CANNABIS FLOWER - 3.5G - GRZ - HYB SKU: FLO-BUD-FT-CAN-GRZ Package I…" at bounding box center [656, 365] width 1195 height 447
click at [940, 120] on span "Discrepancy only" at bounding box center [965, 122] width 62 height 9
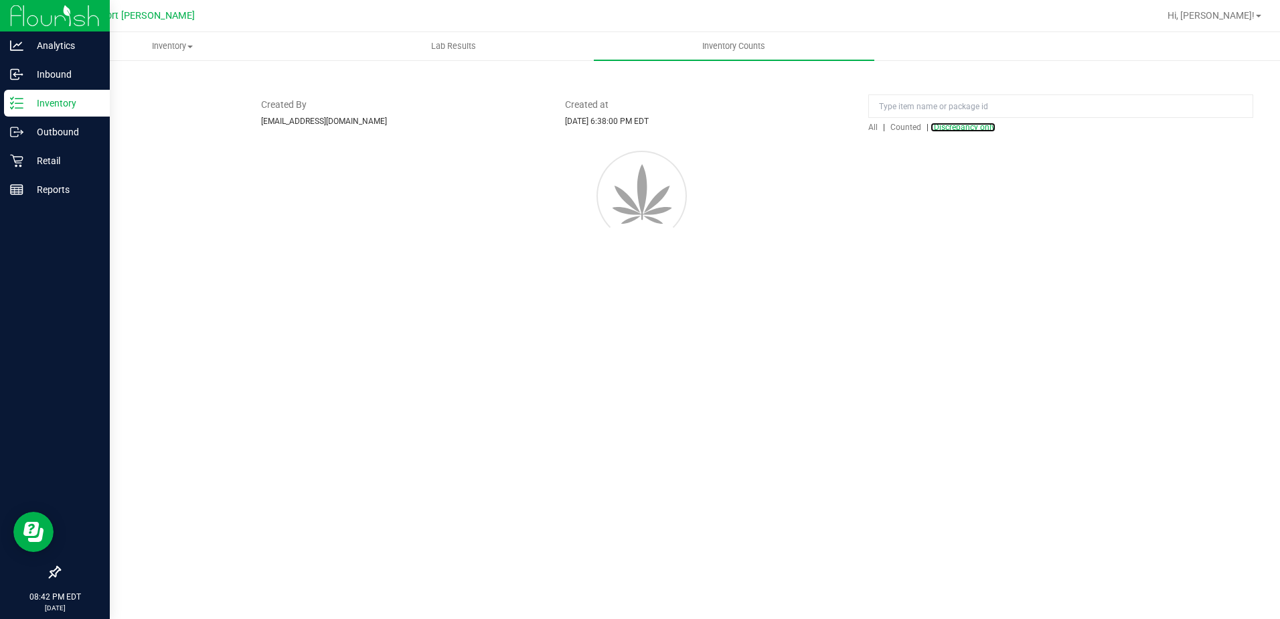
scroll to position [0, 0]
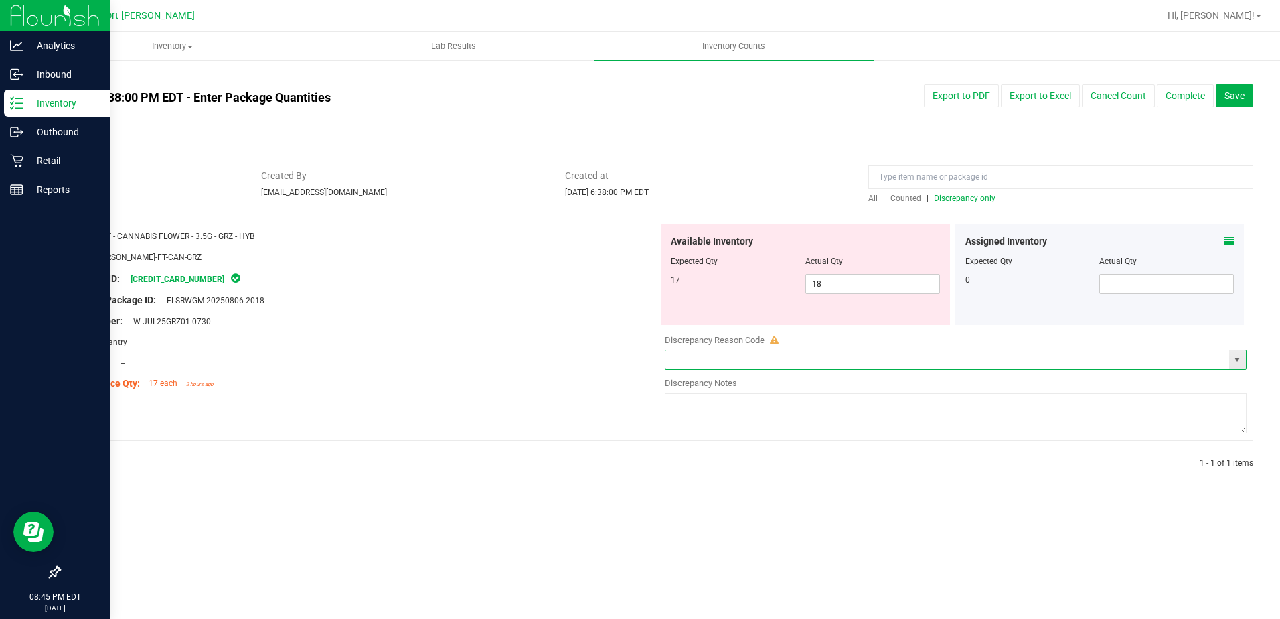
click at [809, 350] on input "text" at bounding box center [948, 359] width 564 height 19
click at [876, 276] on span "18 18" at bounding box center [873, 284] width 135 height 20
drag, startPoint x: 876, startPoint y: 276, endPoint x: 909, endPoint y: 301, distance: 41.5
click at [848, 283] on input "18" at bounding box center [872, 284] width 133 height 19
click at [390, 321] on div "Lot Number: W-JUL25GRZ01-0730" at bounding box center [364, 321] width 589 height 14
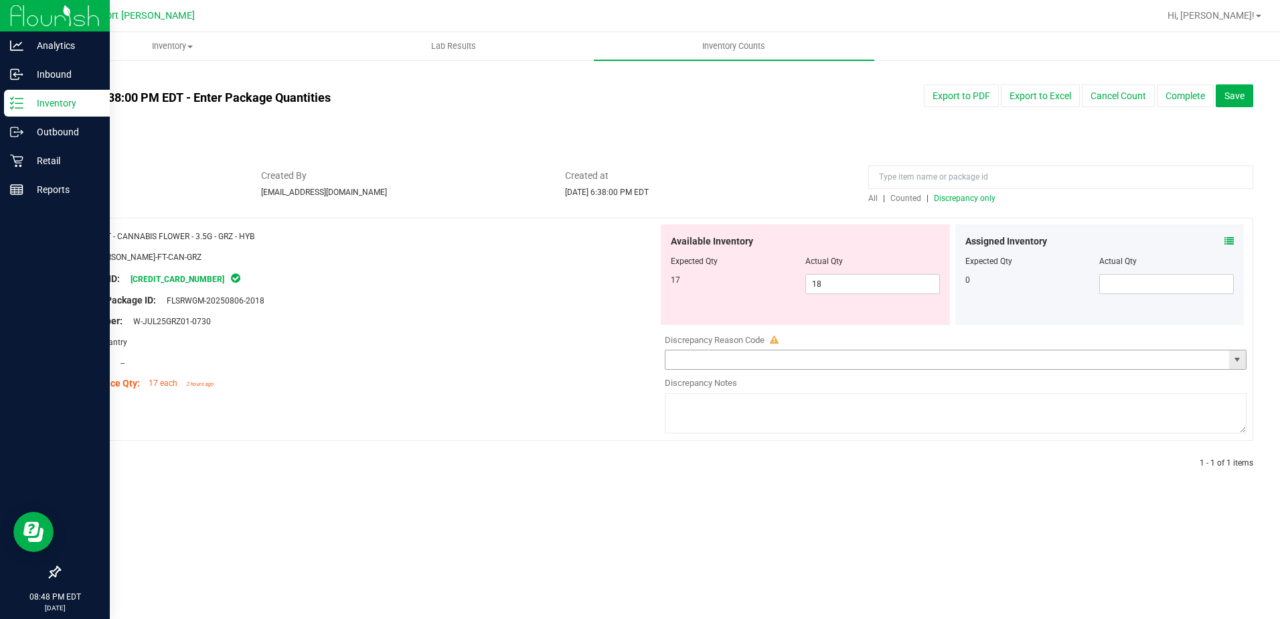
click at [816, 360] on input "text" at bounding box center [948, 359] width 564 height 19
click at [1242, 360] on span "select" at bounding box center [1237, 359] width 11 height 11
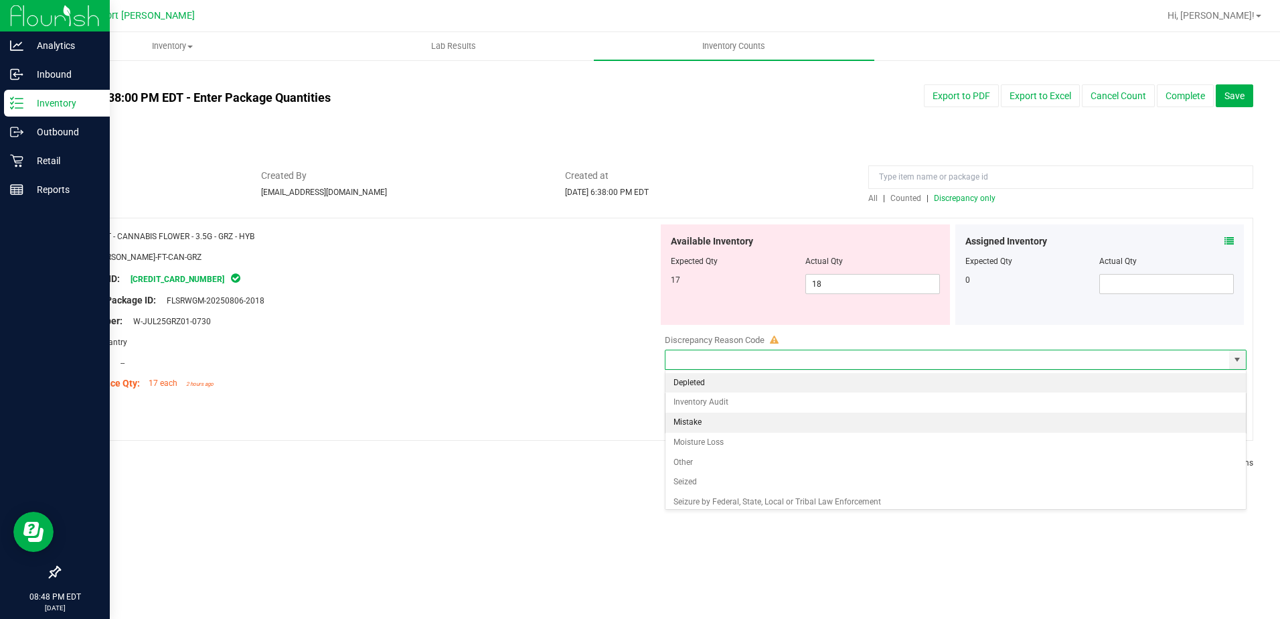
click at [702, 421] on li "Mistake" at bounding box center [956, 423] width 581 height 20
type input "Mistake"
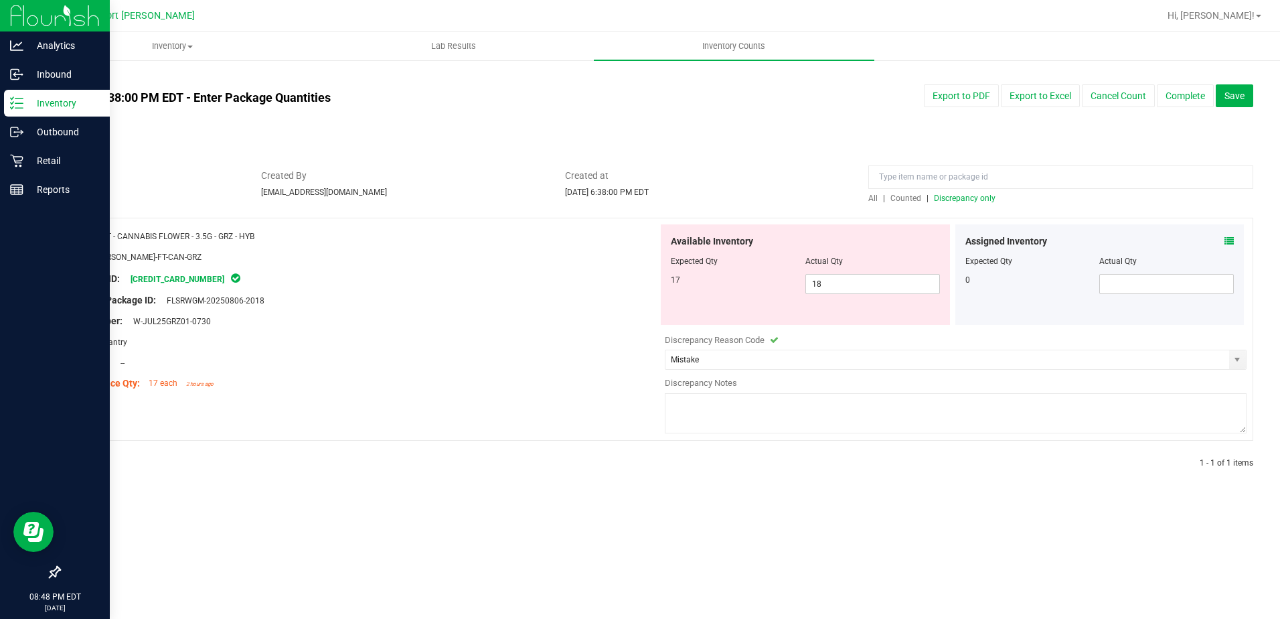
click at [714, 393] on textarea at bounding box center [956, 413] width 582 height 40
click at [834, 406] on textarea "Package has not been touched since 9/21" at bounding box center [956, 413] width 582 height 40
type textarea "Package has not been touched since 9/21. Will Investigate more in the morning a…"
click at [476, 323] on div "Lot Number: W-JUL25GRZ01-0730" at bounding box center [364, 321] width 589 height 14
click at [660, 123] on div "Sync Status" at bounding box center [403, 118] width 688 height 15
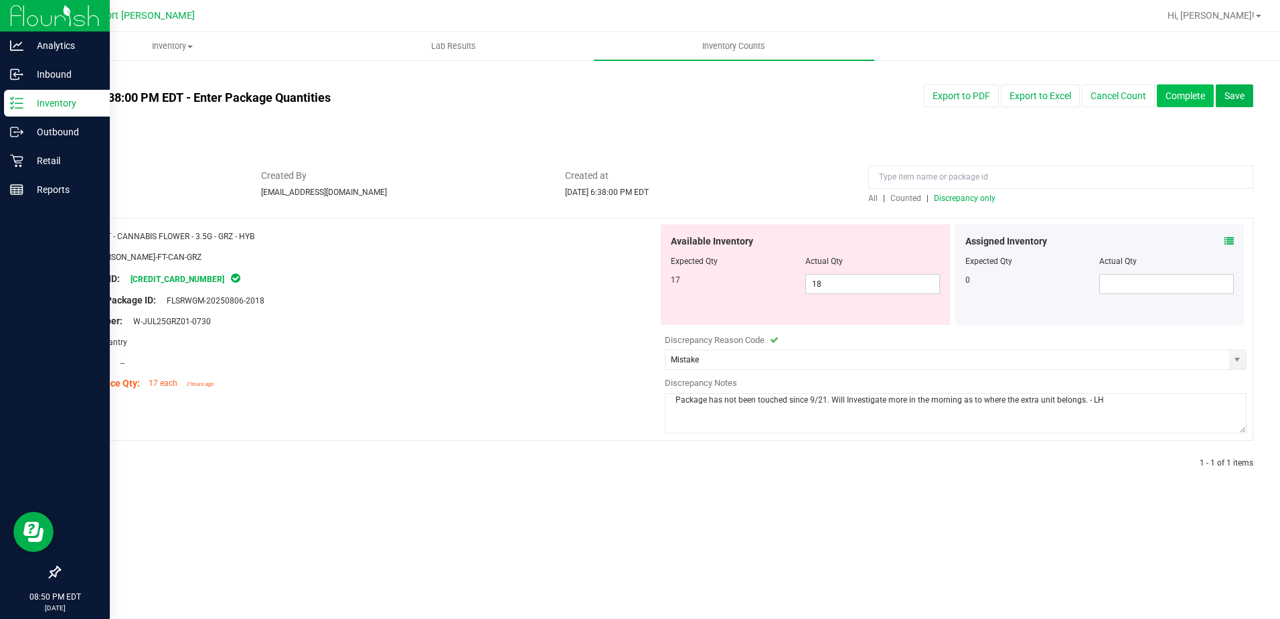
click at [1181, 93] on button "Complete" at bounding box center [1185, 95] width 57 height 23
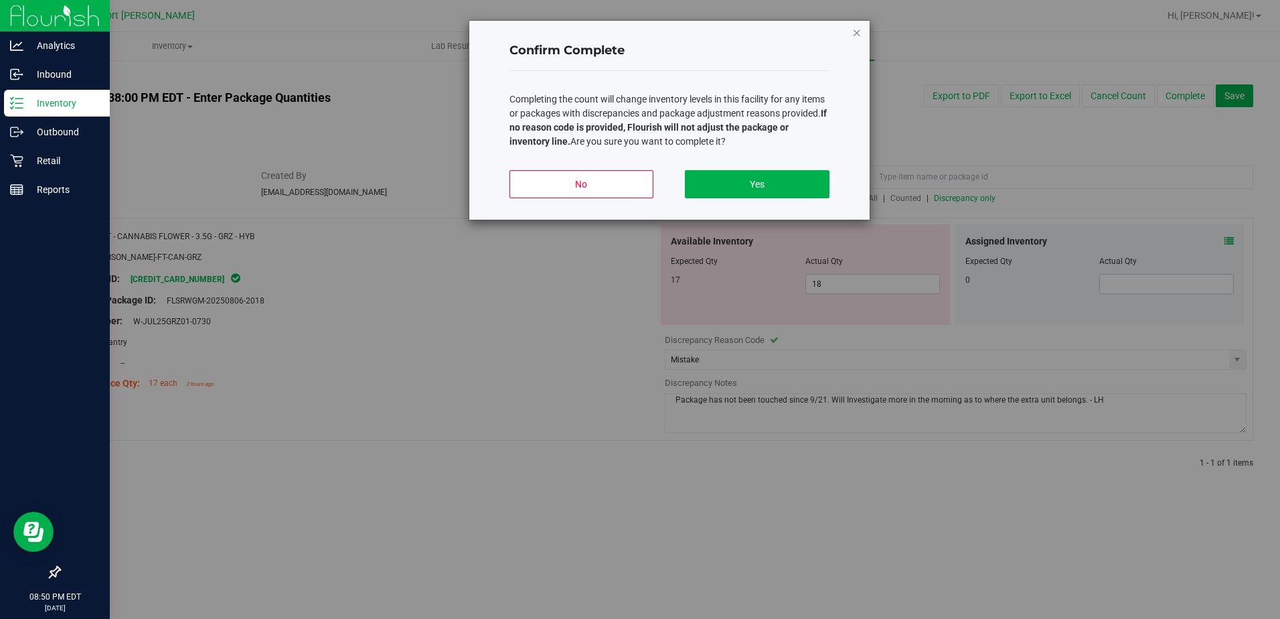
click at [859, 33] on icon "button" at bounding box center [856, 32] width 9 height 16
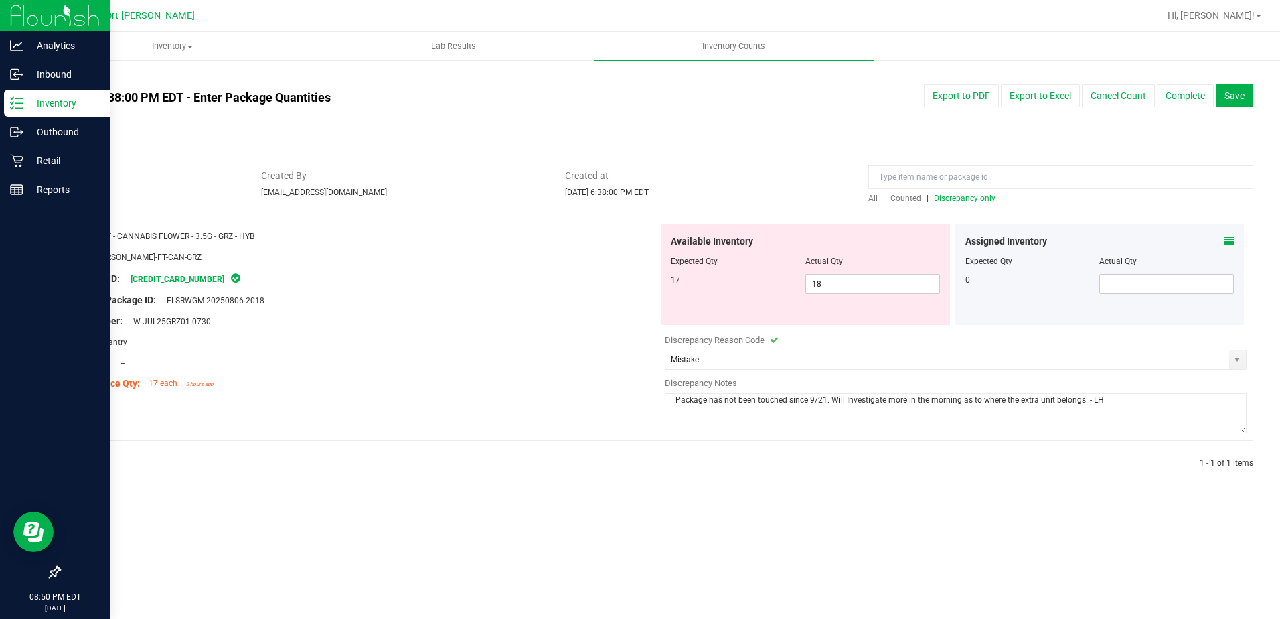
click at [955, 198] on span "Discrepancy only" at bounding box center [965, 198] width 62 height 9
click at [873, 200] on span "All" at bounding box center [873, 198] width 9 height 9
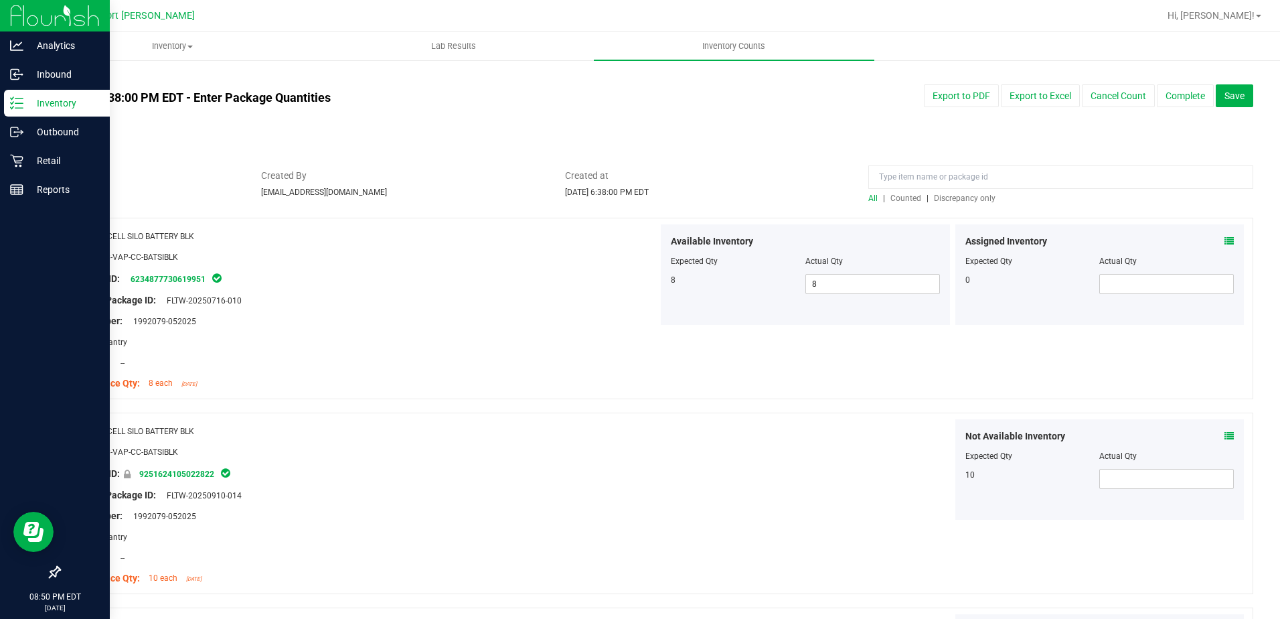
click at [966, 199] on span "Discrepancy only" at bounding box center [965, 198] width 62 height 9
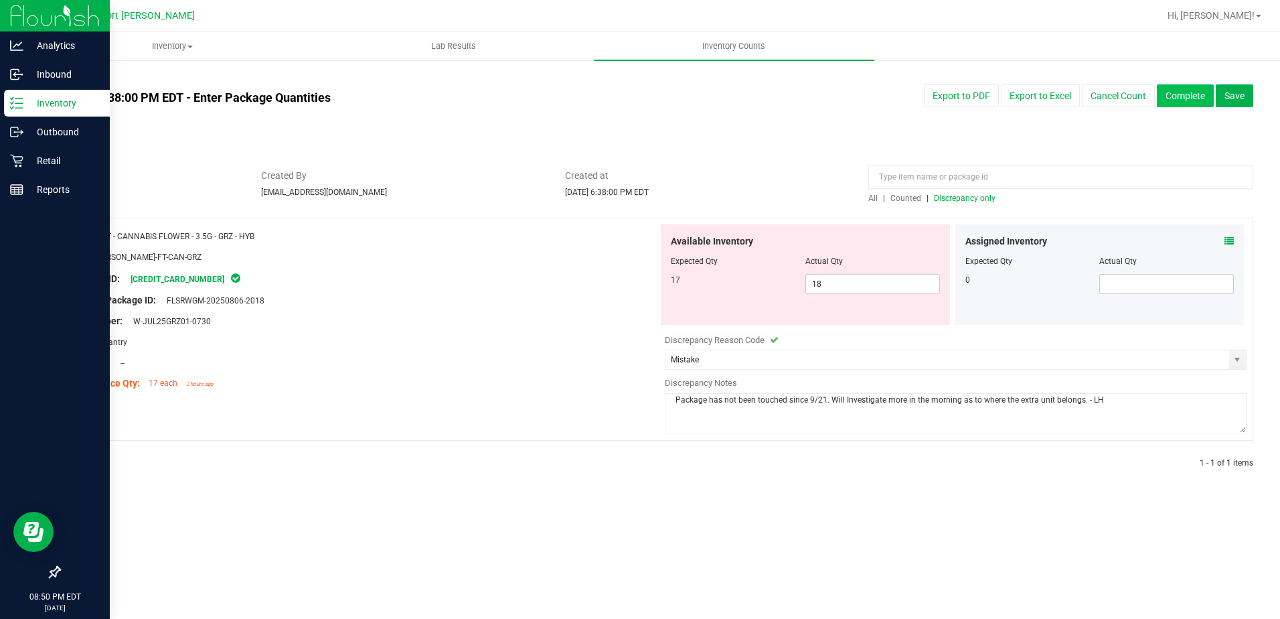
click at [1168, 96] on button "Complete" at bounding box center [1185, 95] width 57 height 23
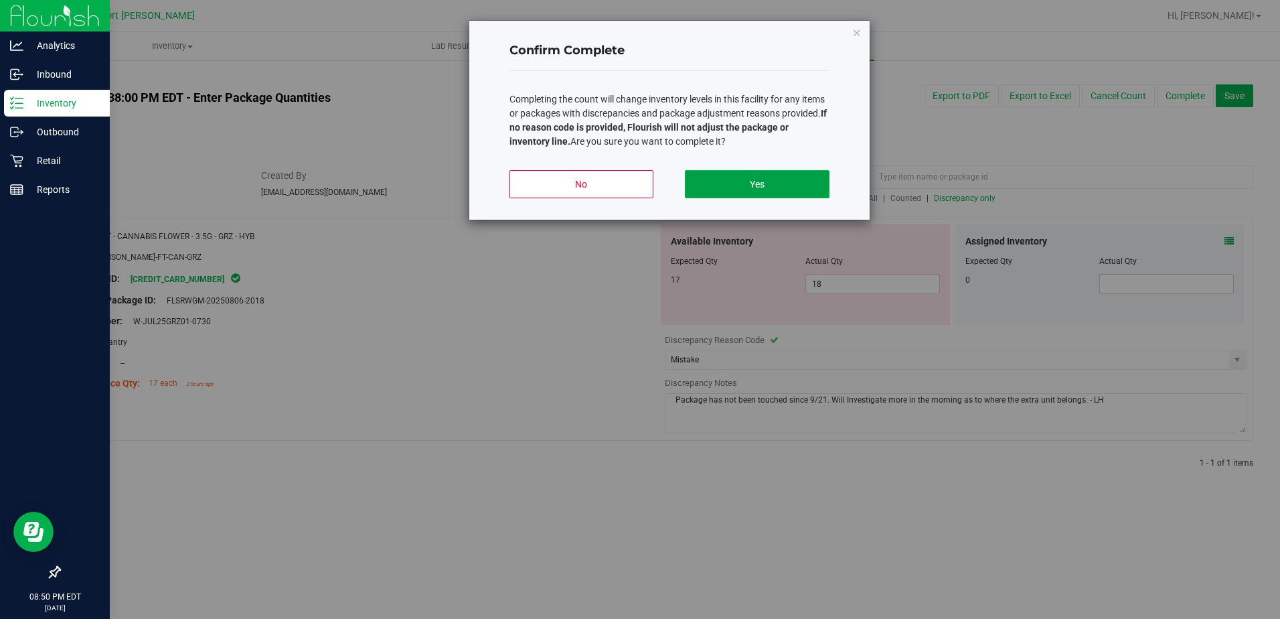
click at [794, 182] on button "Yes" at bounding box center [757, 184] width 144 height 28
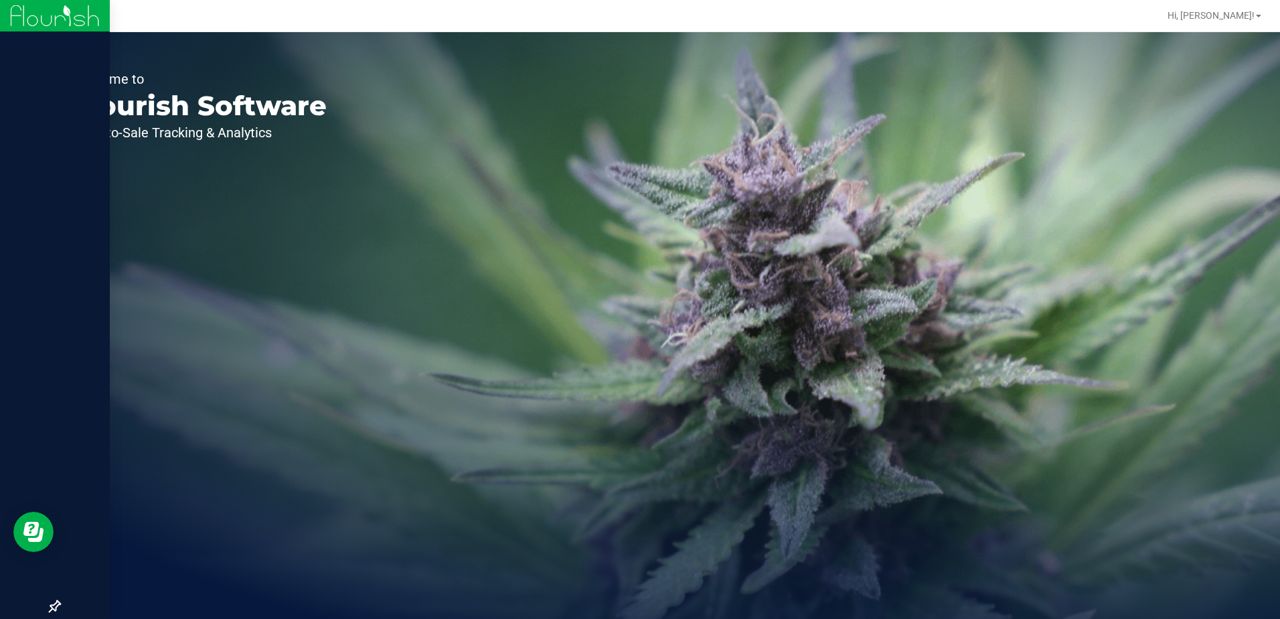
click at [26, 192] on div at bounding box center [55, 312] width 110 height 561
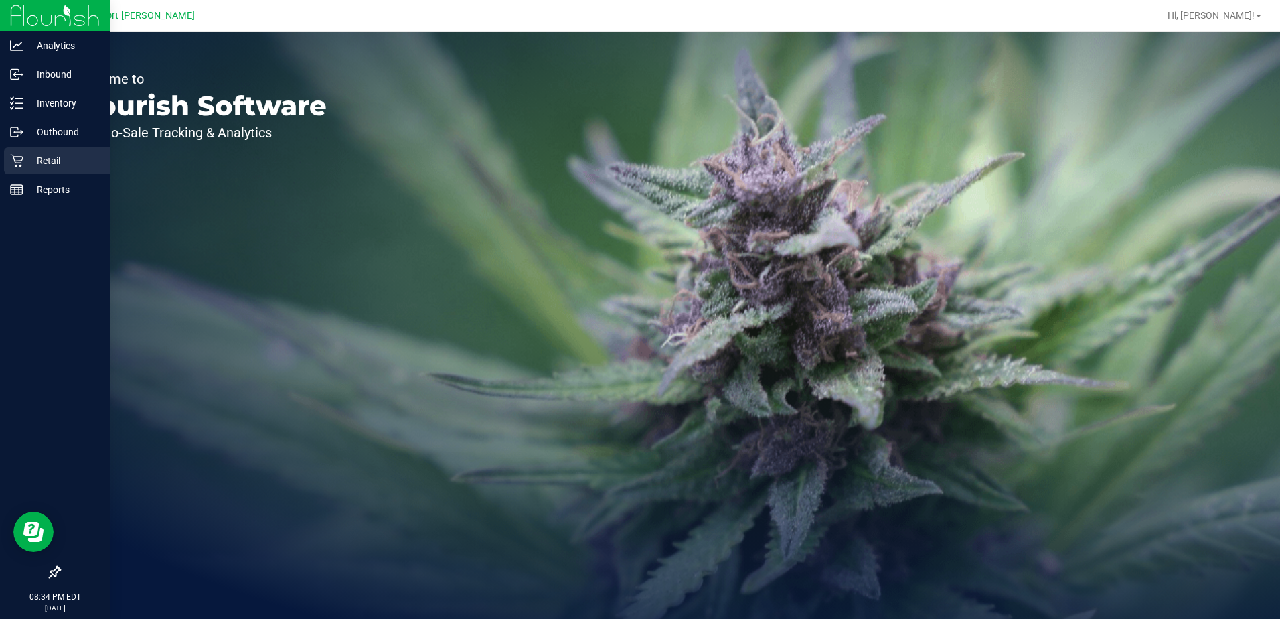
click at [21, 153] on div "Retail" at bounding box center [57, 160] width 106 height 27
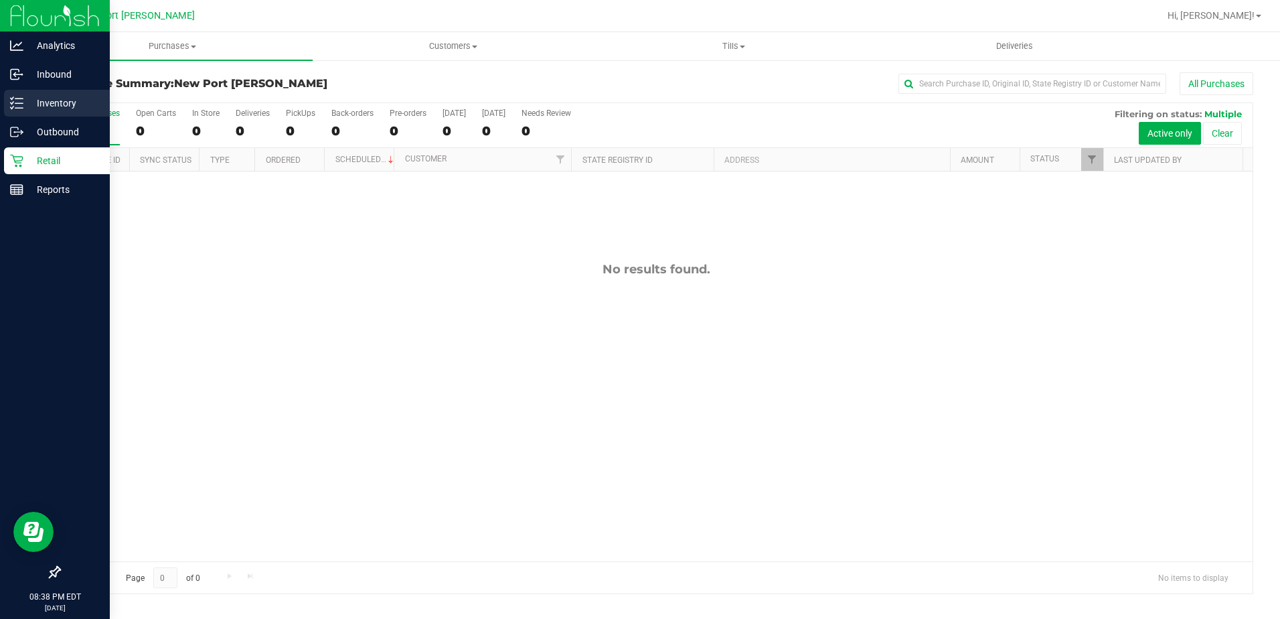
click at [12, 102] on icon at bounding box center [16, 102] width 13 height 13
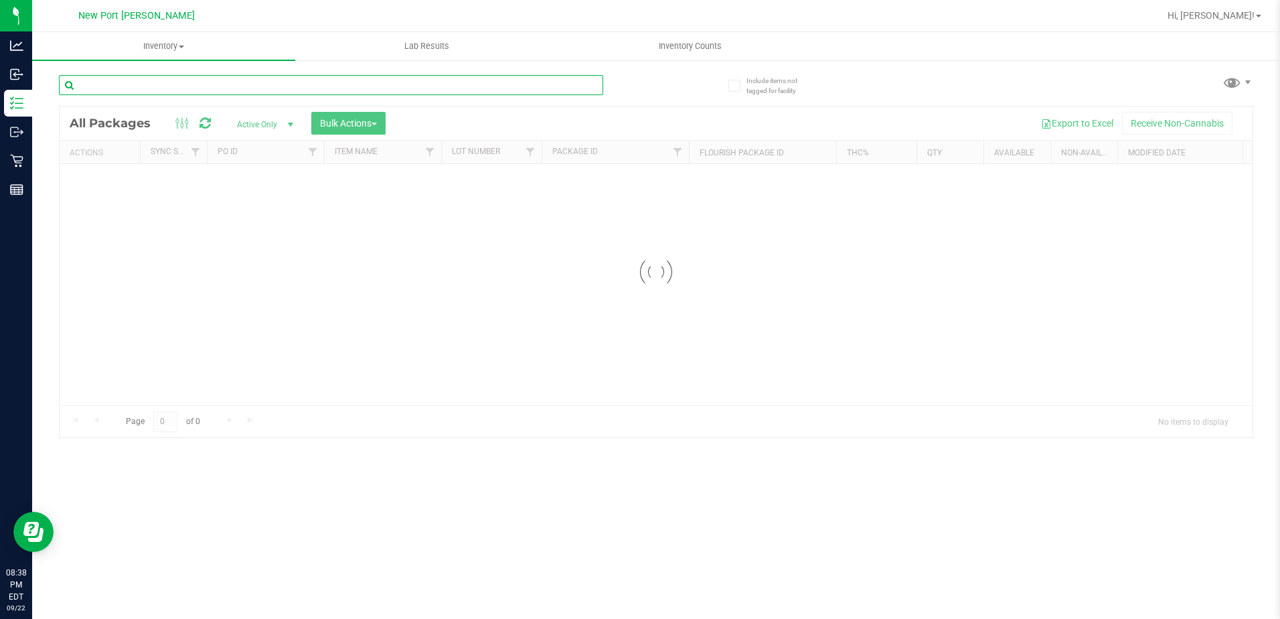
click at [125, 87] on input "text" at bounding box center [331, 85] width 544 height 20
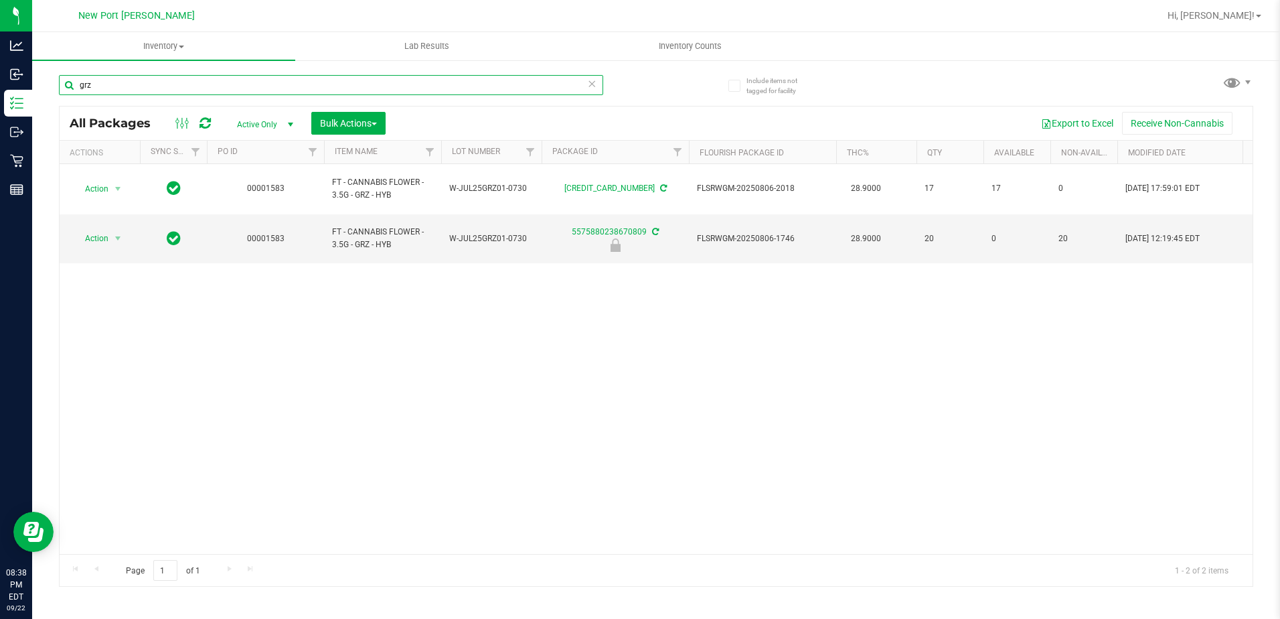
type input "grz"
drag, startPoint x: 155, startPoint y: 87, endPoint x: 129, endPoint y: 82, distance: 26.7
click at [129, 82] on input "grz" at bounding box center [331, 85] width 544 height 20
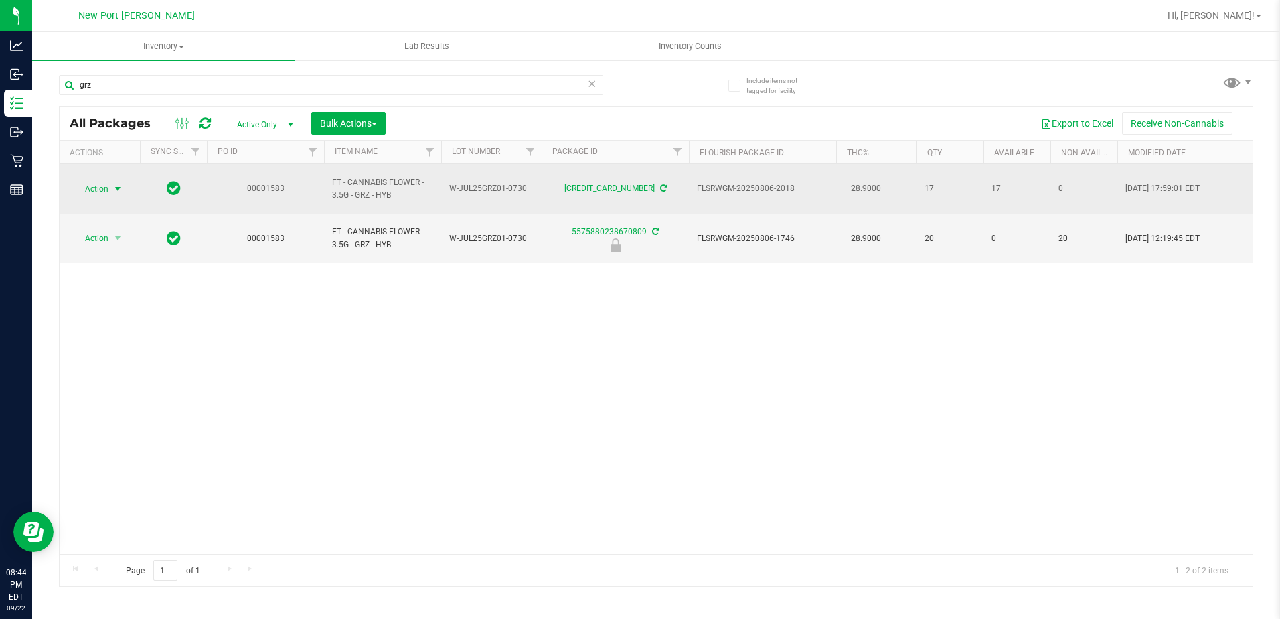
click at [113, 184] on span "select" at bounding box center [118, 188] width 11 height 11
click at [104, 184] on span "Action" at bounding box center [91, 188] width 36 height 19
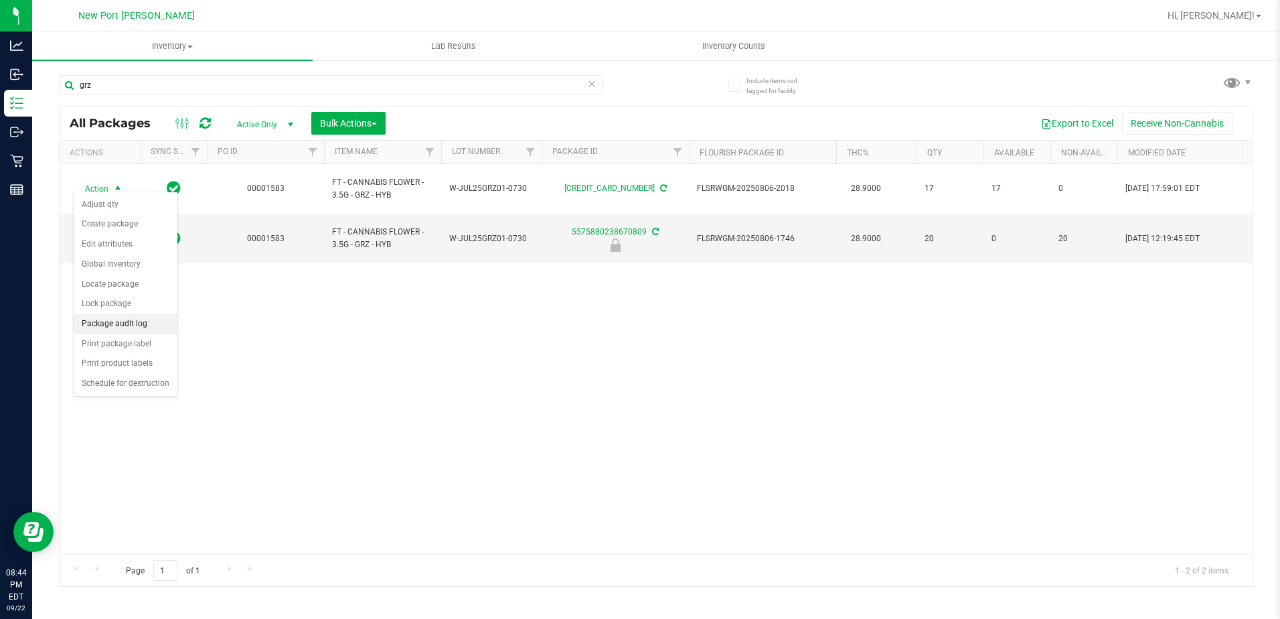
click at [108, 325] on li "Package audit log" at bounding box center [126, 324] width 104 height 20
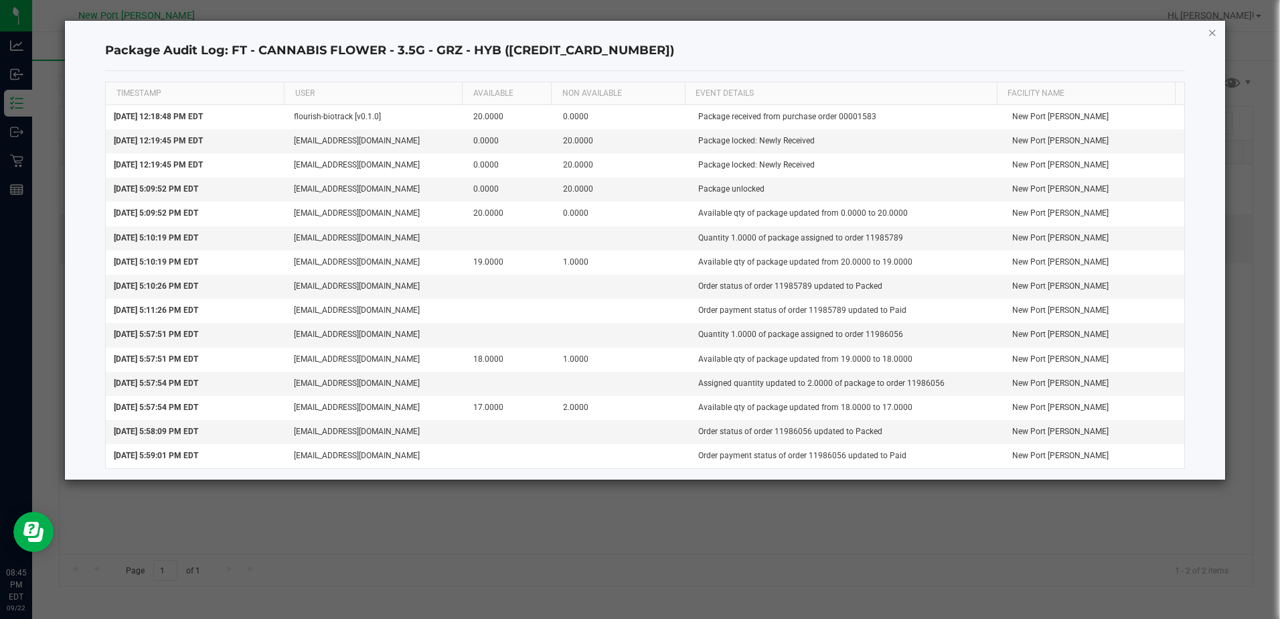
click at [1213, 28] on icon "button" at bounding box center [1212, 32] width 9 height 16
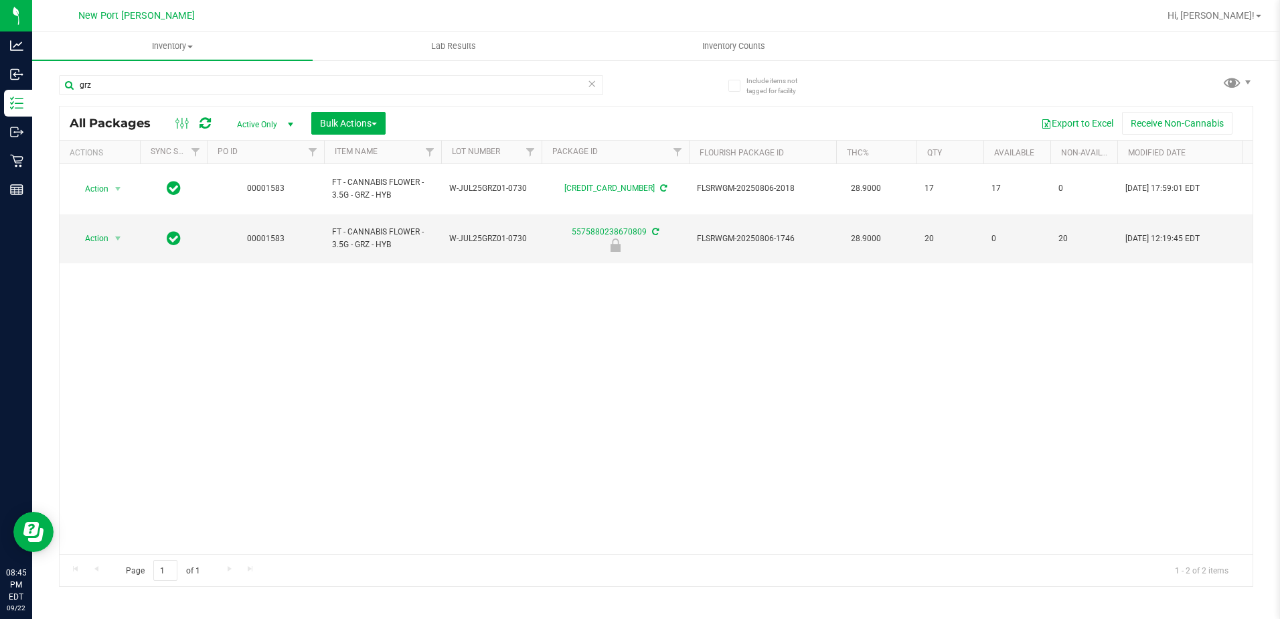
click at [769, 315] on div "Action Action Adjust qty Create package Edit attributes Global inventory Locate…" at bounding box center [656, 359] width 1193 height 390
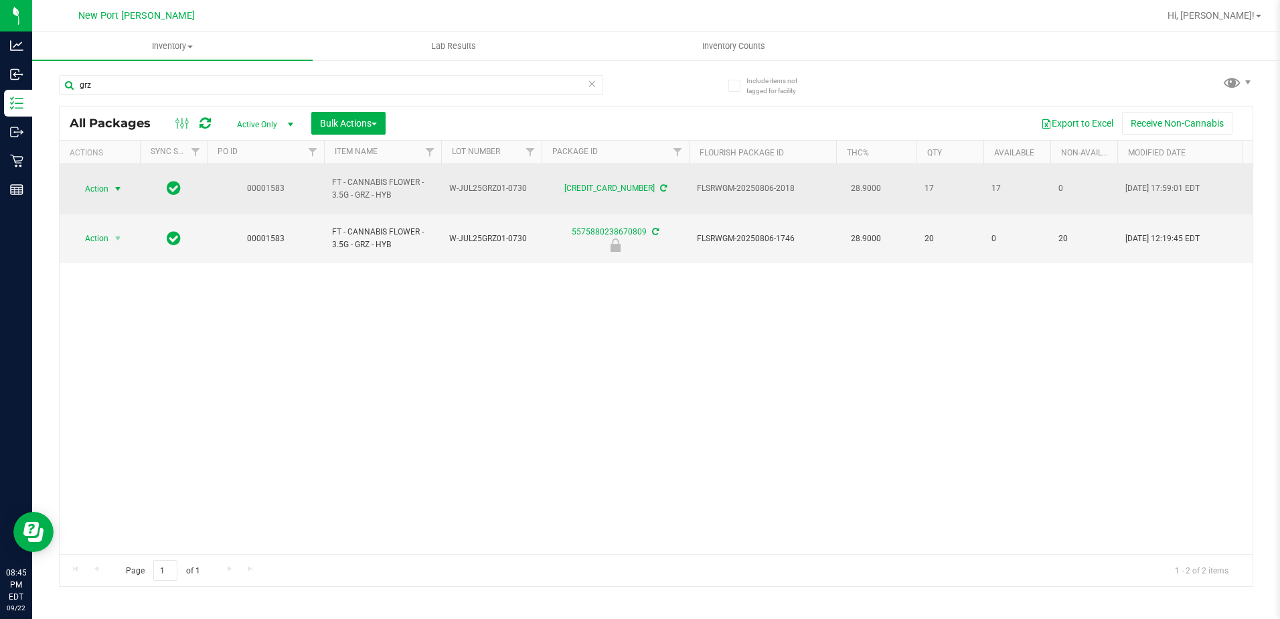
click at [110, 183] on span "select" at bounding box center [118, 188] width 17 height 19
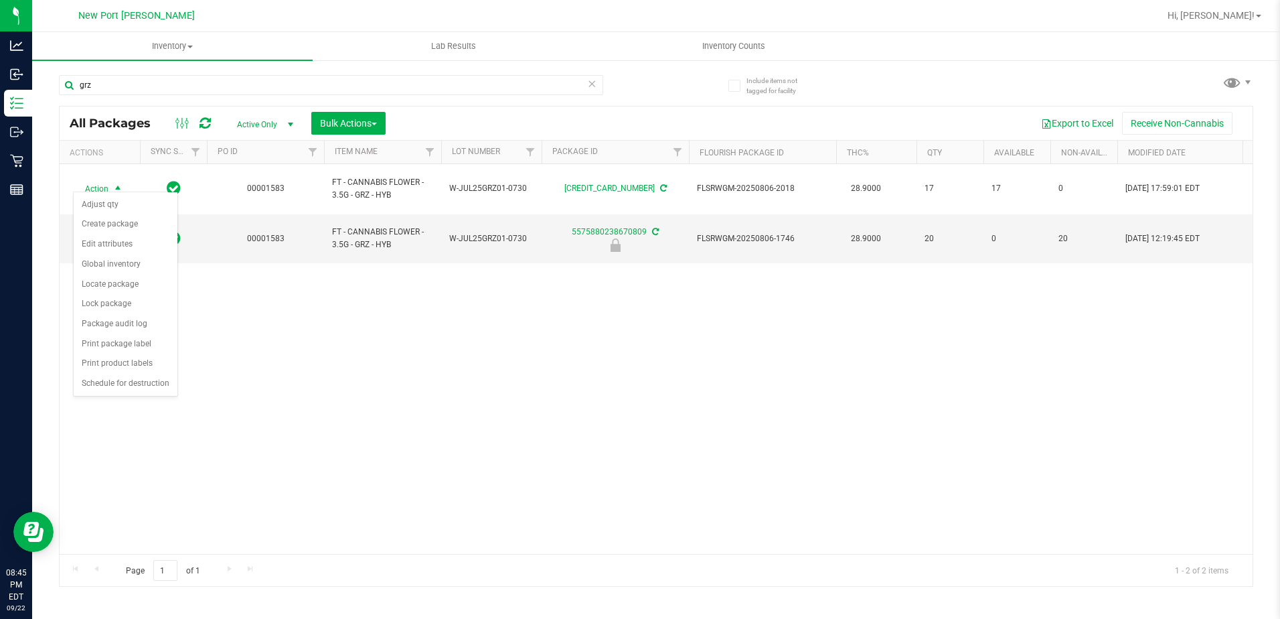
drag, startPoint x: 683, startPoint y: 295, endPoint x: 575, endPoint y: 311, distance: 109.1
click at [678, 296] on div "Action Action Adjust qty Create package Edit attributes Global inventory Locate…" at bounding box center [656, 359] width 1193 height 390
click at [719, 40] on uib-tab-heading "Inventory Counts" at bounding box center [734, 46] width 279 height 27
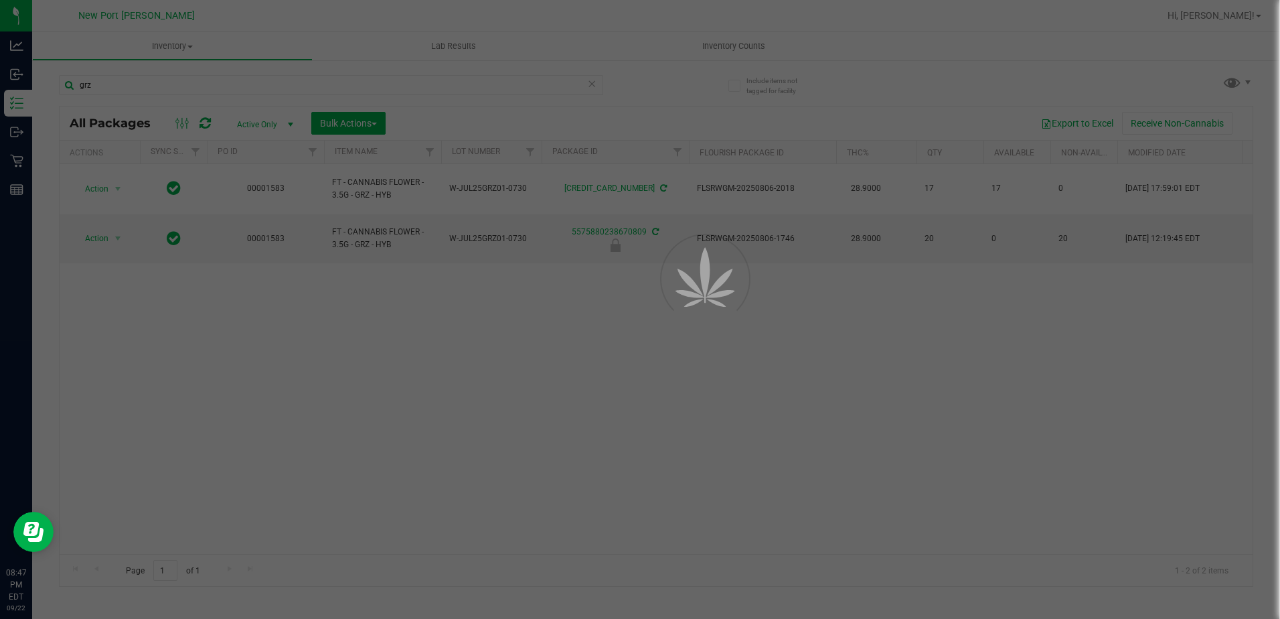
click at [111, 175] on div at bounding box center [640, 309] width 1280 height 619
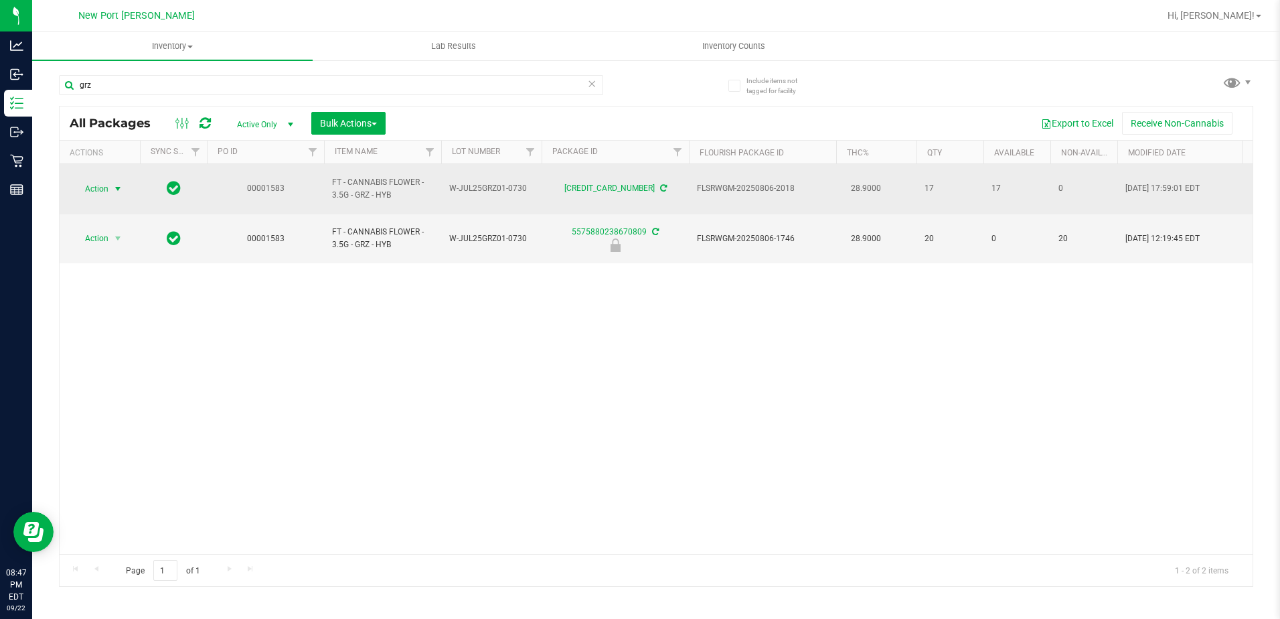
click at [104, 180] on span "Action" at bounding box center [91, 188] width 36 height 19
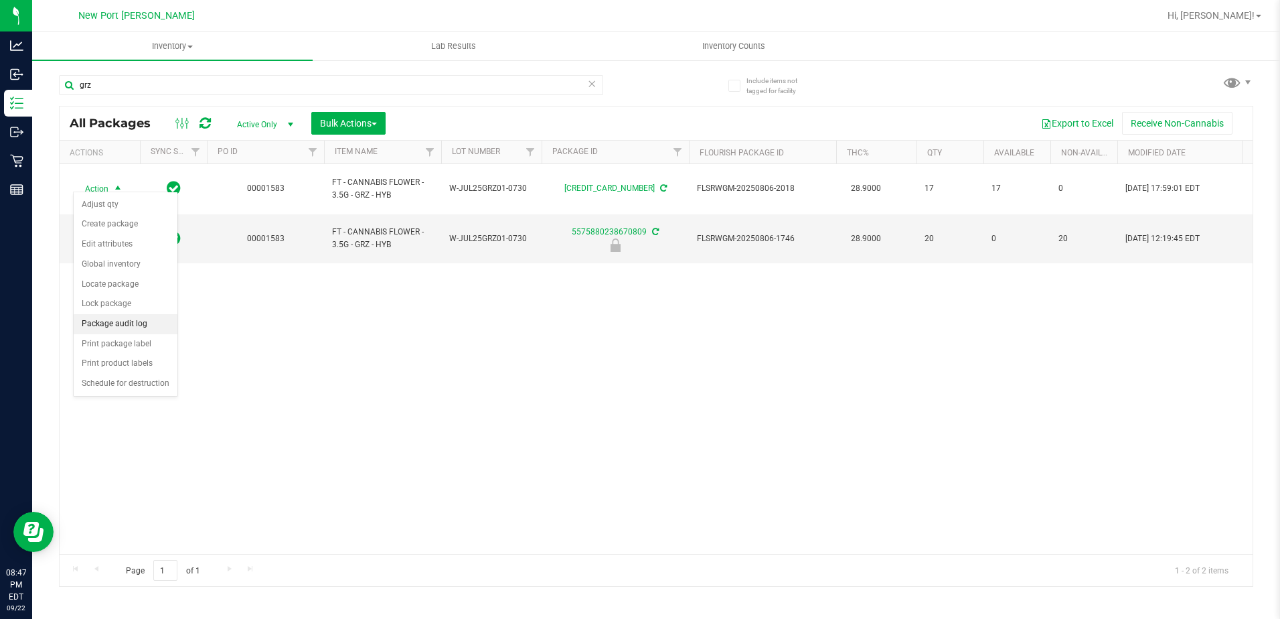
click at [117, 314] on li "Package audit log" at bounding box center [126, 324] width 104 height 20
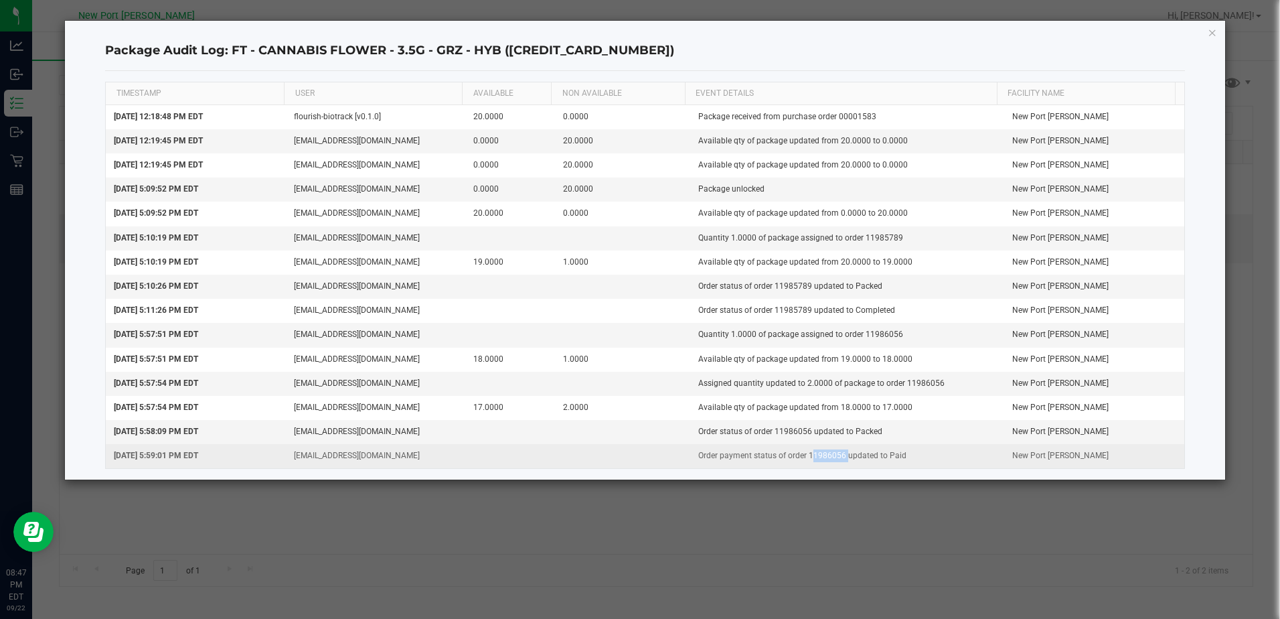
drag, startPoint x: 802, startPoint y: 451, endPoint x: 836, endPoint y: 451, distance: 33.5
click at [836, 451] on td "Order payment status of order 11986056 updated to Paid" at bounding box center [847, 455] width 315 height 23
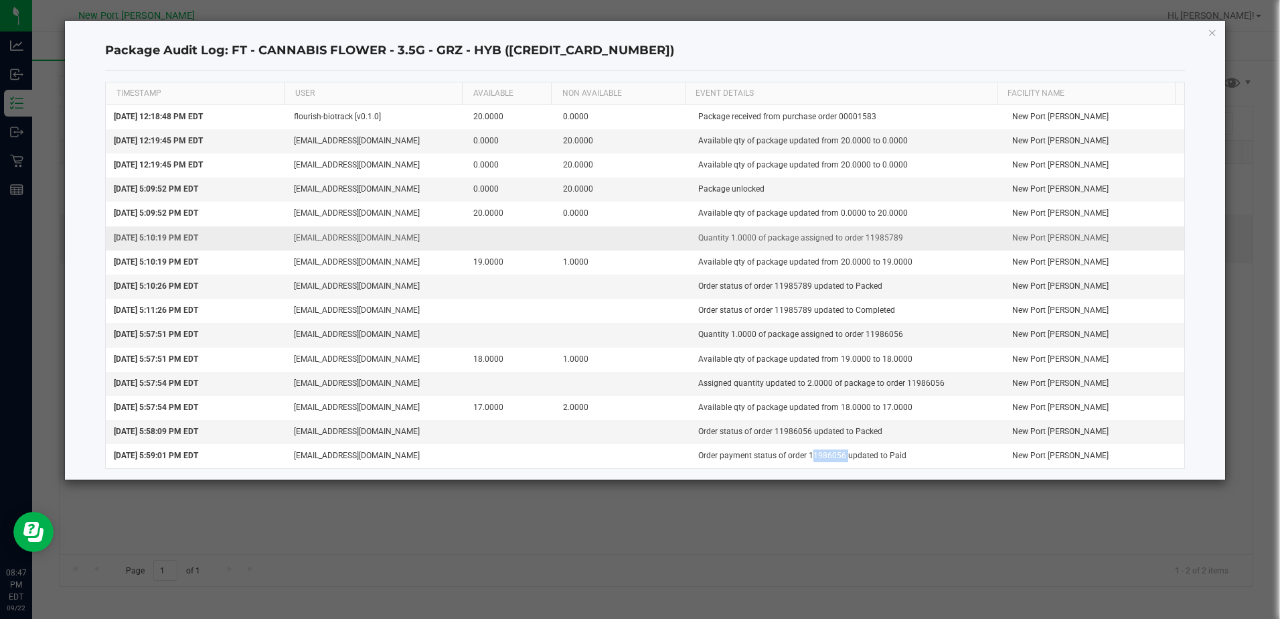
copy td "11986056"
click at [1212, 31] on icon "button" at bounding box center [1212, 32] width 9 height 16
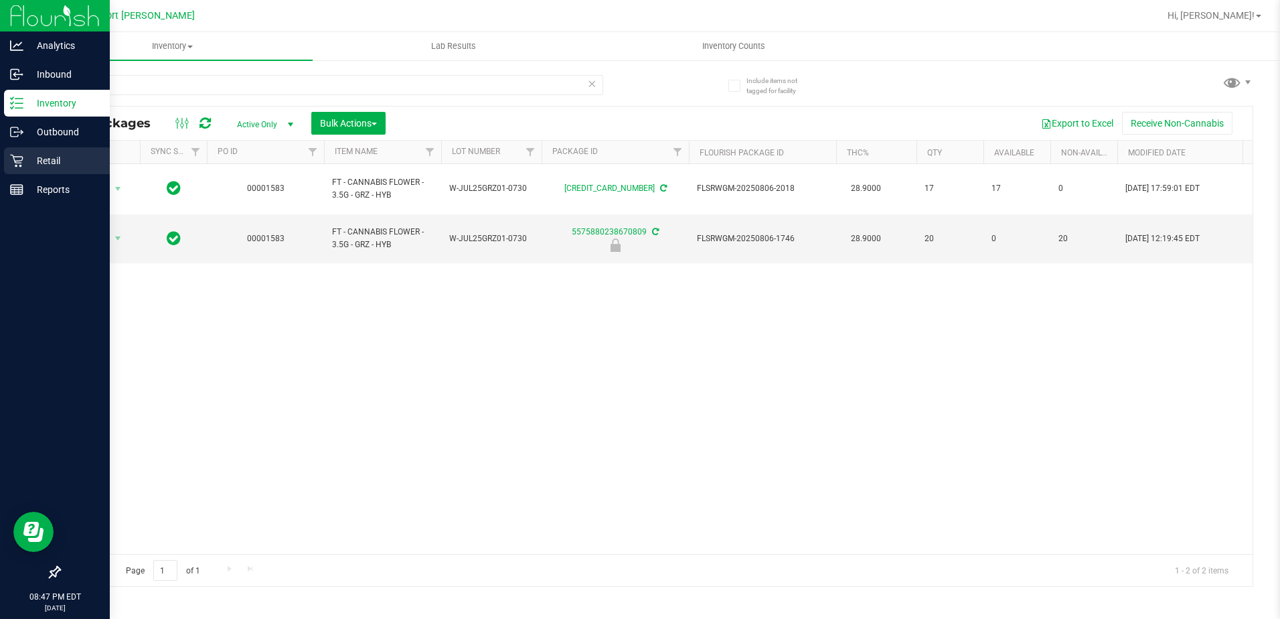
click at [34, 157] on p "Retail" at bounding box center [63, 161] width 80 height 16
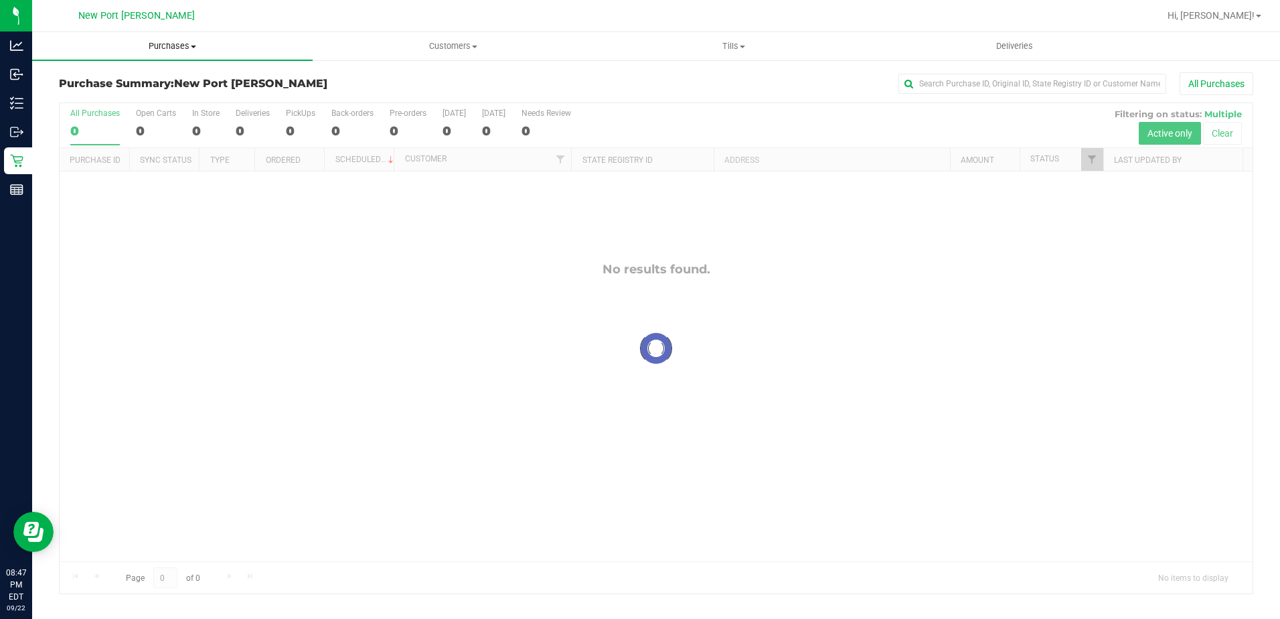
click at [190, 46] on span "Purchases" at bounding box center [172, 46] width 281 height 12
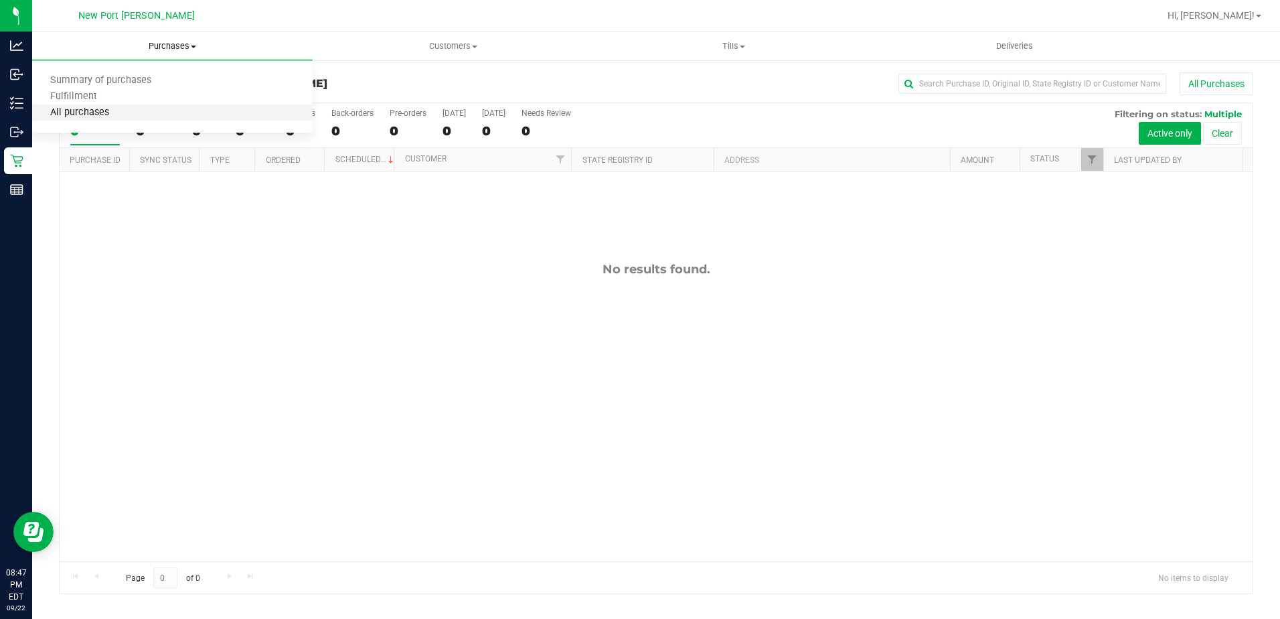
click at [100, 110] on span "All purchases" at bounding box center [79, 112] width 95 height 11
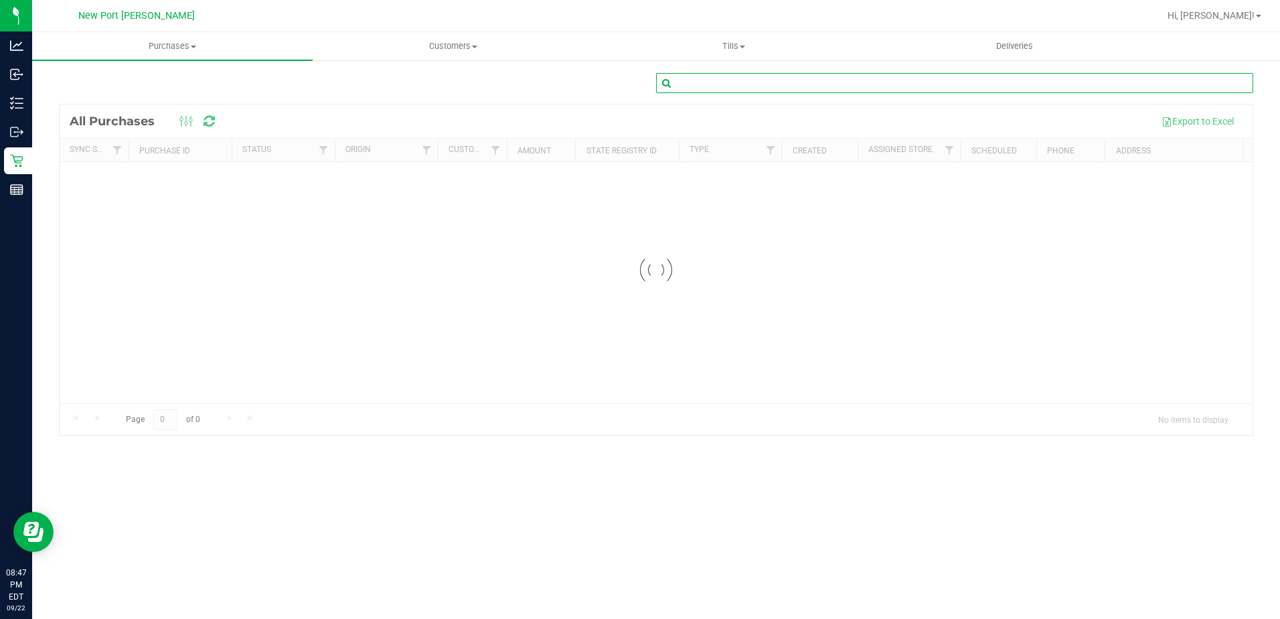
click at [935, 86] on input "text" at bounding box center [954, 83] width 597 height 20
paste input "11986056"
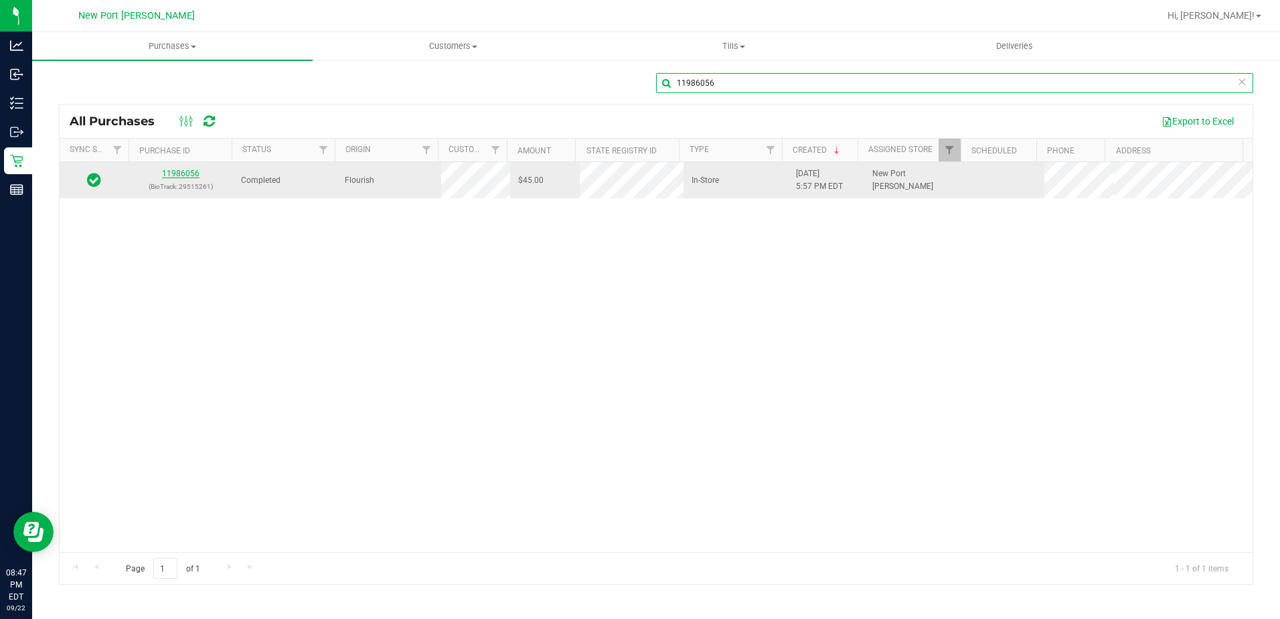
type input "11986056"
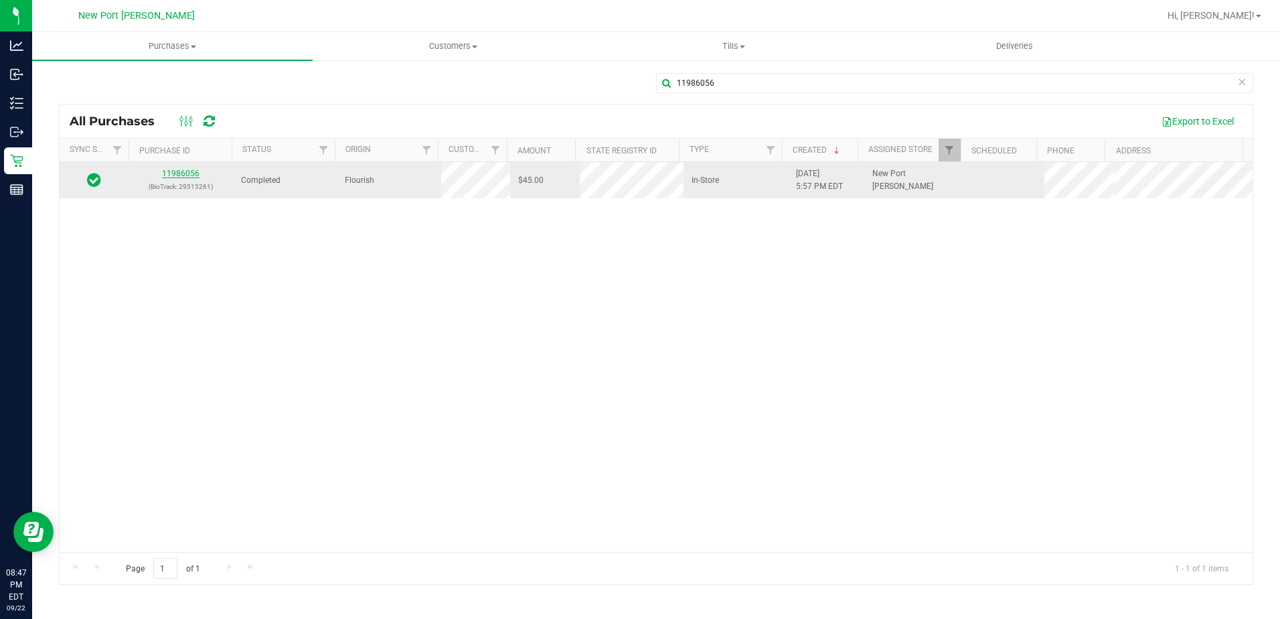
click at [174, 169] on link "11986056" at bounding box center [181, 173] width 38 height 9
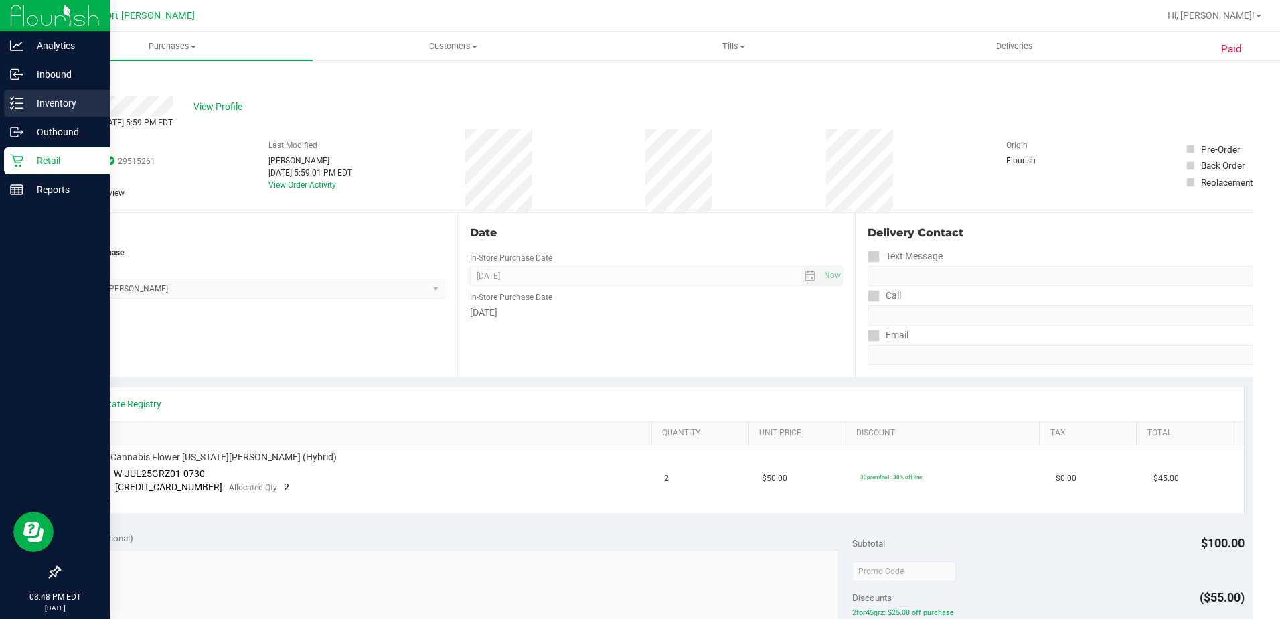
click at [18, 102] on icon at bounding box center [16, 102] width 13 height 13
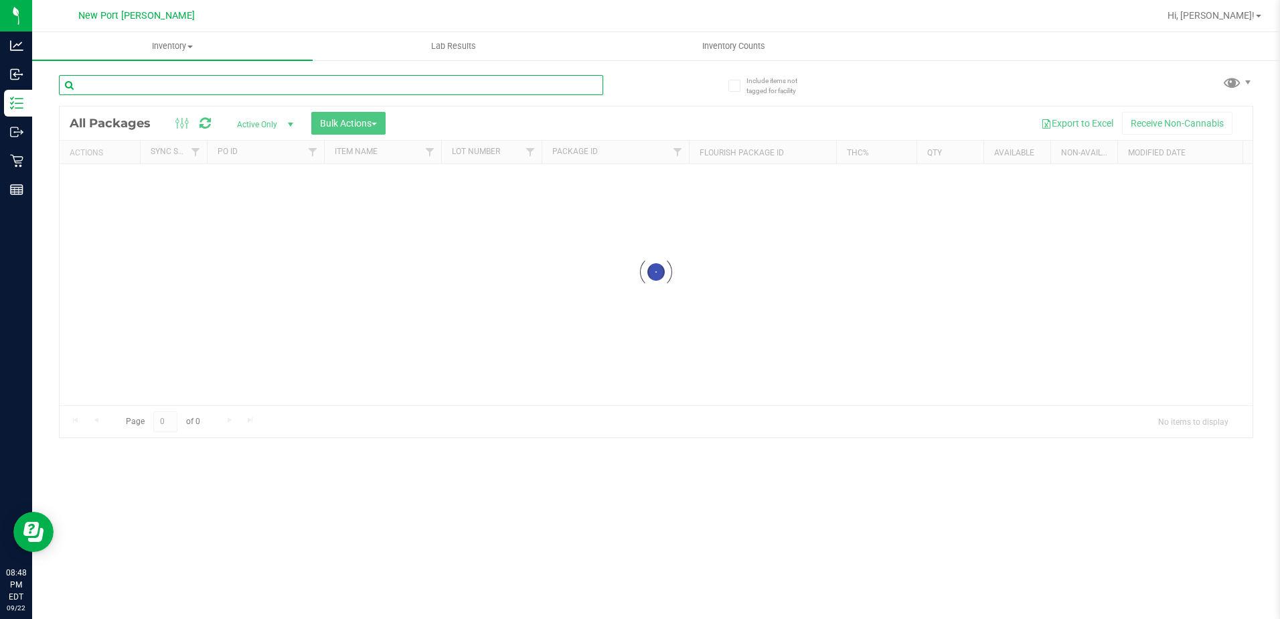
click at [167, 90] on input "text" at bounding box center [331, 85] width 544 height 20
type input "grz"
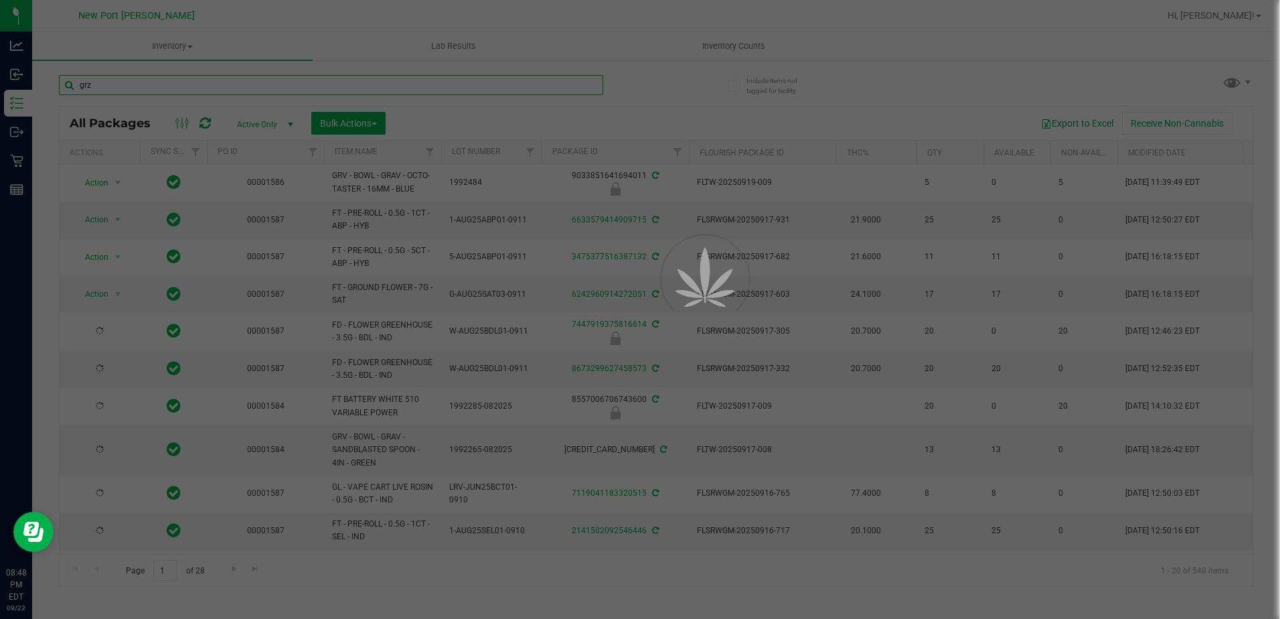
type input "[DATE]"
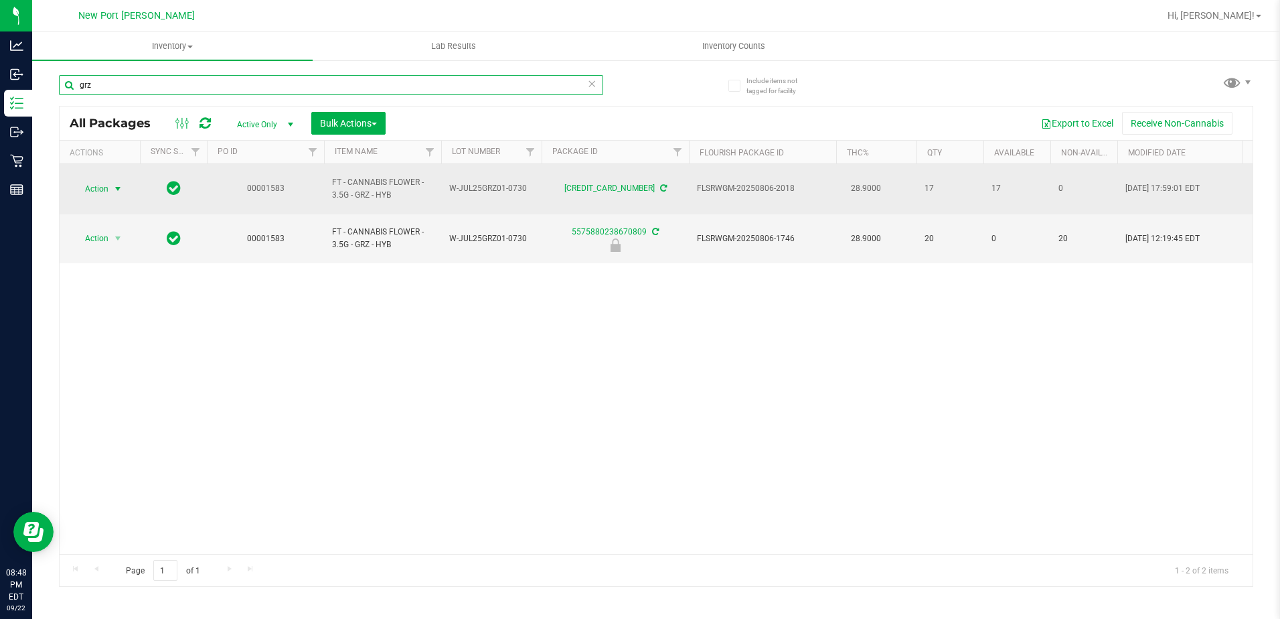
type input "grz"
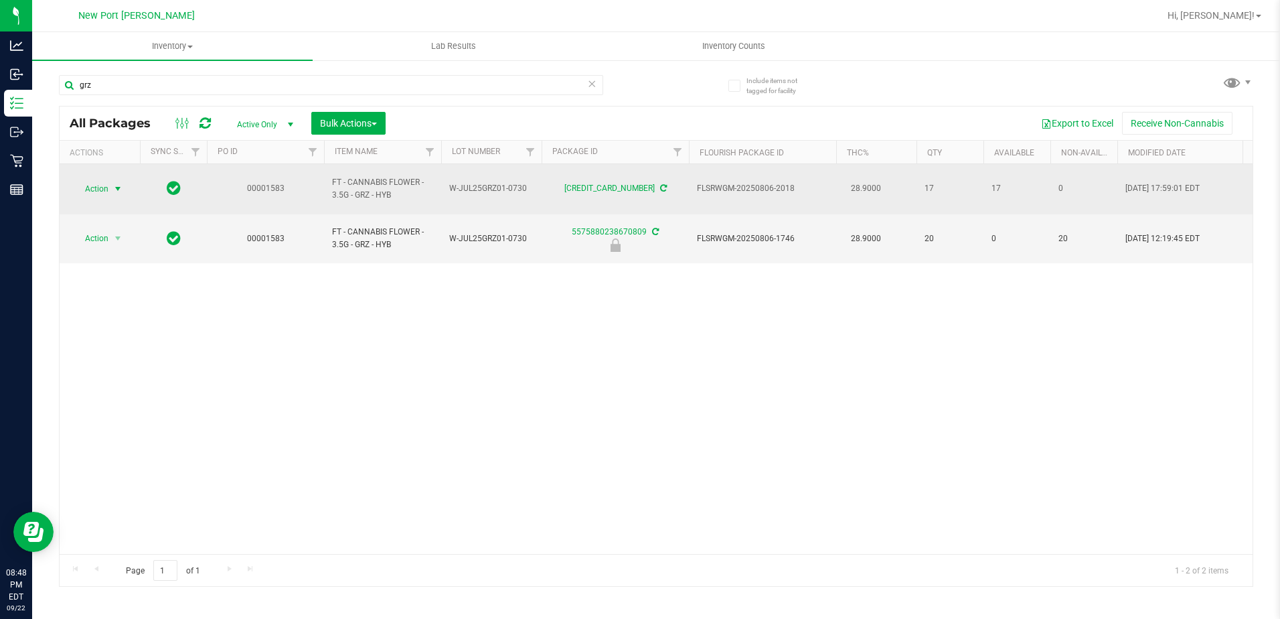
click at [112, 179] on span "select" at bounding box center [118, 188] width 17 height 19
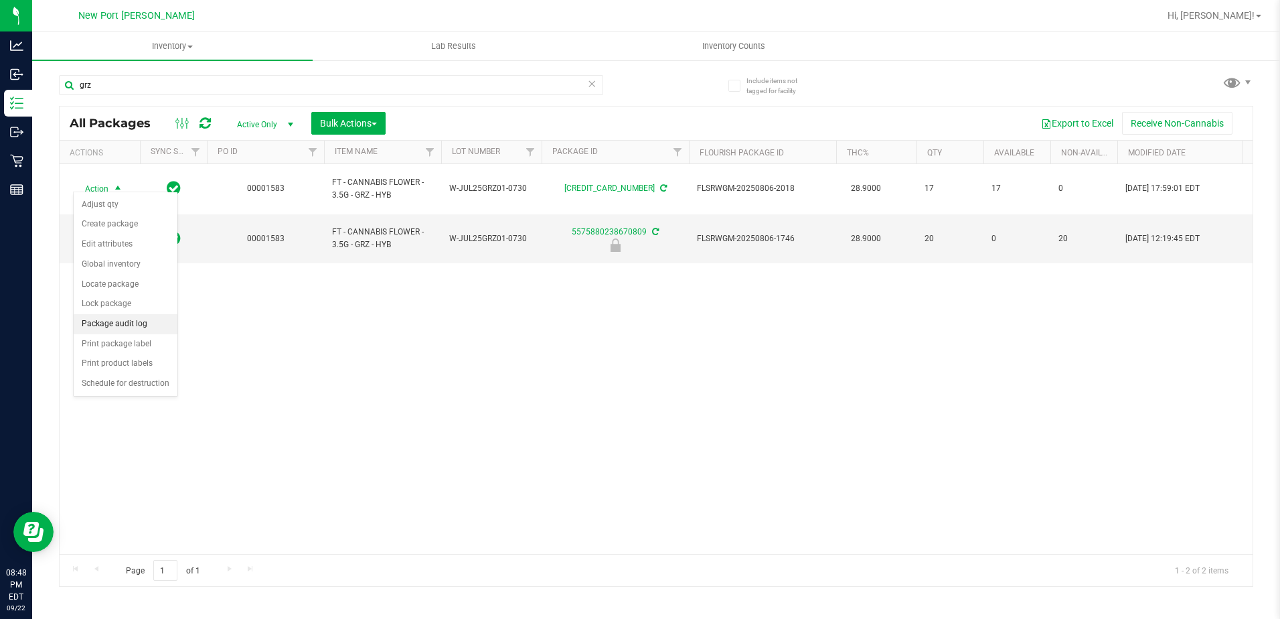
click at [109, 325] on li "Package audit log" at bounding box center [126, 324] width 104 height 20
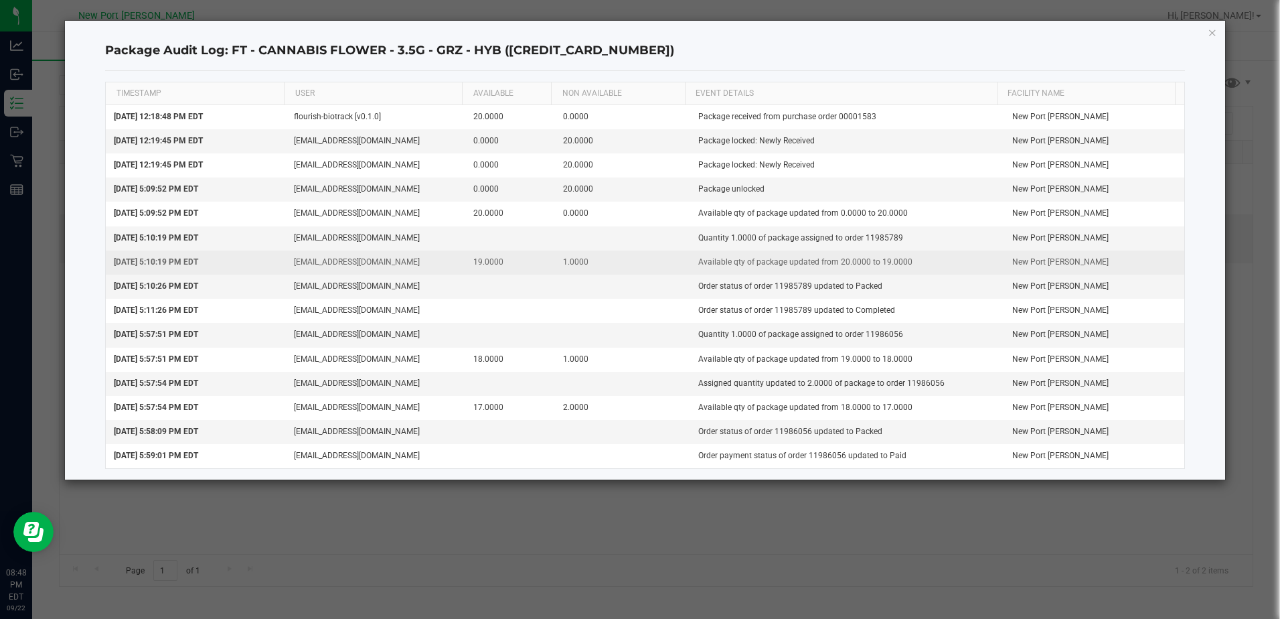
drag, startPoint x: 830, startPoint y: 261, endPoint x: 899, endPoint y: 261, distance: 69.0
click at [899, 261] on td "Available qty of package updated from 20.0000 to 19.0000" at bounding box center [847, 262] width 315 height 24
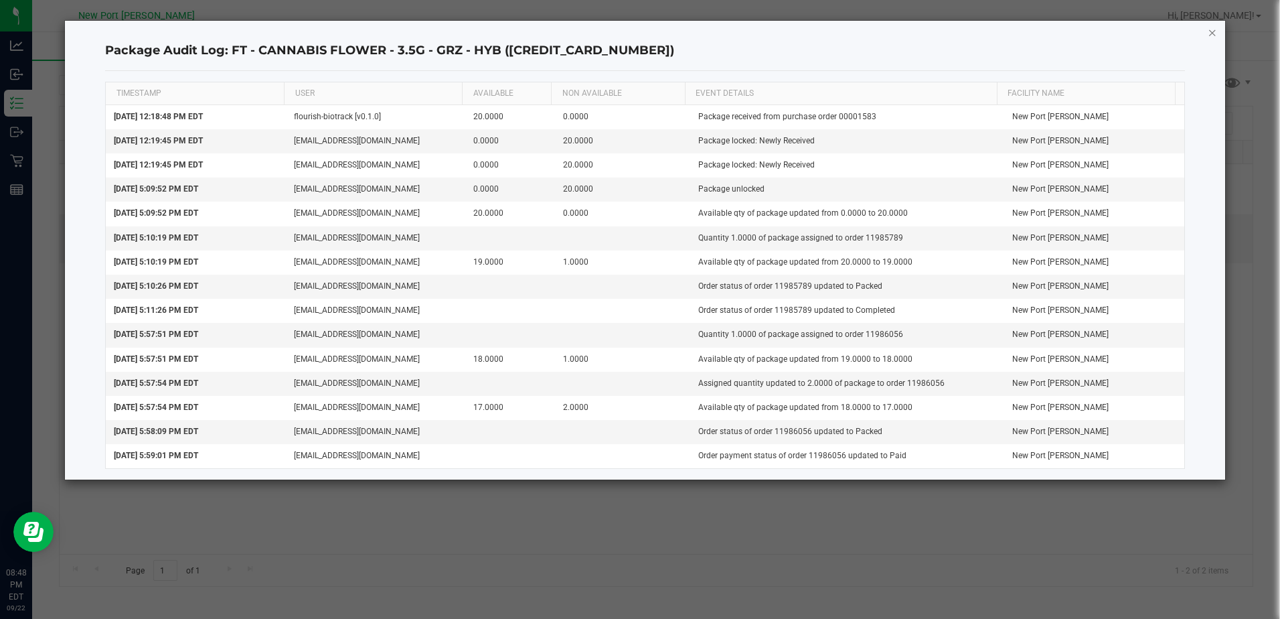
click at [1213, 33] on icon "button" at bounding box center [1212, 32] width 9 height 16
